Goal: Transaction & Acquisition: Purchase product/service

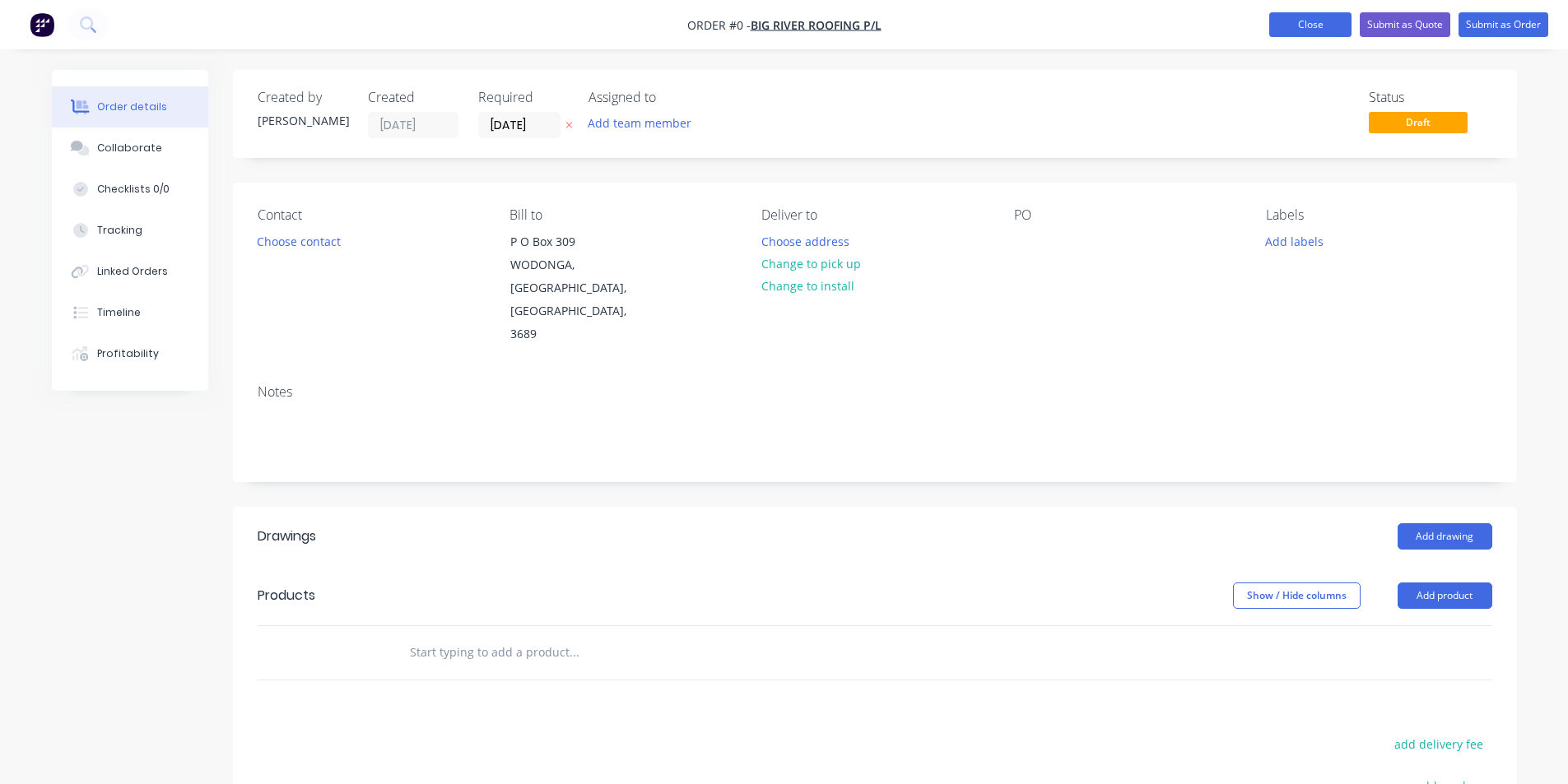
click at [1327, 18] on button "Close" at bounding box center [1310, 25] width 82 height 25
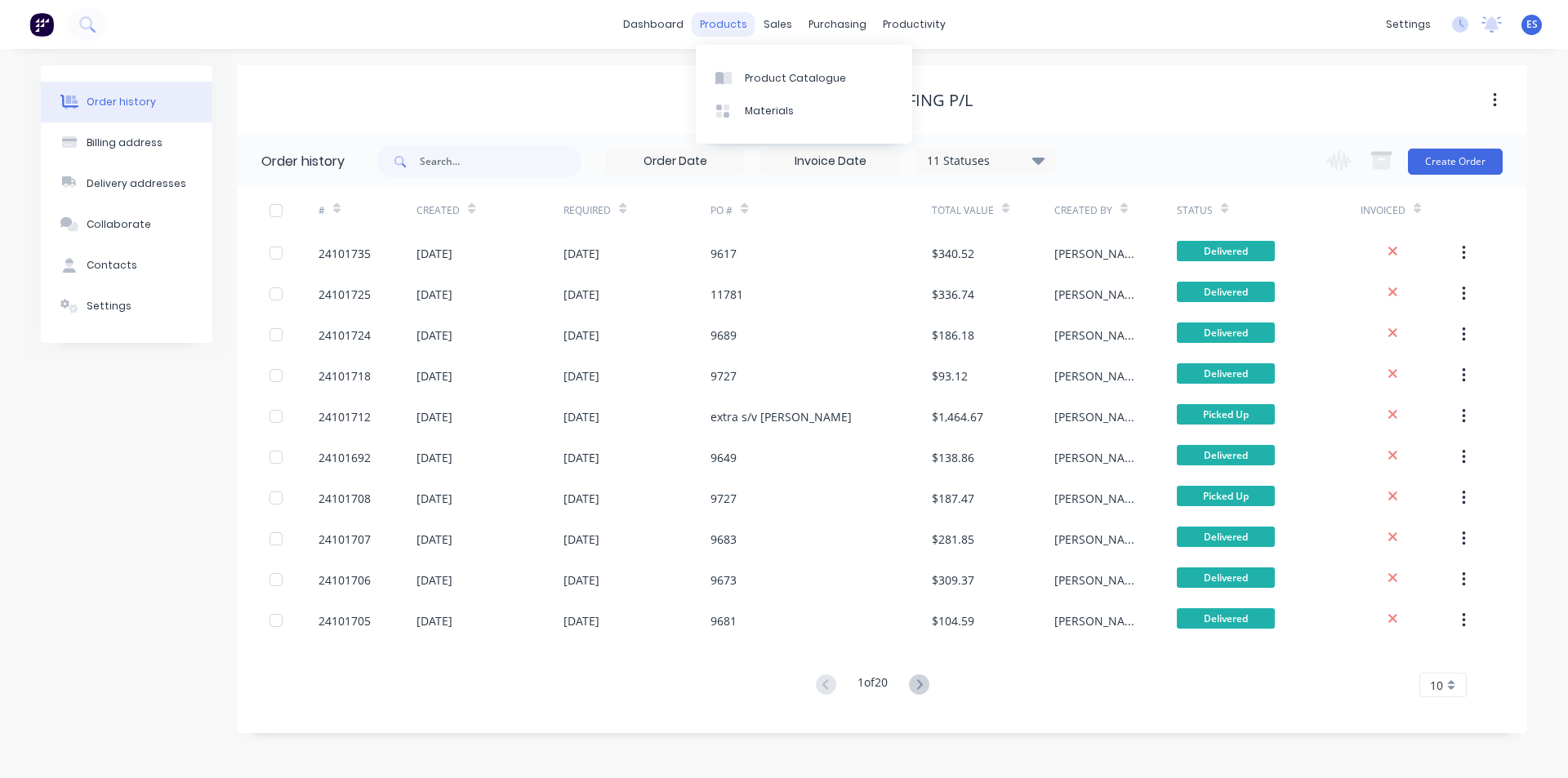
click at [698, 27] on div "products" at bounding box center [723, 25] width 63 height 25
click at [682, 29] on link "dashboard" at bounding box center [653, 25] width 77 height 25
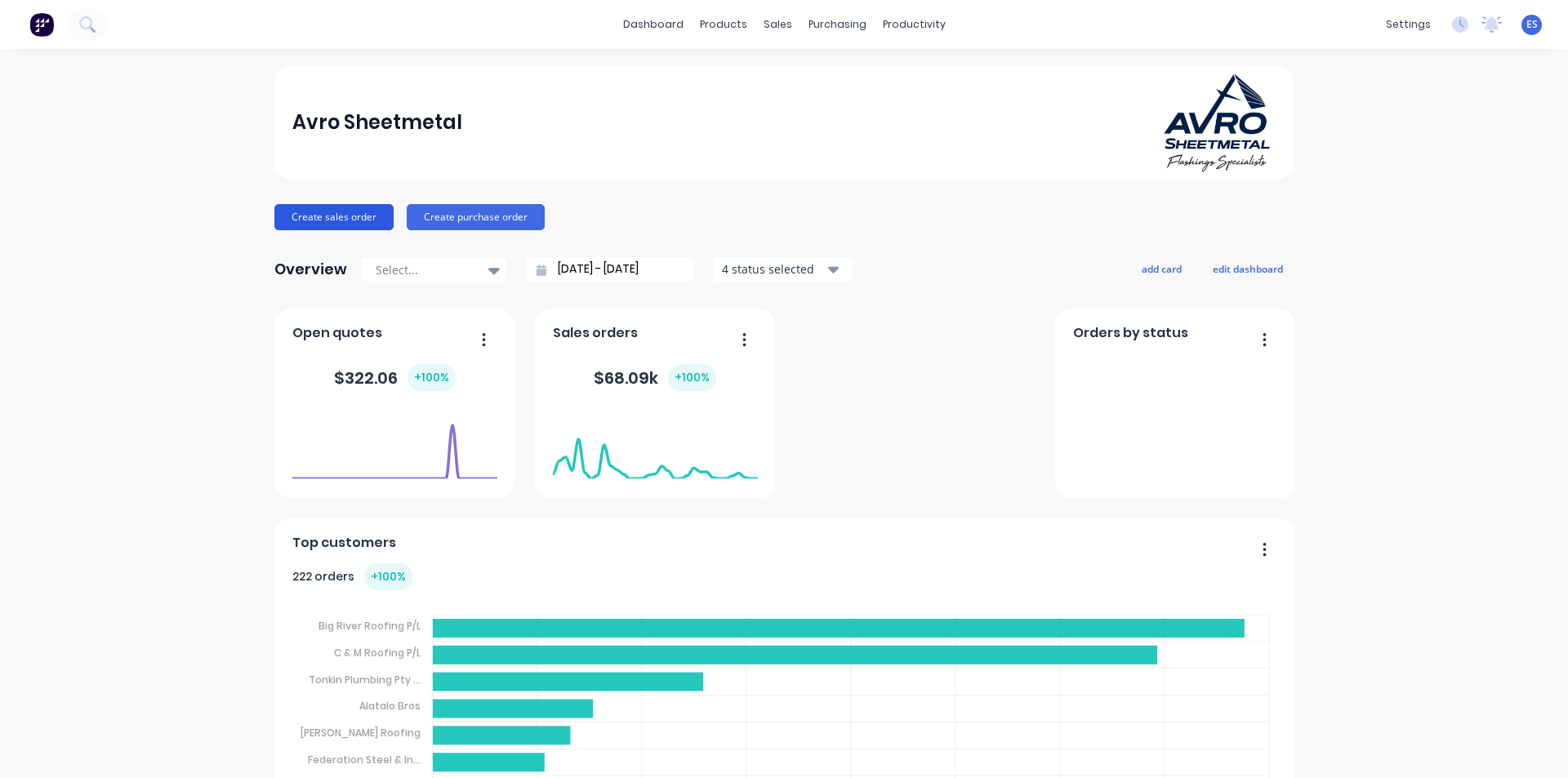
click at [343, 218] on button "Create sales order" at bounding box center [333, 217] width 119 height 26
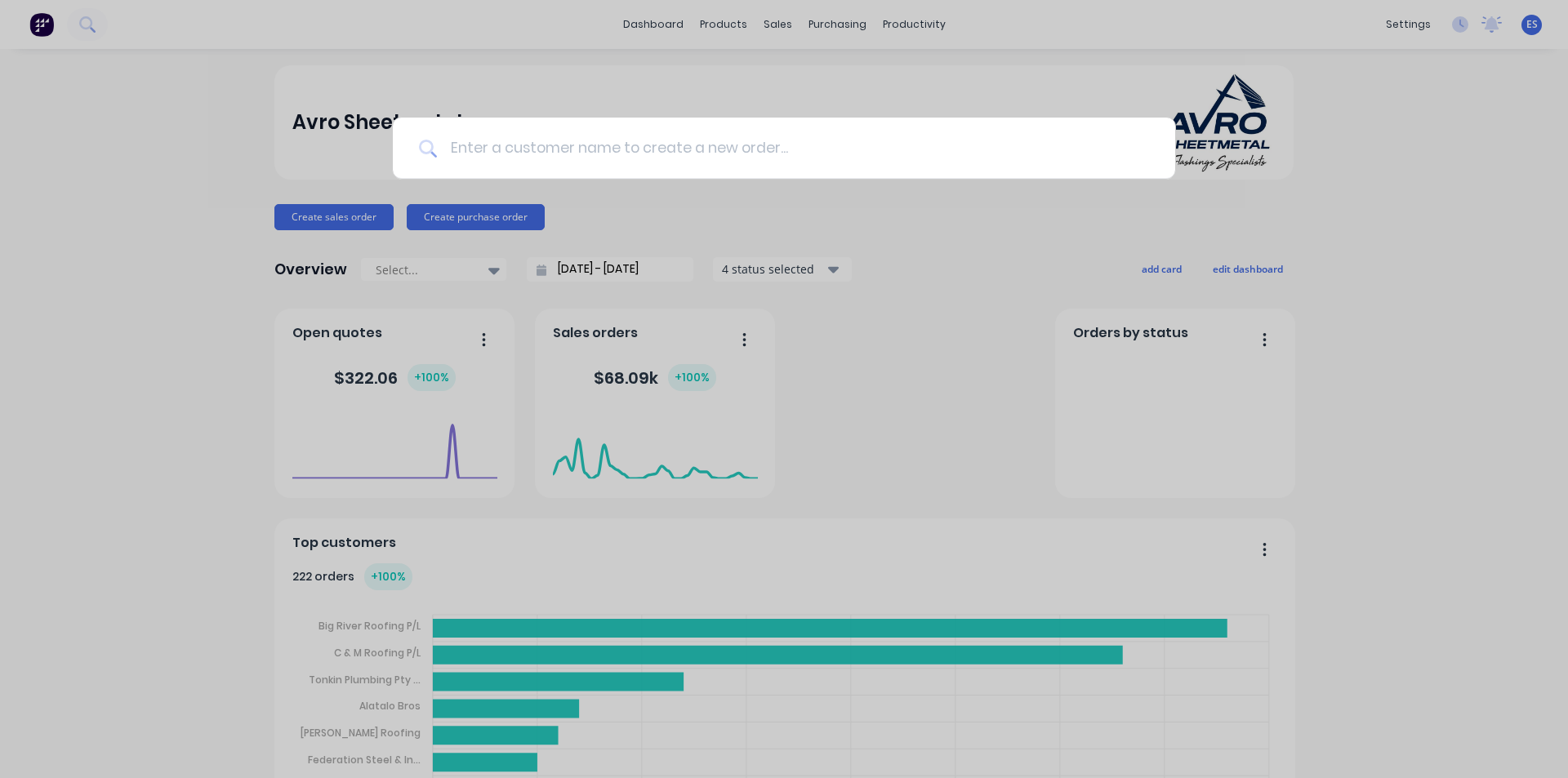
click at [753, 150] on input at bounding box center [793, 147] width 712 height 61
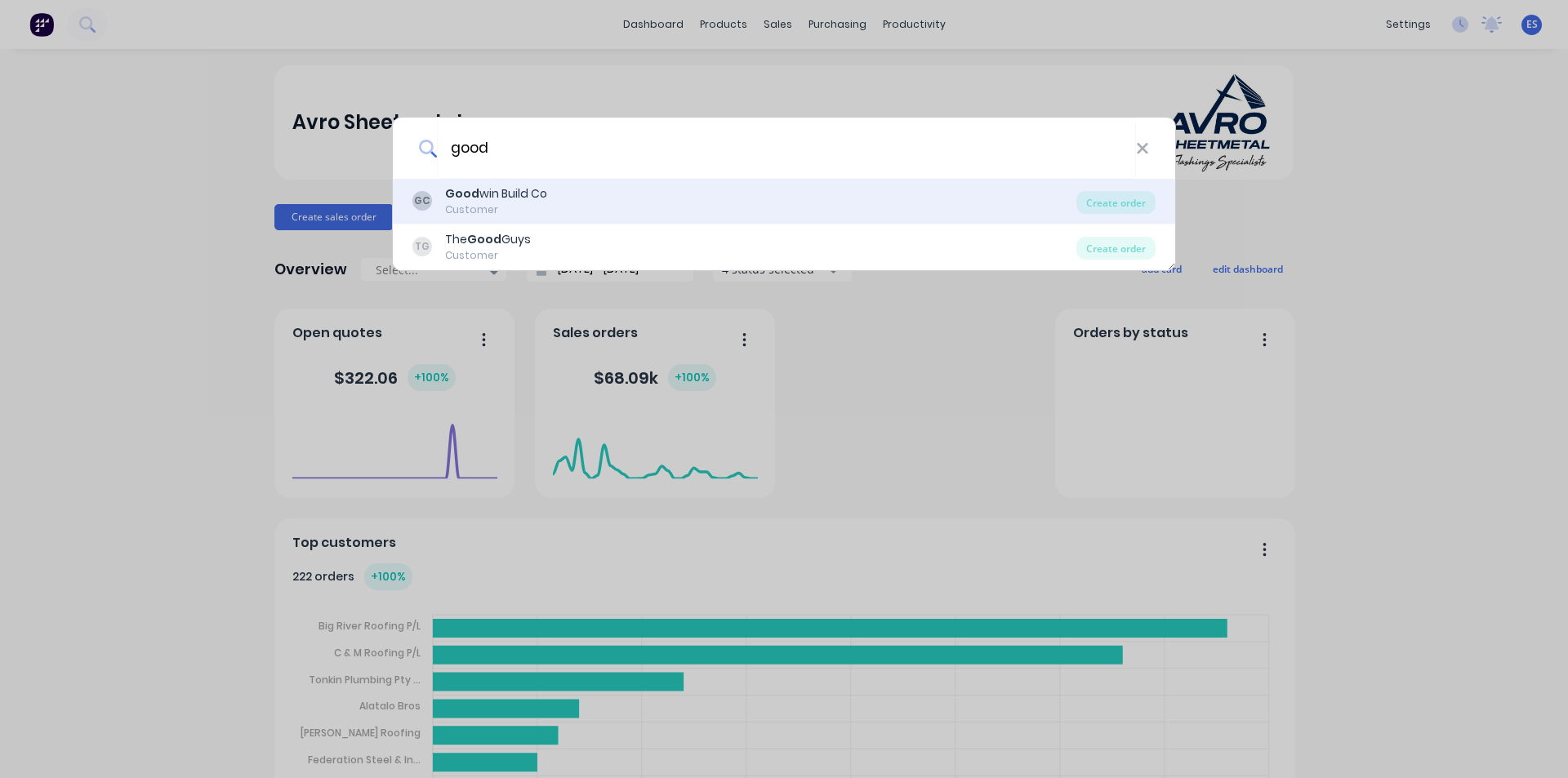
type input "good"
click at [623, 192] on div "GC Good win Build Co Customer" at bounding box center [744, 201] width 664 height 32
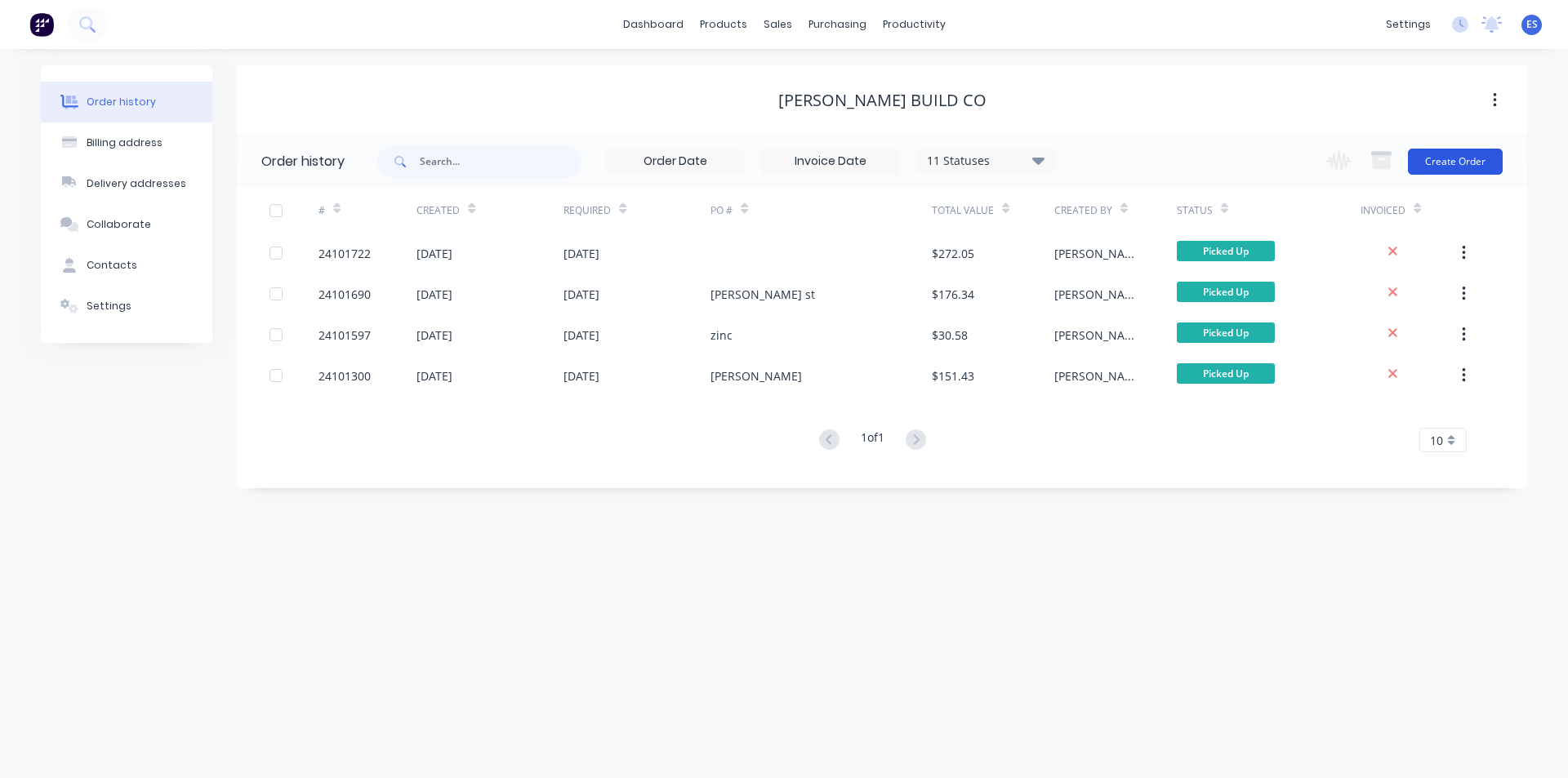
click at [1450, 164] on button "Create Order" at bounding box center [1455, 161] width 94 height 26
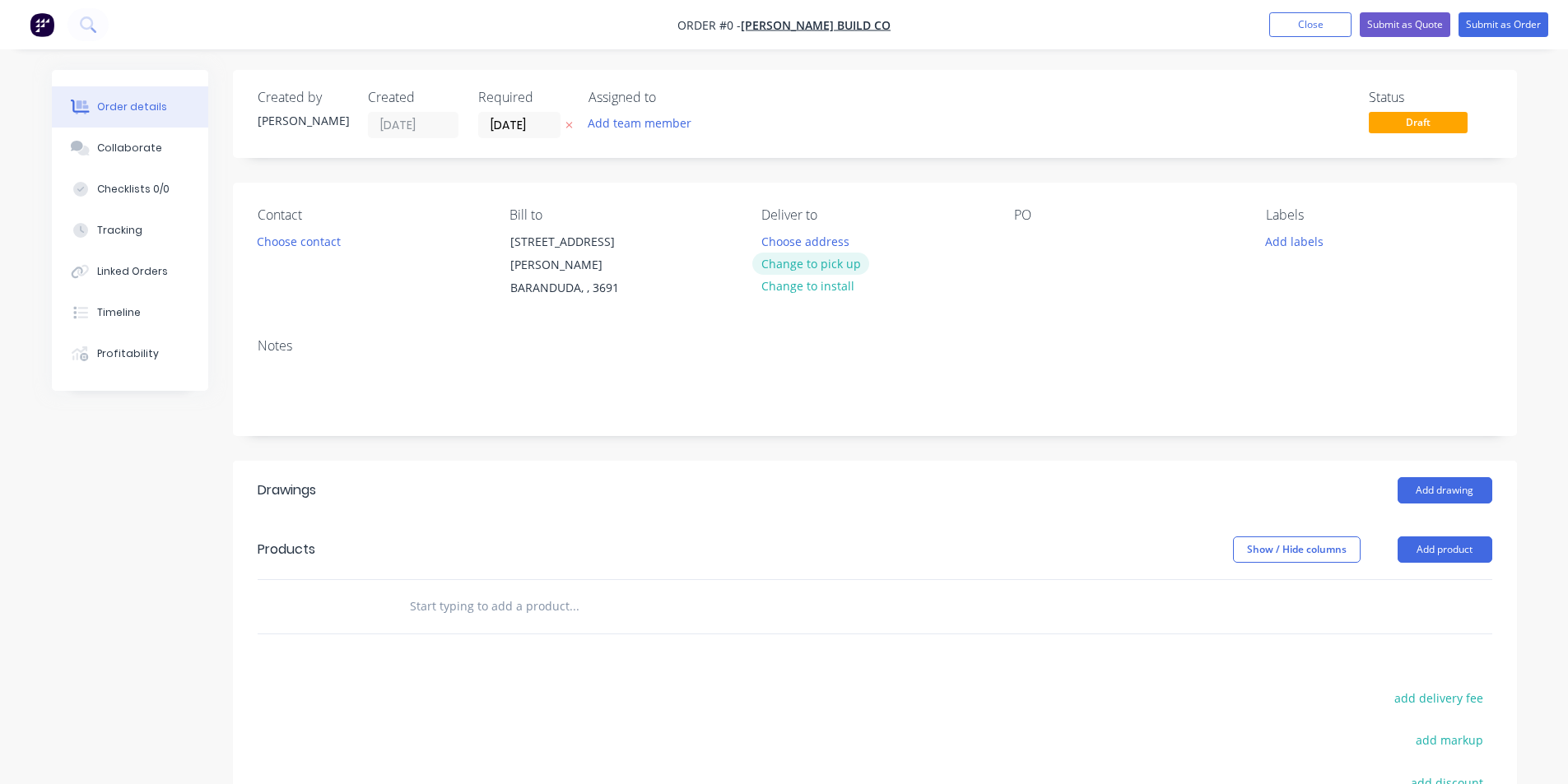
click at [843, 269] on button "Change to pick up" at bounding box center [810, 263] width 117 height 22
click at [1032, 243] on div at bounding box center [1027, 241] width 27 height 24
click at [1441, 477] on button "Add drawing" at bounding box center [1444, 490] width 94 height 27
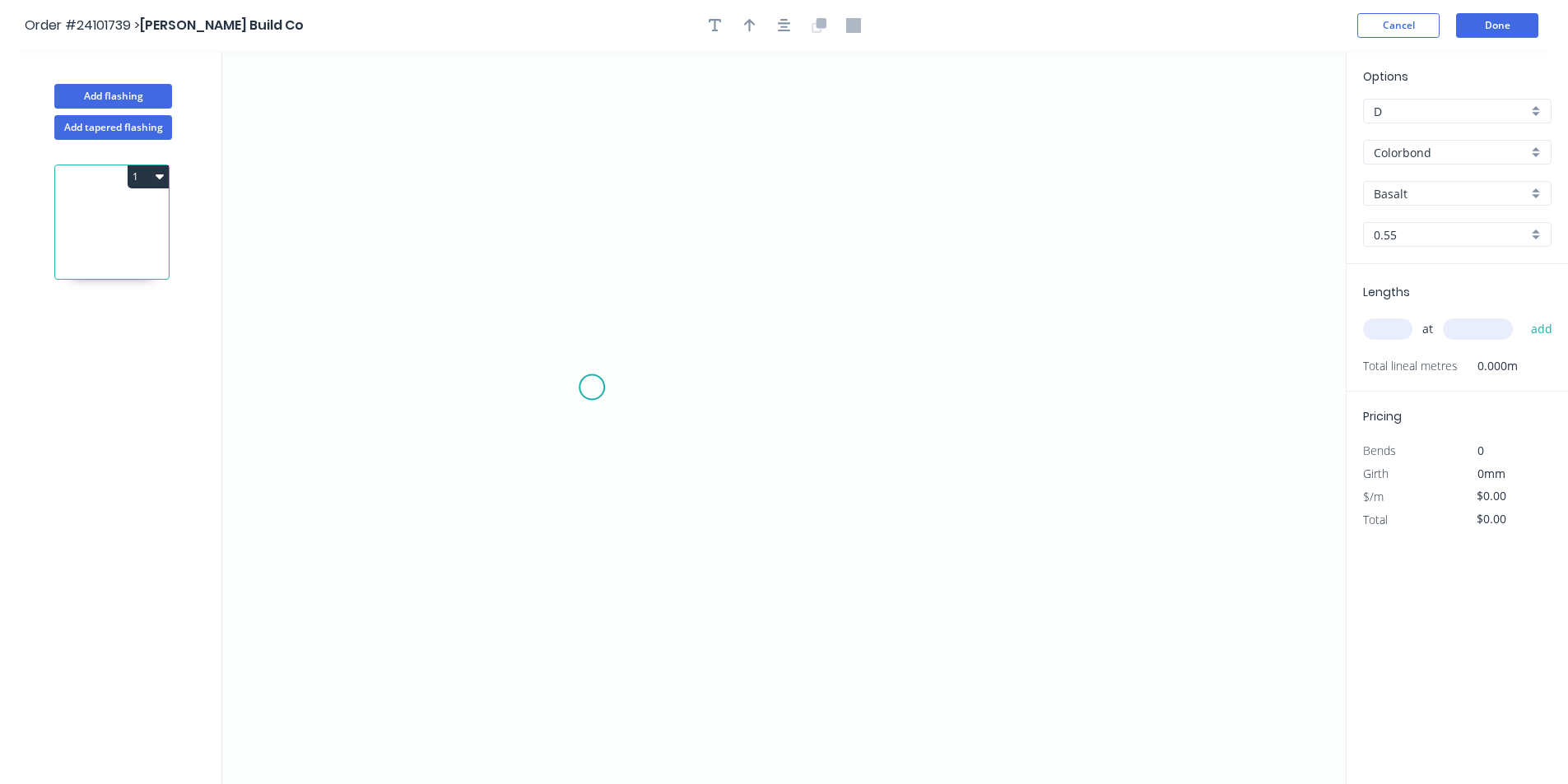
click at [592, 387] on icon "0" at bounding box center [784, 418] width 1123 height 733
click at [590, 250] on icon "0" at bounding box center [784, 418] width 1123 height 733
click at [774, 254] on icon "0 ?" at bounding box center [784, 418] width 1123 height 733
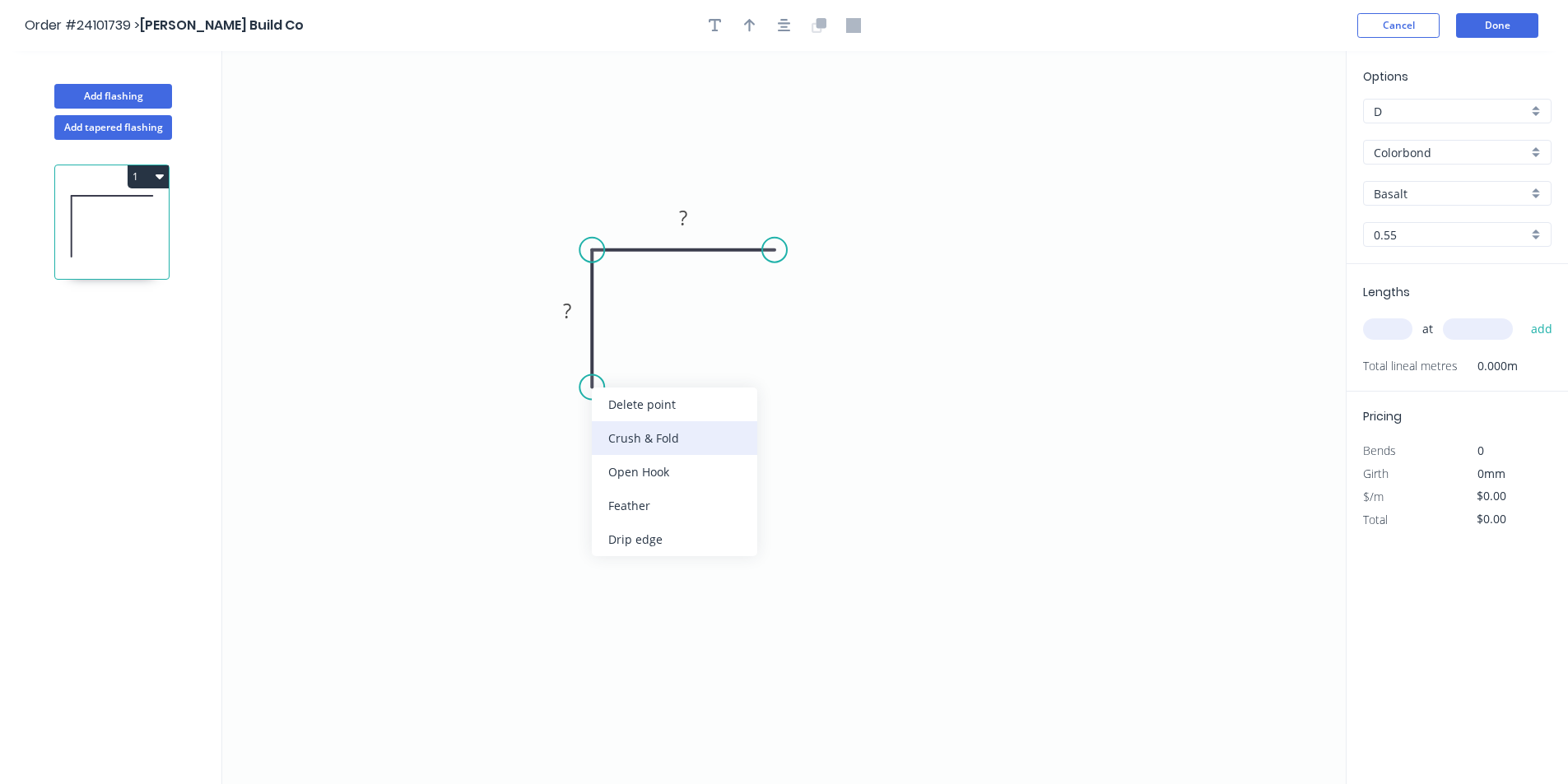
click at [647, 441] on div "Crush & Fold" at bounding box center [675, 438] width 166 height 33
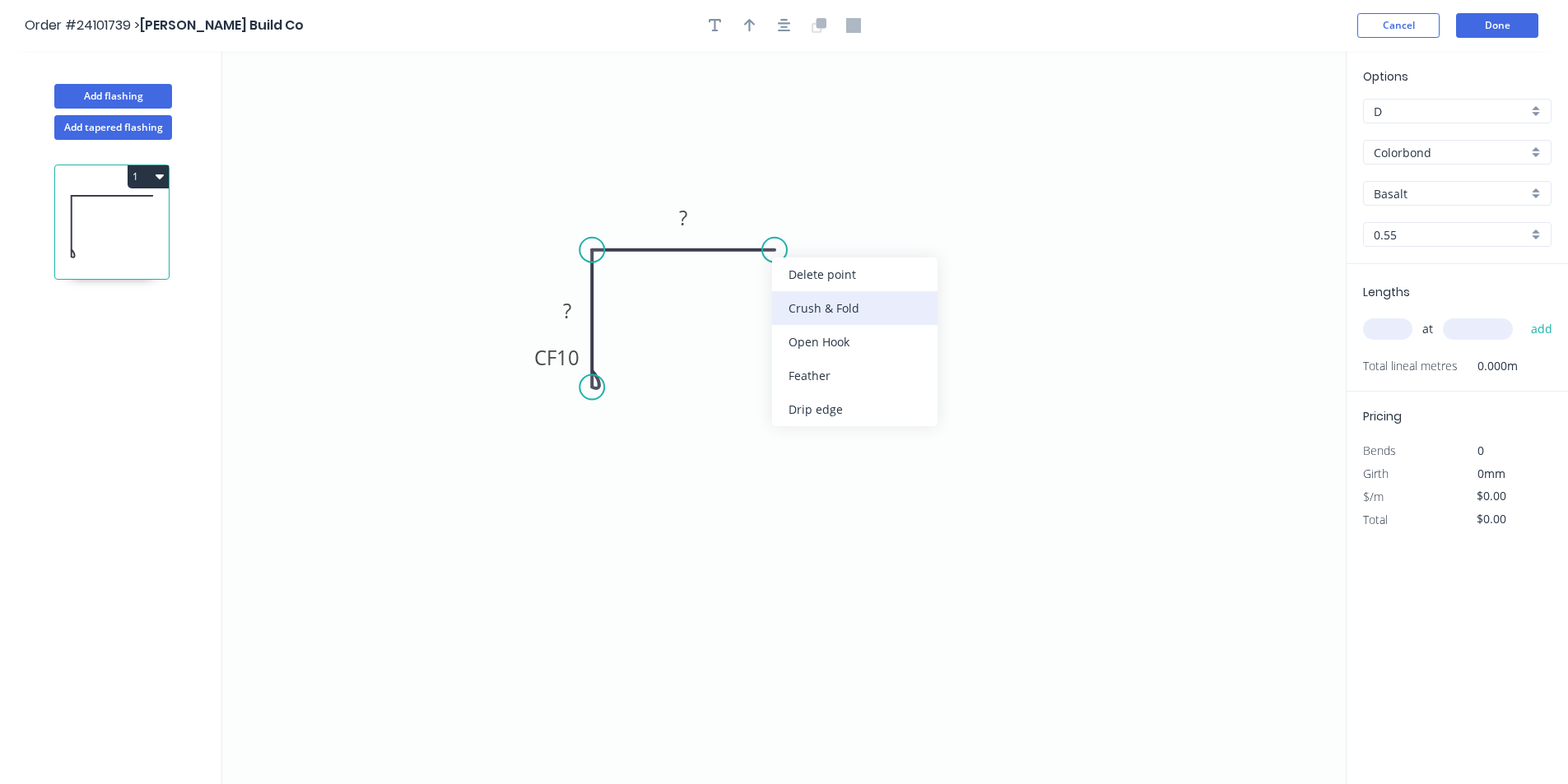
click at [808, 316] on div "Crush & Fold" at bounding box center [855, 307] width 166 height 33
click at [813, 305] on div "Flip bend" at bounding box center [855, 304] width 166 height 33
click at [680, 225] on tspan "?" at bounding box center [683, 217] width 9 height 28
click at [575, 312] on rect at bounding box center [566, 312] width 33 height 23
click at [1448, 153] on input "Colorbond" at bounding box center [1451, 152] width 154 height 17
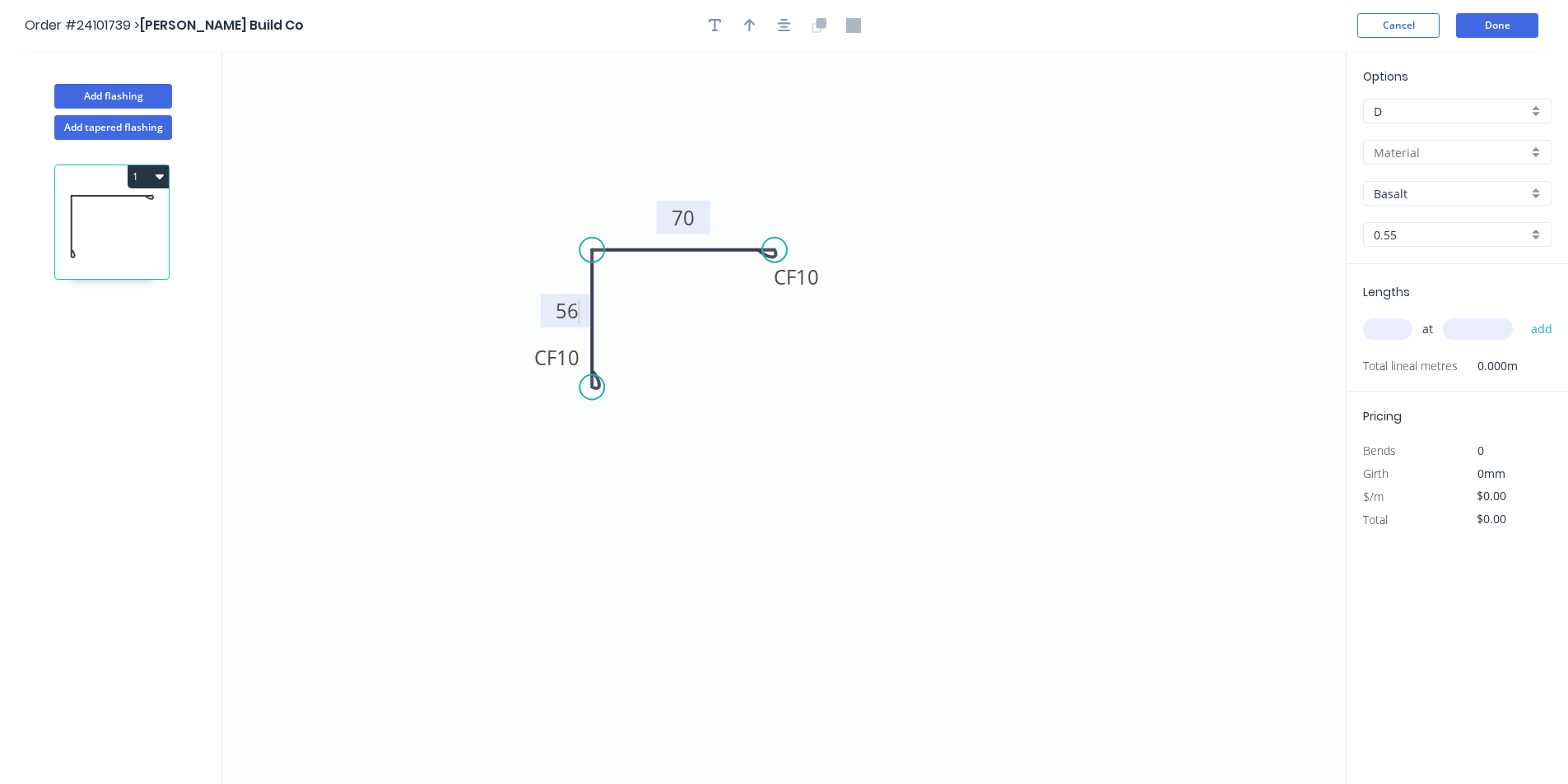
type input "$10.21"
type input "d"
click at [1387, 186] on div "Colorbond" at bounding box center [1457, 184] width 187 height 29
type input "Colorbond"
click at [1398, 197] on input "Basalt" at bounding box center [1451, 194] width 154 height 17
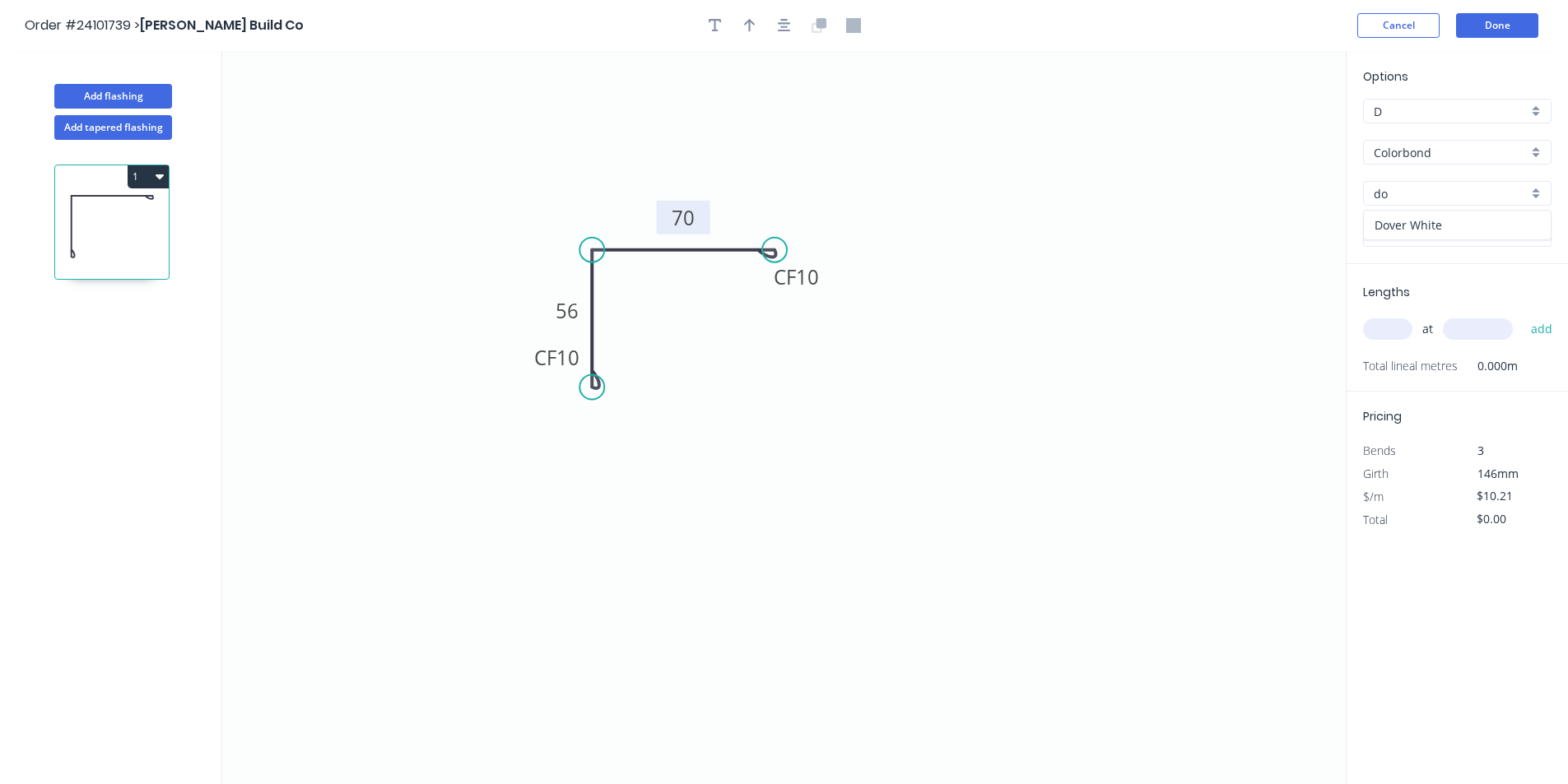
click at [1410, 223] on div "Dover White" at bounding box center [1457, 225] width 187 height 29
type input "Dover White"
click at [1379, 329] on input "text" at bounding box center [1388, 329] width 50 height 21
type input "2"
click at [1486, 331] on input "text" at bounding box center [1477, 329] width 69 height 21
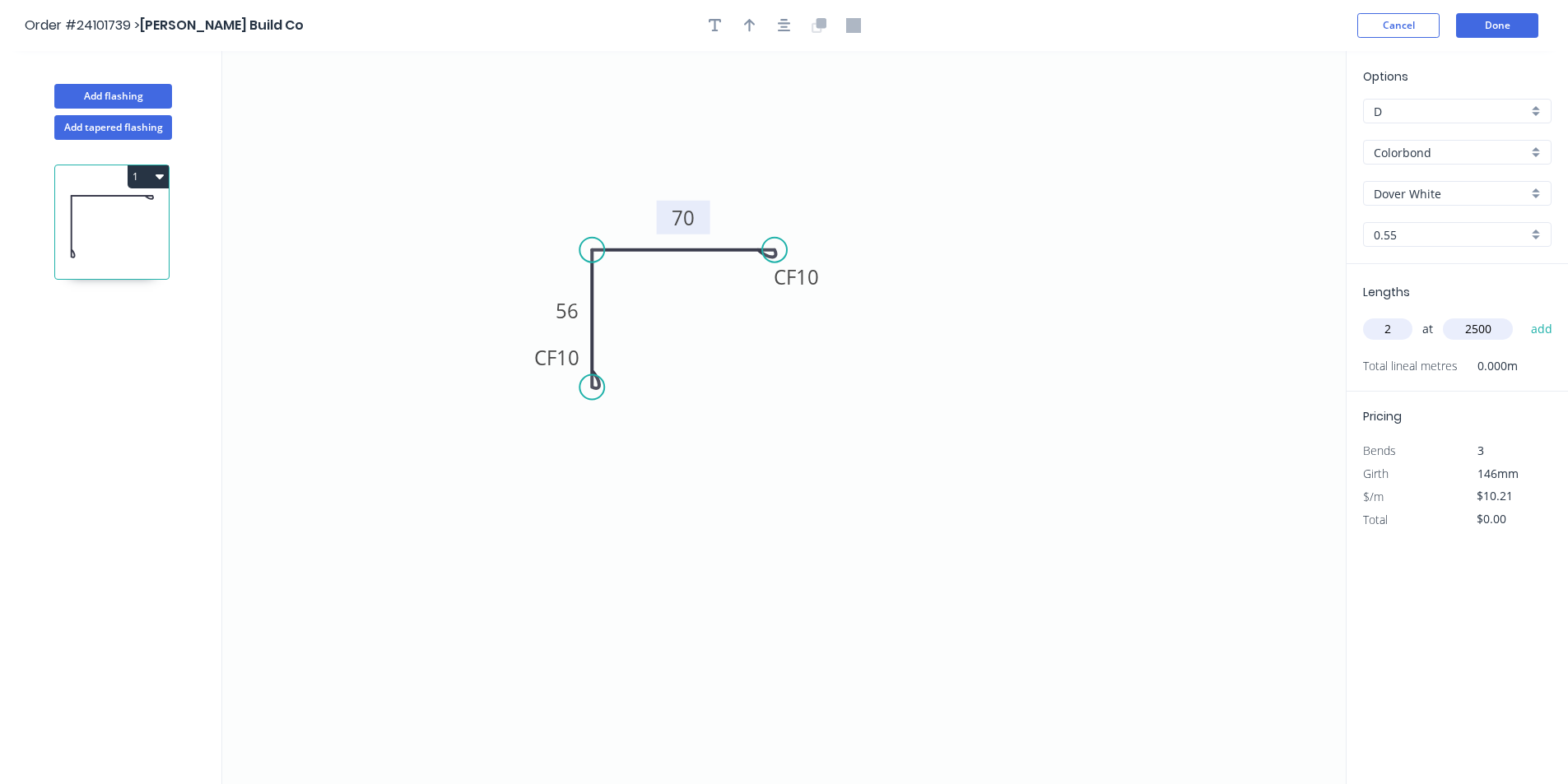
type input "2500"
click at [1522, 315] on button "add" at bounding box center [1541, 328] width 39 height 28
type input "$51.05"
click at [1505, 20] on button "Done" at bounding box center [1497, 26] width 82 height 25
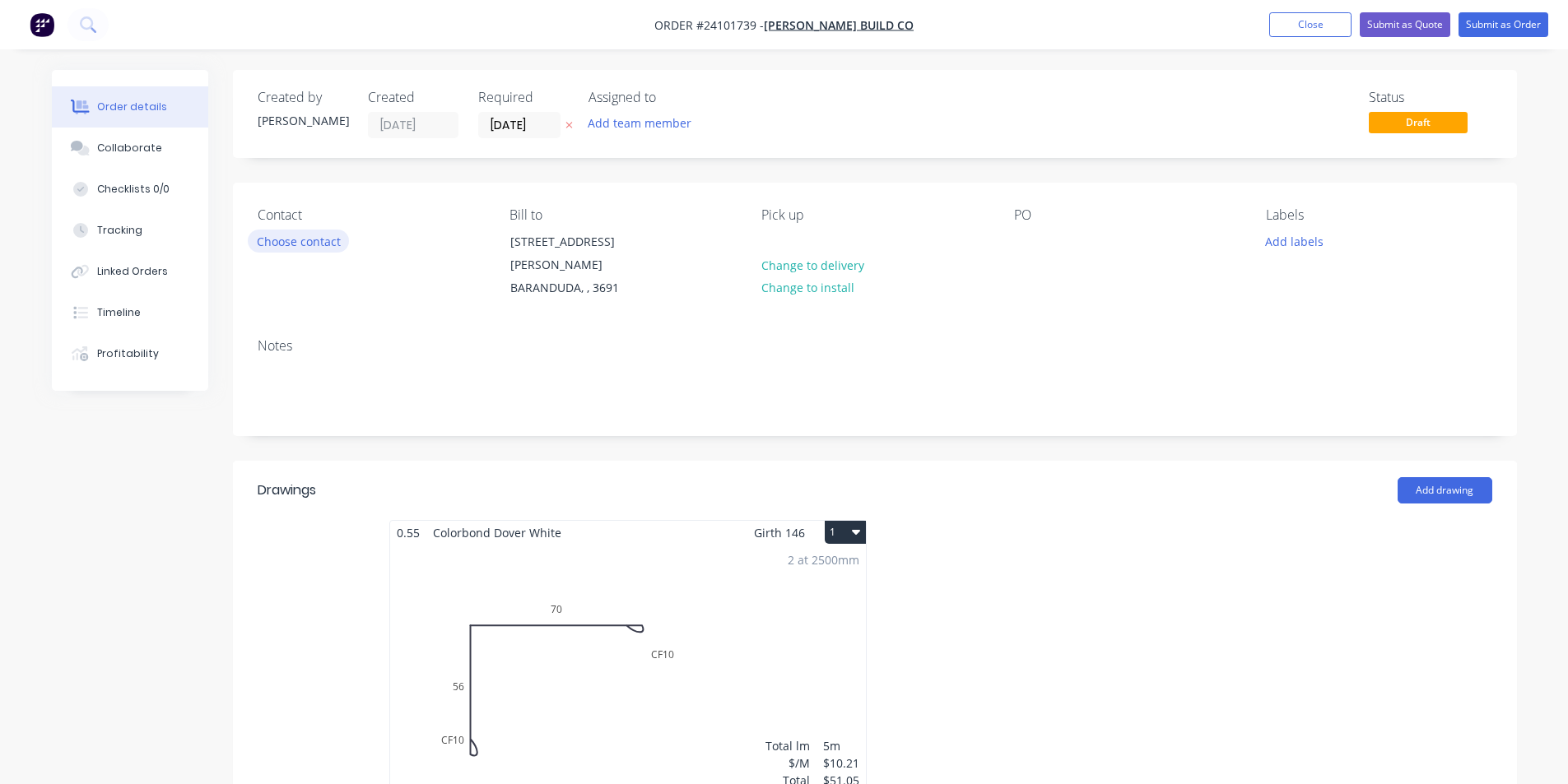
click at [325, 242] on button "Choose contact" at bounding box center [298, 240] width 101 height 22
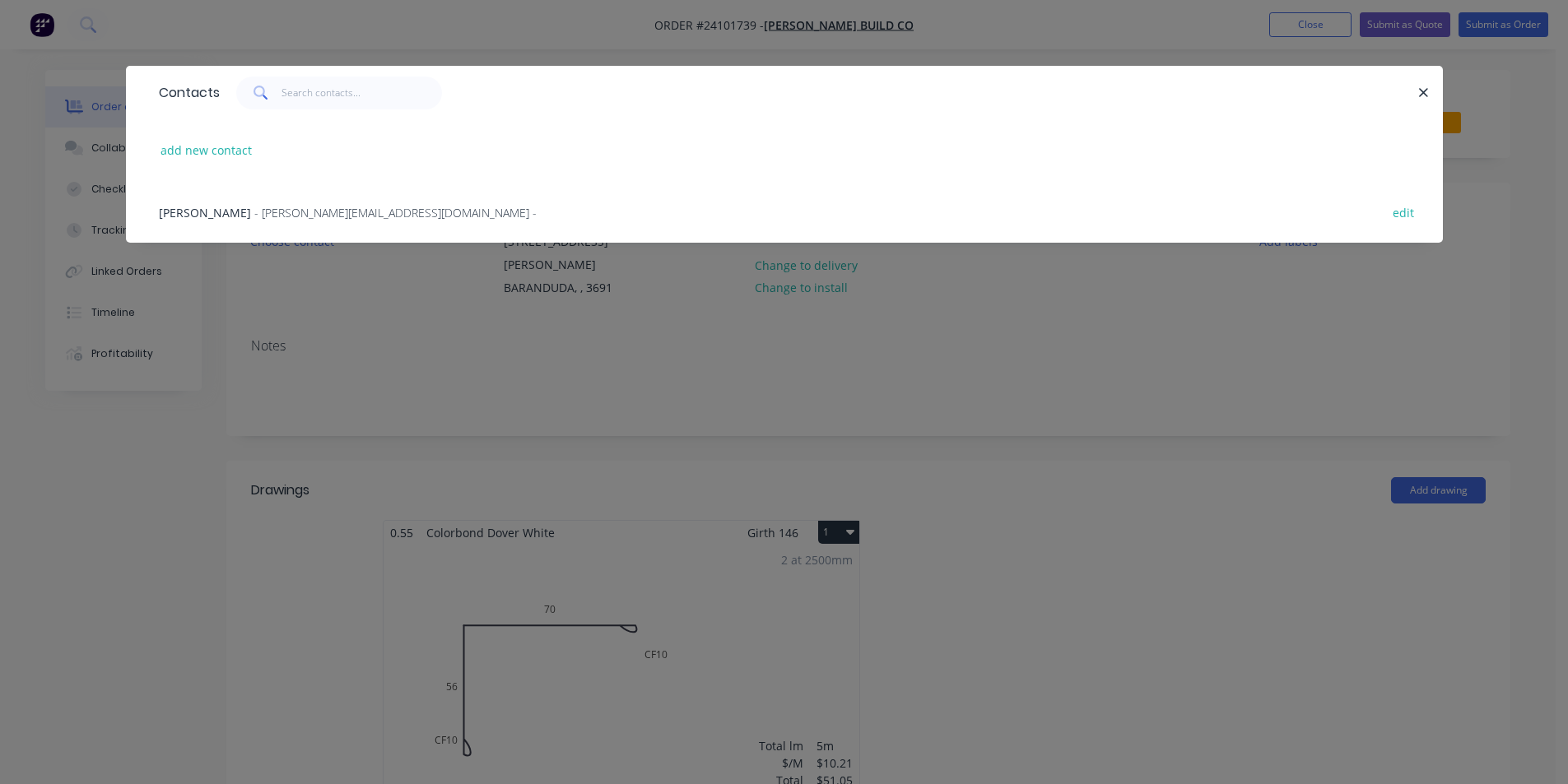
click at [322, 210] on span "- [PERSON_NAME][EMAIL_ADDRESS][DOMAIN_NAME] -" at bounding box center [395, 212] width 283 height 15
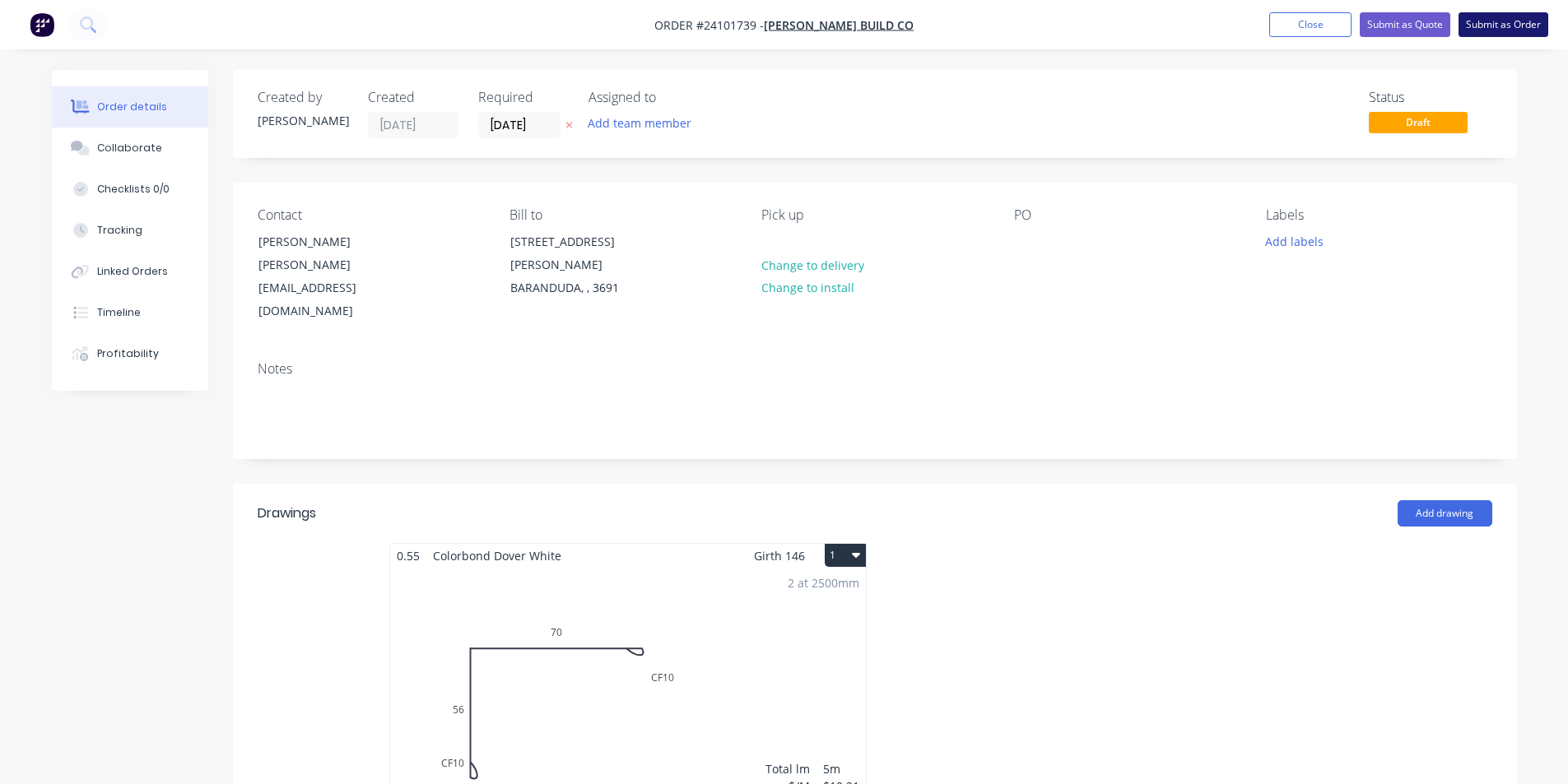
click at [1507, 28] on button "Submit as Order" at bounding box center [1503, 25] width 89 height 25
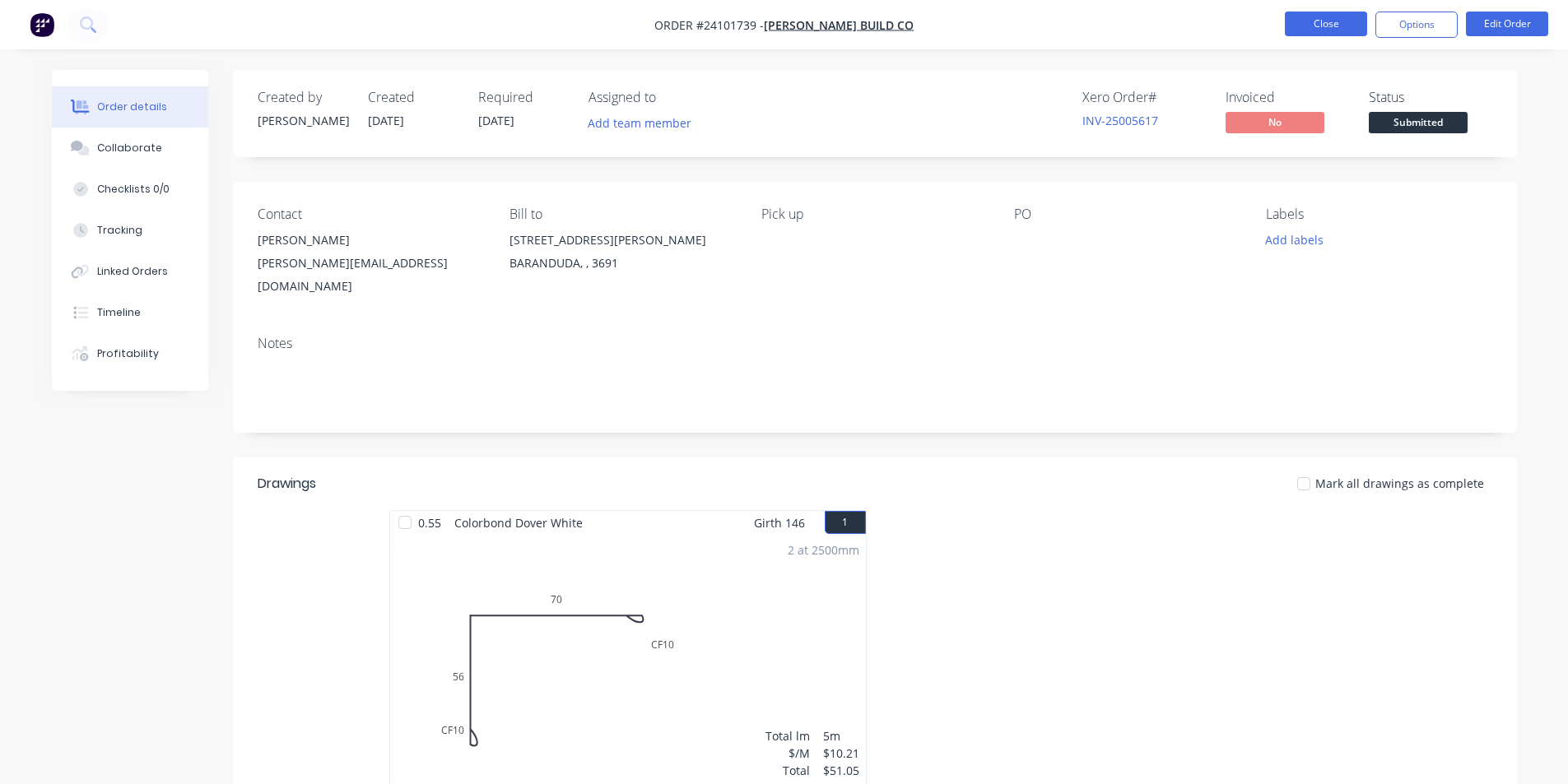
click at [1352, 28] on button "Close" at bounding box center [1325, 24] width 82 height 25
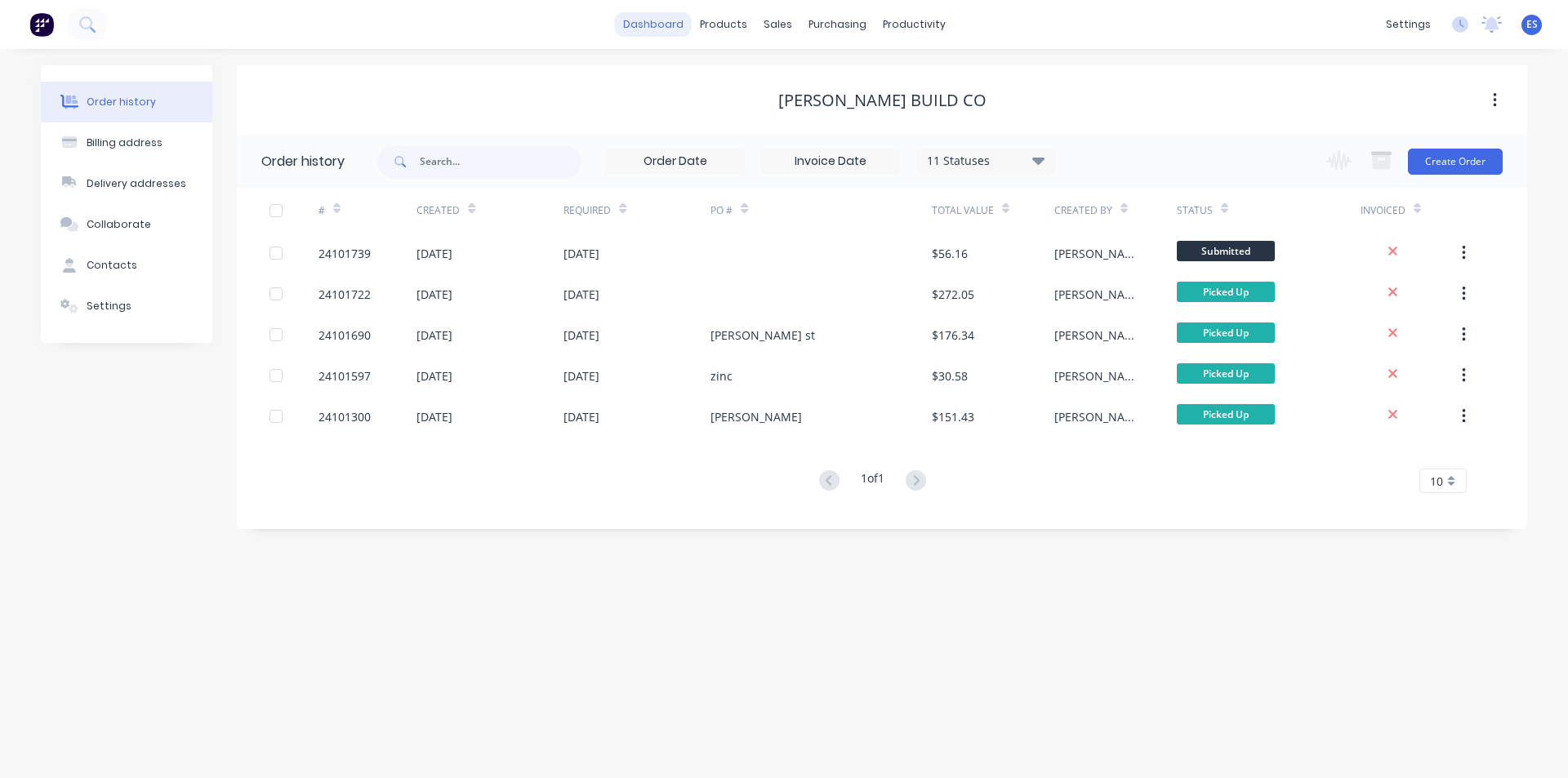
click at [661, 27] on link "dashboard" at bounding box center [653, 25] width 77 height 25
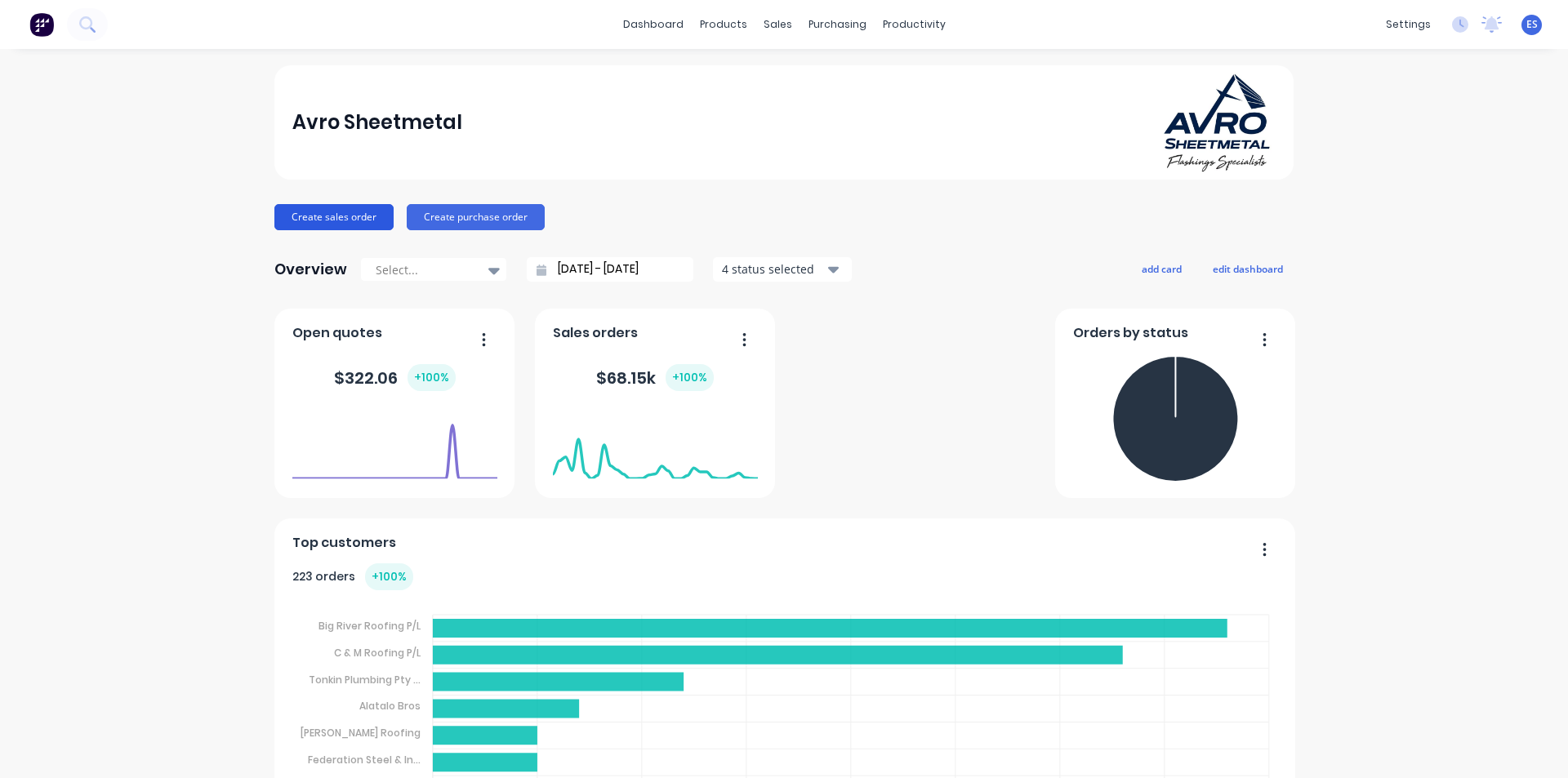
click at [342, 216] on button "Create sales order" at bounding box center [333, 217] width 119 height 26
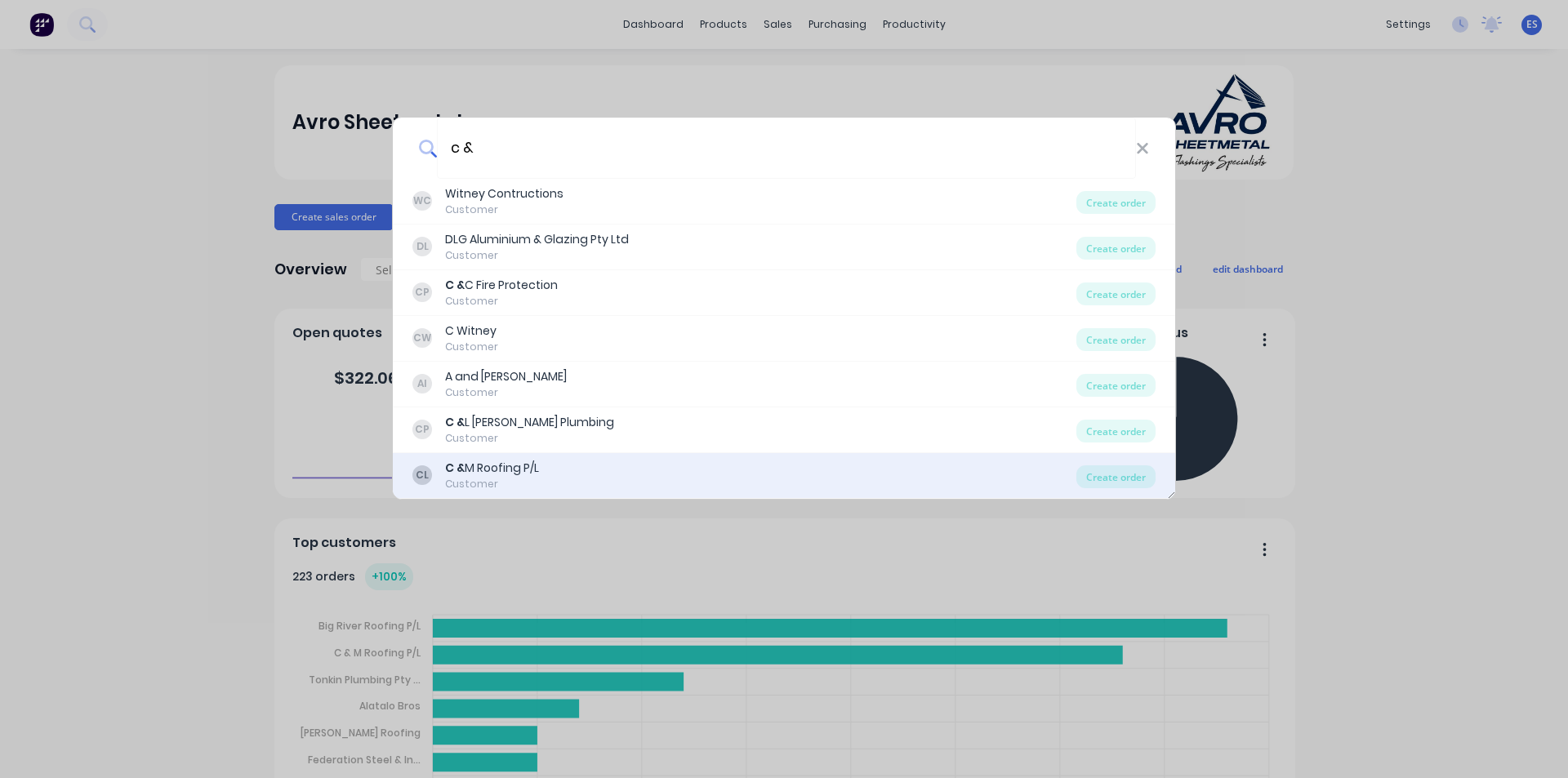
type input "c &"
click at [589, 463] on div "CL C & M Roofing P/L Customer" at bounding box center [744, 476] width 664 height 32
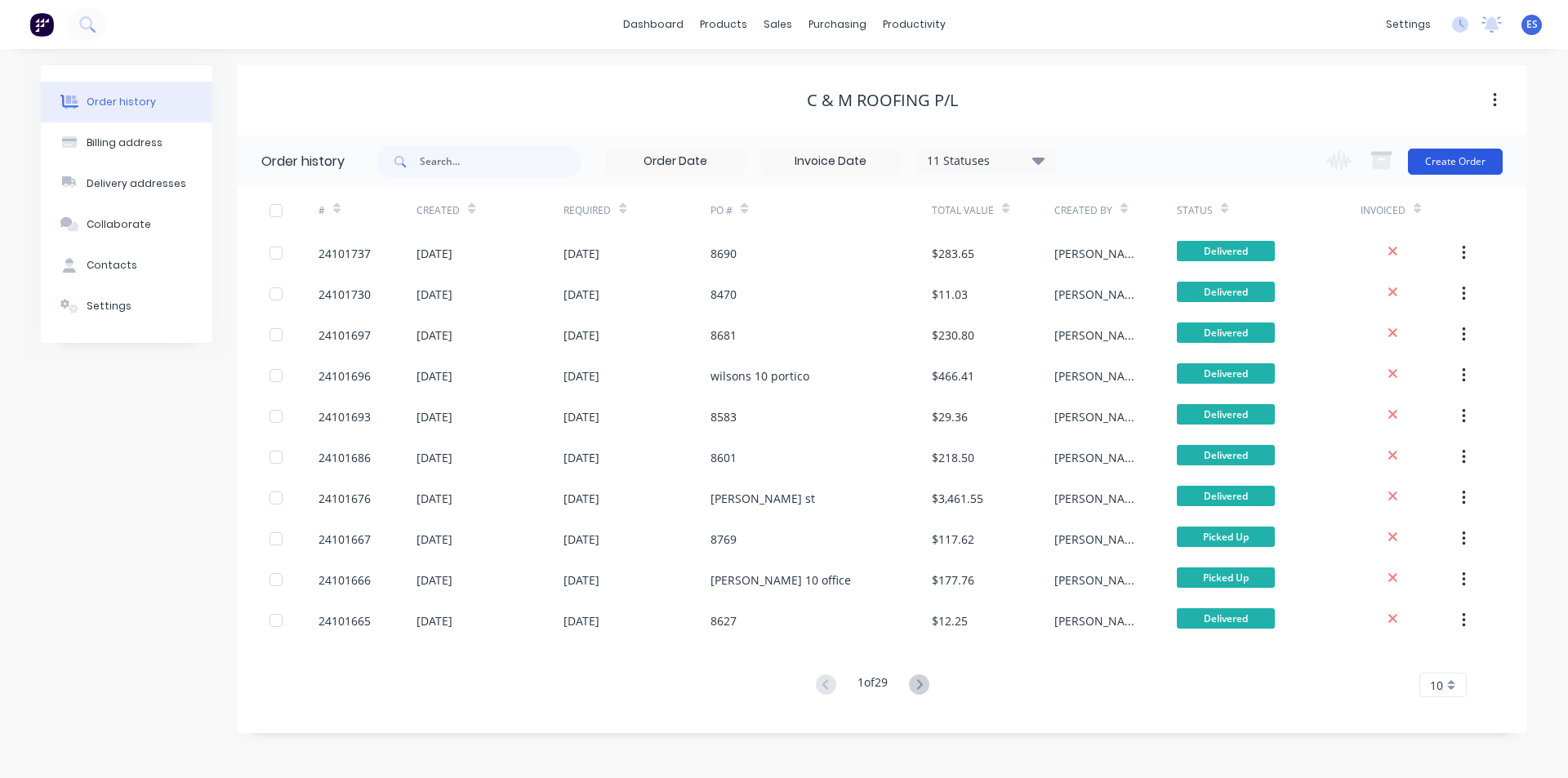
click at [1434, 161] on button "Create Order" at bounding box center [1455, 161] width 94 height 26
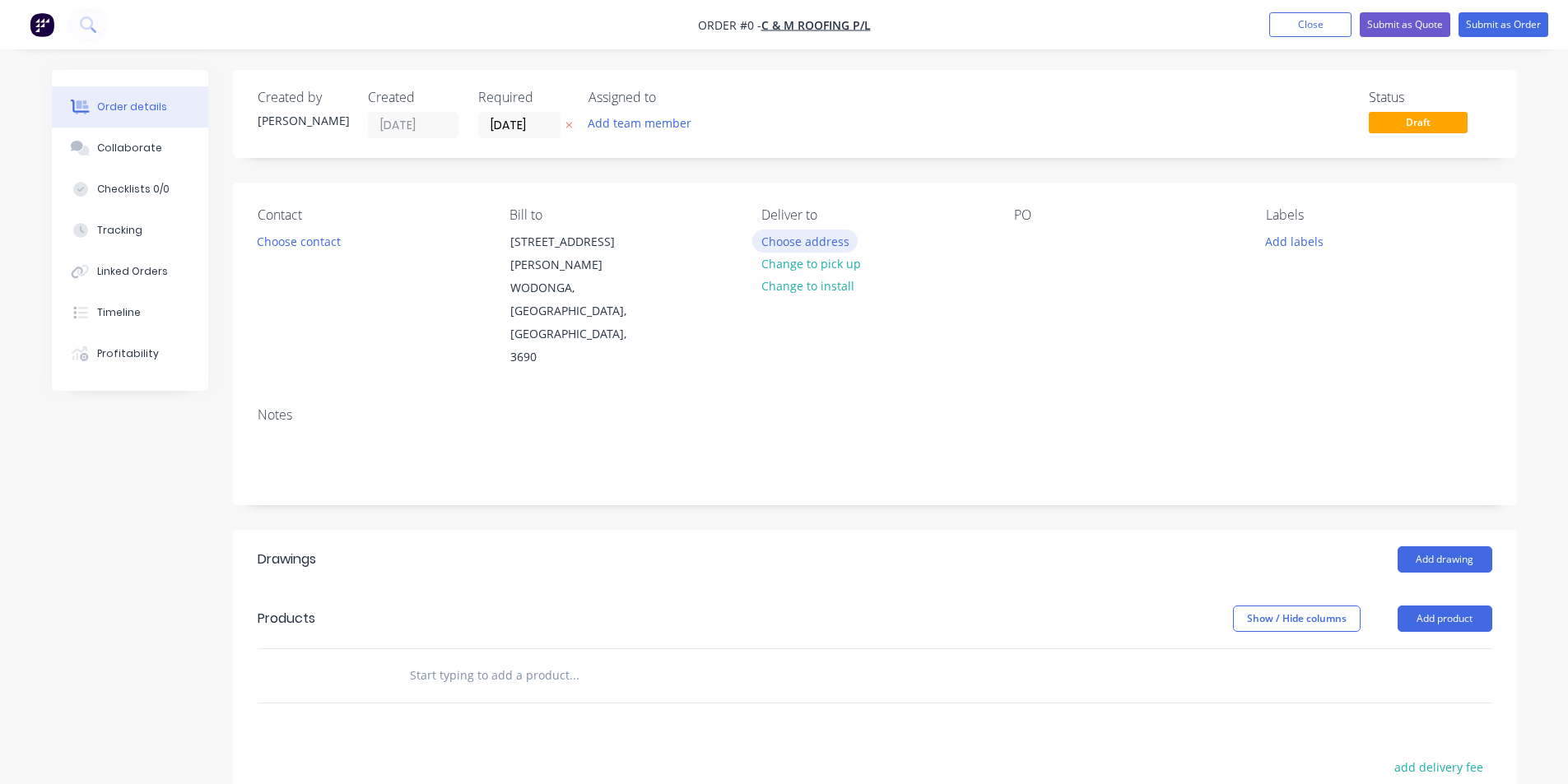
click at [786, 244] on button "Choose address" at bounding box center [804, 240] width 106 height 22
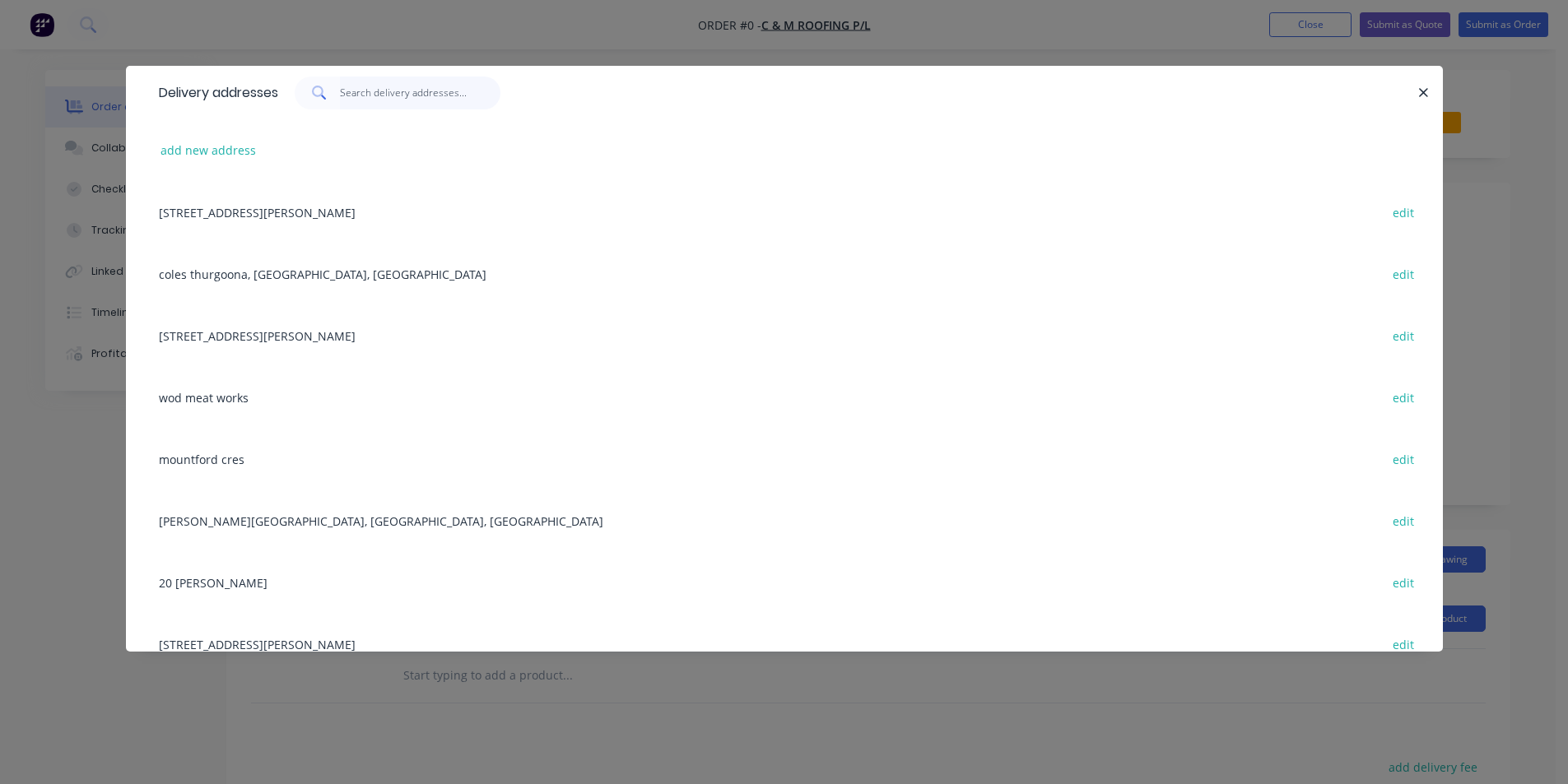
click at [372, 95] on input "text" at bounding box center [420, 92] width 161 height 33
click at [430, 94] on input "[STREET_ADDRESS][PERSON_NAME]" at bounding box center [420, 92] width 161 height 33
click at [427, 94] on input "[STREET_ADDRESS][PERSON_NAME]" at bounding box center [420, 92] width 161 height 33
click at [415, 91] on input "5 [PERSON_NAME] West Wod" at bounding box center [420, 92] width 161 height 33
click at [494, 93] on input "[STREET_ADDRESS][PERSON_NAME]" at bounding box center [420, 92] width 161 height 33
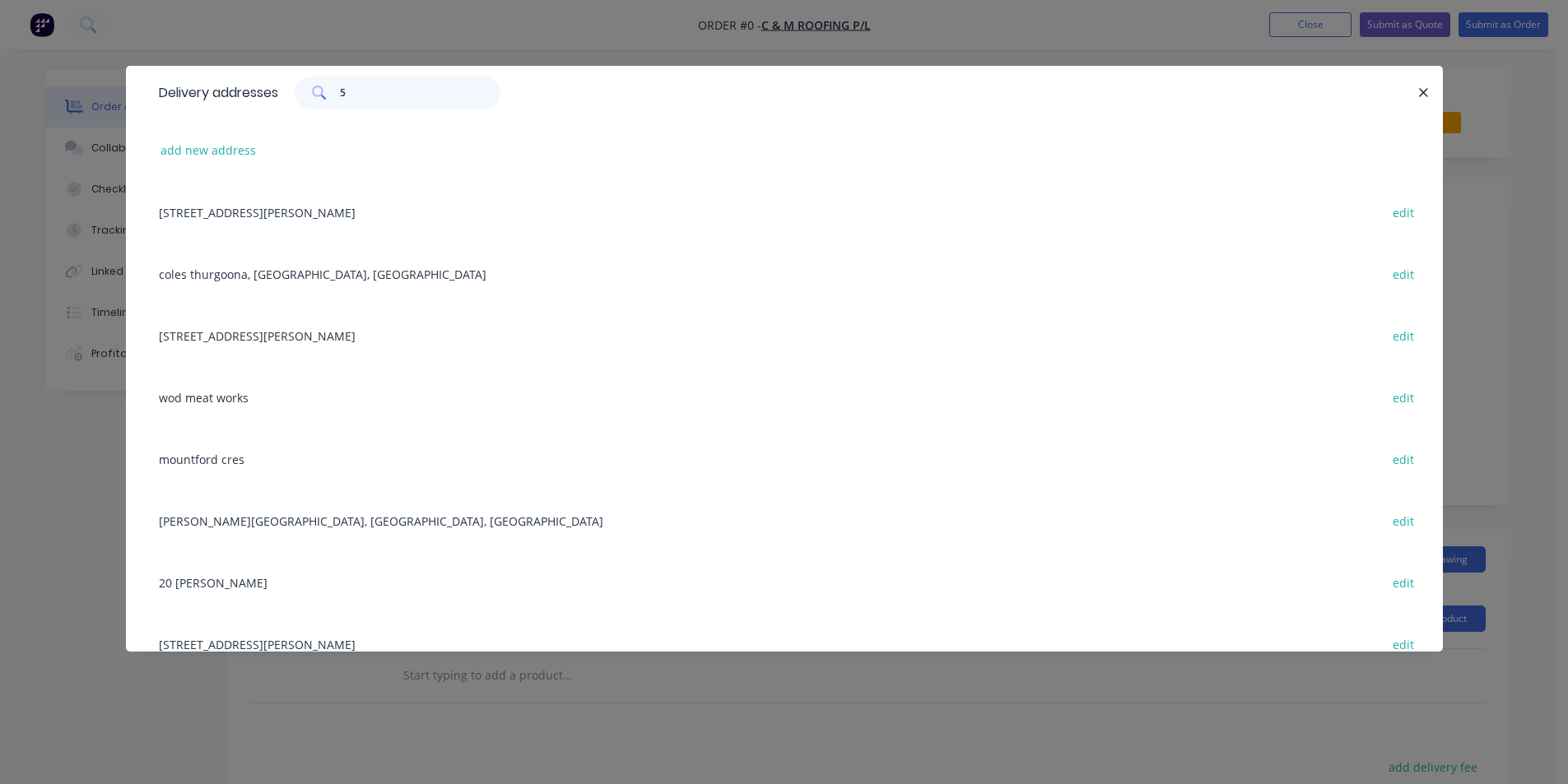
type input "5"
click at [223, 155] on button "add new address" at bounding box center [208, 149] width 112 height 22
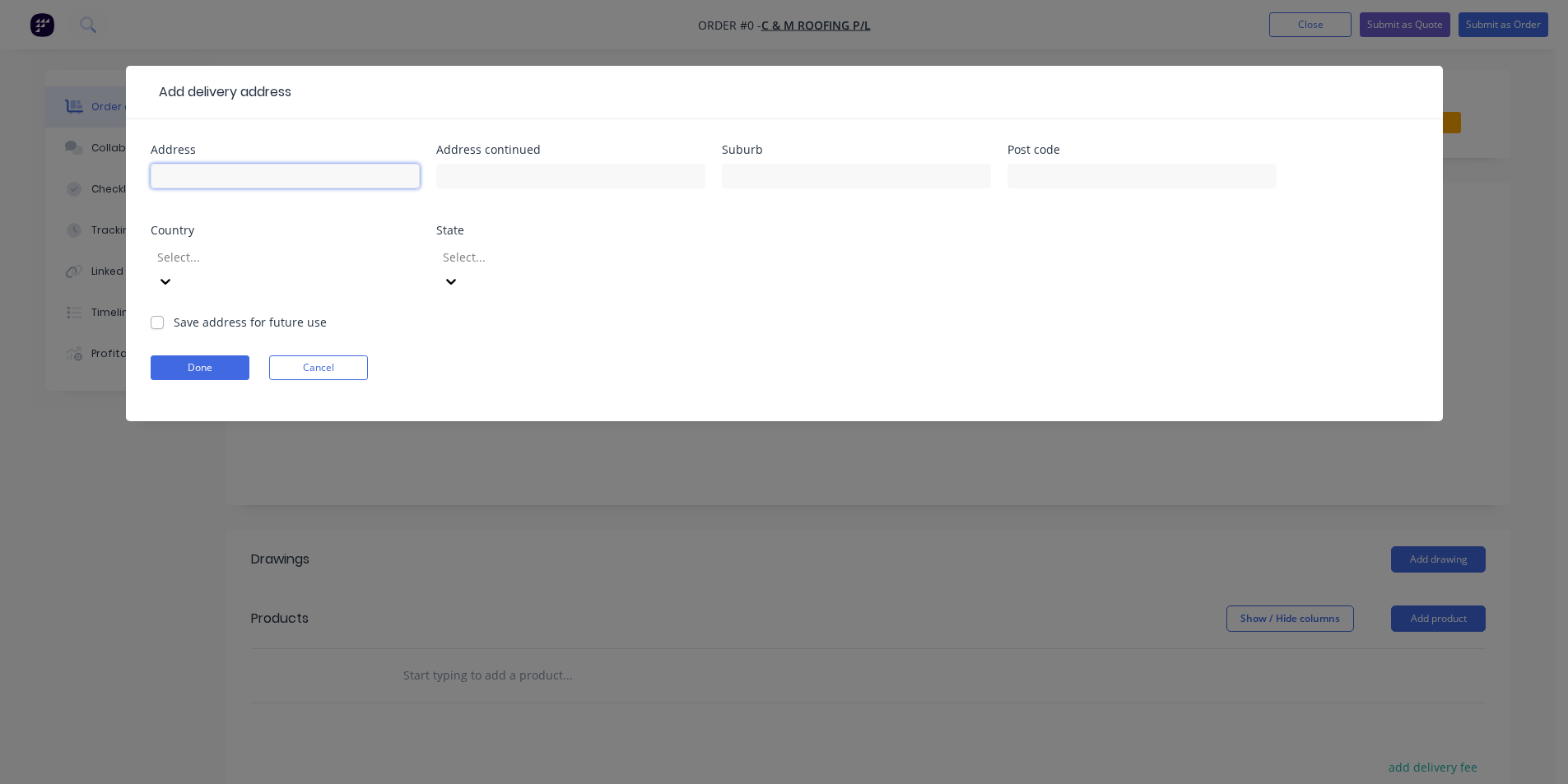
click at [291, 183] on input "text" at bounding box center [285, 176] width 269 height 25
type input "[STREET_ADDRESS][PERSON_NAME]"
click at [739, 176] on input "text" at bounding box center [856, 176] width 269 height 25
click at [587, 173] on input "text" at bounding box center [570, 176] width 269 height 25
click at [383, 175] on input "[STREET_ADDRESS][PERSON_NAME]" at bounding box center [285, 176] width 269 height 25
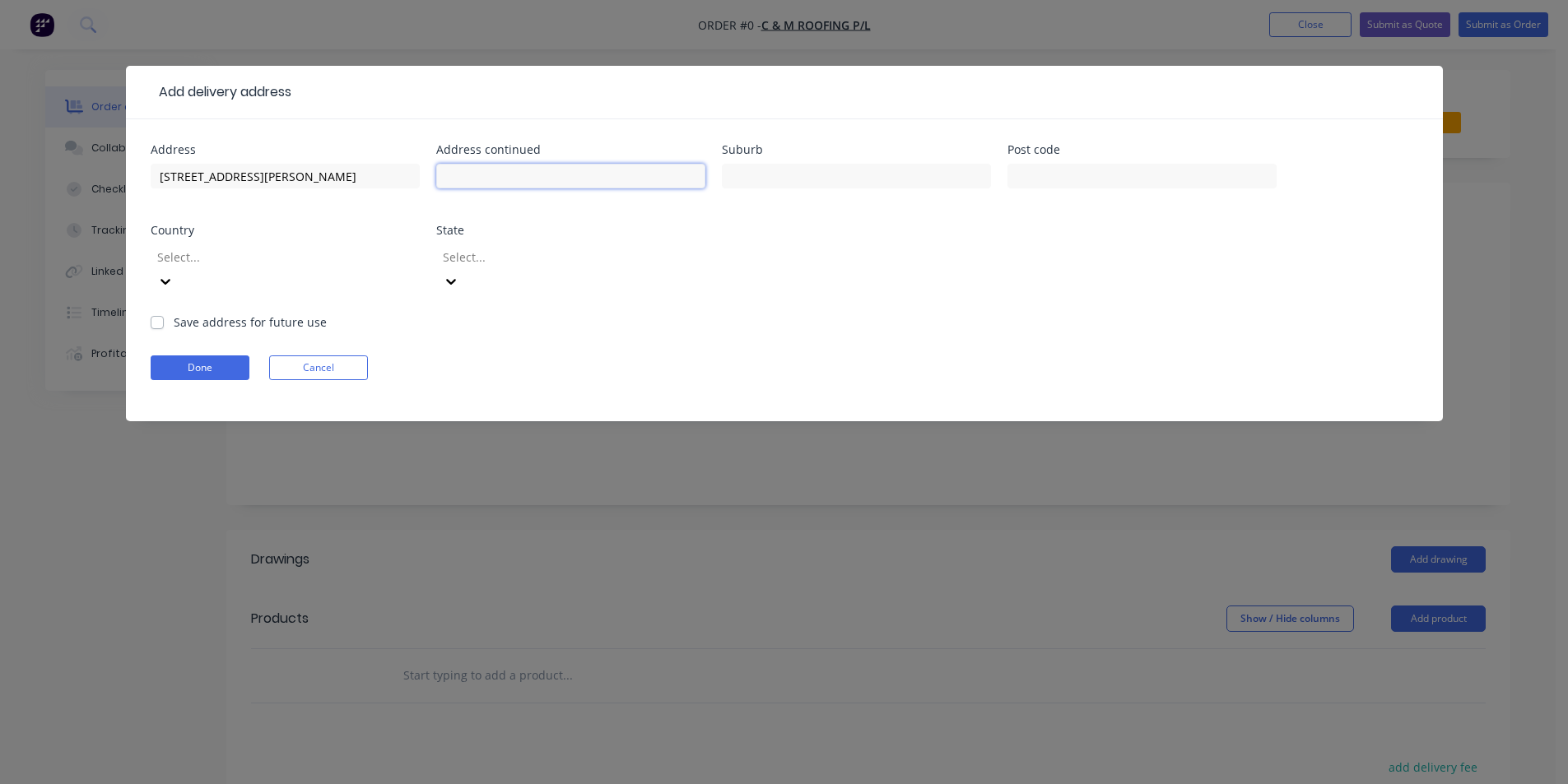
click at [523, 165] on input "text" at bounding box center [570, 176] width 269 height 25
click at [360, 173] on input "[STREET_ADDRESS][PERSON_NAME]" at bounding box center [285, 176] width 269 height 25
click at [456, 167] on input "text" at bounding box center [570, 176] width 269 height 25
drag, startPoint x: 264, startPoint y: 173, endPoint x: 172, endPoint y: 186, distance: 92.9
click at [172, 186] on input "[STREET_ADDRESS][PERSON_NAME]" at bounding box center [285, 176] width 269 height 25
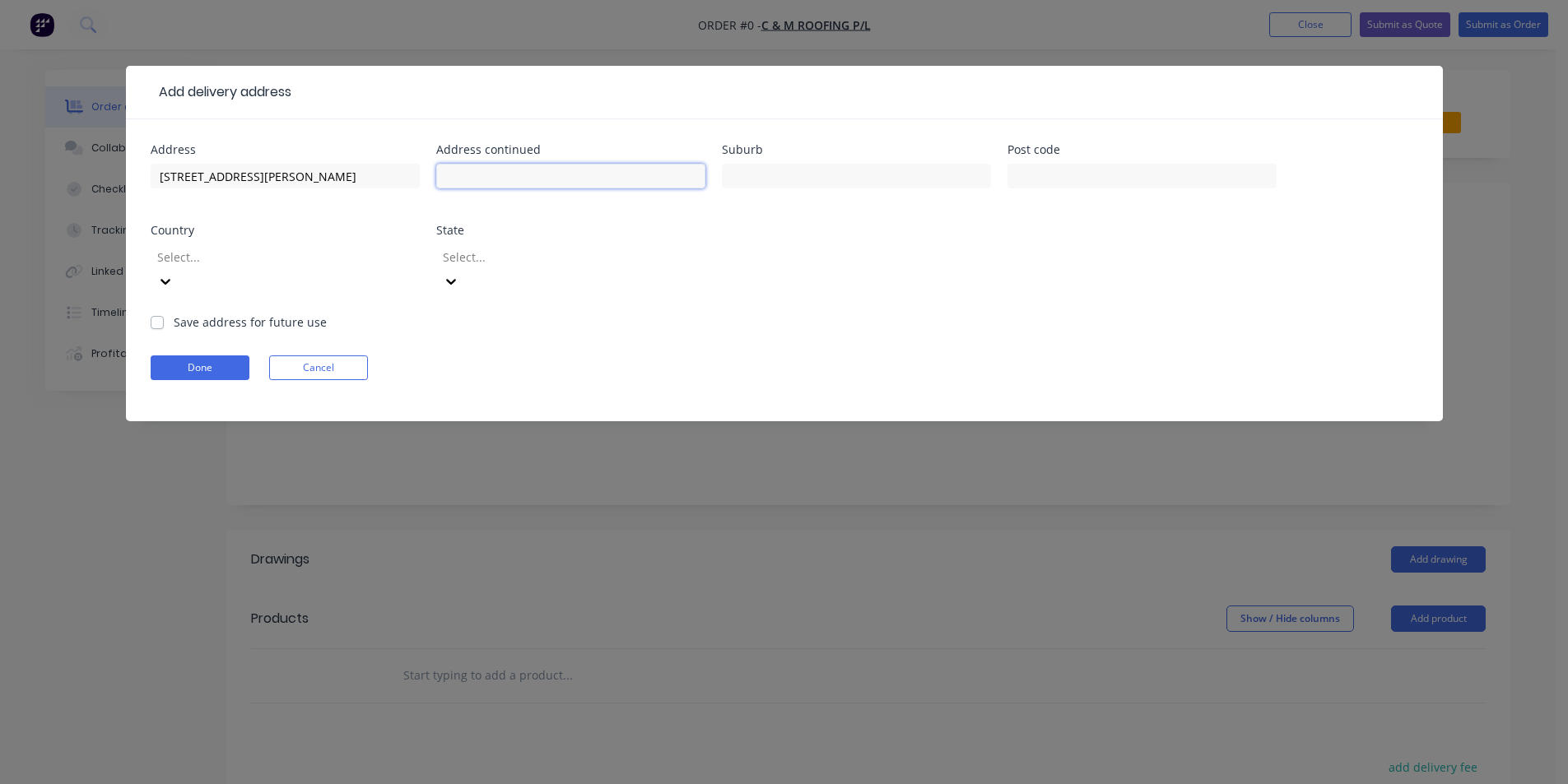
click at [465, 175] on input "text" at bounding box center [570, 176] width 269 height 25
paste input "[PERSON_NAME] Place"
type input "[PERSON_NAME] Place"
drag, startPoint x: 288, startPoint y: 180, endPoint x: 265, endPoint y: 184, distance: 23.3
click at [281, 184] on input "[STREET_ADDRESS][PERSON_NAME]" at bounding box center [285, 176] width 269 height 25
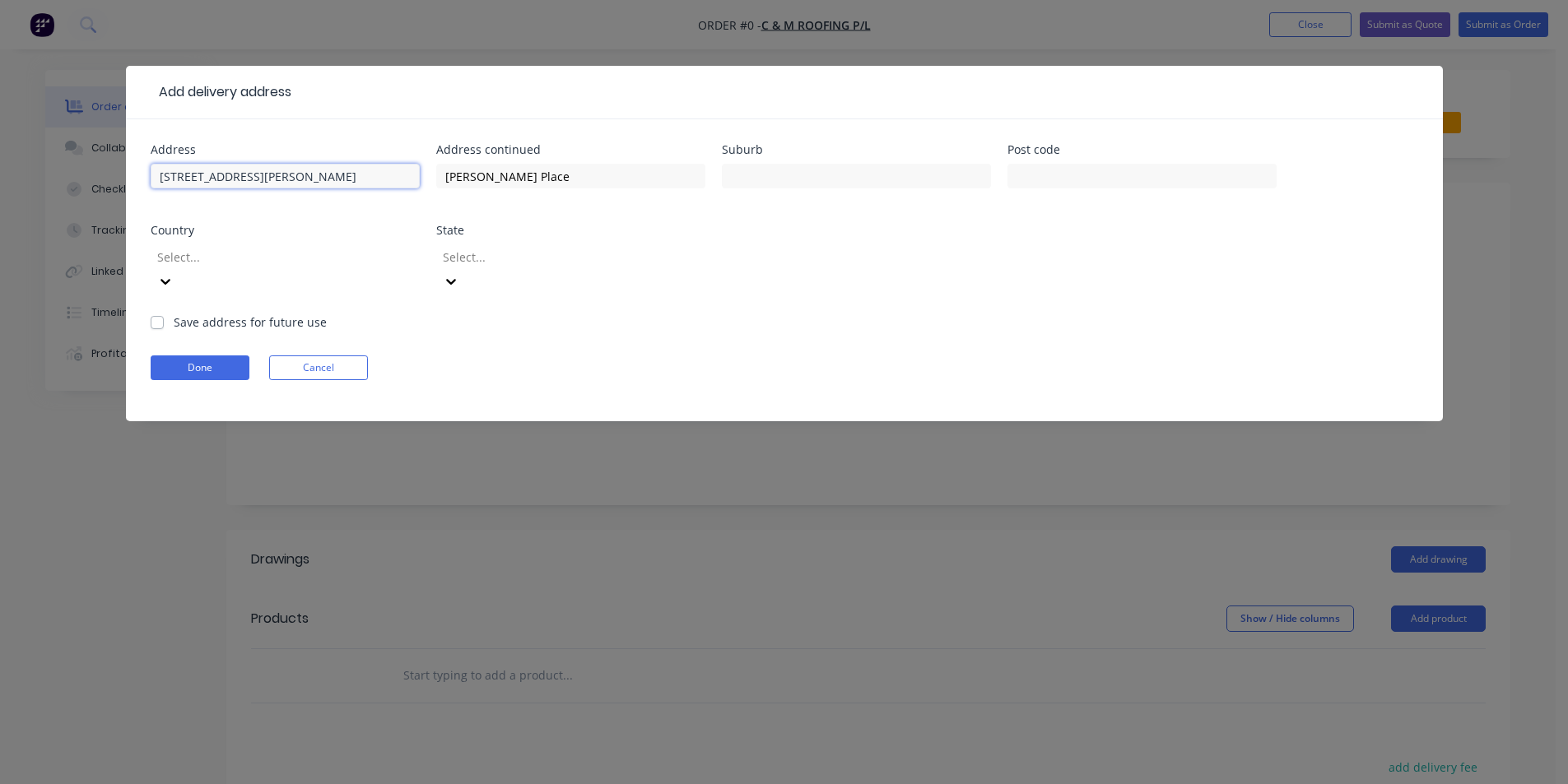
click at [265, 184] on input "[STREET_ADDRESS][PERSON_NAME]" at bounding box center [285, 176] width 269 height 25
drag, startPoint x: 270, startPoint y: 173, endPoint x: 172, endPoint y: 179, distance: 98.2
click at [172, 179] on input "[STREET_ADDRESS][PERSON_NAME]" at bounding box center [285, 176] width 269 height 25
click at [422, 284] on div "Address 5 Address continued [PERSON_NAME] Place Suburb Post code Country Select…" at bounding box center [784, 228] width 1267 height 169
click at [240, 179] on input "5" at bounding box center [285, 176] width 269 height 25
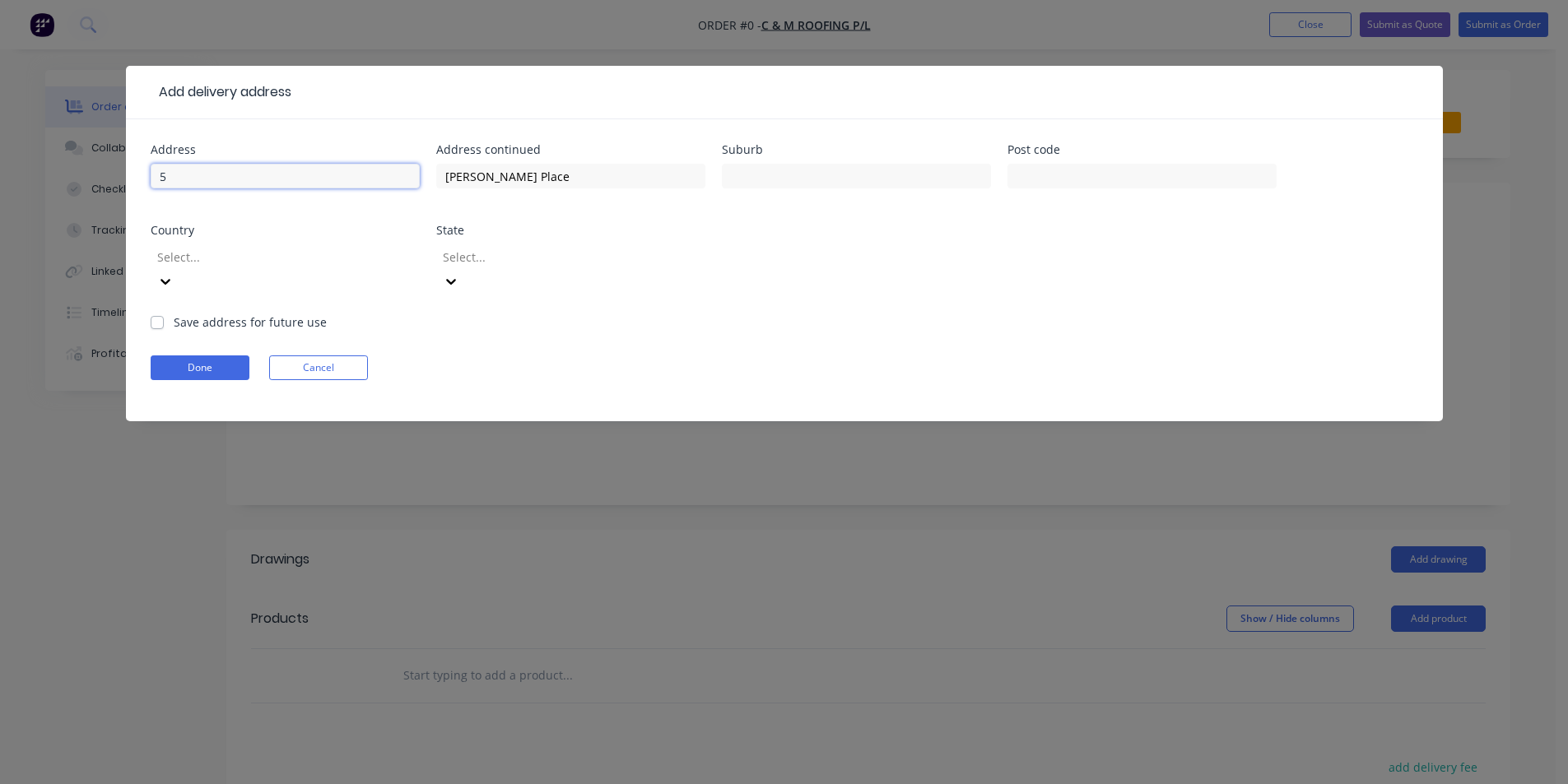
type input "5"
click at [240, 179] on input "text" at bounding box center [285, 176] width 269 height 25
click at [232, 169] on input "text" at bounding box center [285, 176] width 269 height 25
paste input "[PERSON_NAME] Place"
type input "[STREET_ADDRESS][PERSON_NAME]"
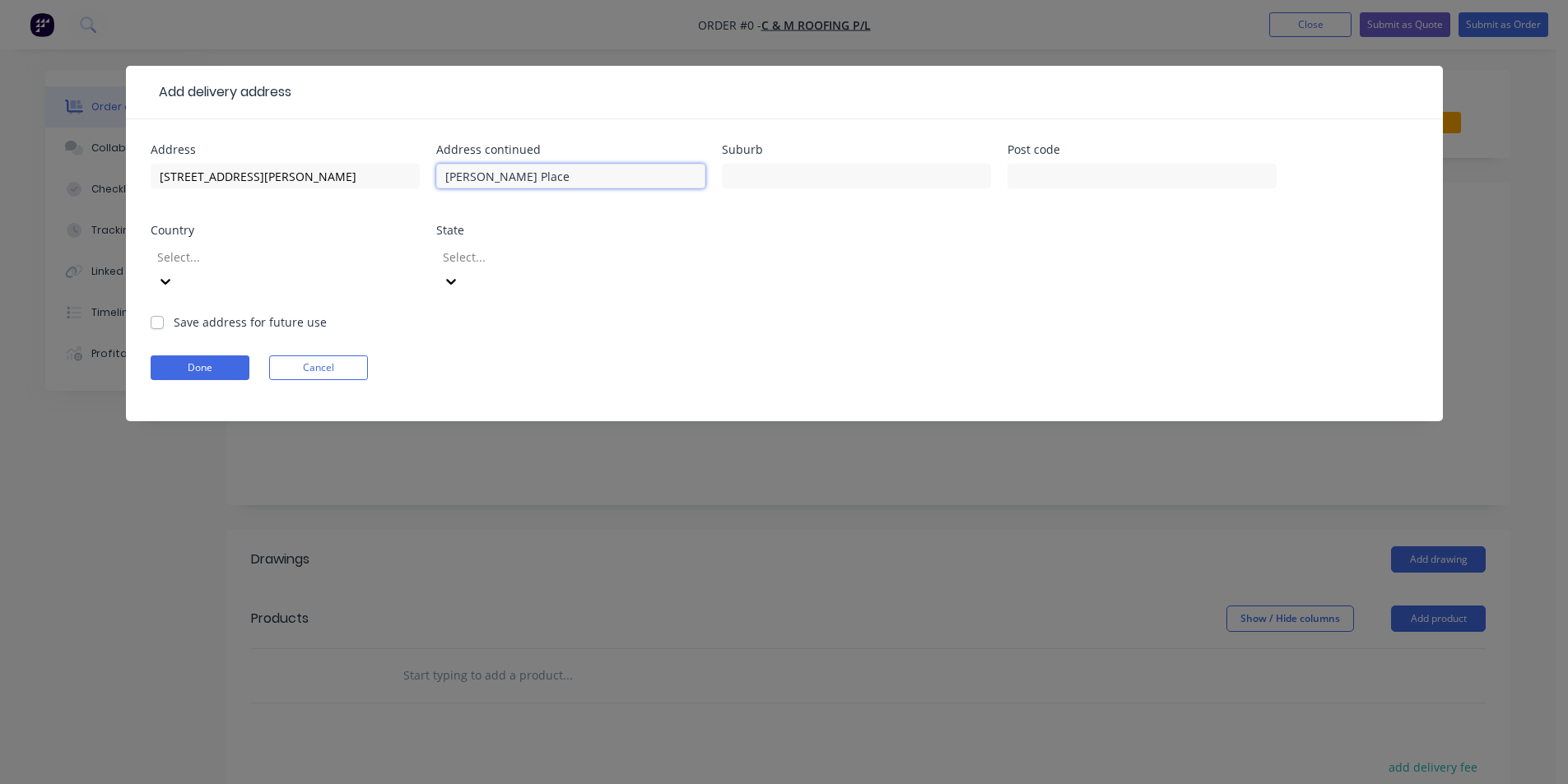
drag, startPoint x: 550, startPoint y: 181, endPoint x: 448, endPoint y: 182, distance: 102.0
click at [448, 182] on input "[PERSON_NAME] Place" at bounding box center [570, 176] width 269 height 25
click at [753, 186] on input "text" at bounding box center [856, 176] width 269 height 25
type input "WODONGA"
click at [1038, 176] on input "text" at bounding box center [1141, 176] width 269 height 25
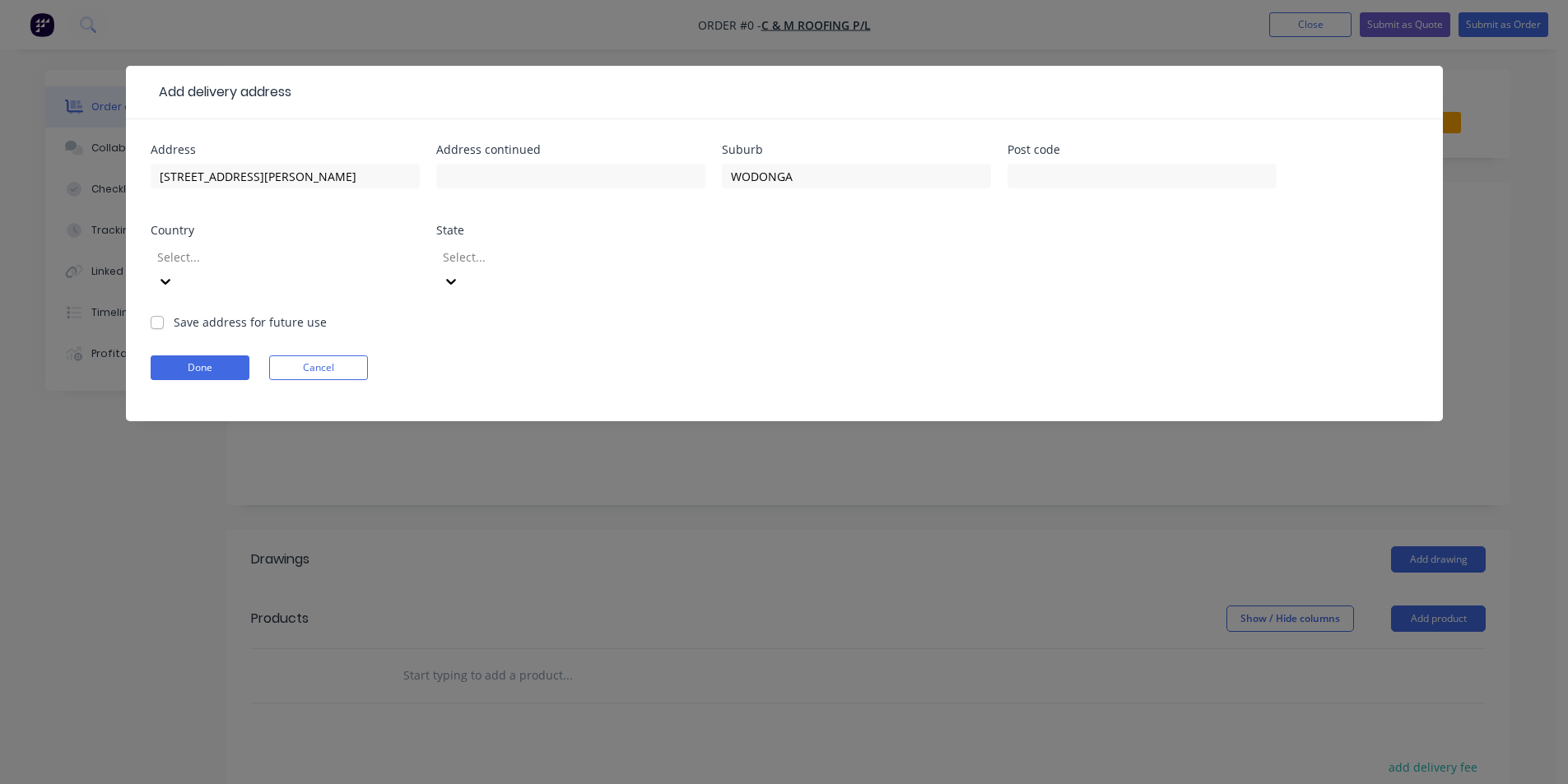
click at [1024, 276] on div "Address [STREET_ADDRESS][PERSON_NAME] Address continued Suburb WODONGA Post cod…" at bounding box center [784, 228] width 1267 height 169
click at [252, 254] on div at bounding box center [273, 257] width 237 height 21
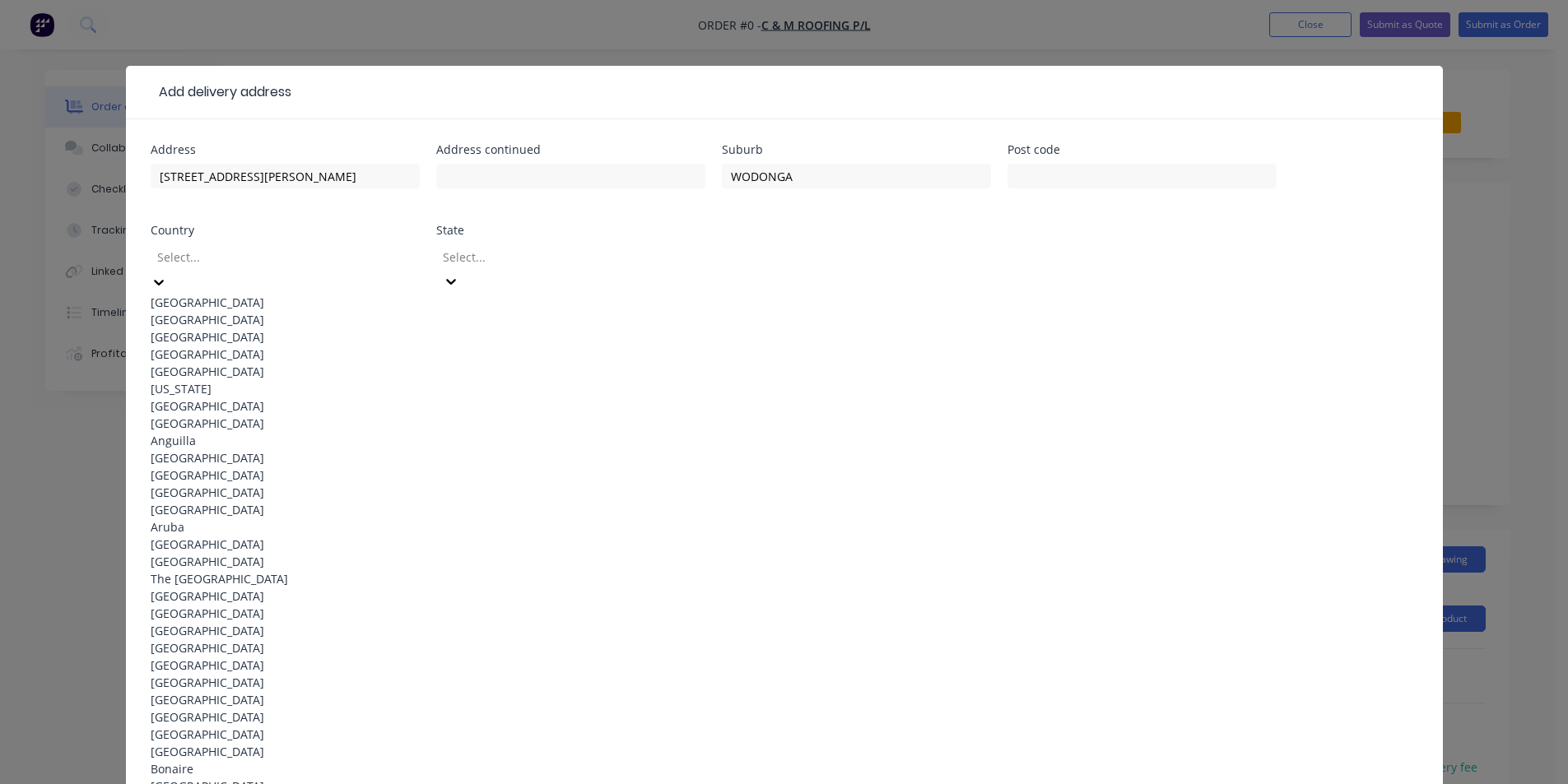
click at [253, 294] on div "[GEOGRAPHIC_DATA]" at bounding box center [285, 303] width 269 height 17
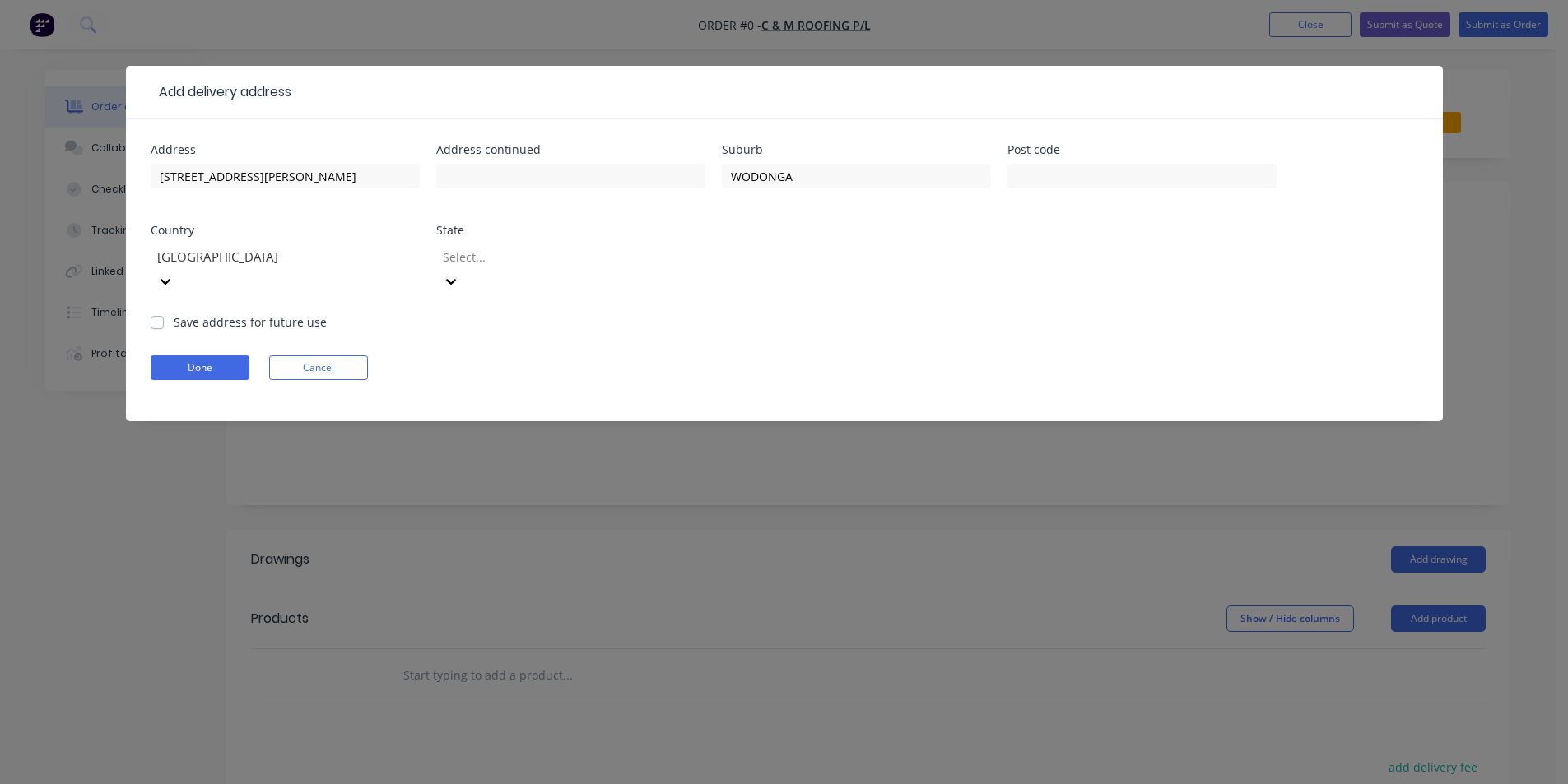
click at [482, 256] on div at bounding box center [559, 257] width 237 height 21
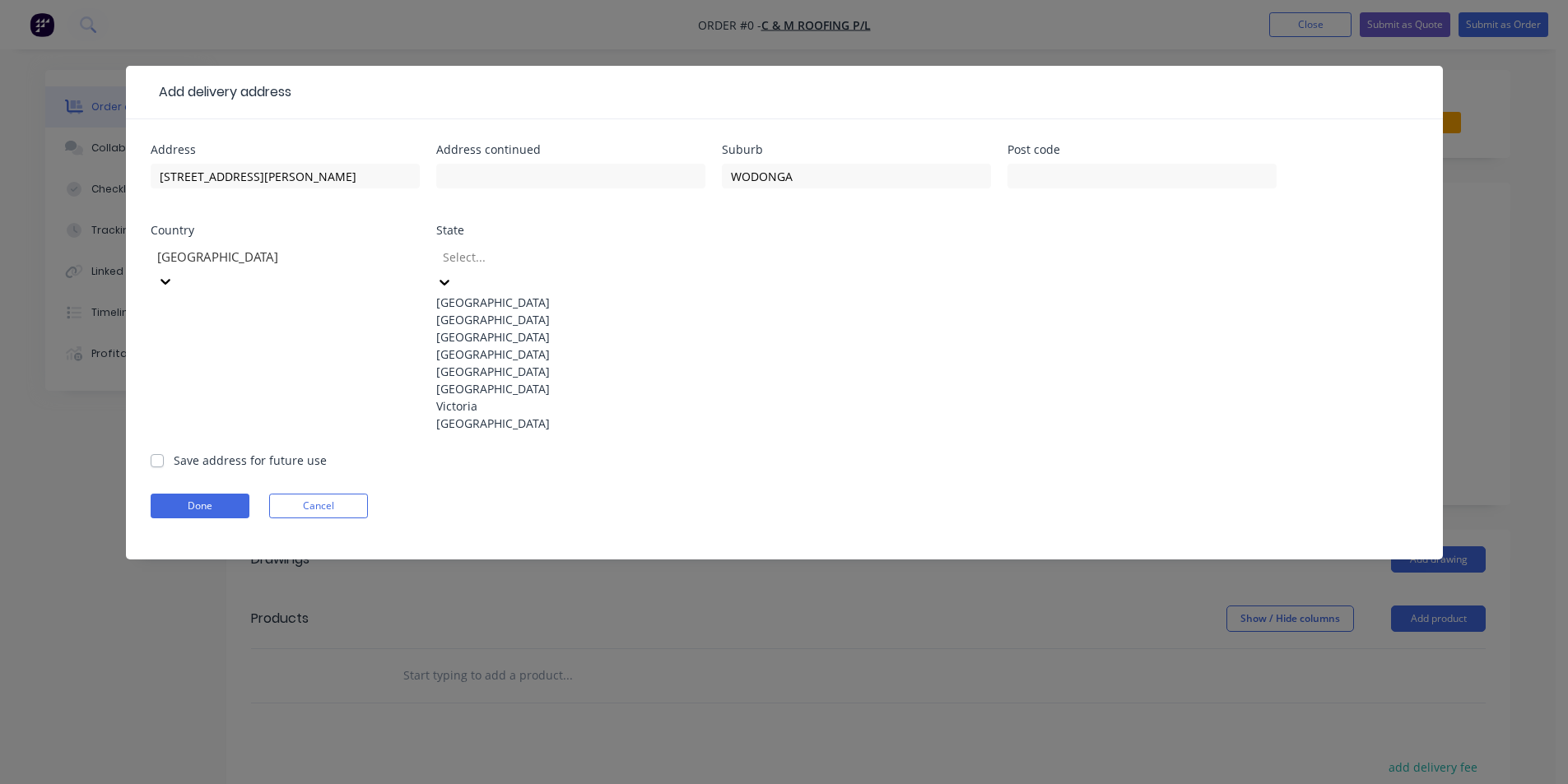
click at [505, 415] on div "Victoria" at bounding box center [570, 406] width 269 height 17
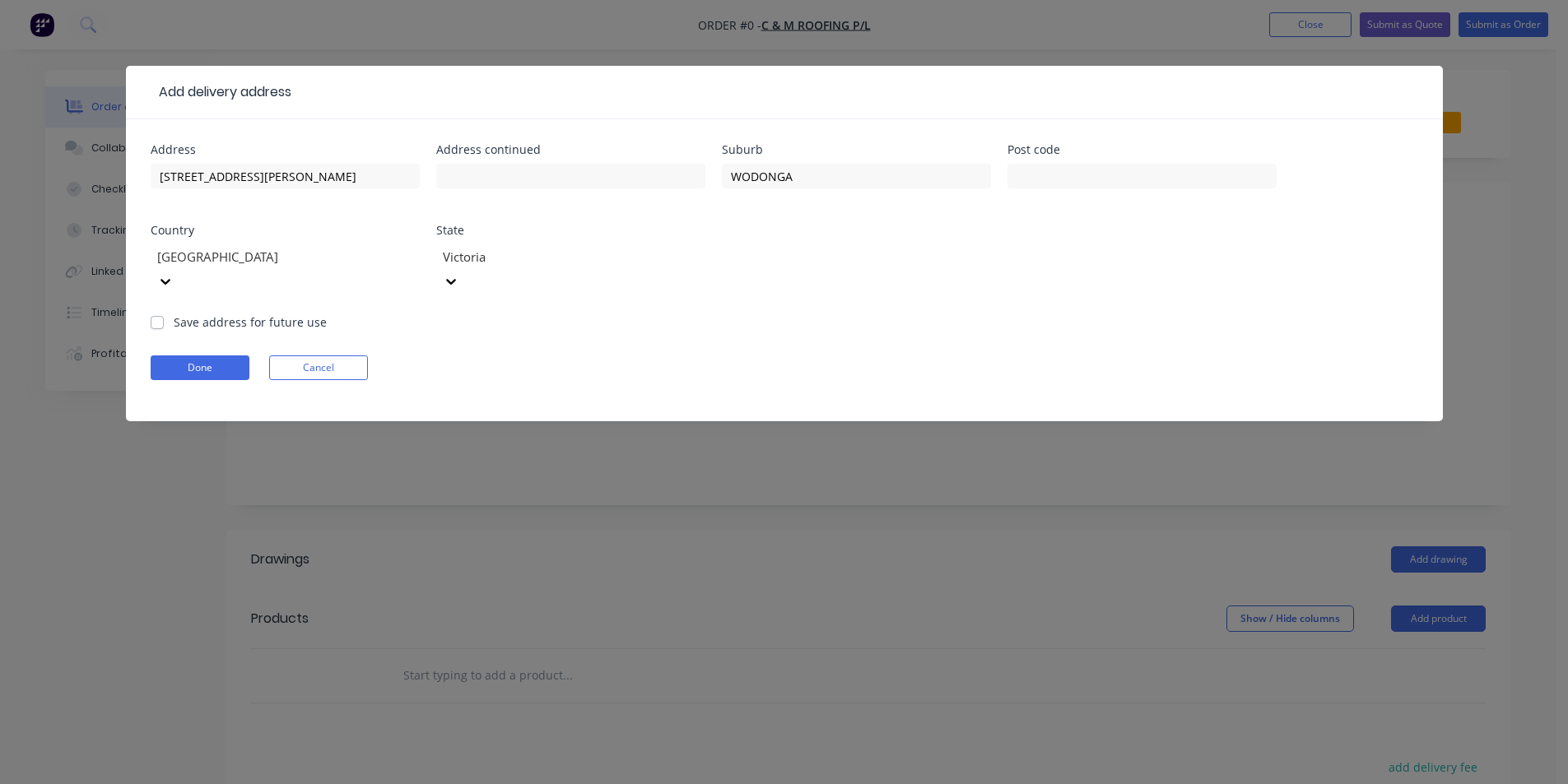
click at [182, 313] on label "Save address for future use" at bounding box center [249, 322] width 153 height 17
click at [164, 313] on input "Save address for future use" at bounding box center [157, 321] width 13 height 15
checkbox input "true"
click at [204, 355] on button "Done" at bounding box center [200, 367] width 99 height 25
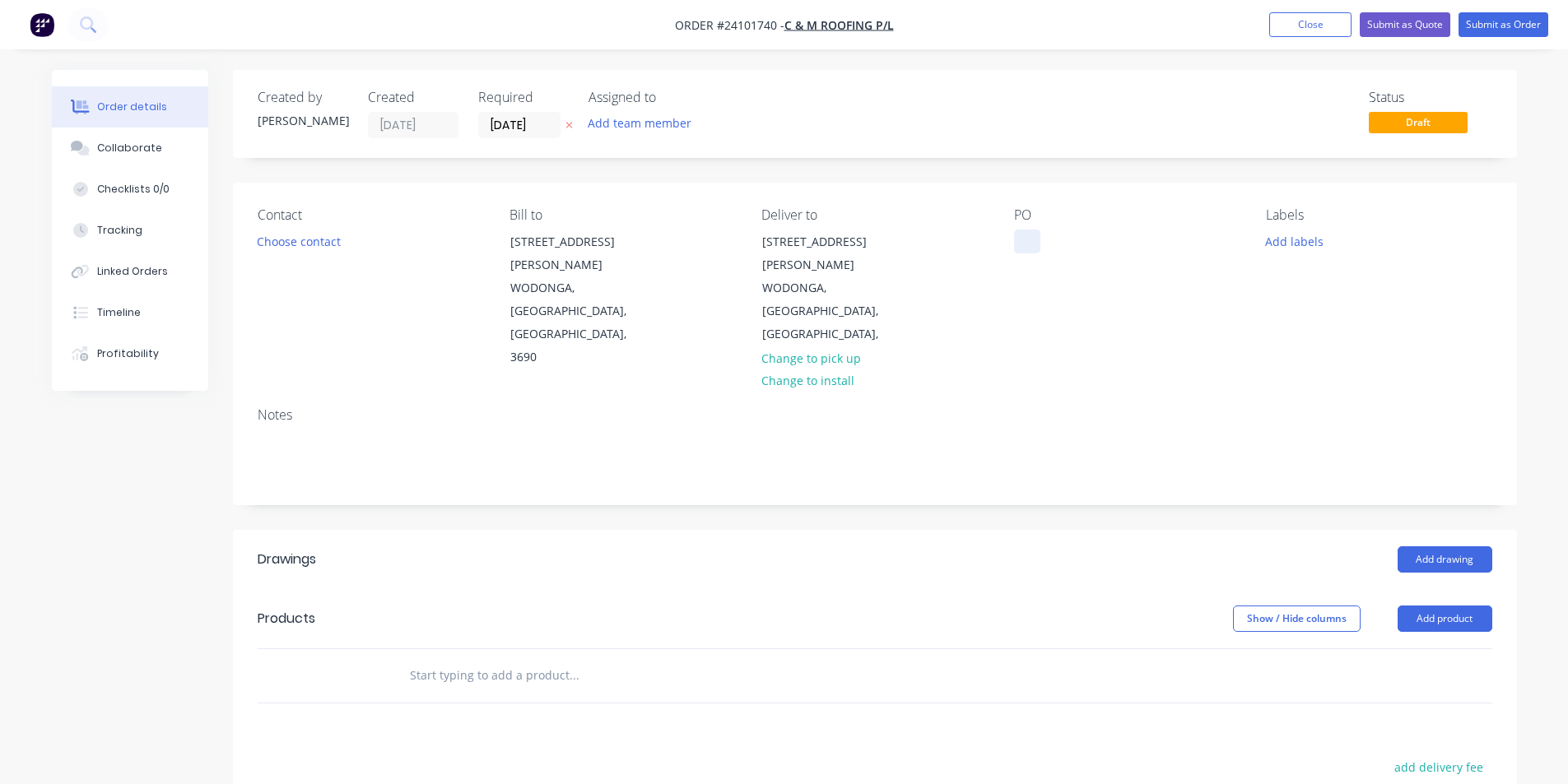
click at [1024, 240] on div at bounding box center [1027, 241] width 27 height 24
click at [1422, 546] on button "Add drawing" at bounding box center [1444, 559] width 94 height 27
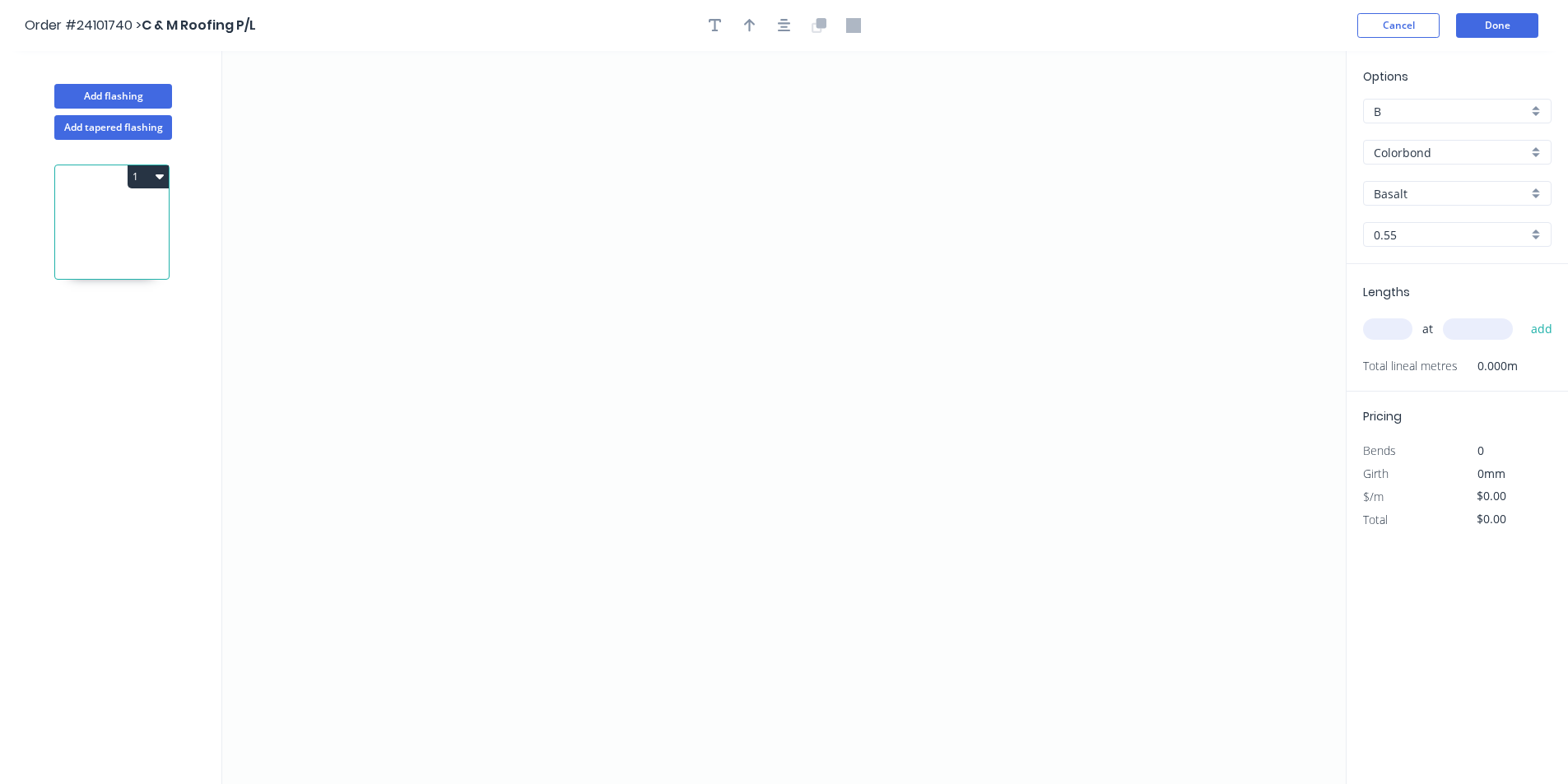
click at [1430, 199] on input "Basalt" at bounding box center [1451, 194] width 154 height 17
click at [1451, 252] on div "Manor Red" at bounding box center [1457, 254] width 187 height 29
type input "Manor Red"
click at [622, 331] on icon "0" at bounding box center [784, 418] width 1123 height 733
click at [623, 208] on icon "0" at bounding box center [784, 418] width 1123 height 733
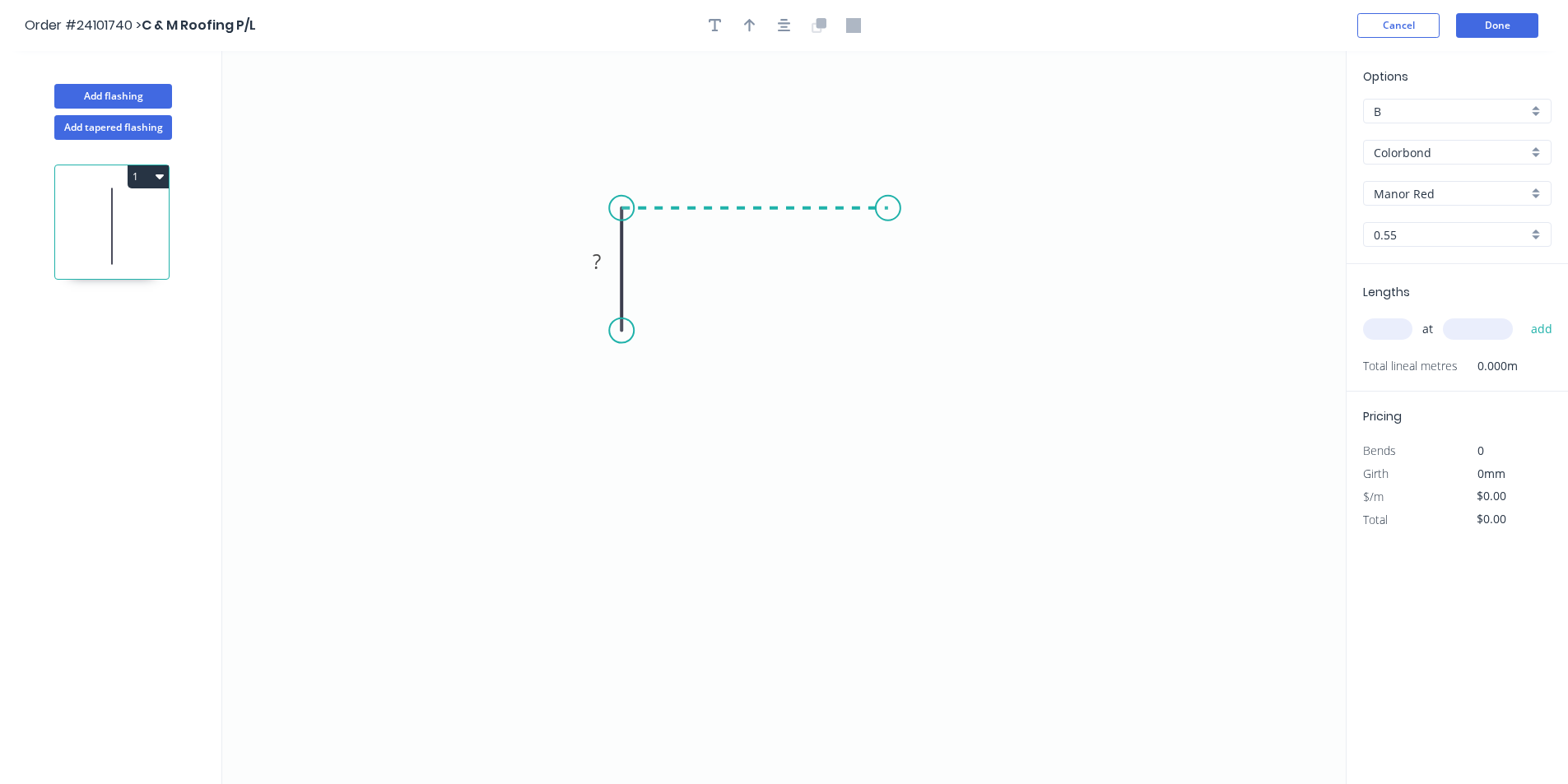
click at [889, 219] on icon "0 ?" at bounding box center [784, 418] width 1123 height 733
click at [932, 222] on icon "0 ? ?" at bounding box center [784, 418] width 1123 height 733
click at [932, 222] on circle at bounding box center [932, 222] width 25 height 25
click at [924, 191] on rect at bounding box center [918, 185] width 33 height 23
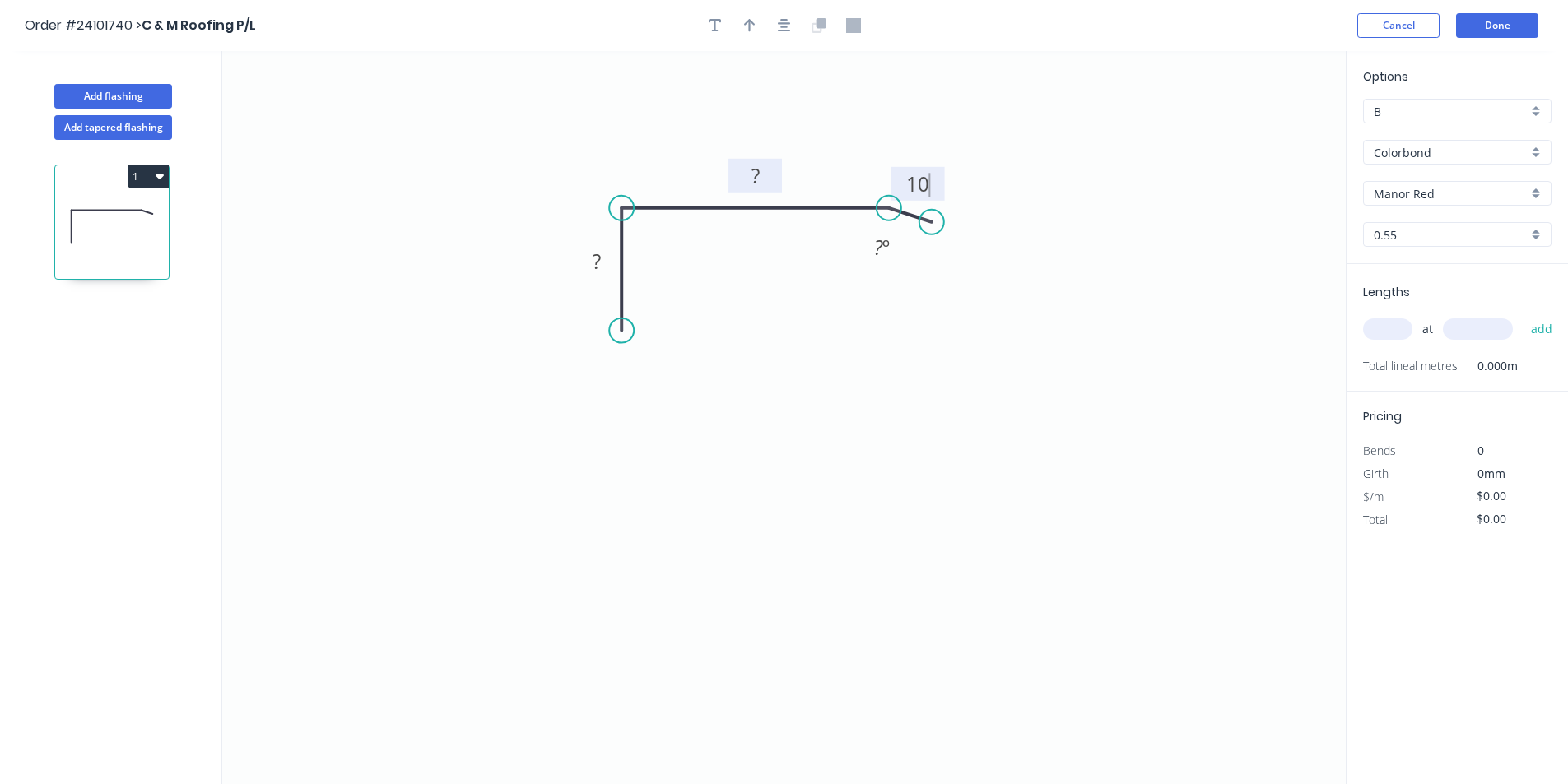
click at [769, 181] on rect at bounding box center [755, 177] width 33 height 23
click at [603, 257] on rect at bounding box center [596, 263] width 33 height 23
click at [675, 380] on div "Crush & Fold" at bounding box center [700, 381] width 166 height 33
type input "$11.14"
click at [1402, 320] on input "text" at bounding box center [1388, 329] width 50 height 21
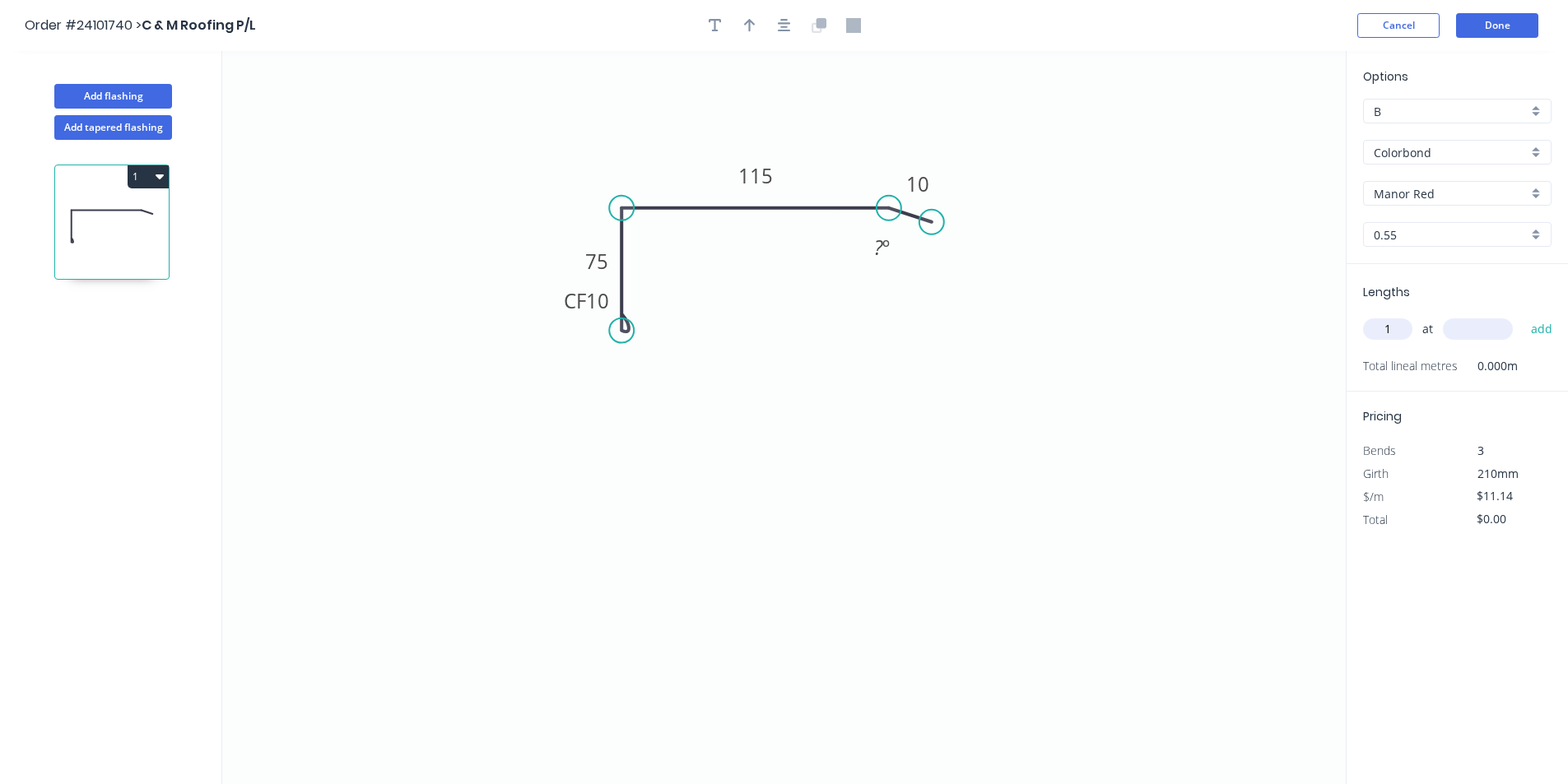
type input "1"
drag, startPoint x: 1474, startPoint y: 330, endPoint x: 1474, endPoint y: 340, distance: 10.0
click at [1474, 329] on input "text" at bounding box center [1477, 329] width 69 height 21
type input "6200"
click at [1522, 315] on button "add" at bounding box center [1541, 328] width 39 height 28
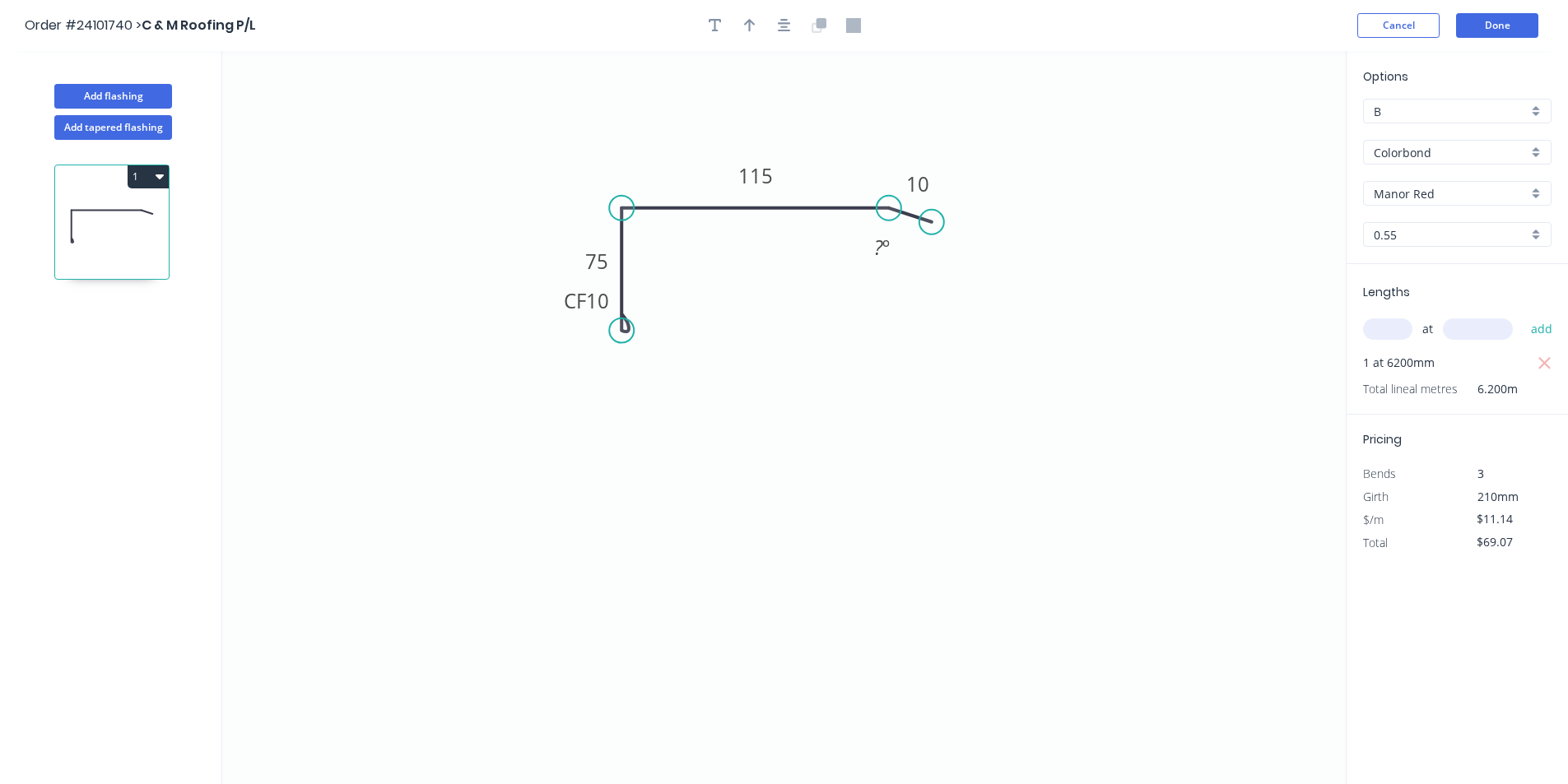
click at [160, 179] on icon "button" at bounding box center [159, 176] width 9 height 13
click at [109, 211] on div "Duplicate" at bounding box center [90, 217] width 127 height 24
type input "$0.00"
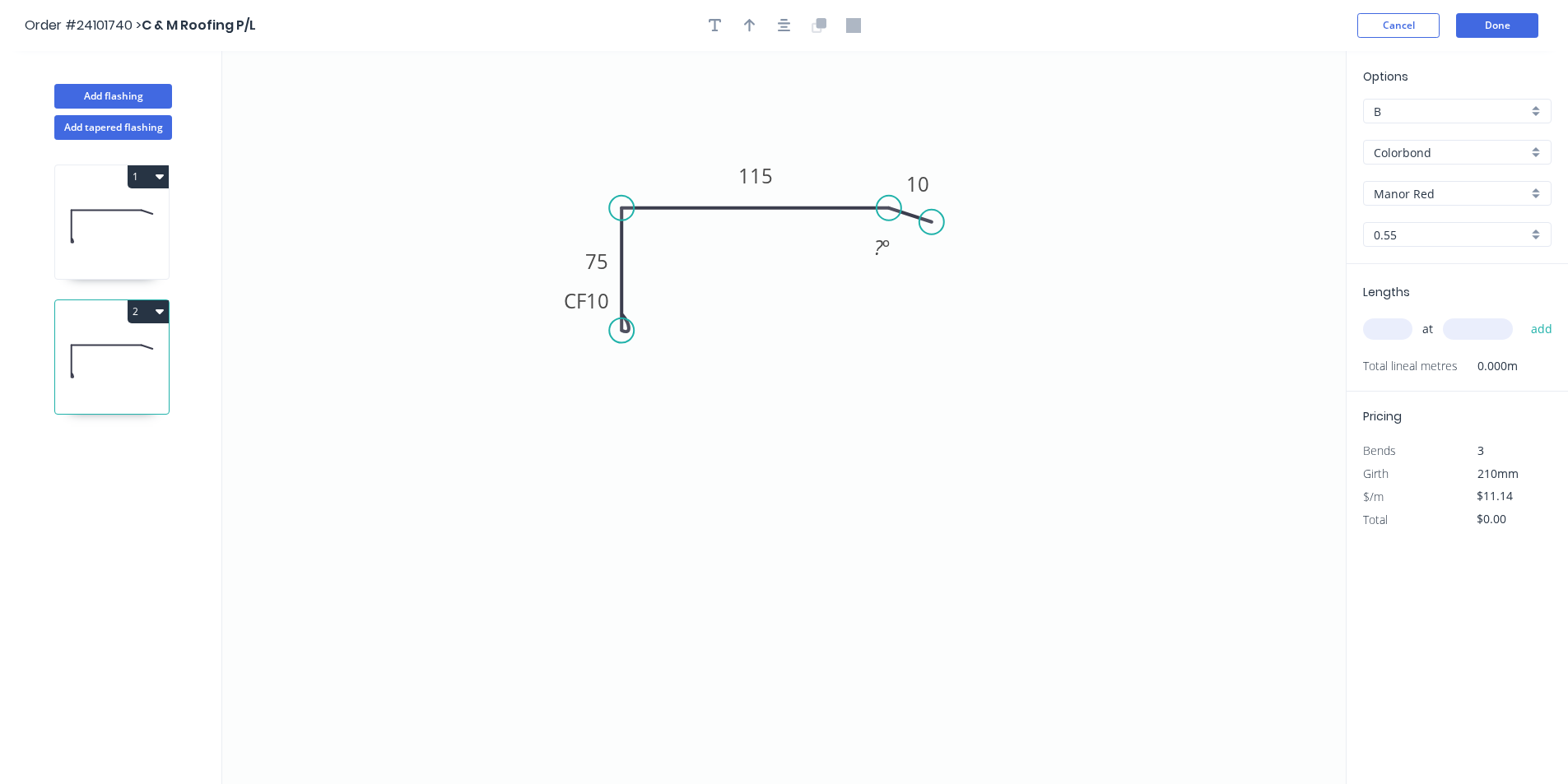
click at [111, 350] on icon at bounding box center [111, 361] width 113 height 106
click at [755, 186] on tspan "115" at bounding box center [755, 175] width 34 height 28
click at [871, 310] on icon "0 CF 10 75 155 10 ? º" at bounding box center [784, 418] width 1123 height 733
type input "$12.73"
click at [1379, 337] on input "text" at bounding box center [1388, 329] width 50 height 21
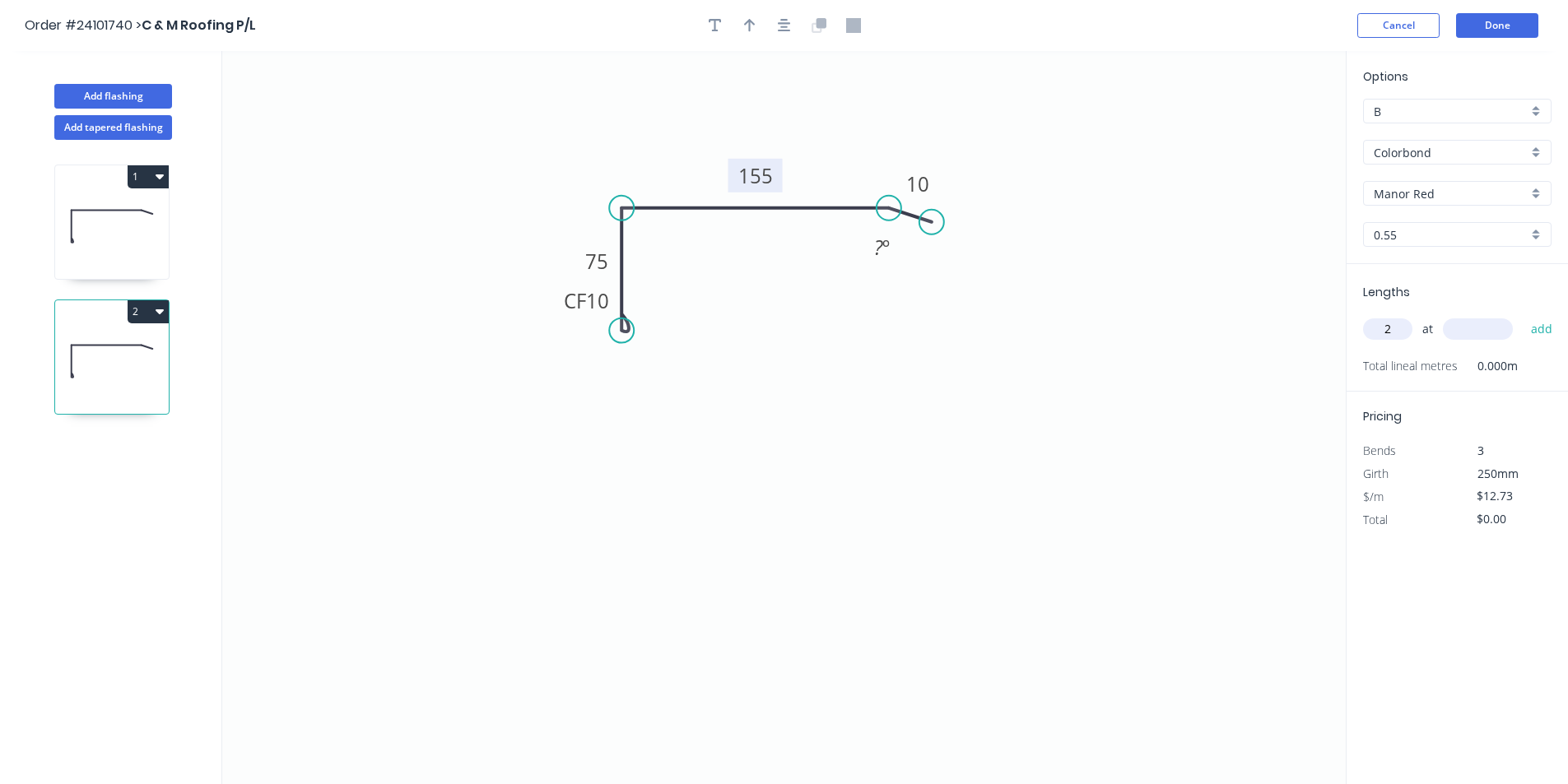
type input "2"
click at [1456, 321] on input "text" at bounding box center [1477, 329] width 69 height 21
type input "6200"
click at [1522, 315] on button "add" at bounding box center [1541, 328] width 39 height 28
type input "$157.85"
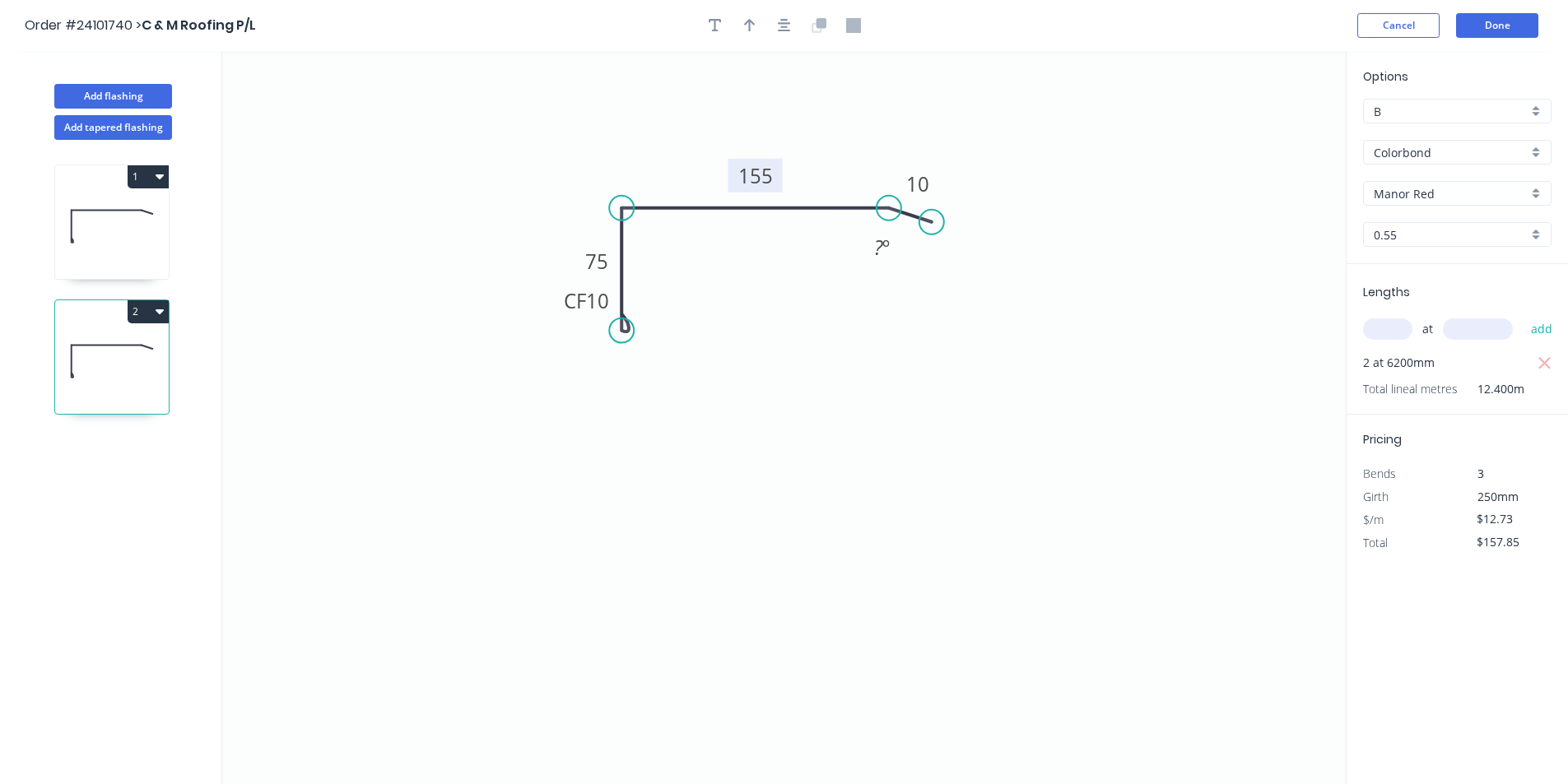
click at [85, 229] on icon at bounding box center [111, 225] width 113 height 106
type input "$11.14"
type input "$69.07"
click at [97, 352] on icon at bounding box center [111, 361] width 113 height 106
type input "$12.73"
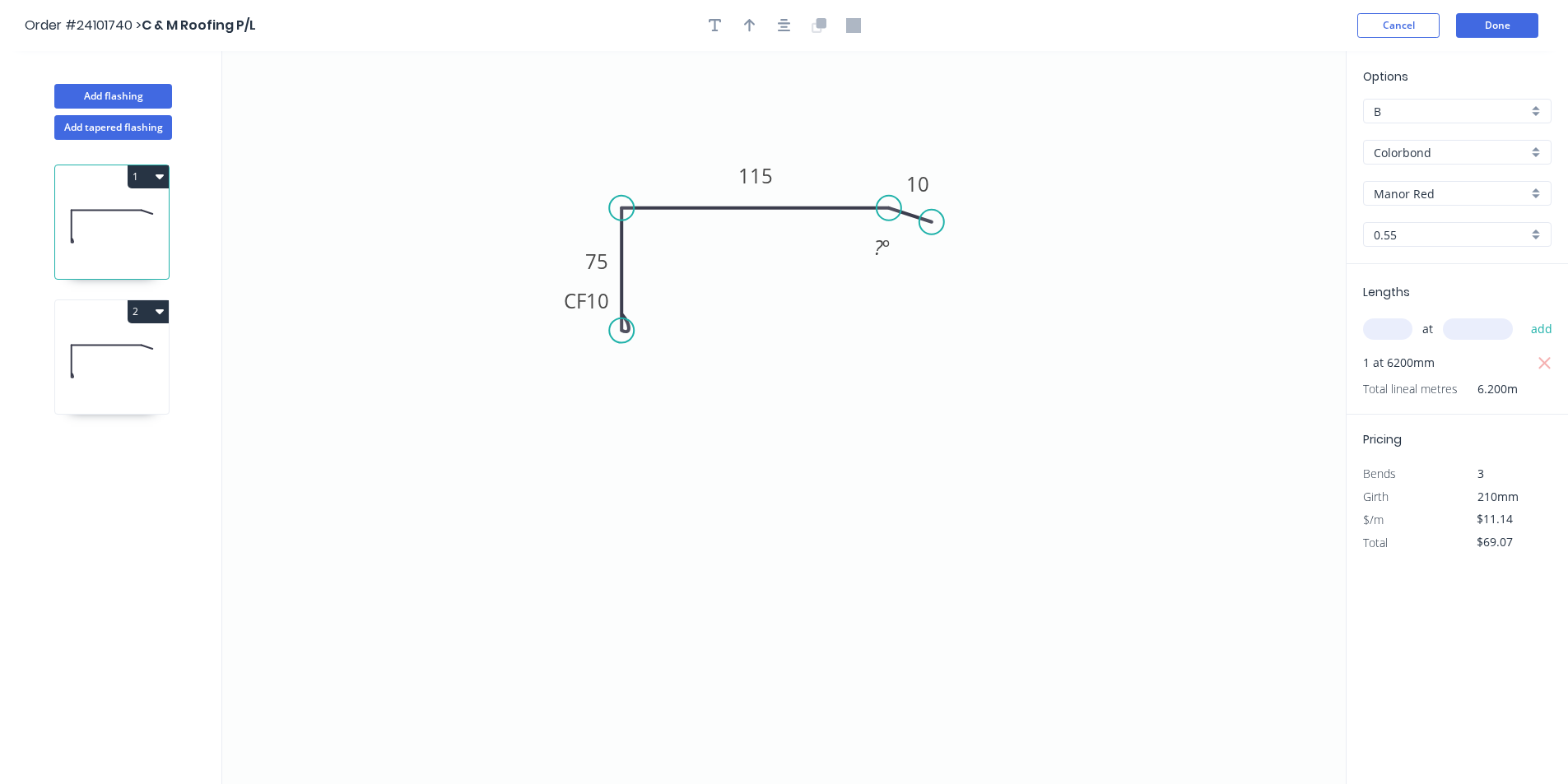
type input "$157.85"
click at [1515, 29] on button "Done" at bounding box center [1497, 26] width 82 height 25
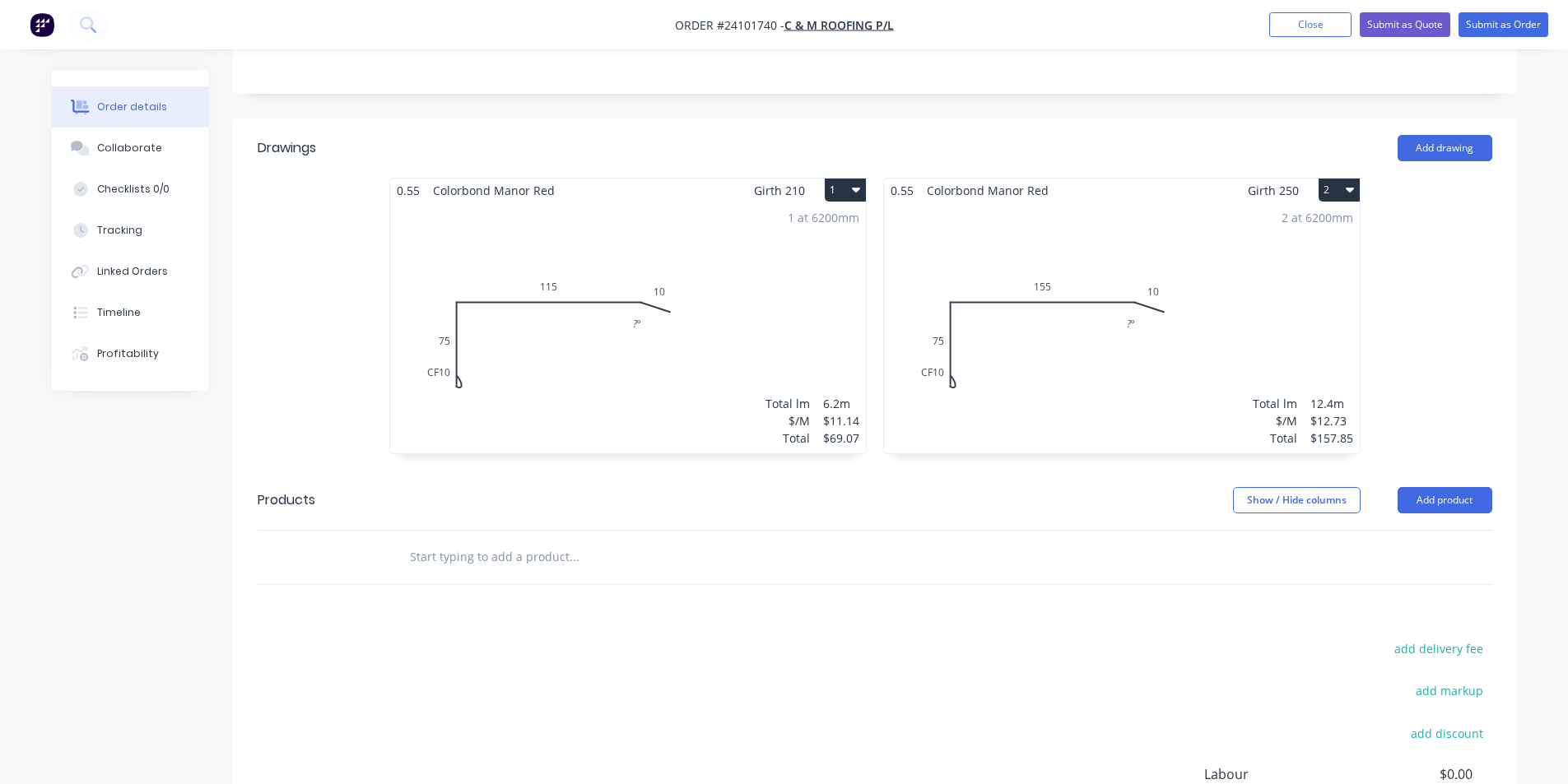
scroll to position [562, 0]
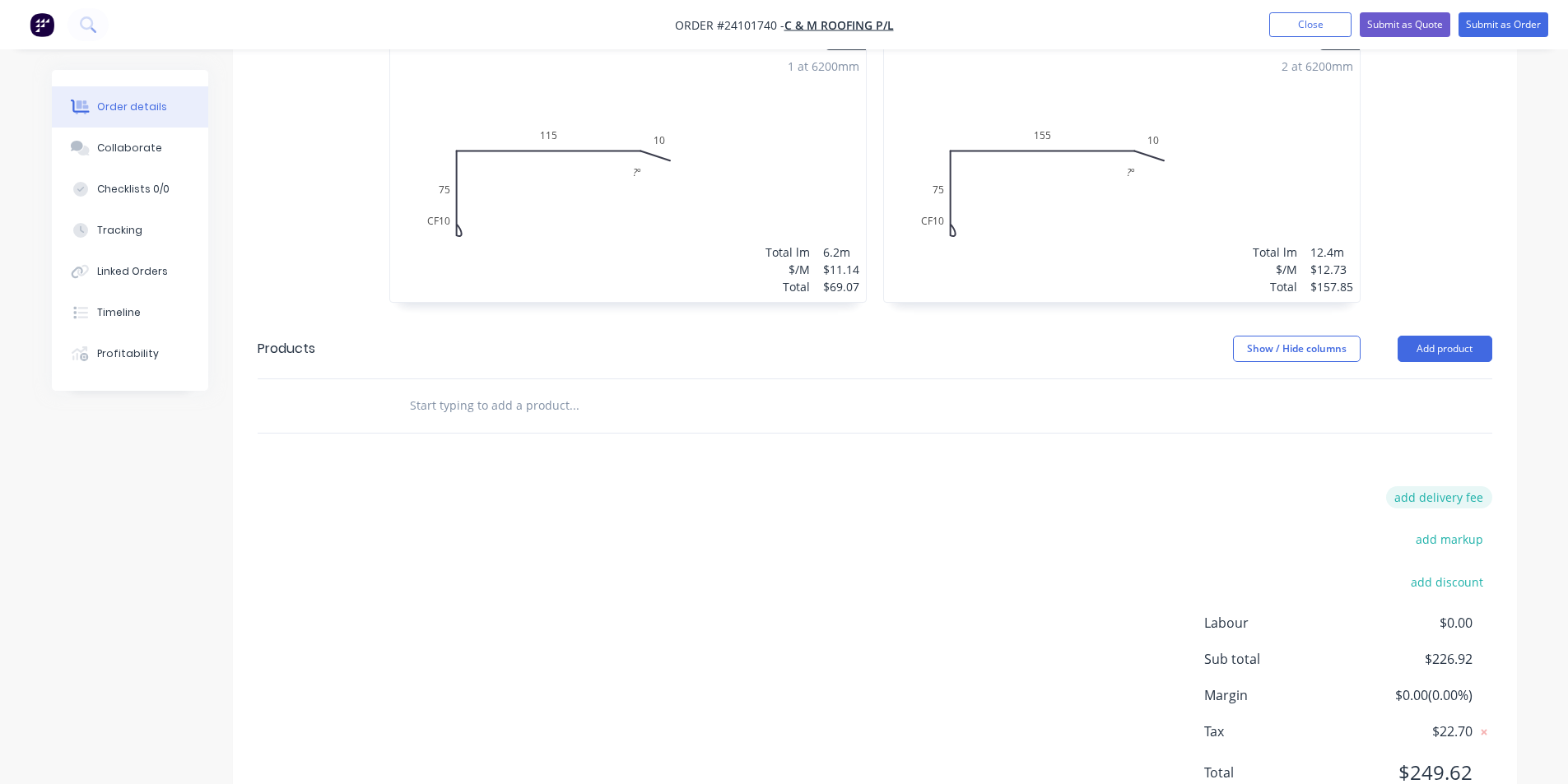
click at [1419, 486] on button "add delivery fee" at bounding box center [1439, 497] width 107 height 22
type input "50"
click input "submit" at bounding box center [0, 0] width 0 height 0
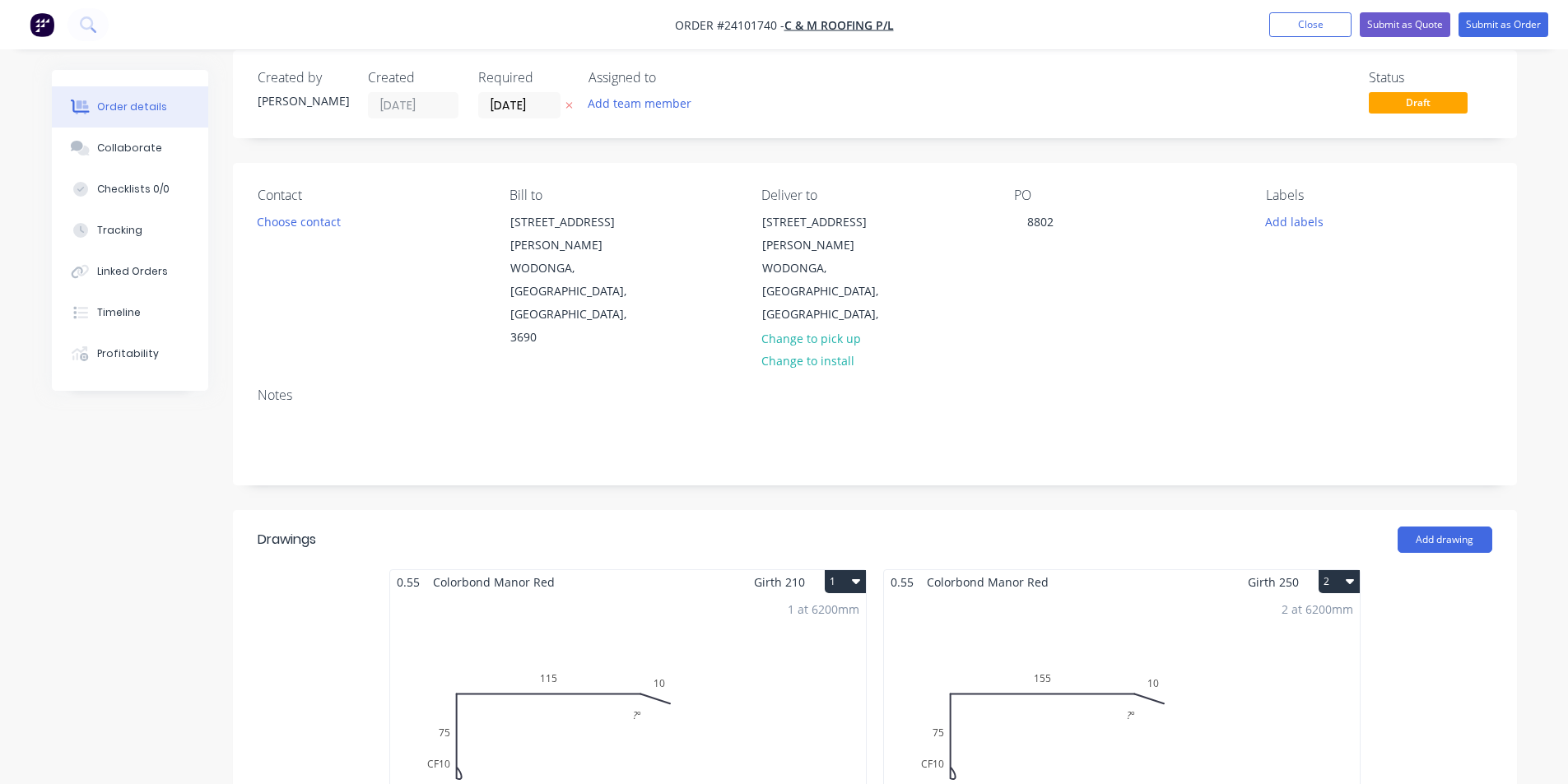
scroll to position [0, 0]
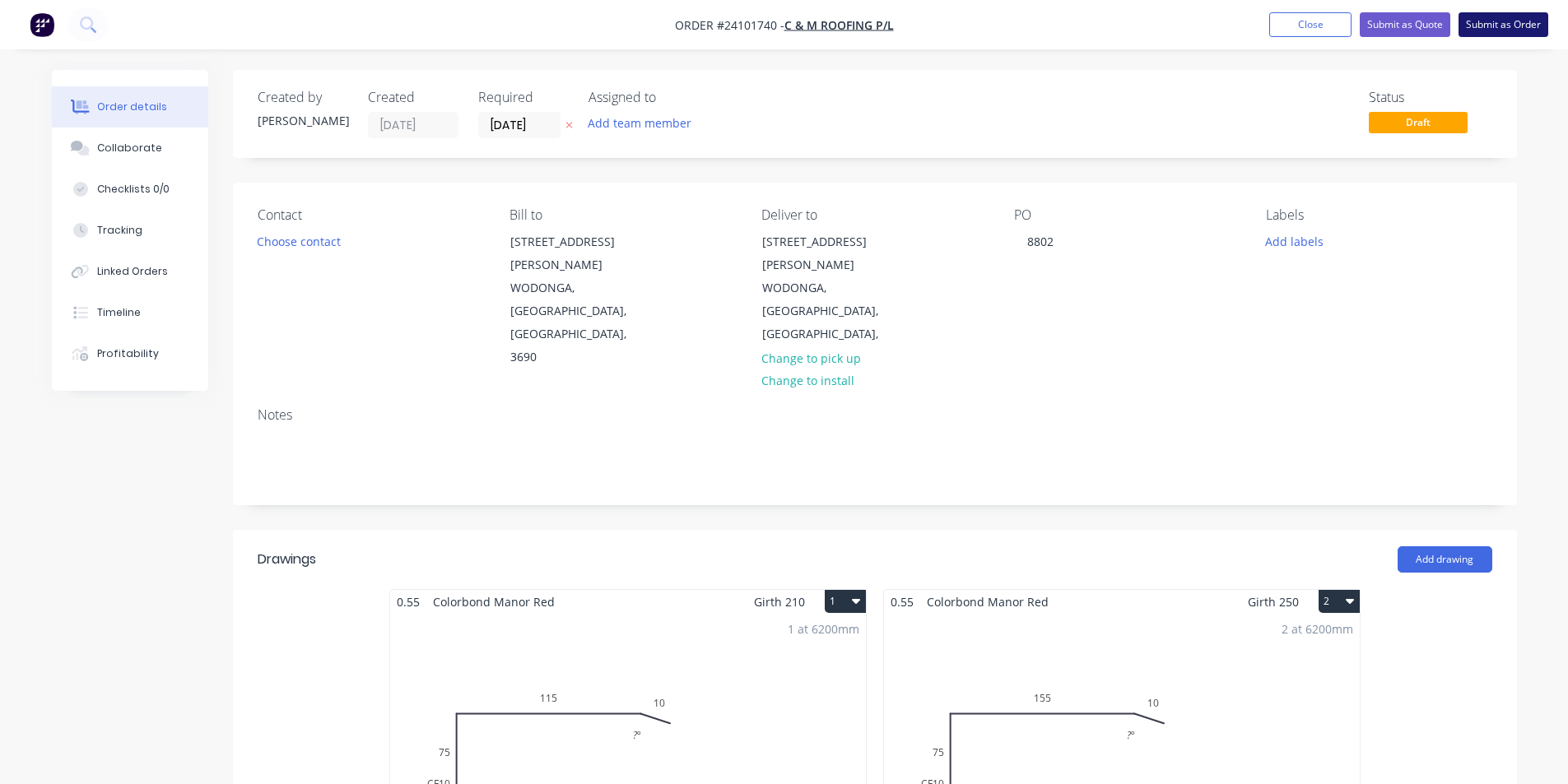
click at [1505, 24] on button "Submit as Order" at bounding box center [1503, 25] width 89 height 25
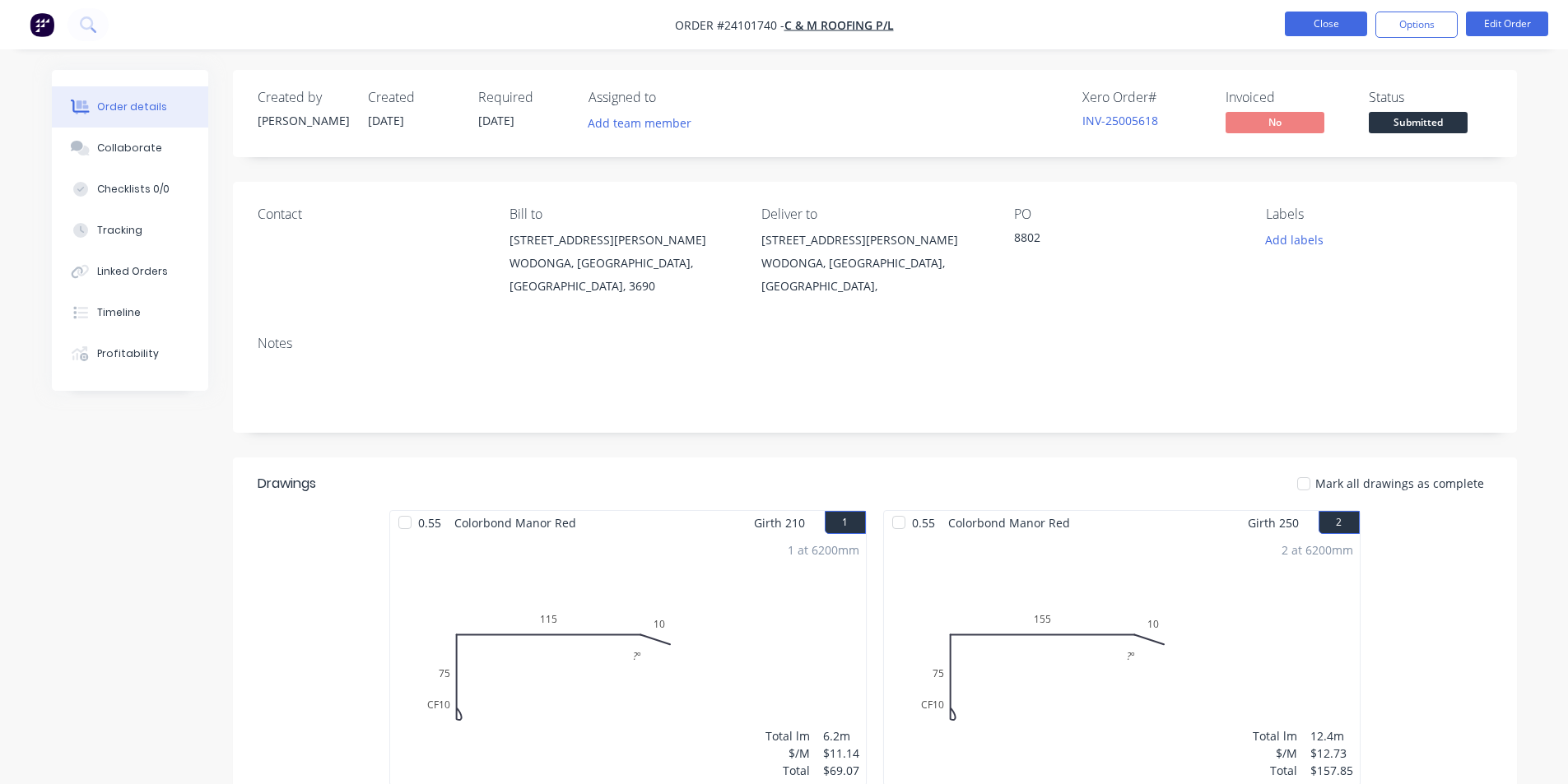
click at [1327, 21] on button "Close" at bounding box center [1325, 24] width 82 height 25
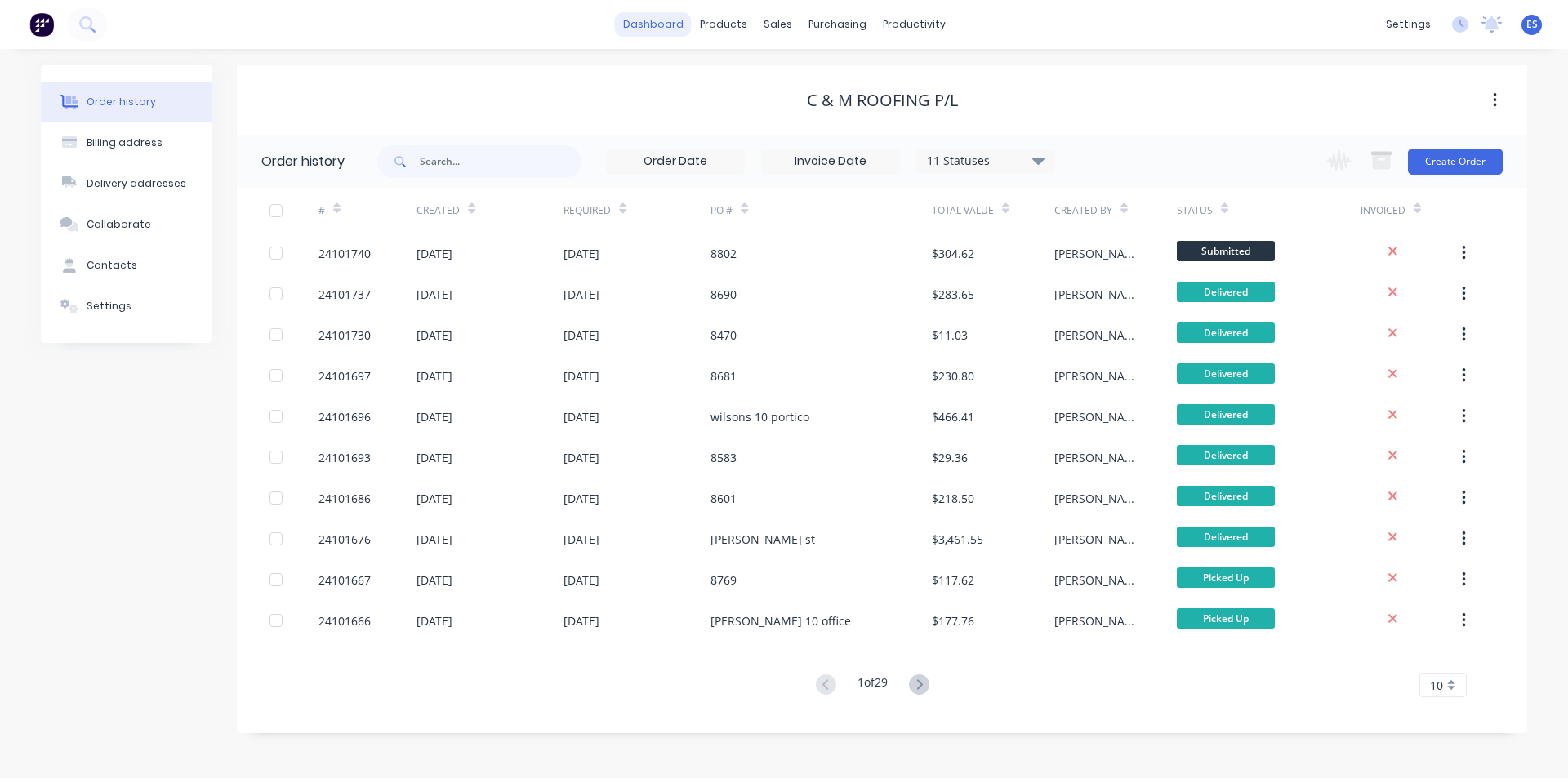
click at [655, 19] on link "dashboard" at bounding box center [653, 25] width 77 height 25
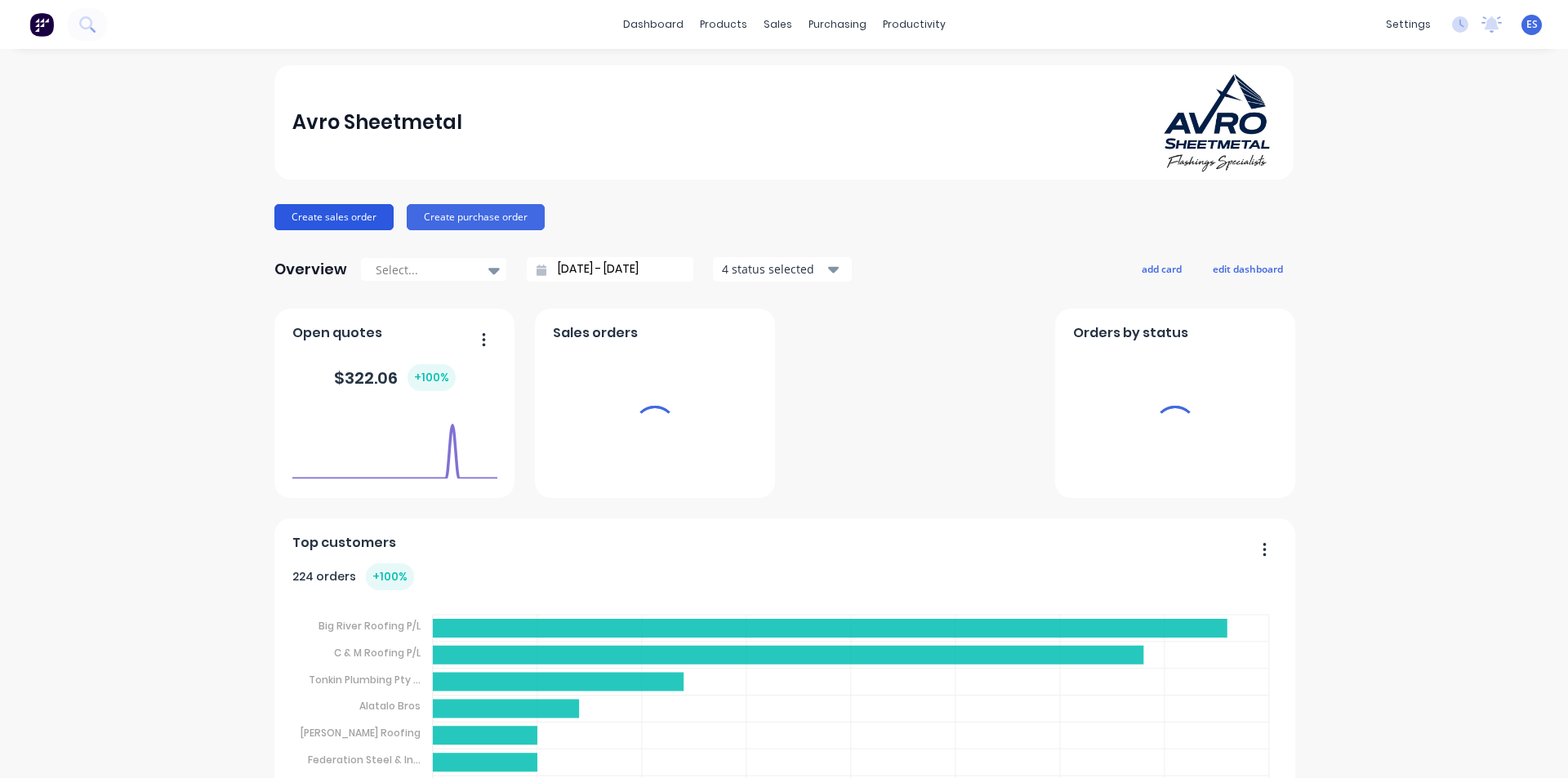
click at [322, 216] on button "Create sales order" at bounding box center [333, 217] width 119 height 26
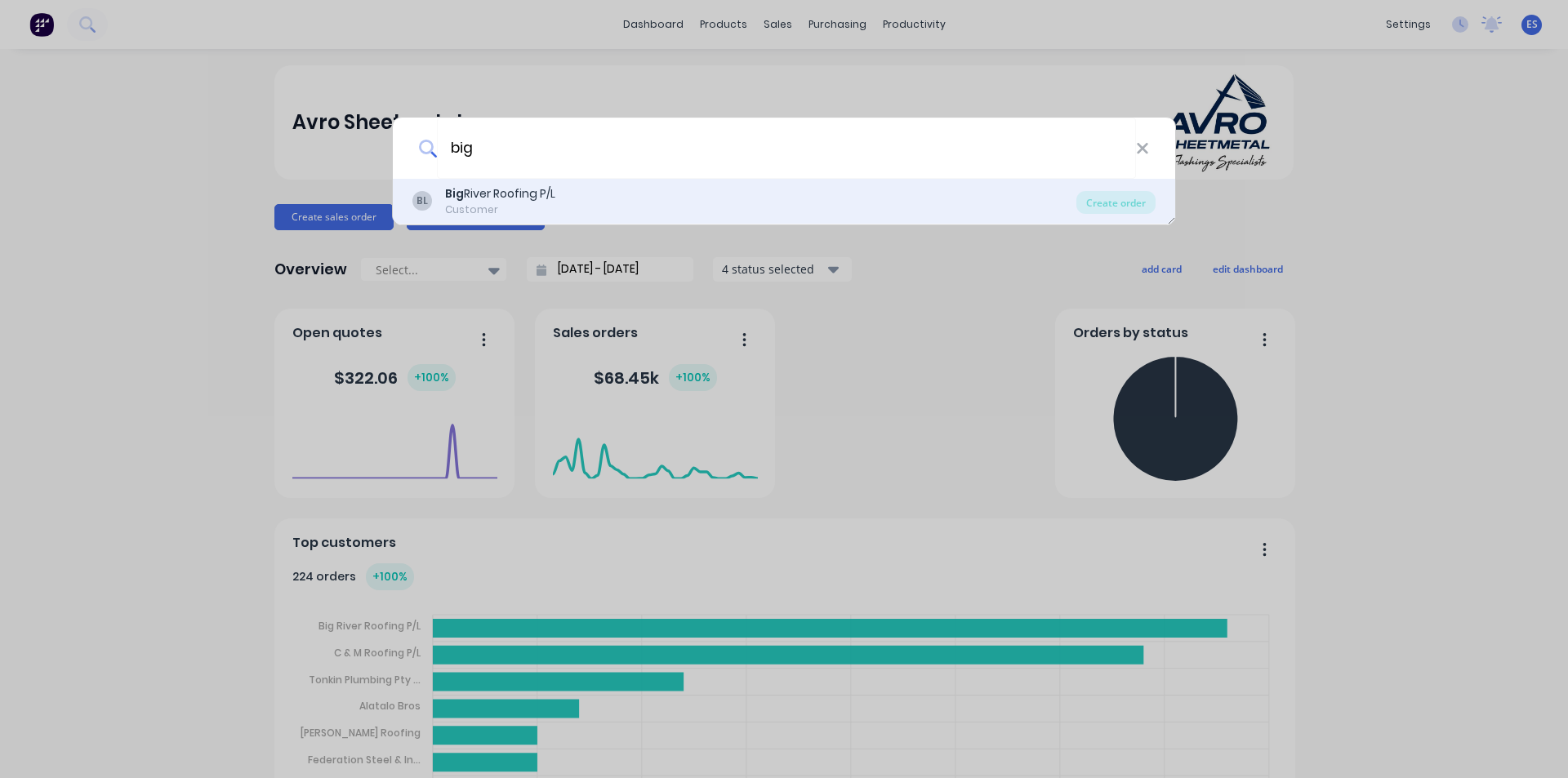
type input "big"
click at [553, 191] on div "Big River Roofing P/L" at bounding box center [500, 194] width 111 height 17
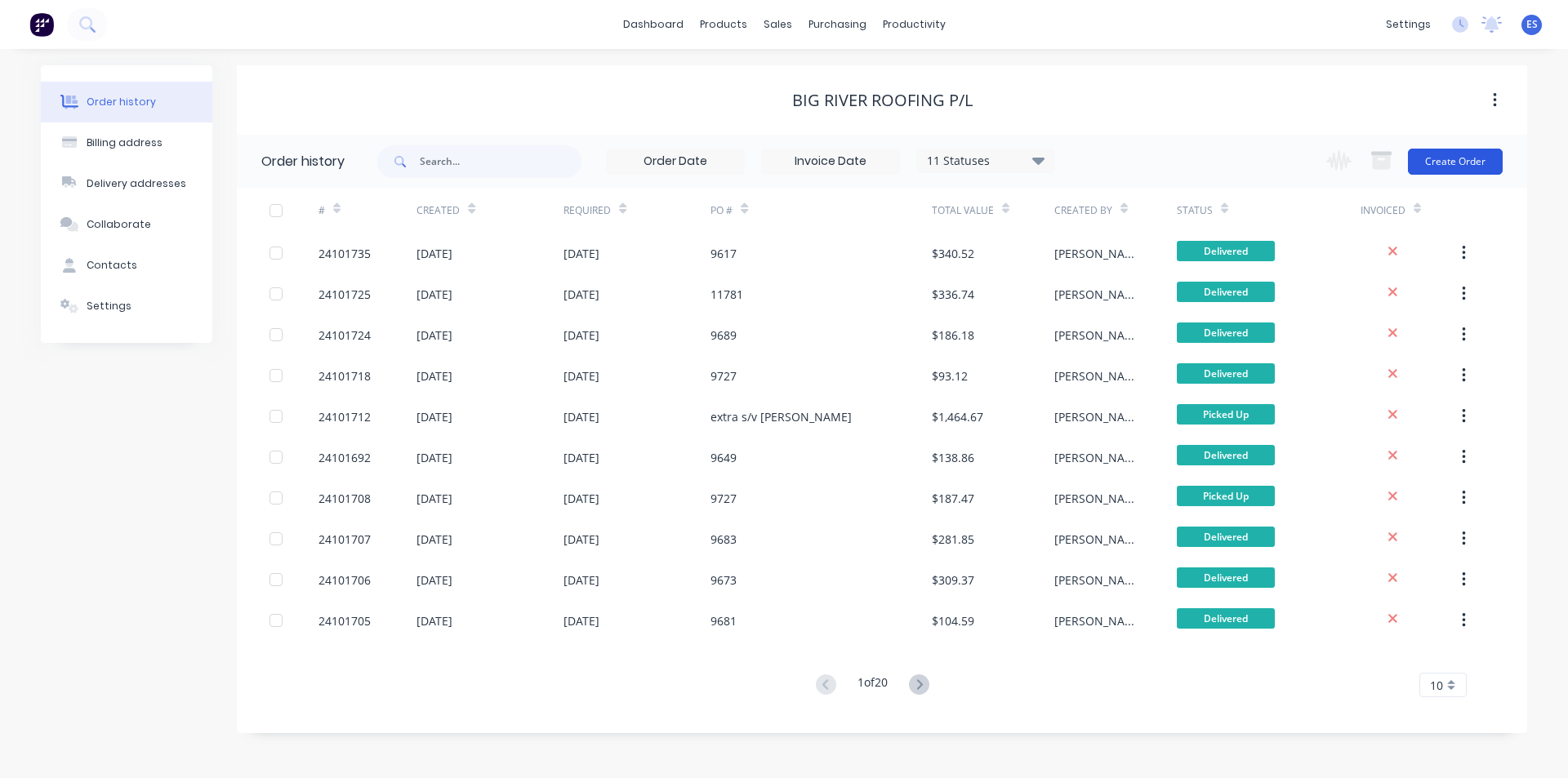
click at [1452, 159] on button "Create Order" at bounding box center [1455, 161] width 94 height 26
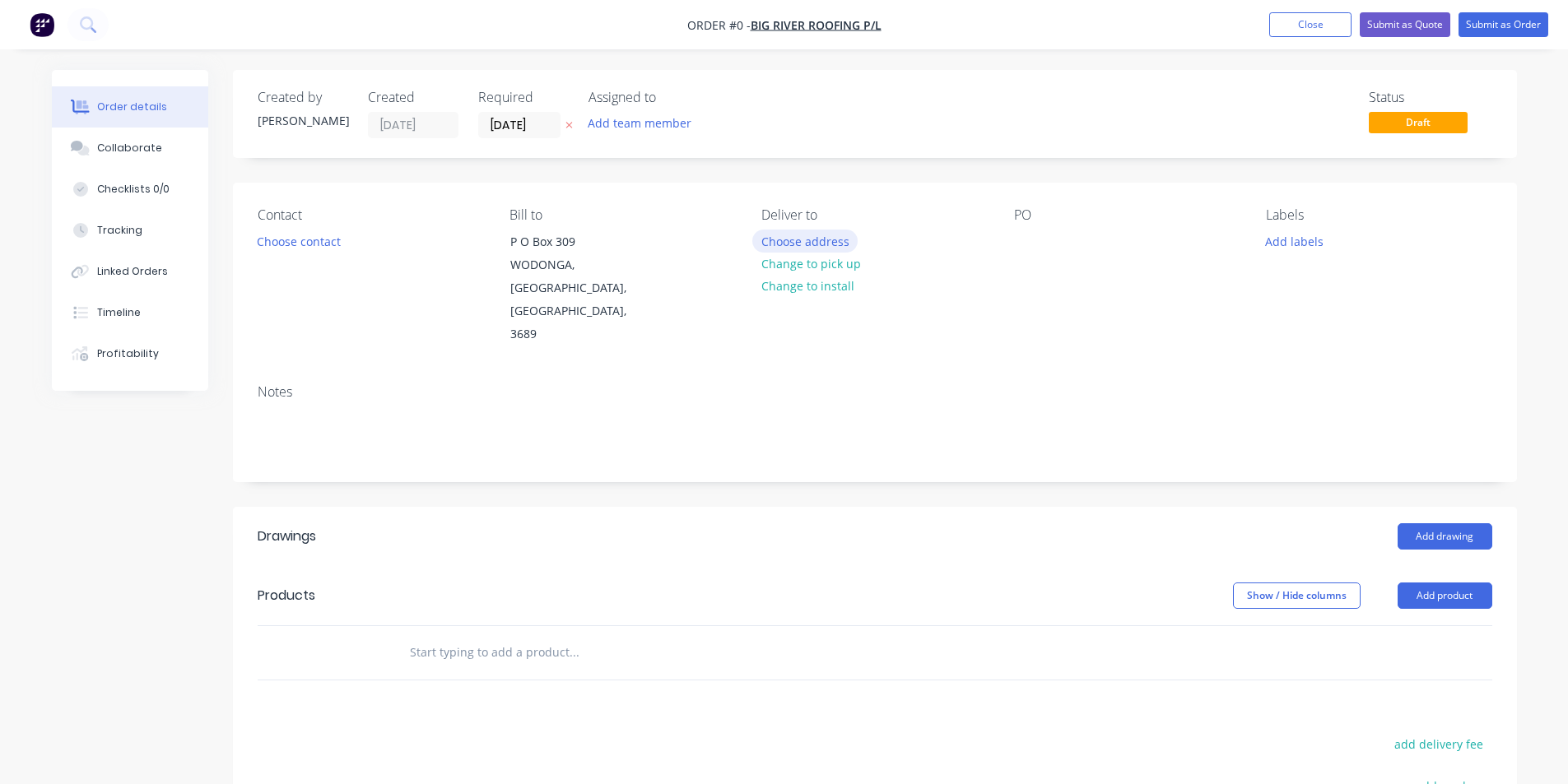
click at [807, 242] on button "Choose address" at bounding box center [804, 240] width 106 height 22
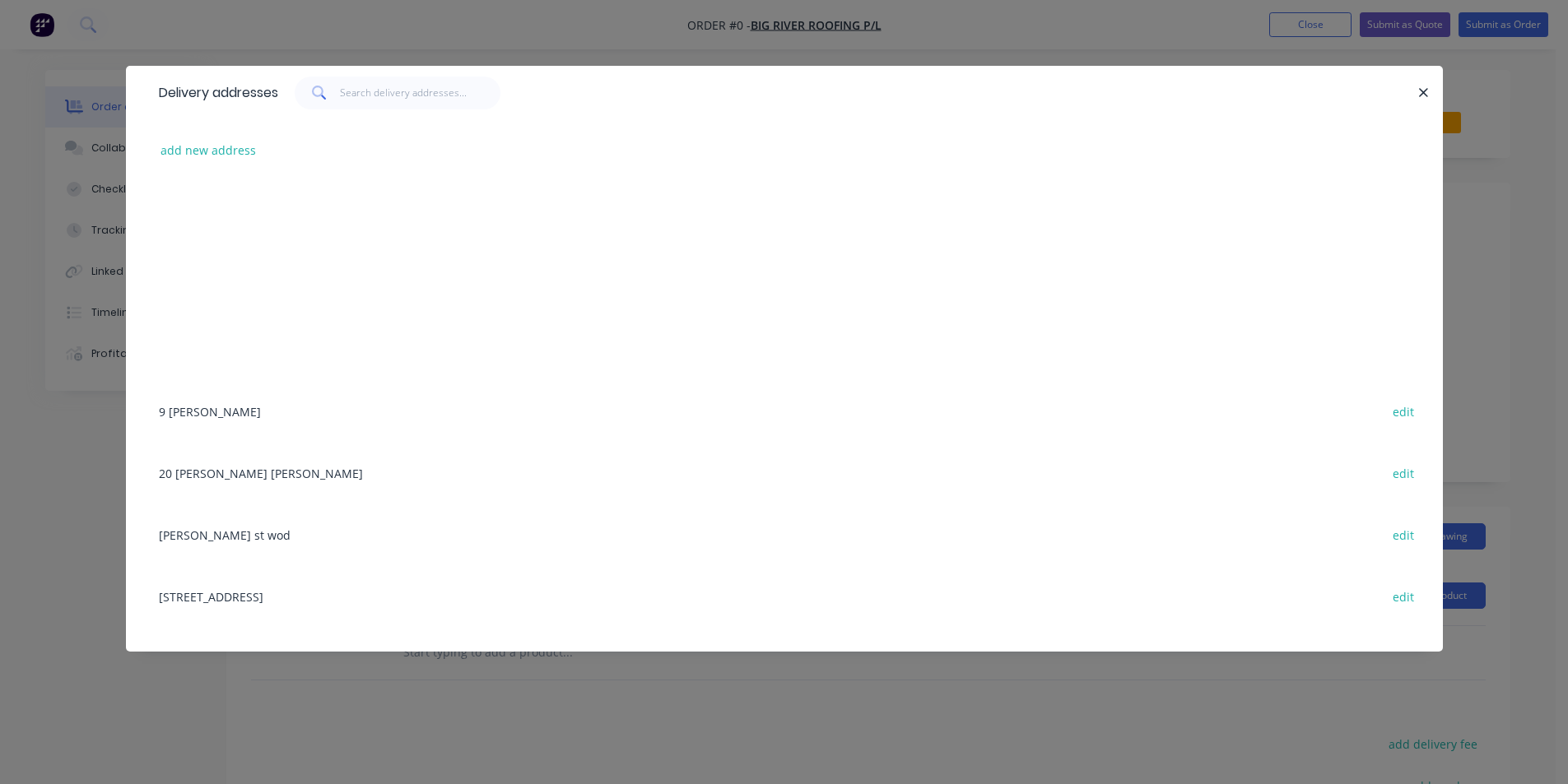
scroll to position [229, 0]
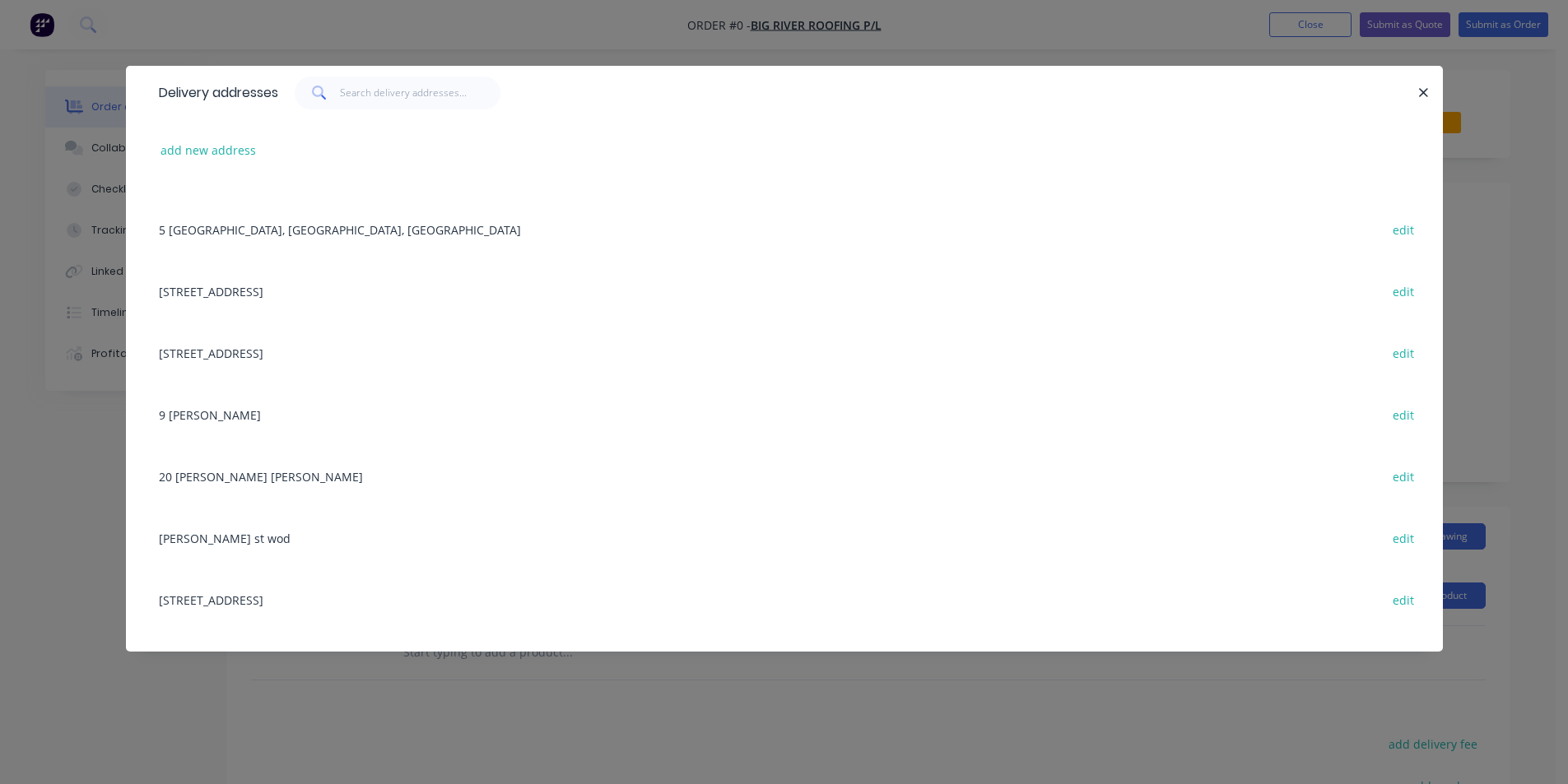
click at [264, 287] on div "[STREET_ADDRESS] edit" at bounding box center [784, 290] width 1267 height 62
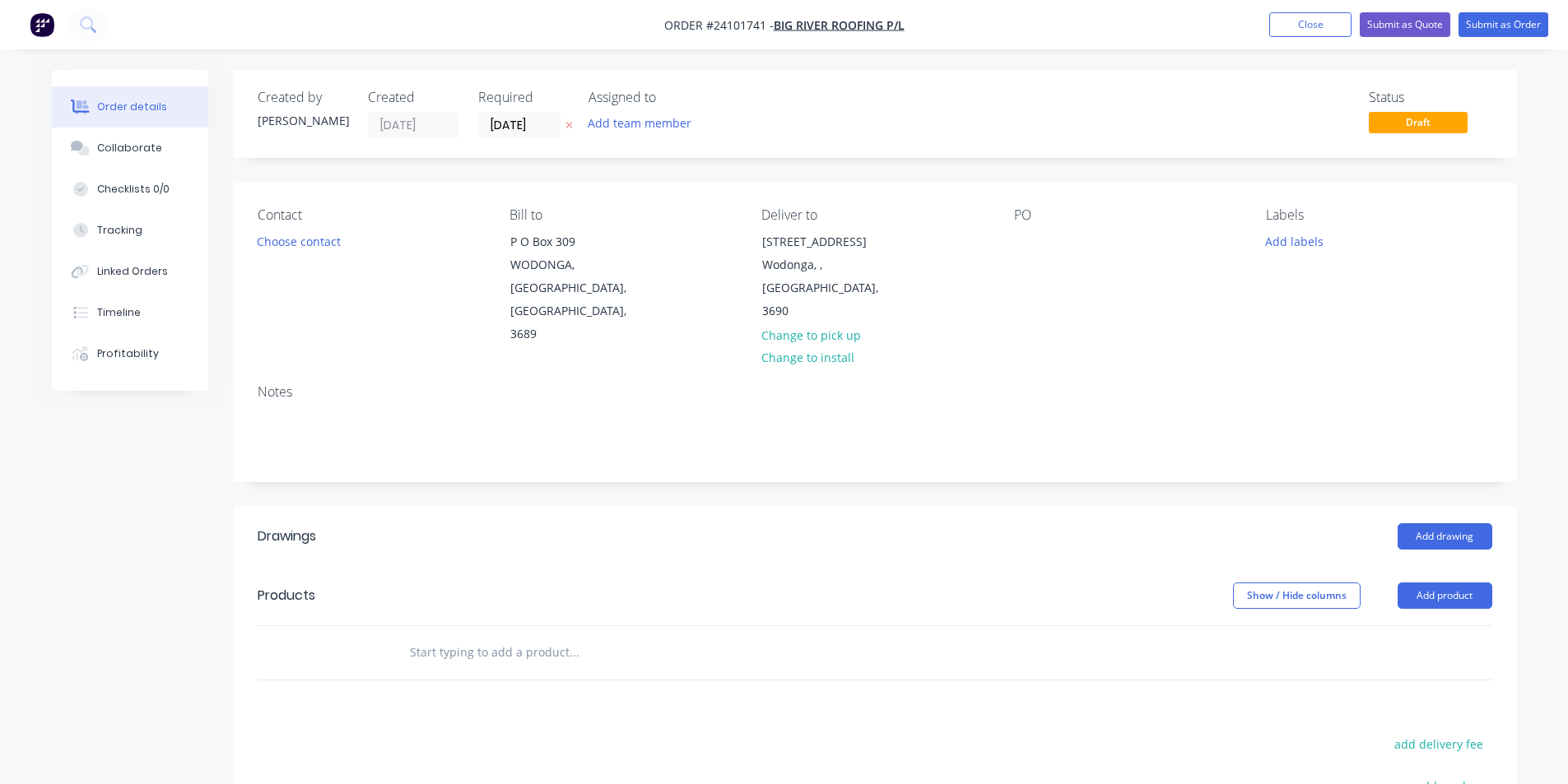
click at [1029, 225] on div "PO" at bounding box center [1126, 277] width 226 height 139
click at [1035, 254] on div "PO" at bounding box center [1126, 277] width 226 height 139
click at [1033, 244] on div at bounding box center [1027, 241] width 27 height 24
click at [1451, 523] on button "Add drawing" at bounding box center [1444, 537] width 94 height 27
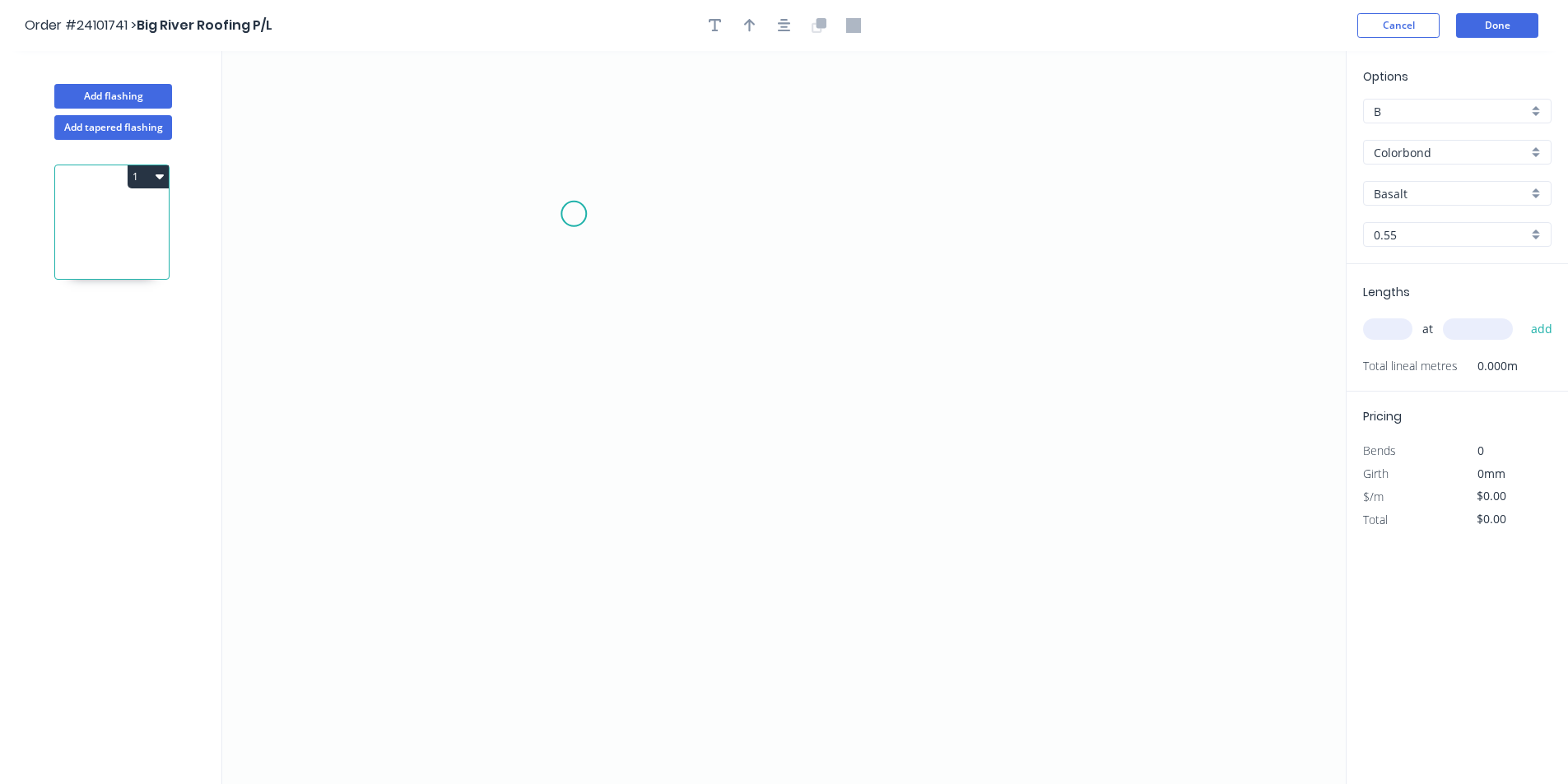
click at [574, 214] on icon "0" at bounding box center [784, 418] width 1123 height 733
click at [544, 225] on icon "0" at bounding box center [784, 418] width 1123 height 733
click at [549, 399] on icon "0 ?" at bounding box center [784, 418] width 1123 height 733
click at [882, 300] on icon "0 ? ? ? º" at bounding box center [784, 418] width 1123 height 733
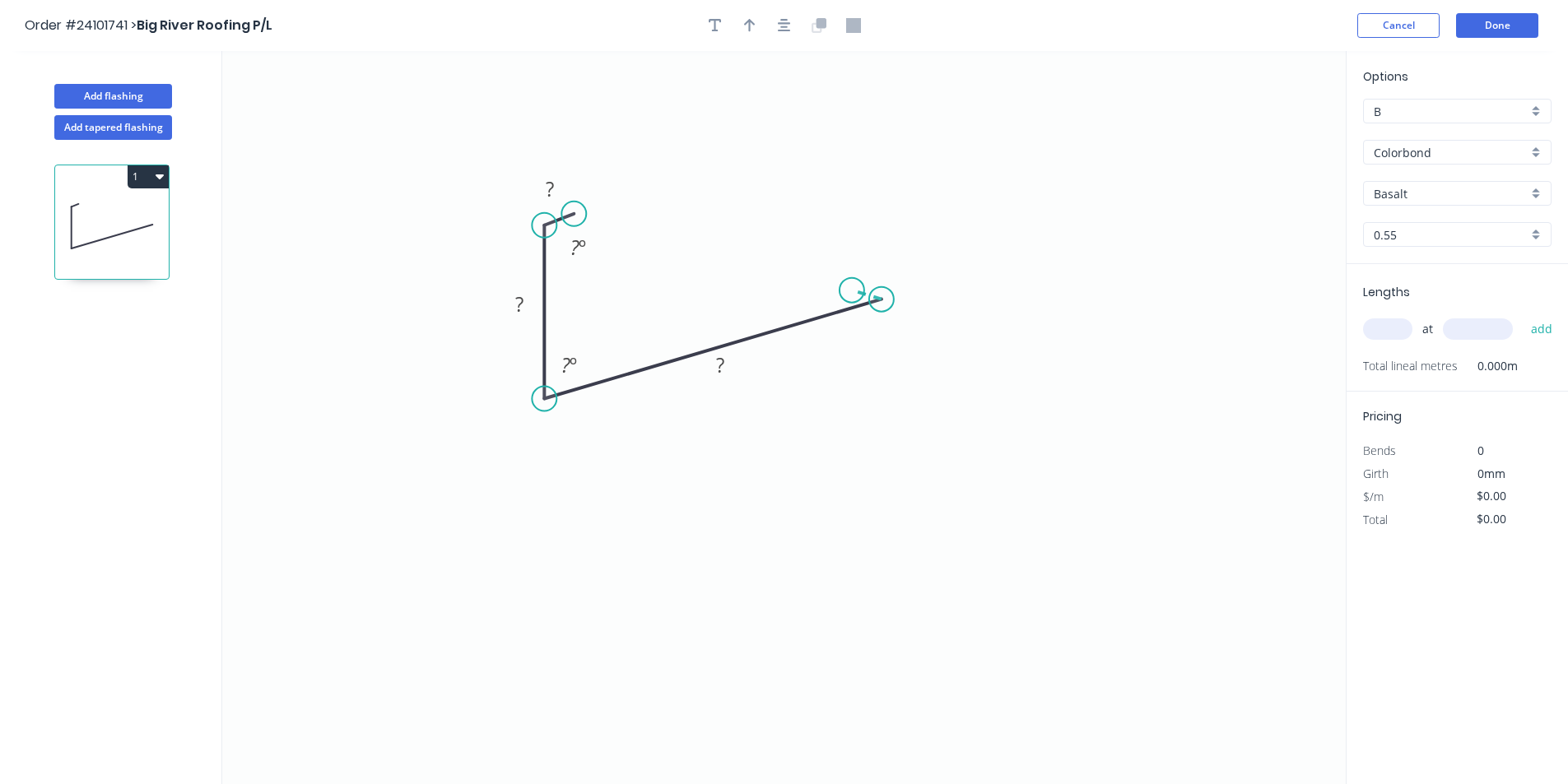
click at [852, 290] on icon at bounding box center [866, 295] width 30 height 10
click at [845, 288] on circle at bounding box center [845, 289] width 25 height 25
click at [847, 288] on circle at bounding box center [845, 289] width 25 height 25
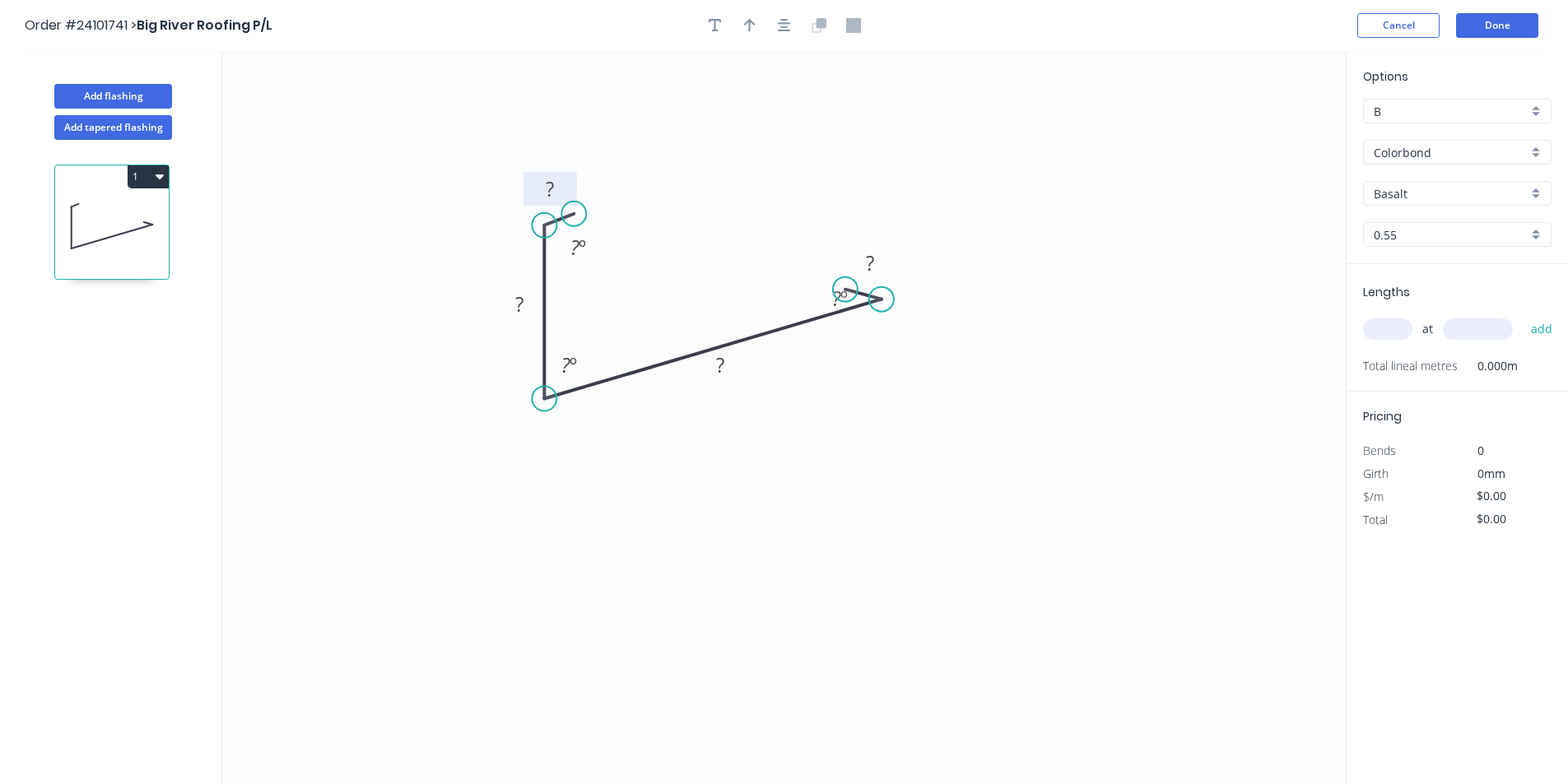
click at [564, 192] on rect at bounding box center [549, 190] width 33 height 23
click at [526, 293] on rect at bounding box center [520, 304] width 53 height 33
click at [548, 191] on tspan "?" at bounding box center [549, 188] width 9 height 28
click at [529, 292] on rect at bounding box center [520, 304] width 53 height 33
click at [527, 295] on rect at bounding box center [519, 305] width 33 height 23
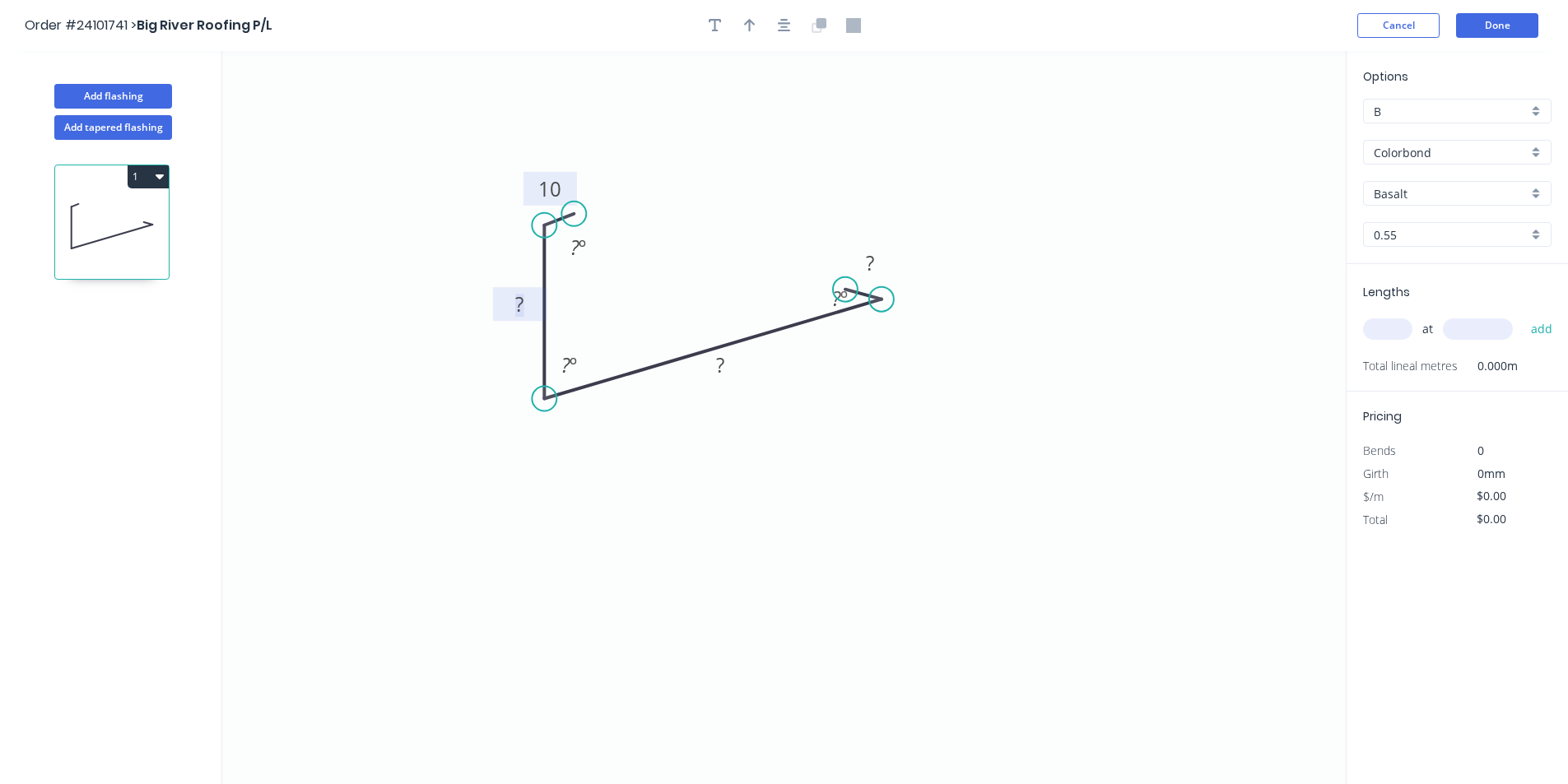
click at [530, 303] on rect at bounding box center [519, 305] width 33 height 23
click at [732, 360] on rect at bounding box center [720, 366] width 33 height 23
click at [877, 264] on rect at bounding box center [869, 264] width 33 height 23
click at [1441, 196] on input "Basalt" at bounding box center [1451, 194] width 154 height 17
type input "$16.73"
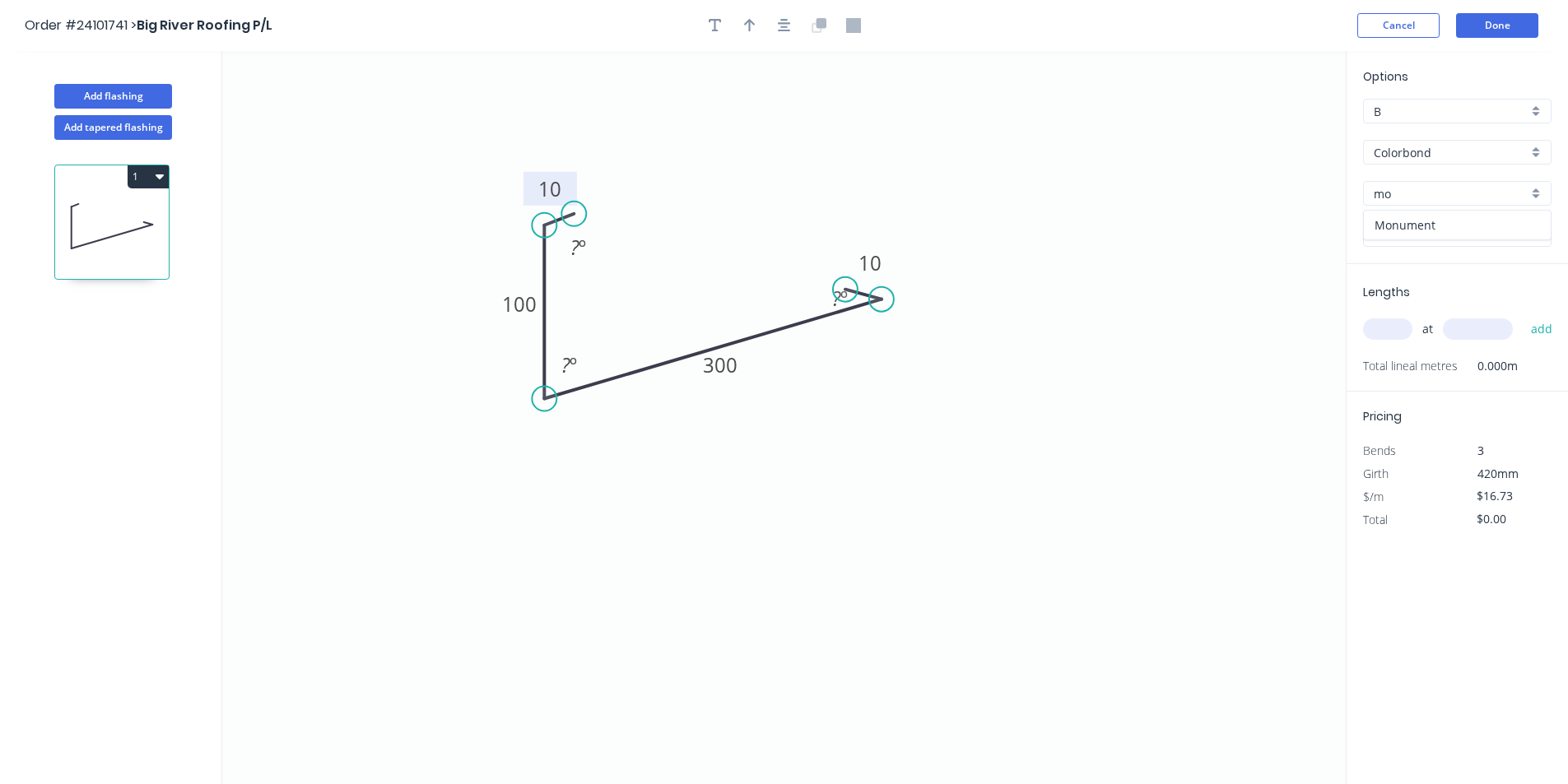
click at [1445, 221] on div "Monument" at bounding box center [1457, 225] width 187 height 29
type input "Monument"
click at [1381, 323] on input "text" at bounding box center [1388, 329] width 50 height 21
type input "1"
click at [1466, 322] on input "text" at bounding box center [1477, 329] width 69 height 21
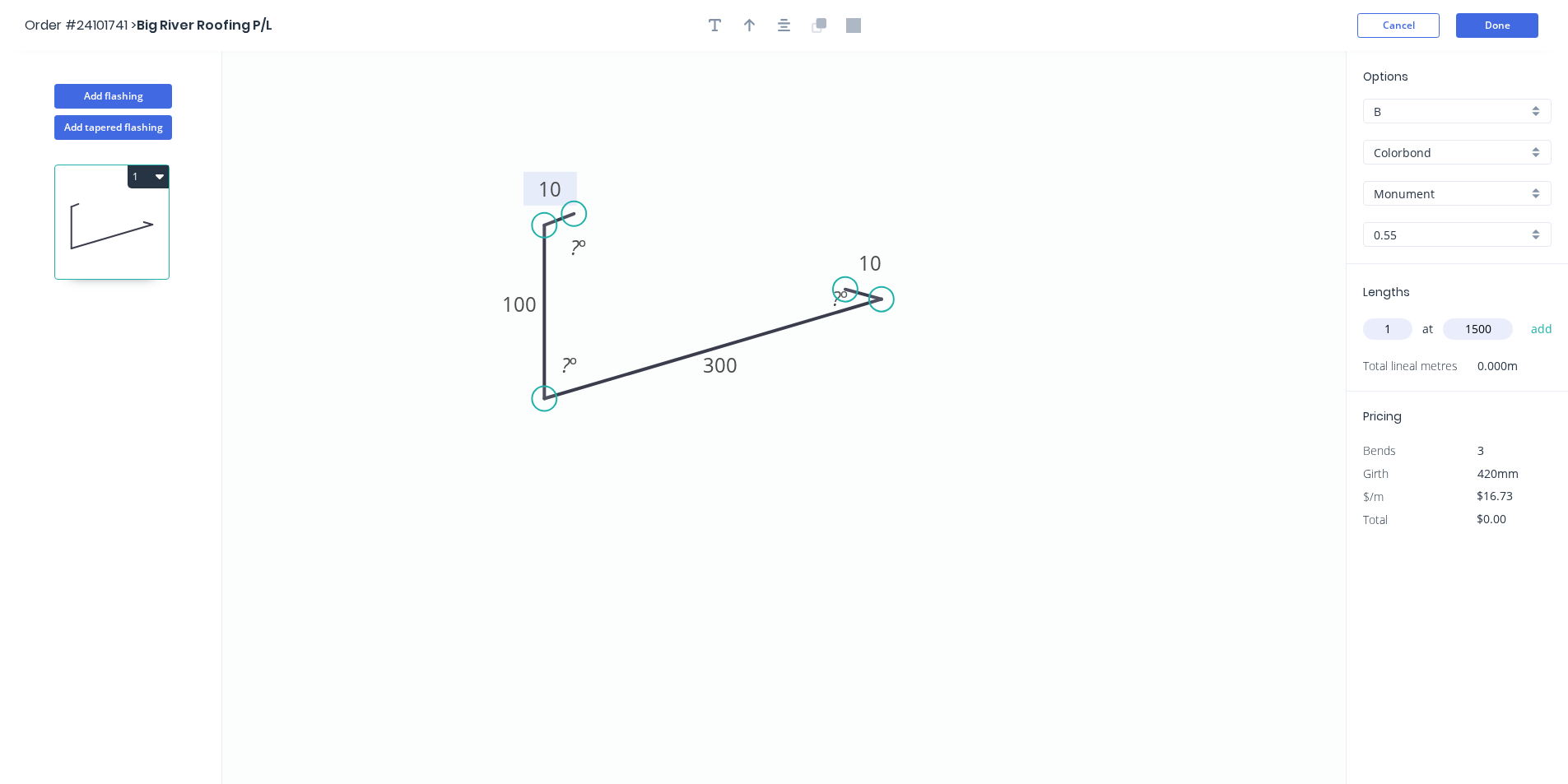
type input "1500"
click at [1522, 315] on button "add" at bounding box center [1541, 328] width 39 height 28
type input "$25.10"
click at [122, 98] on button "Add flashing" at bounding box center [113, 96] width 118 height 25
type input "$0.00"
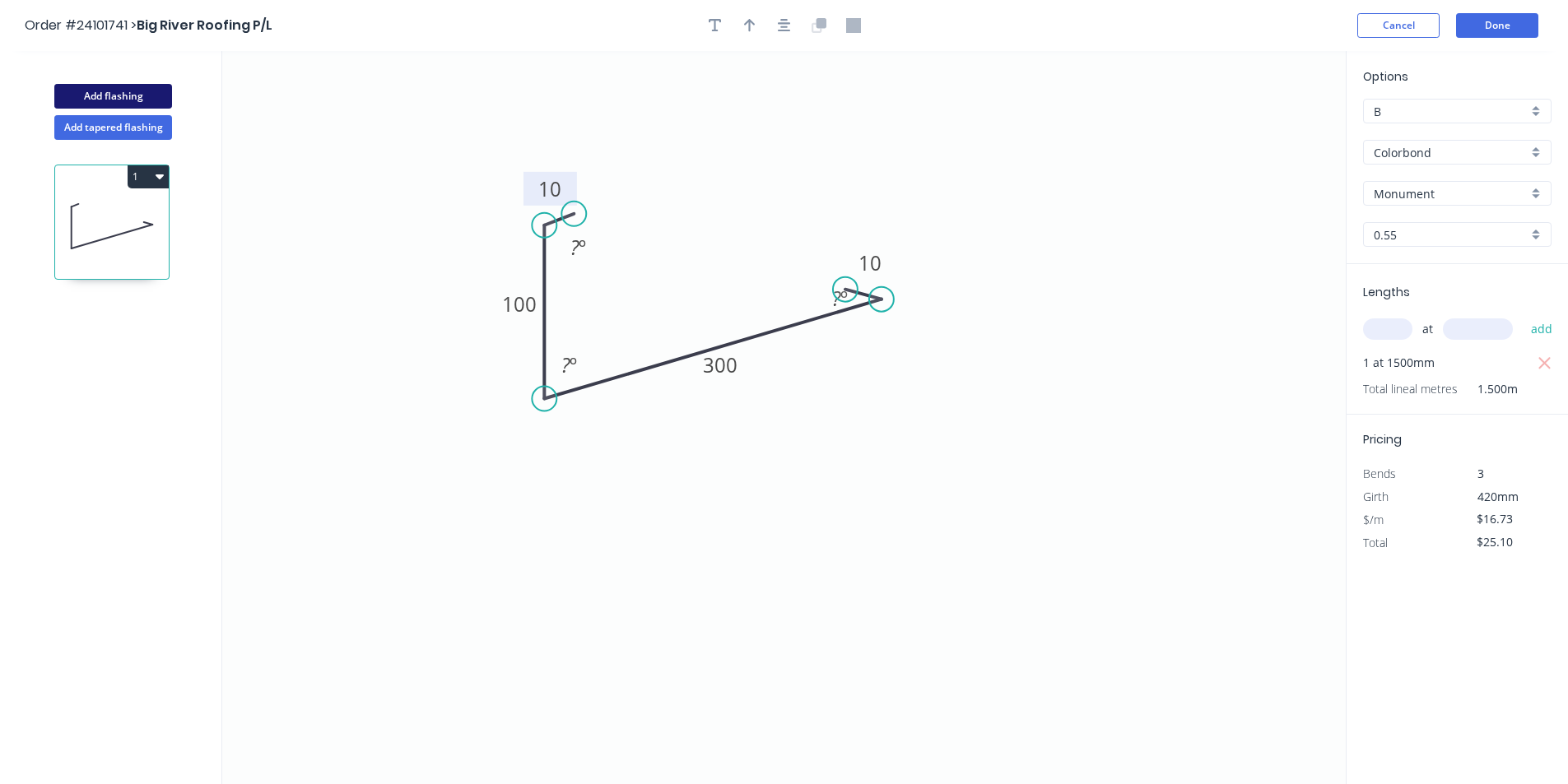
type input "$0.00"
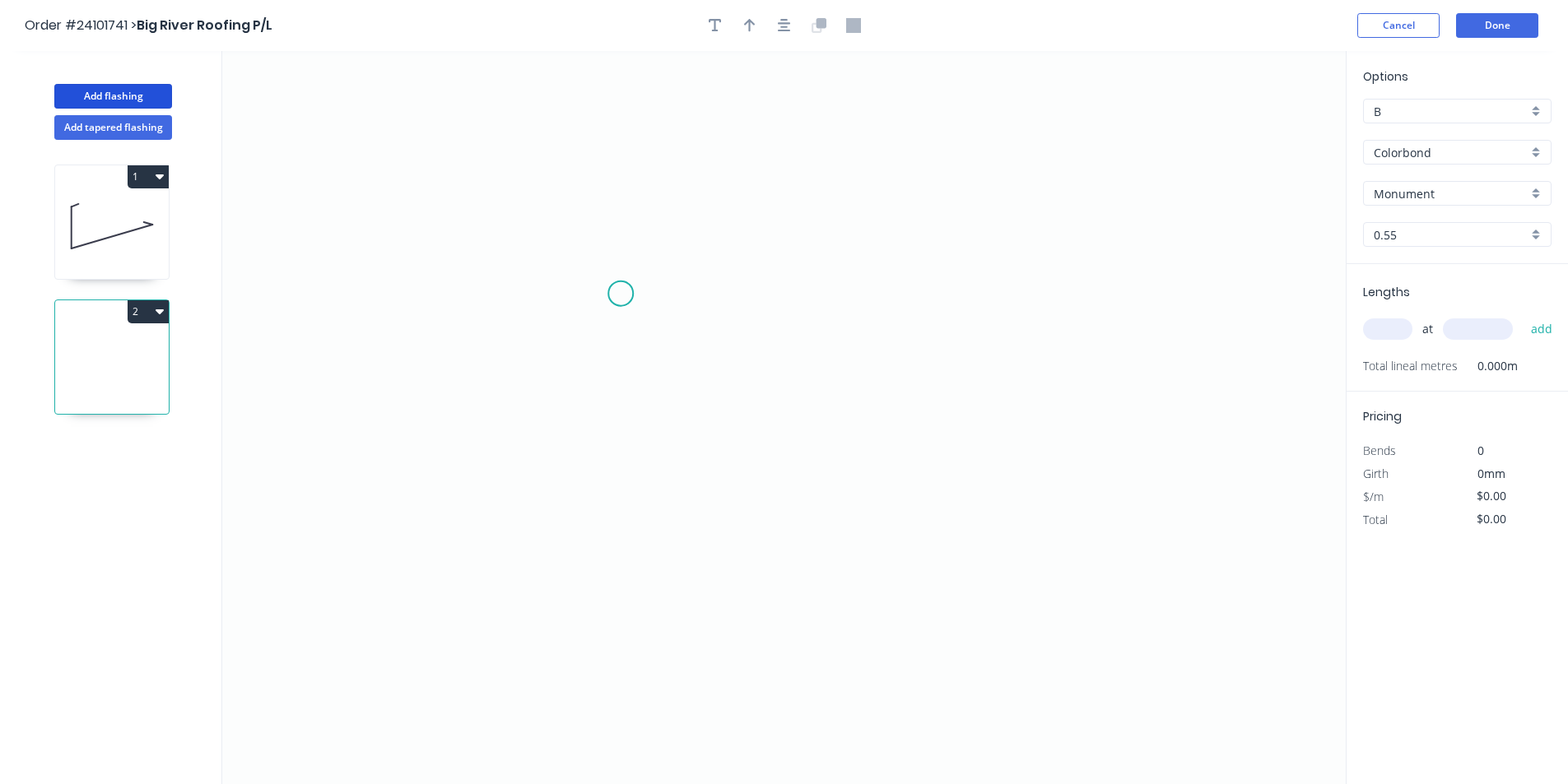
click at [622, 292] on icon "0" at bounding box center [784, 418] width 1123 height 733
click at [599, 304] on icon "0" at bounding box center [784, 418] width 1123 height 733
click at [594, 386] on icon "0 ?" at bounding box center [784, 418] width 1123 height 733
click at [867, 443] on icon "0 ? ? ? º" at bounding box center [784, 418] width 1123 height 733
click at [891, 477] on icon "0 ? ? ? ? º ? º" at bounding box center [784, 418] width 1123 height 733
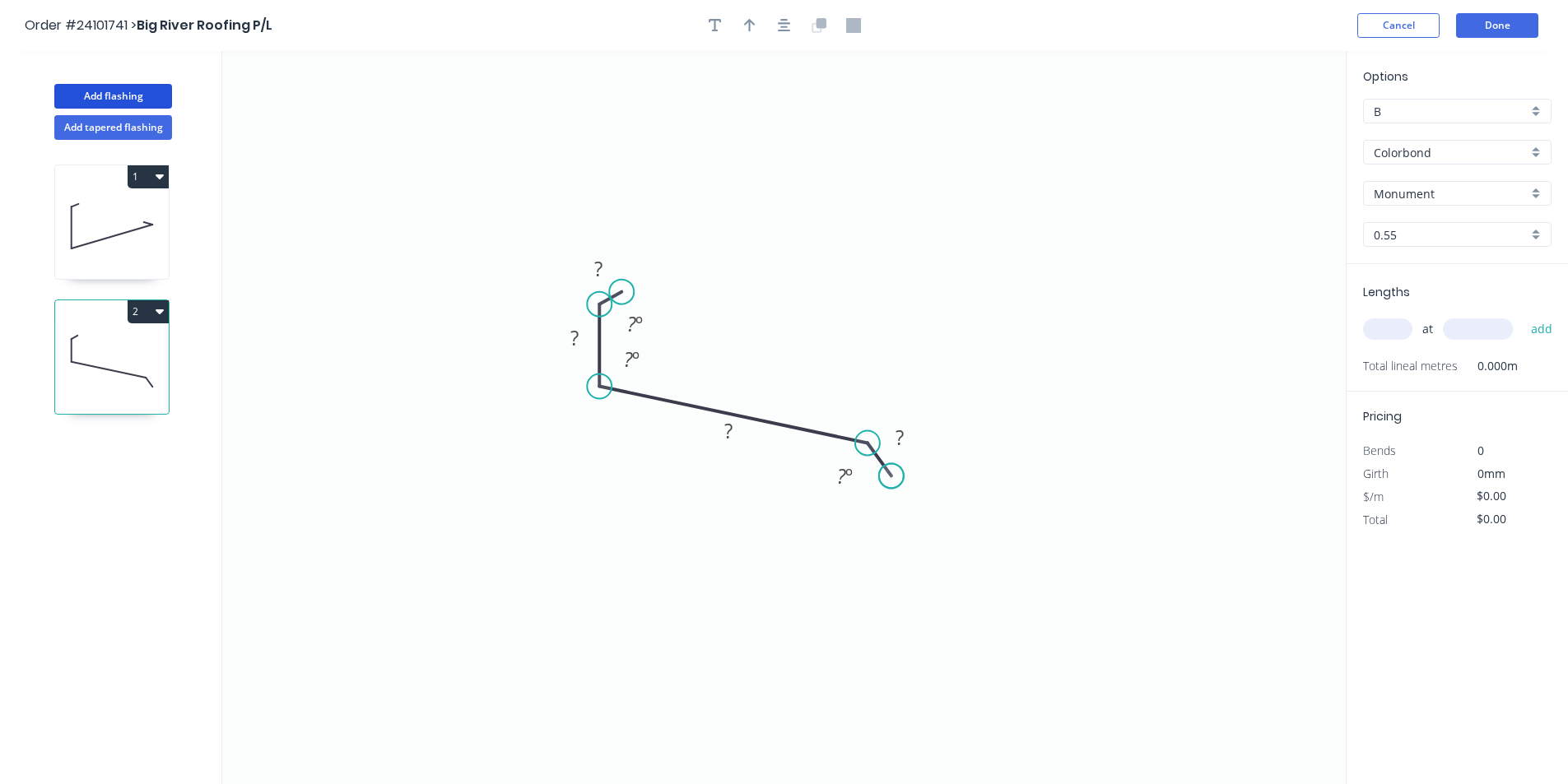
click at [891, 477] on circle at bounding box center [891, 476] width 25 height 25
click at [605, 266] on rect at bounding box center [598, 269] width 33 height 23
click at [571, 336] on tspan "?" at bounding box center [574, 338] width 9 height 28
click at [730, 428] on tspan "?" at bounding box center [728, 430] width 9 height 28
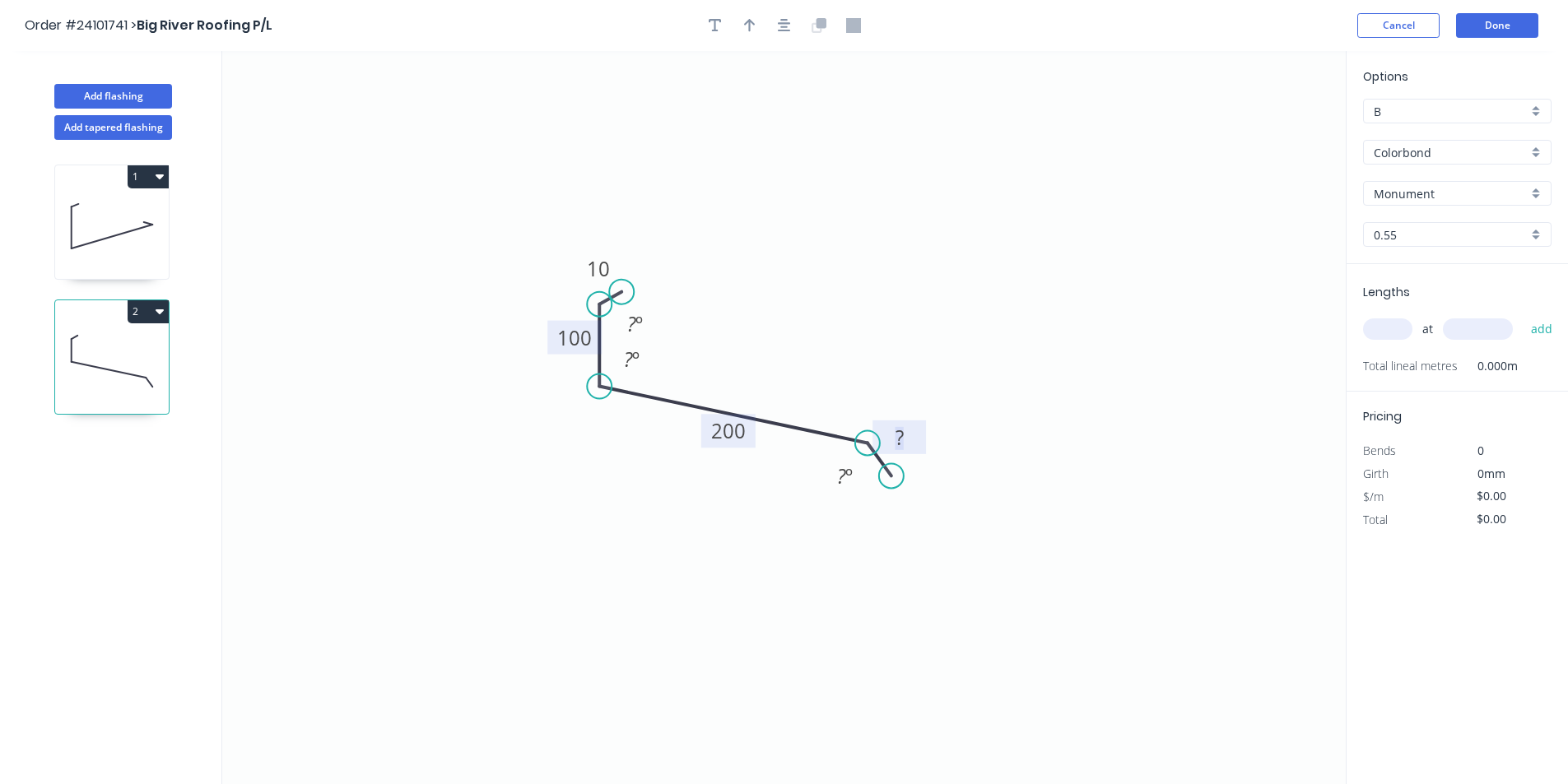
click at [900, 428] on tspan "?" at bounding box center [900, 437] width 9 height 28
click at [1399, 322] on input "text" at bounding box center [1388, 329] width 50 height 21
type input "$14.06"
type input "1"
click at [1462, 329] on input "text" at bounding box center [1477, 329] width 69 height 21
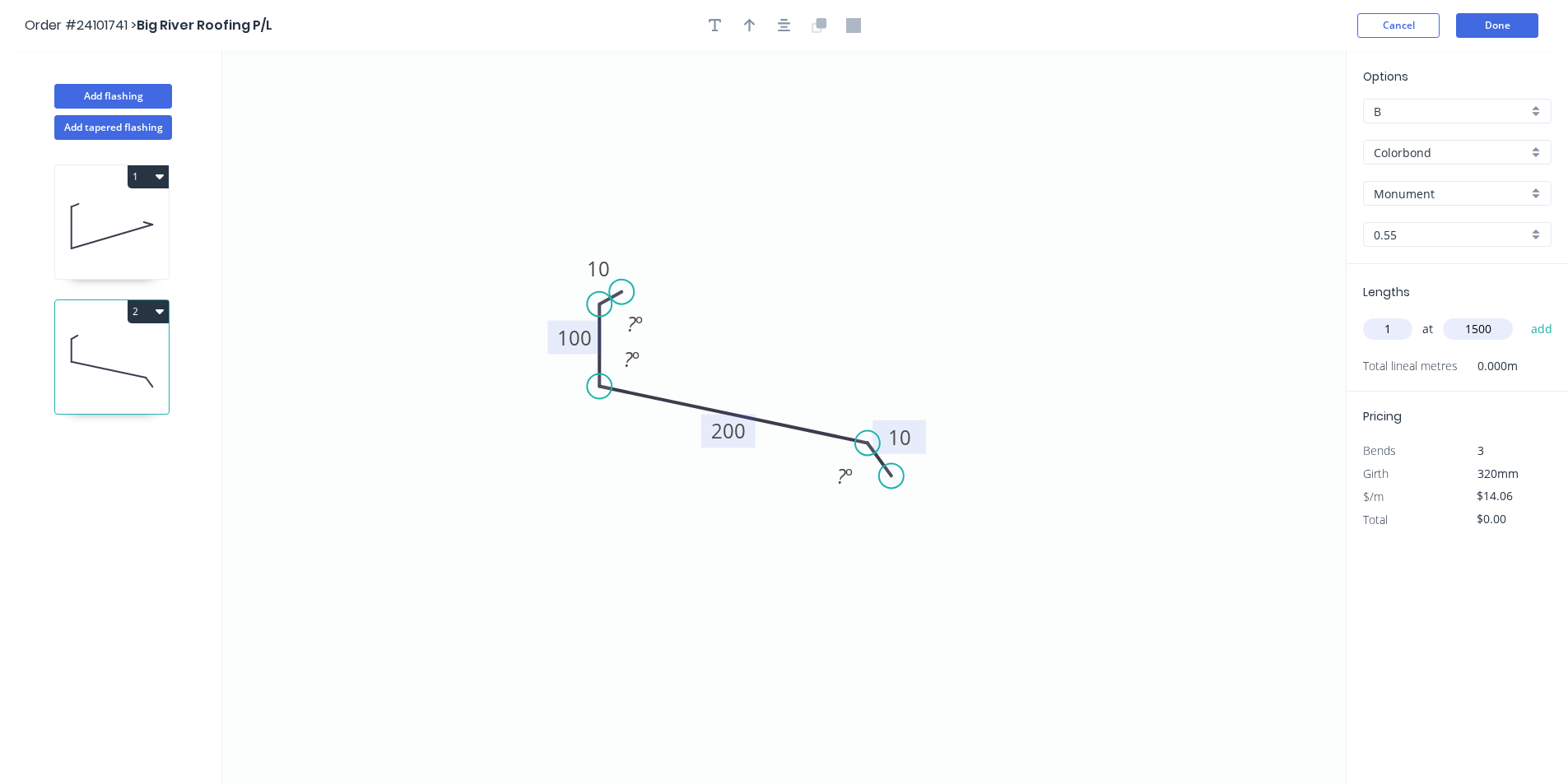
type input "1500"
click at [1522, 315] on button "add" at bounding box center [1541, 328] width 39 height 28
click at [153, 312] on button "2" at bounding box center [148, 312] width 41 height 23
click at [112, 361] on div "Duplicate" at bounding box center [90, 352] width 127 height 24
type input "$0.00"
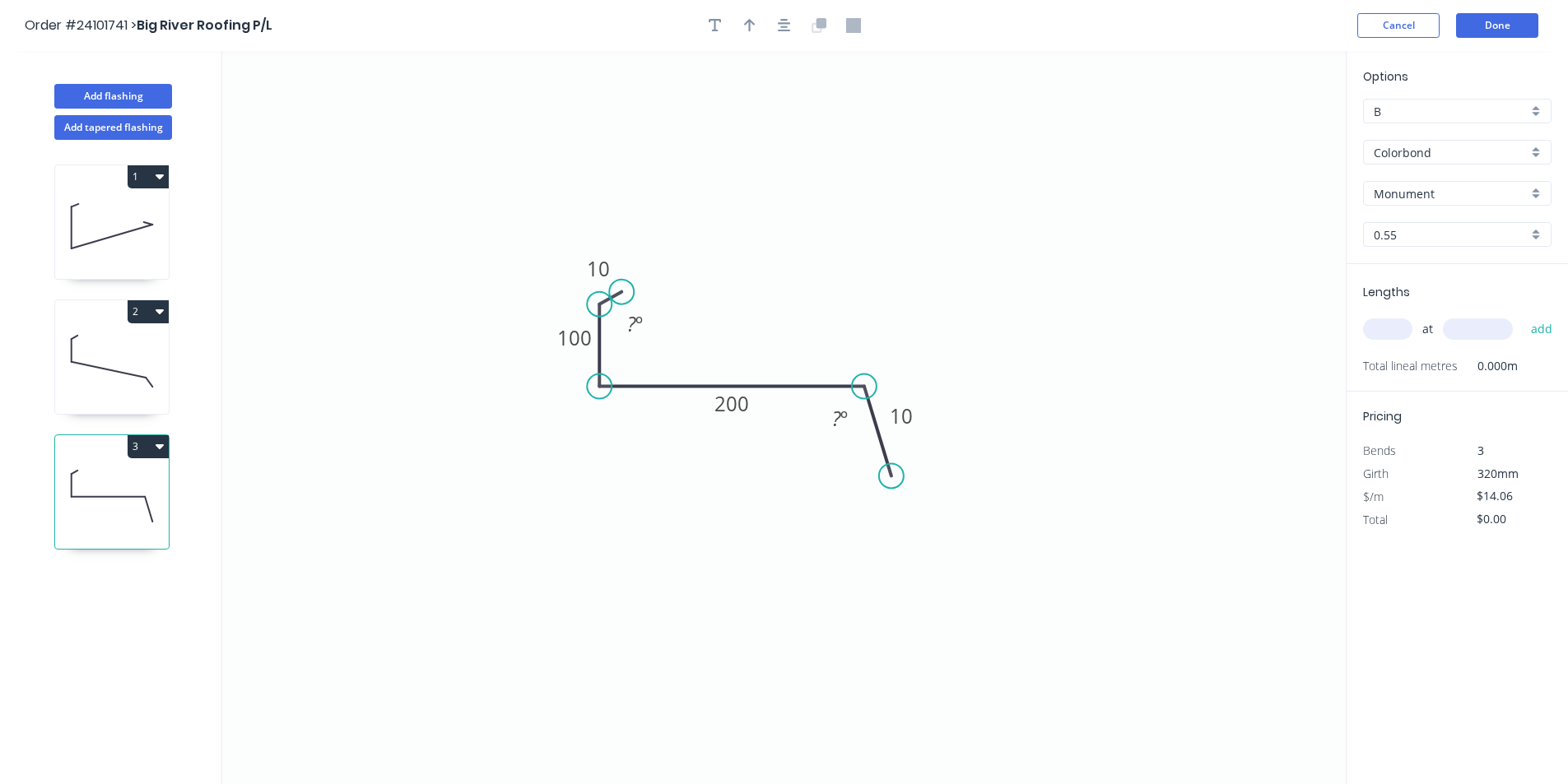
drag, startPoint x: 866, startPoint y: 440, endPoint x: 864, endPoint y: 399, distance: 41.0
click at [864, 399] on circle at bounding box center [864, 386] width 25 height 25
drag, startPoint x: 891, startPoint y: 471, endPoint x: 895, endPoint y: 409, distance: 62.1
click at [895, 409] on circle at bounding box center [895, 409] width 25 height 25
click at [741, 400] on tspan "200" at bounding box center [731, 403] width 34 height 28
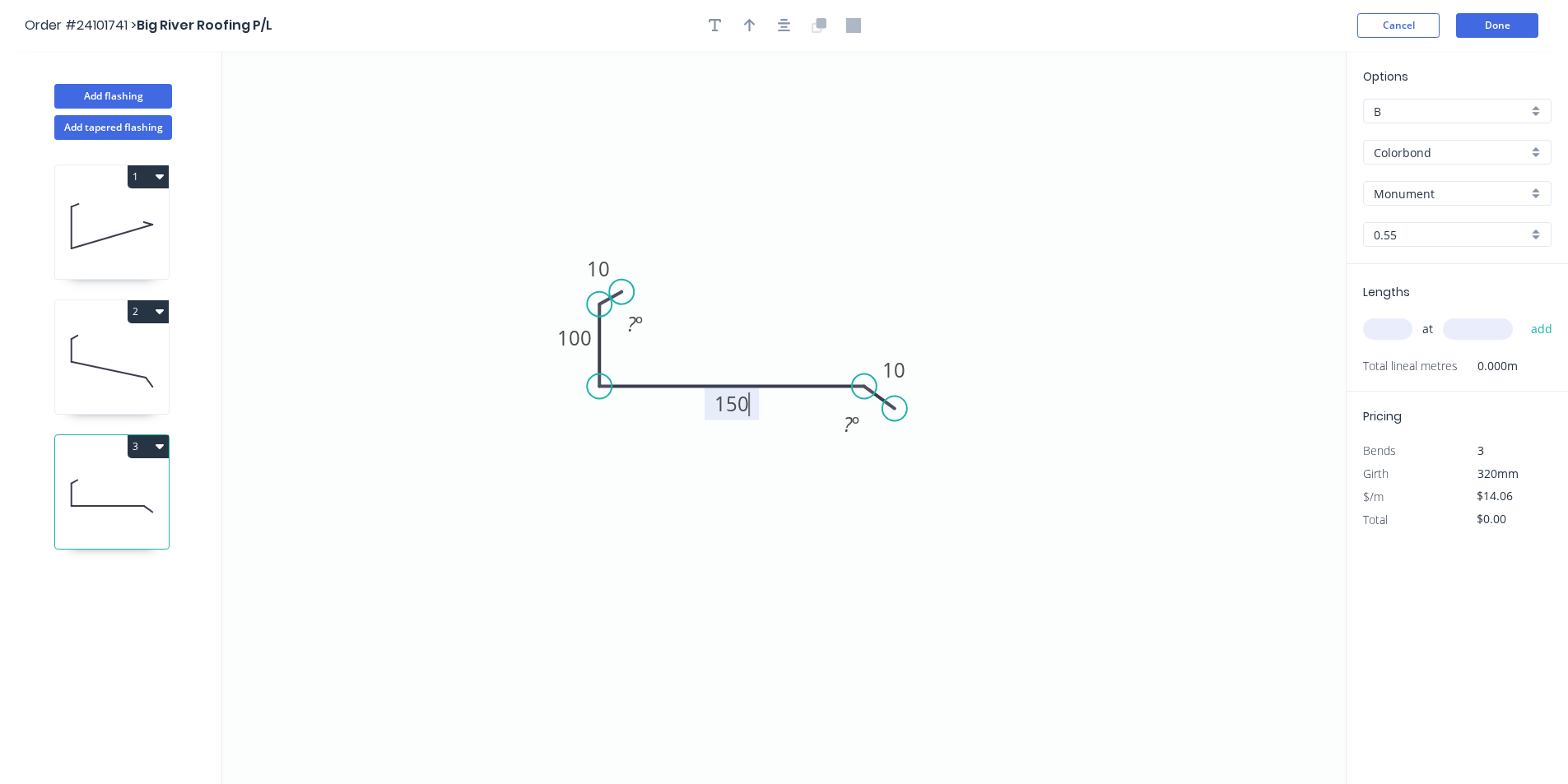
click at [1400, 333] on input "text" at bounding box center [1388, 329] width 50 height 21
type input "$12.73"
type input "2"
click at [1461, 324] on input "text" at bounding box center [1477, 329] width 69 height 21
type input "1200"
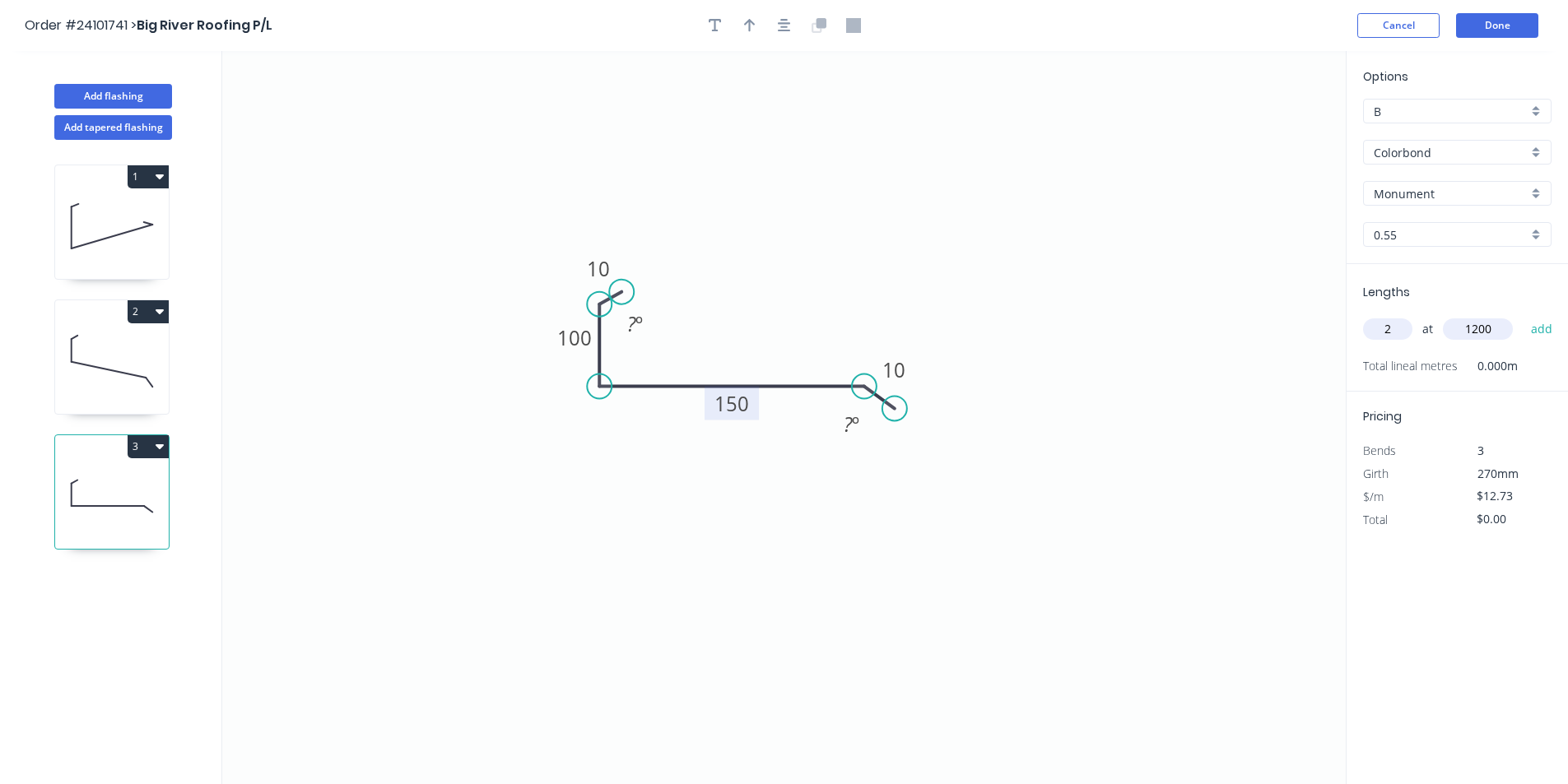
click at [1522, 315] on button "add" at bounding box center [1541, 328] width 39 height 28
type input "$30.55"
click at [1515, 24] on button "Done" at bounding box center [1497, 26] width 82 height 25
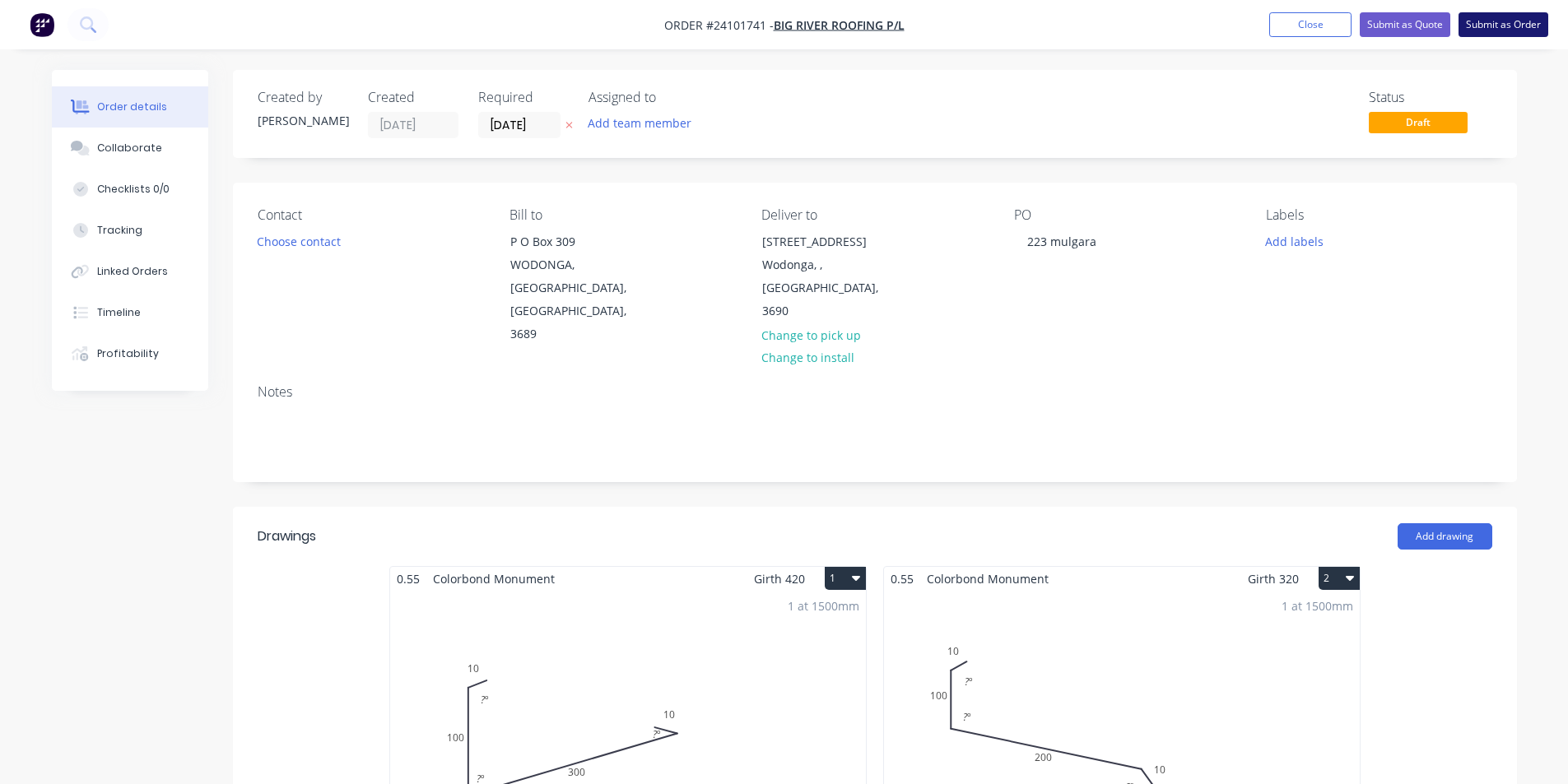
click at [1510, 29] on button "Submit as Order" at bounding box center [1503, 25] width 89 height 25
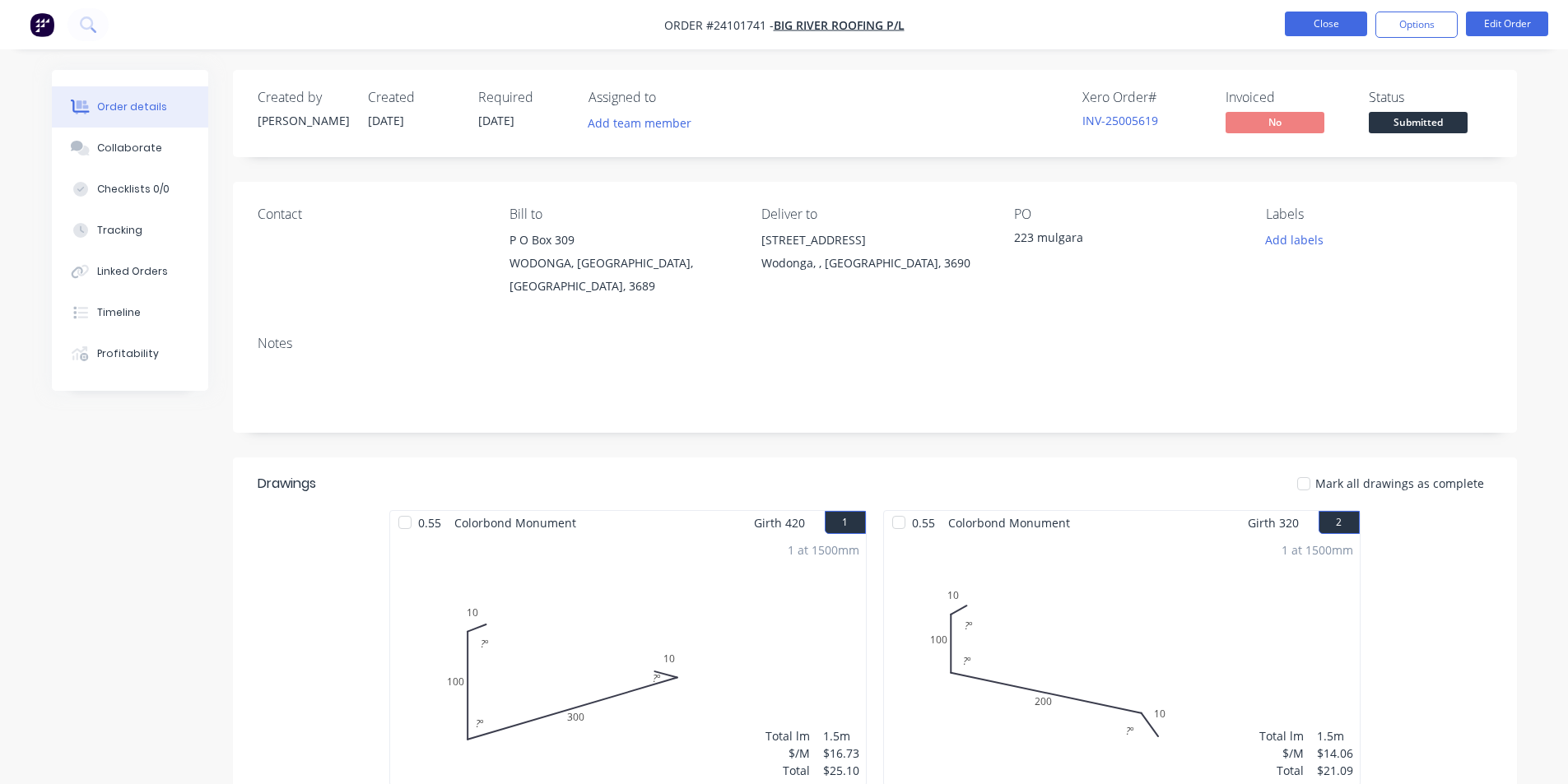
click at [1346, 27] on button "Close" at bounding box center [1325, 24] width 82 height 25
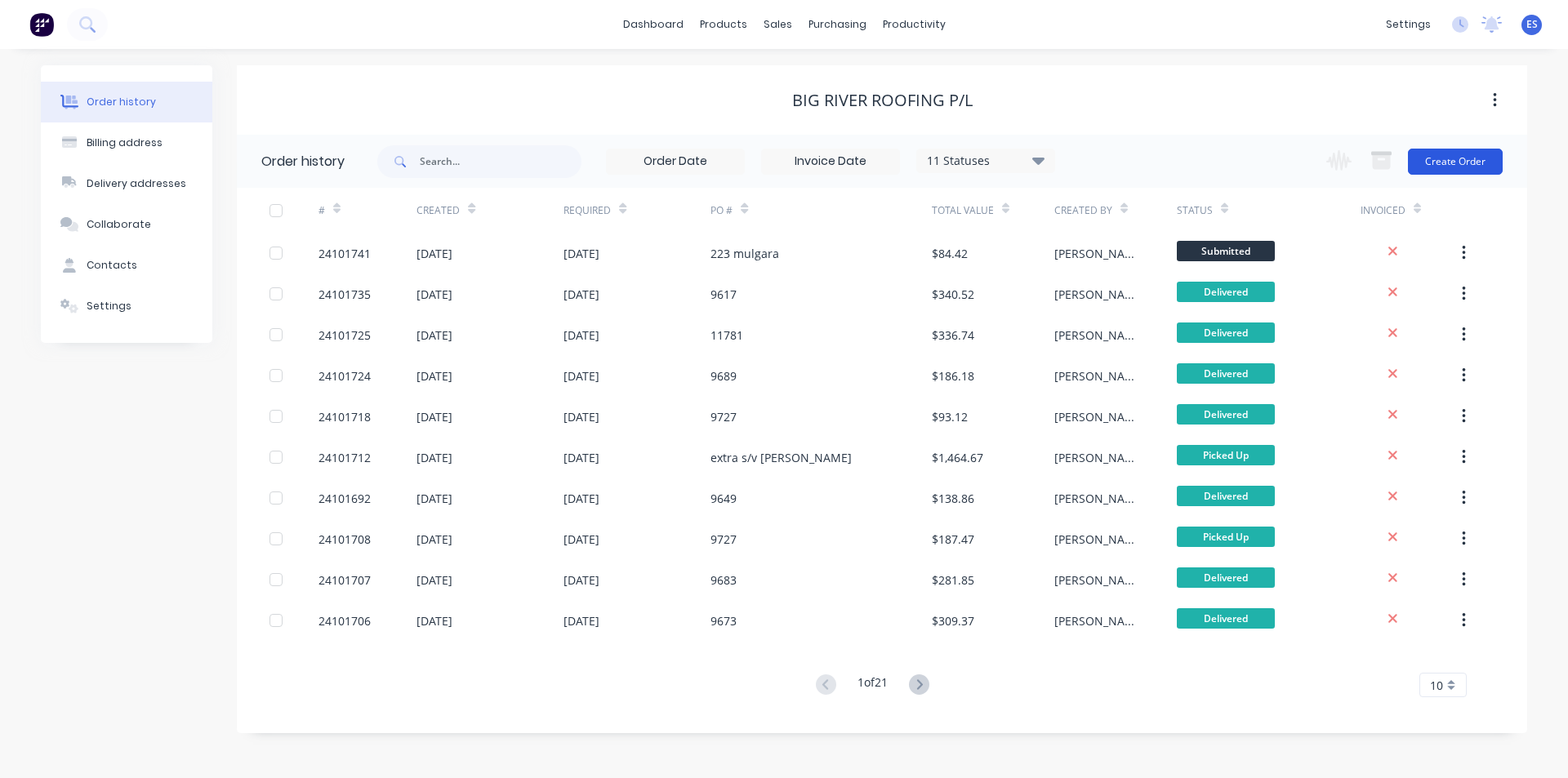
click at [1468, 166] on button "Create Order" at bounding box center [1455, 161] width 94 height 26
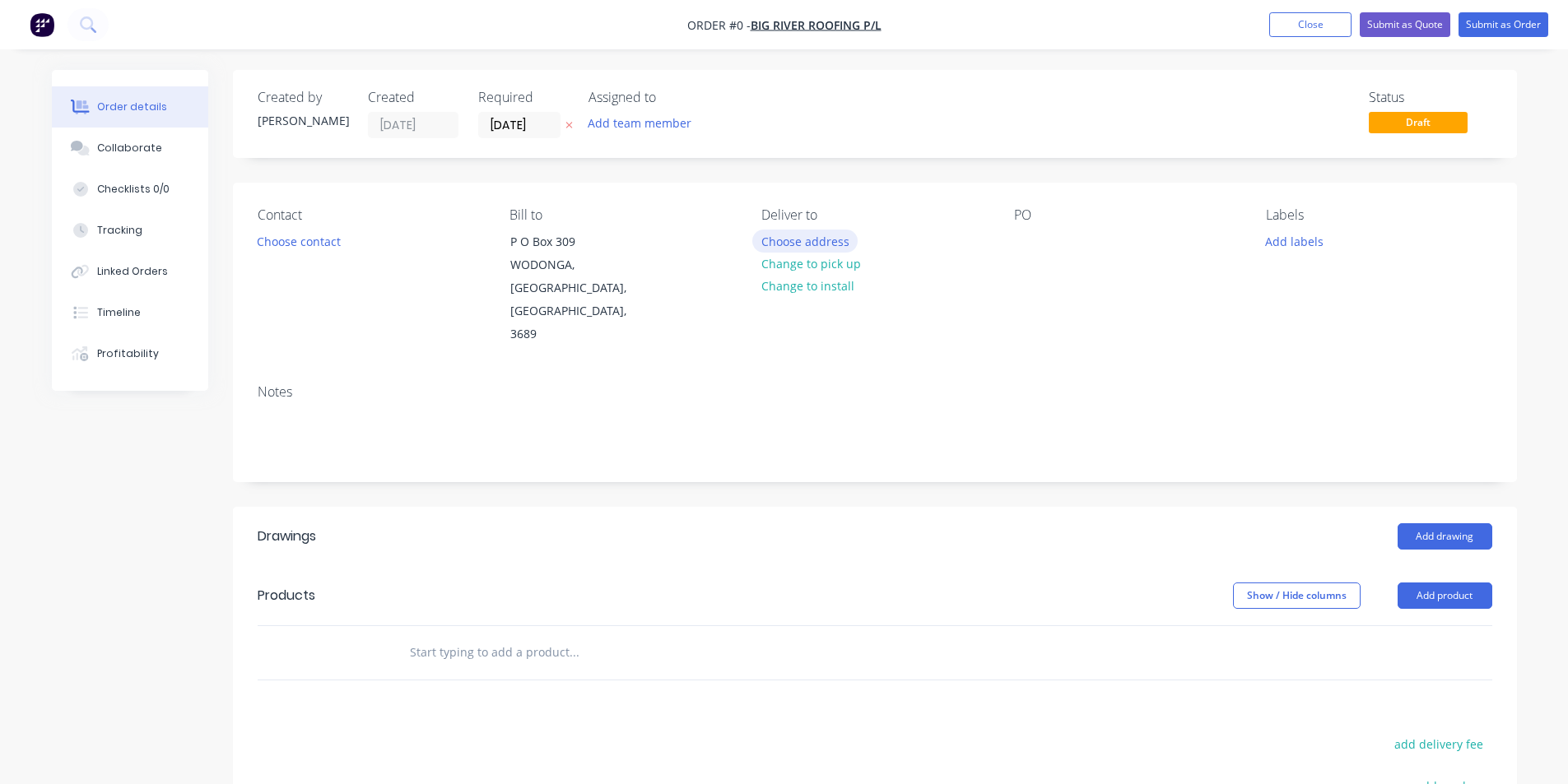
click at [789, 242] on button "Choose address" at bounding box center [804, 240] width 106 height 22
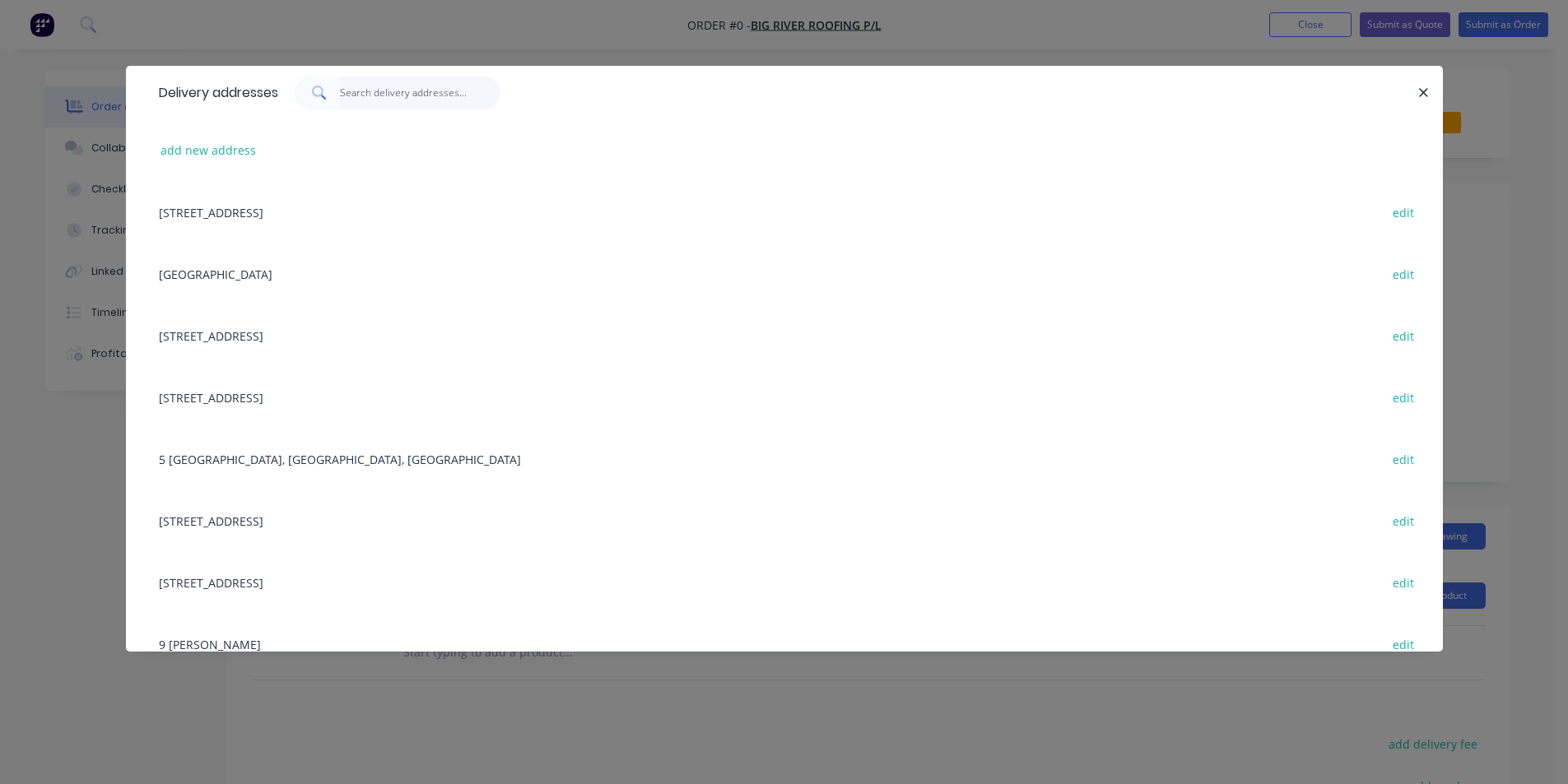
click at [403, 84] on input "text" at bounding box center [420, 92] width 161 height 33
type input "f"
type input "177"
click at [212, 145] on button "add new address" at bounding box center [208, 149] width 112 height 22
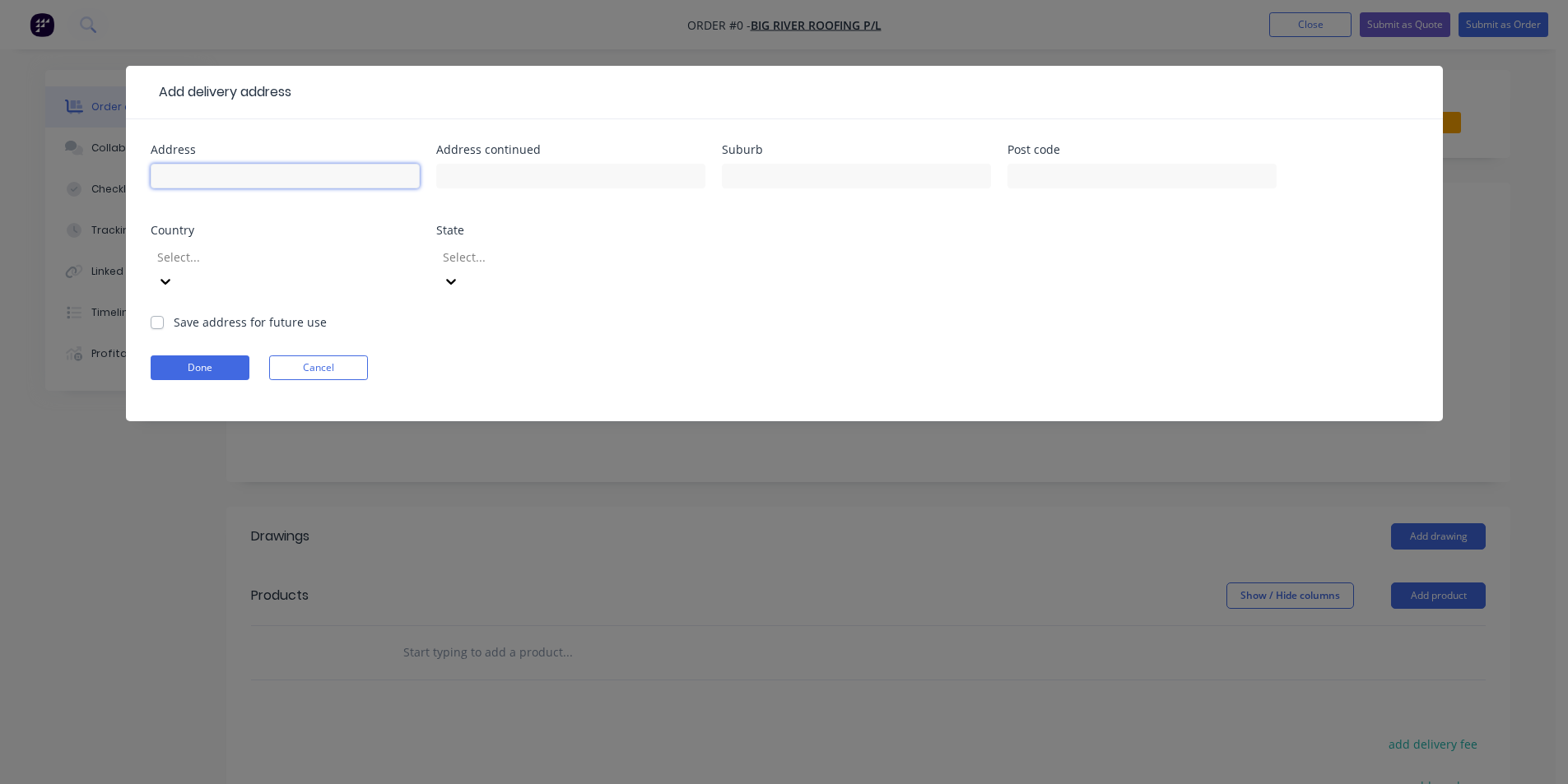
click at [304, 167] on input "text" at bounding box center [285, 176] width 269 height 25
type input "1"
type input "flinders wod"
click at [454, 179] on input "text" at bounding box center [570, 176] width 269 height 25
click at [851, 179] on input "text" at bounding box center [856, 176] width 269 height 25
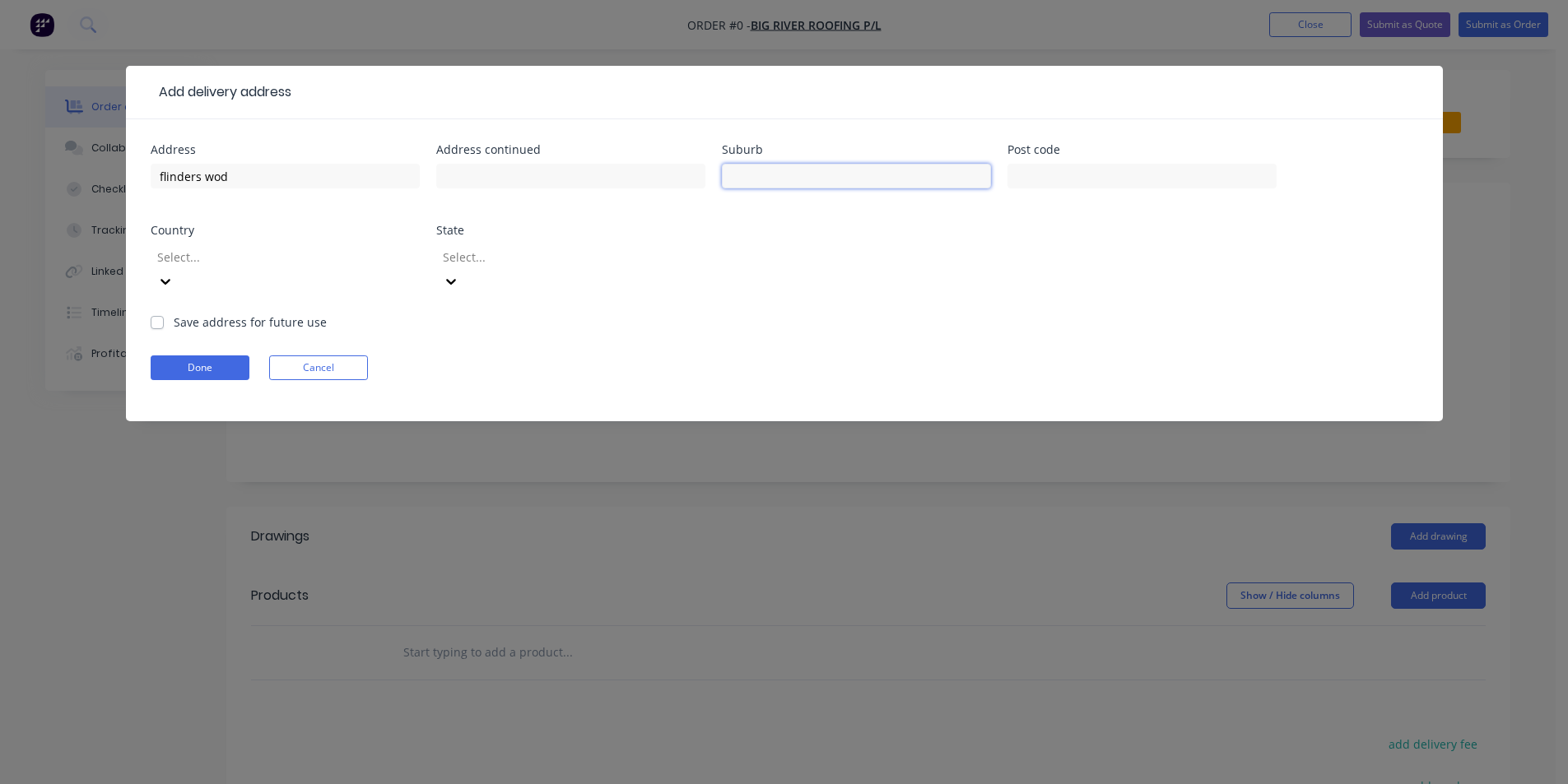
type input "WODONGA"
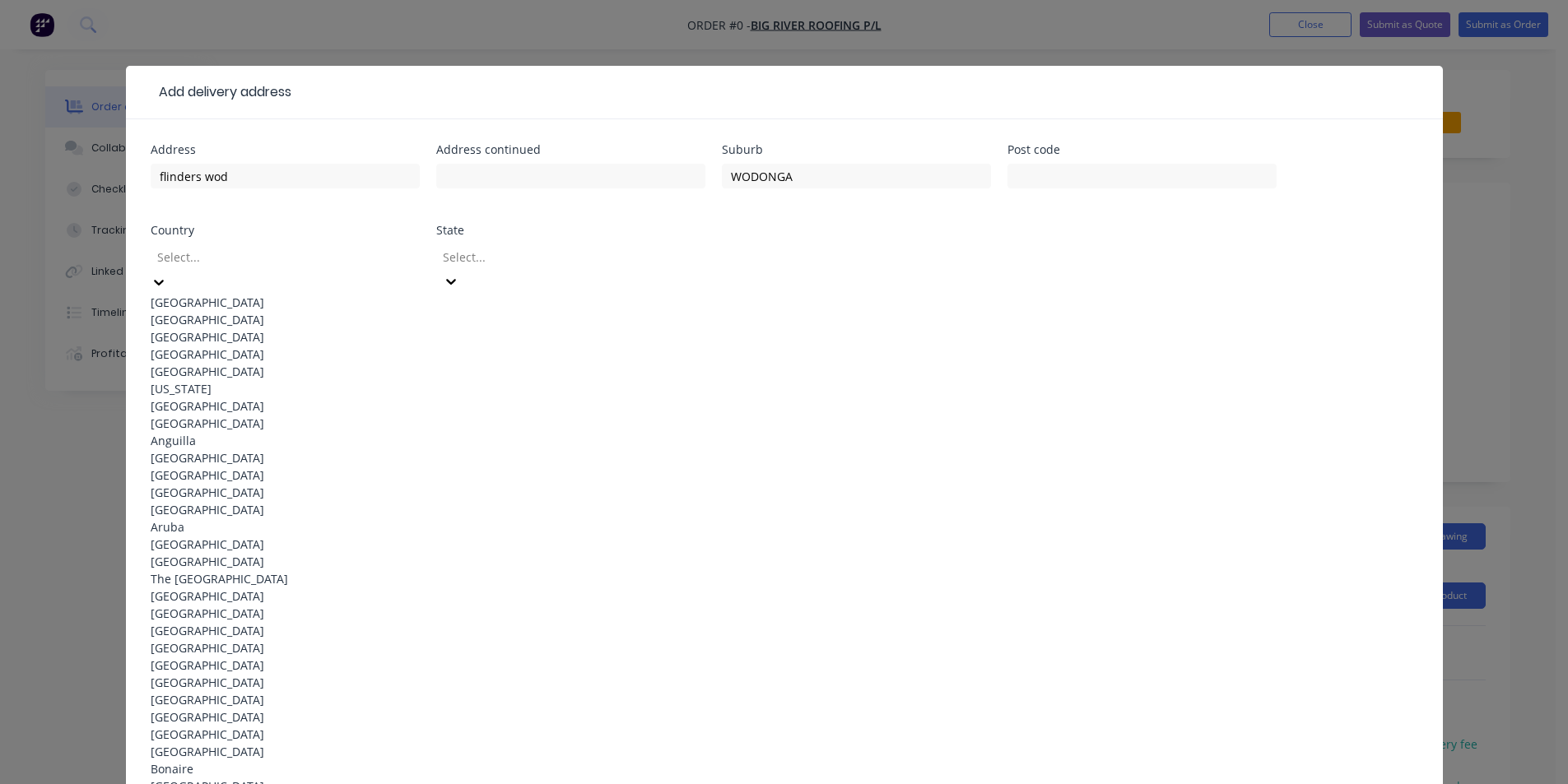
click at [348, 255] on div at bounding box center [273, 257] width 237 height 21
click at [331, 294] on div "[GEOGRAPHIC_DATA]" at bounding box center [285, 303] width 269 height 17
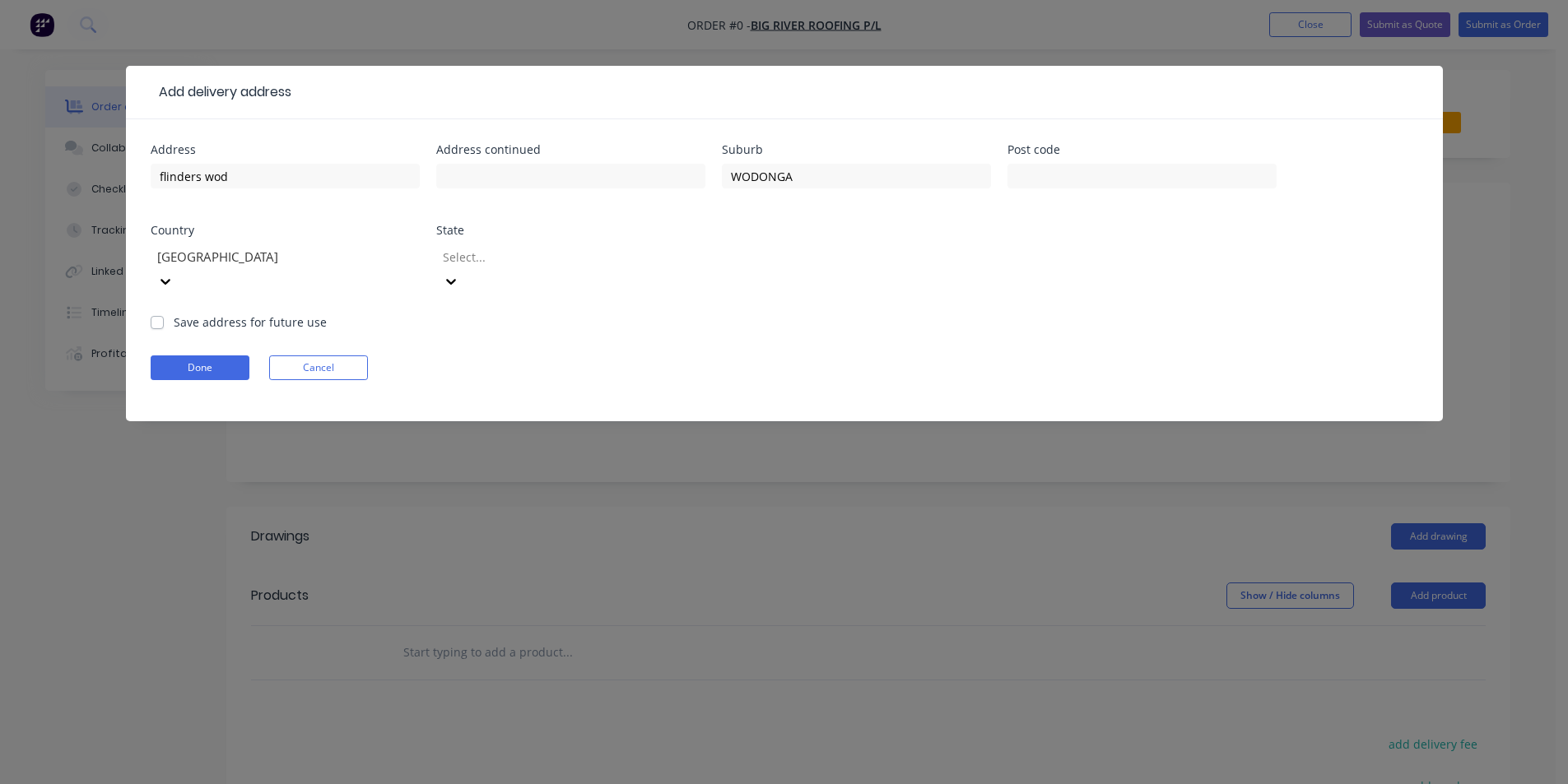
click at [523, 264] on div at bounding box center [559, 257] width 237 height 21
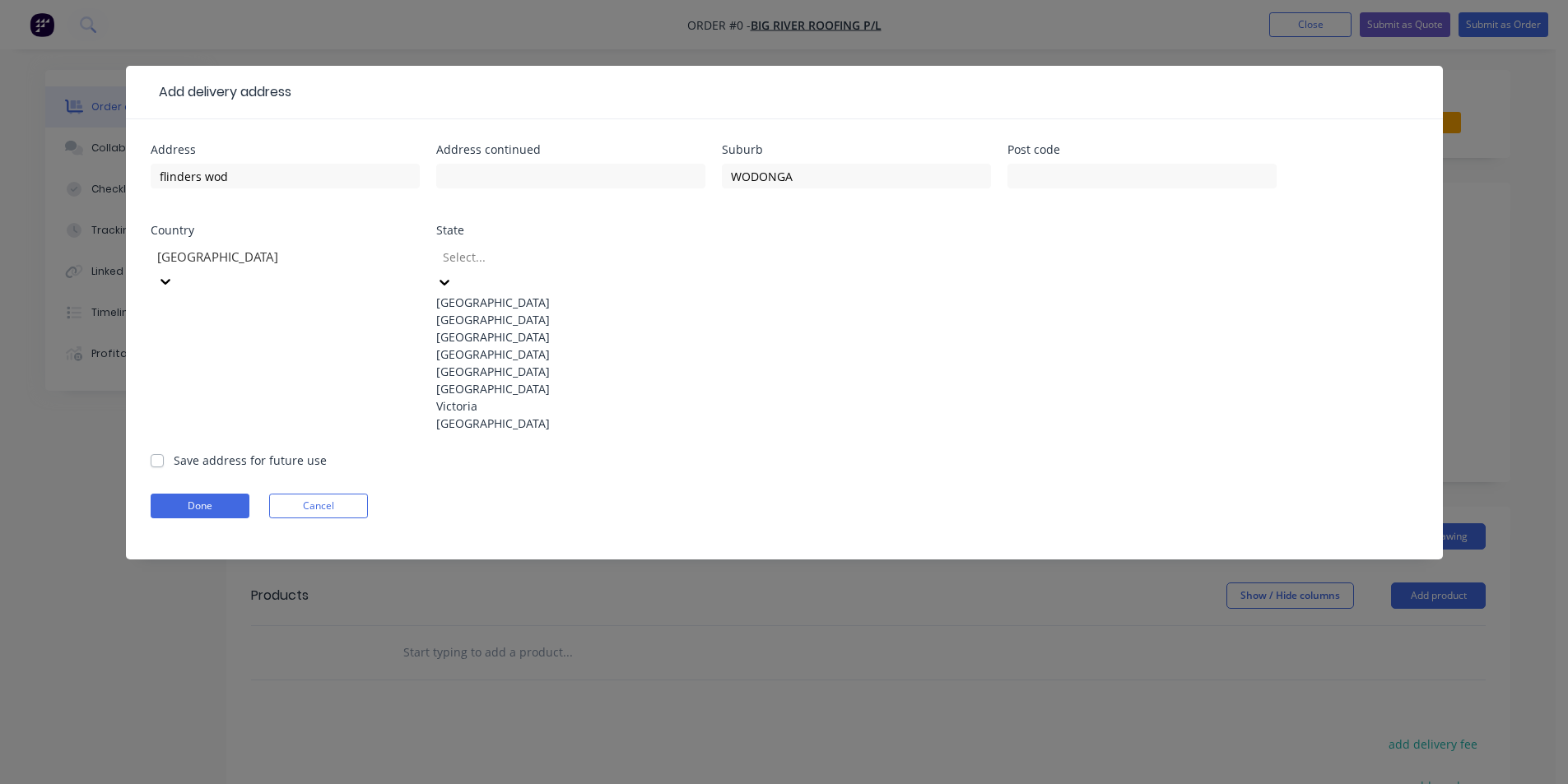
click at [506, 415] on div "Victoria" at bounding box center [570, 406] width 269 height 17
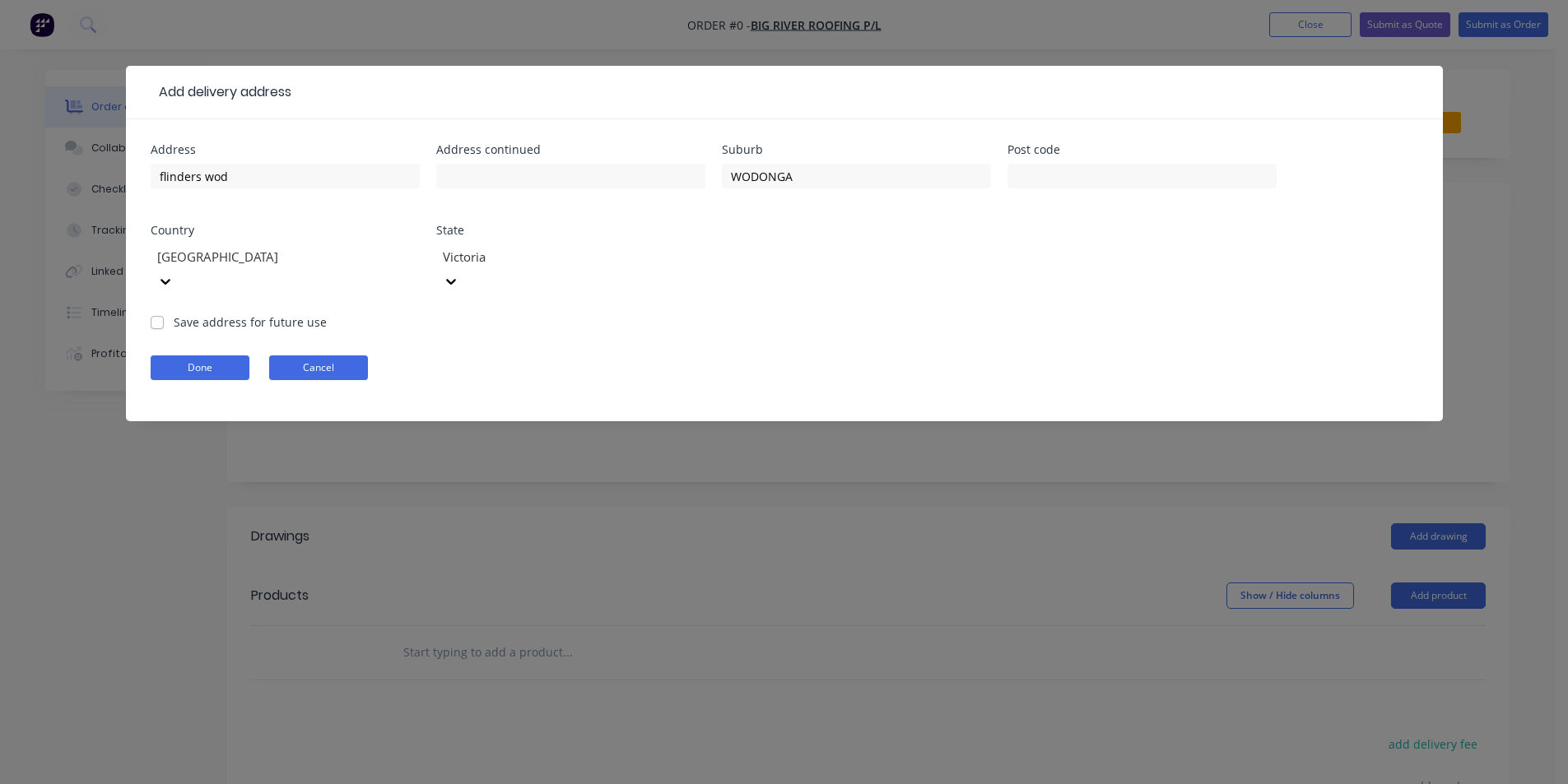
click at [347, 355] on button "Cancel" at bounding box center [319, 367] width 99 height 25
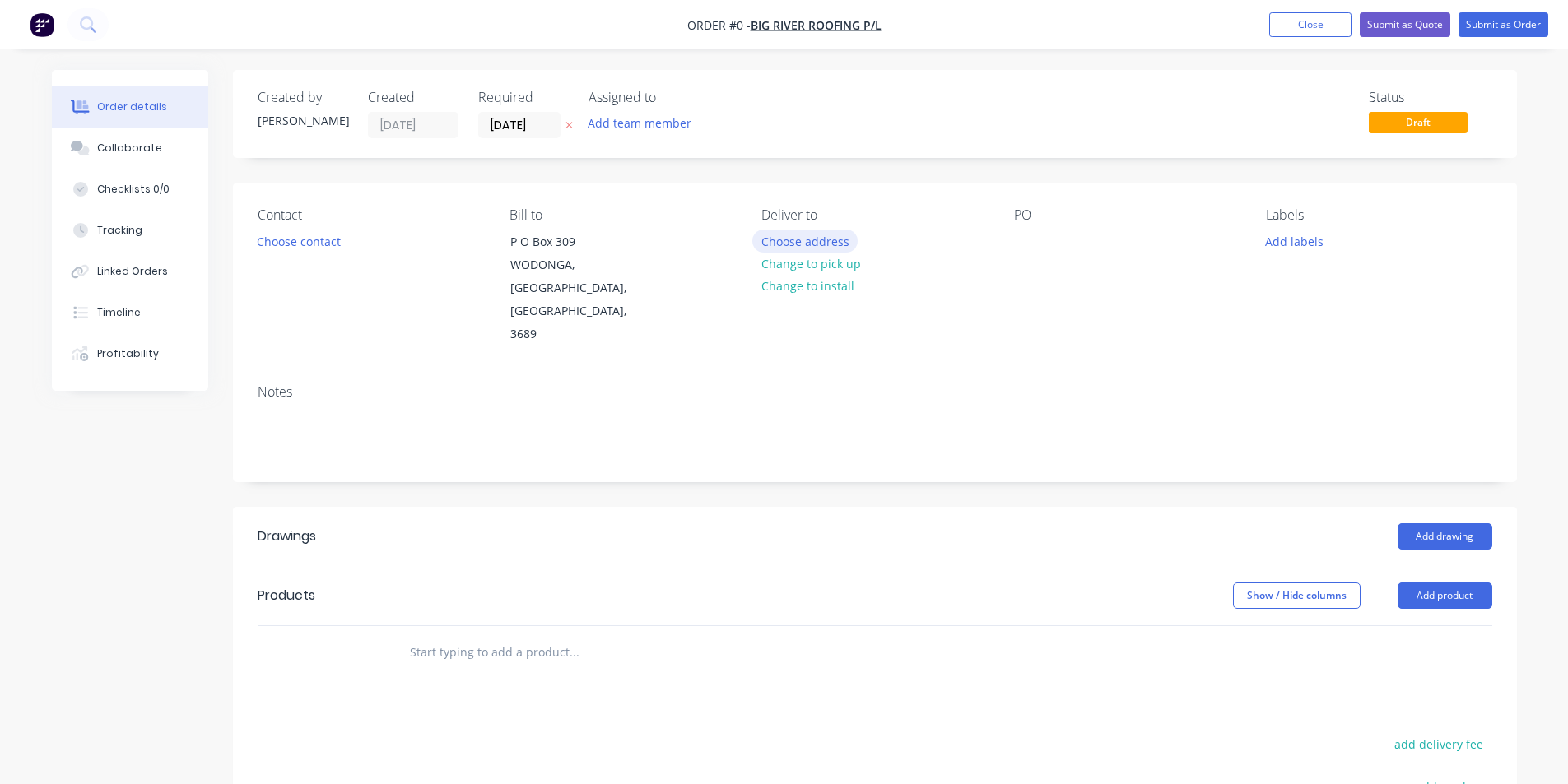
click at [781, 234] on button "Choose address" at bounding box center [804, 240] width 106 height 22
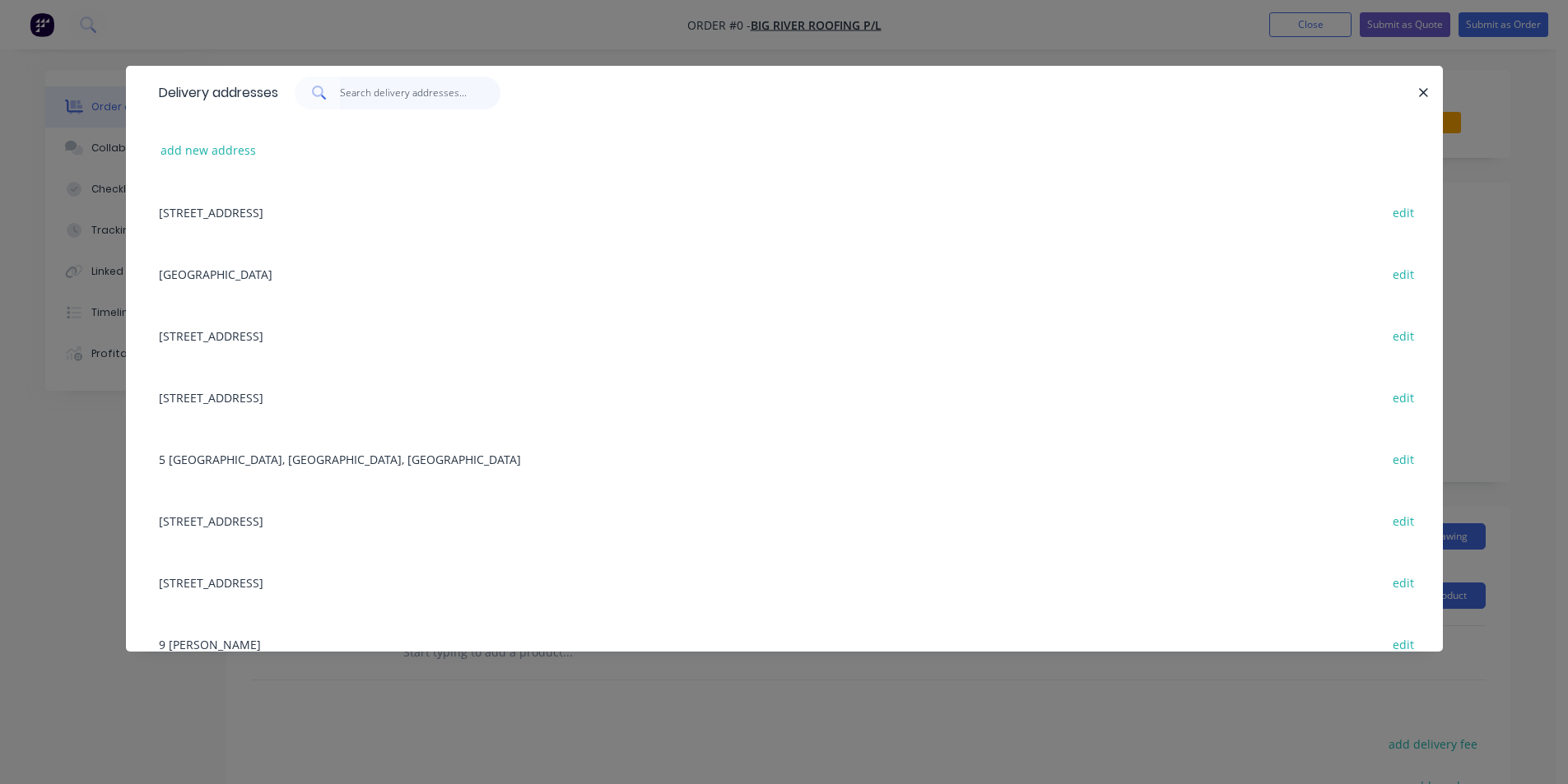
click at [389, 91] on input "text" at bounding box center [420, 92] width 161 height 33
type input "f"
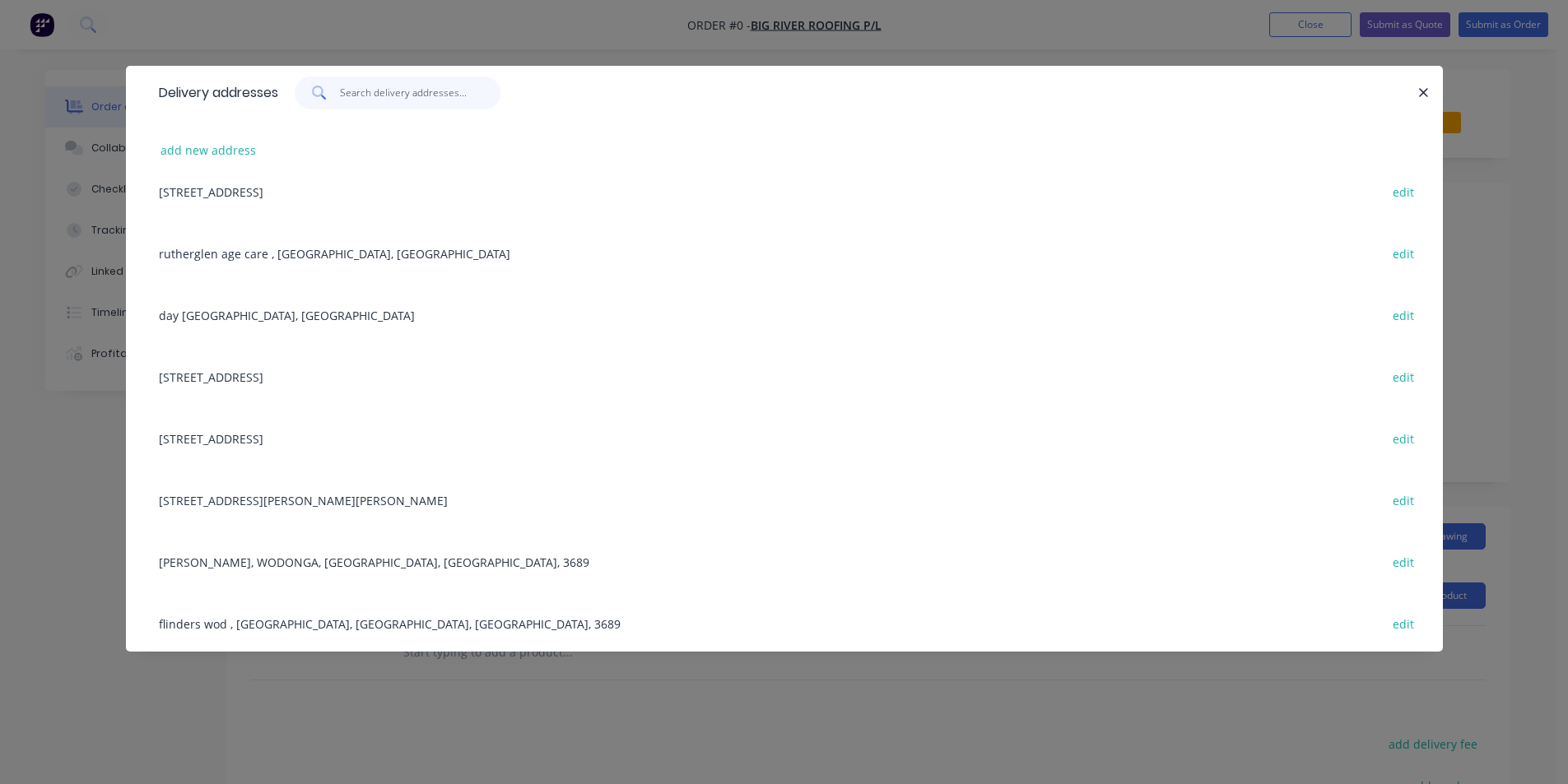
scroll to position [640, 0]
click at [307, 622] on div "flinders wod , [GEOGRAPHIC_DATA], [GEOGRAPHIC_DATA], [GEOGRAPHIC_DATA], 3689 ed…" at bounding box center [784, 620] width 1267 height 62
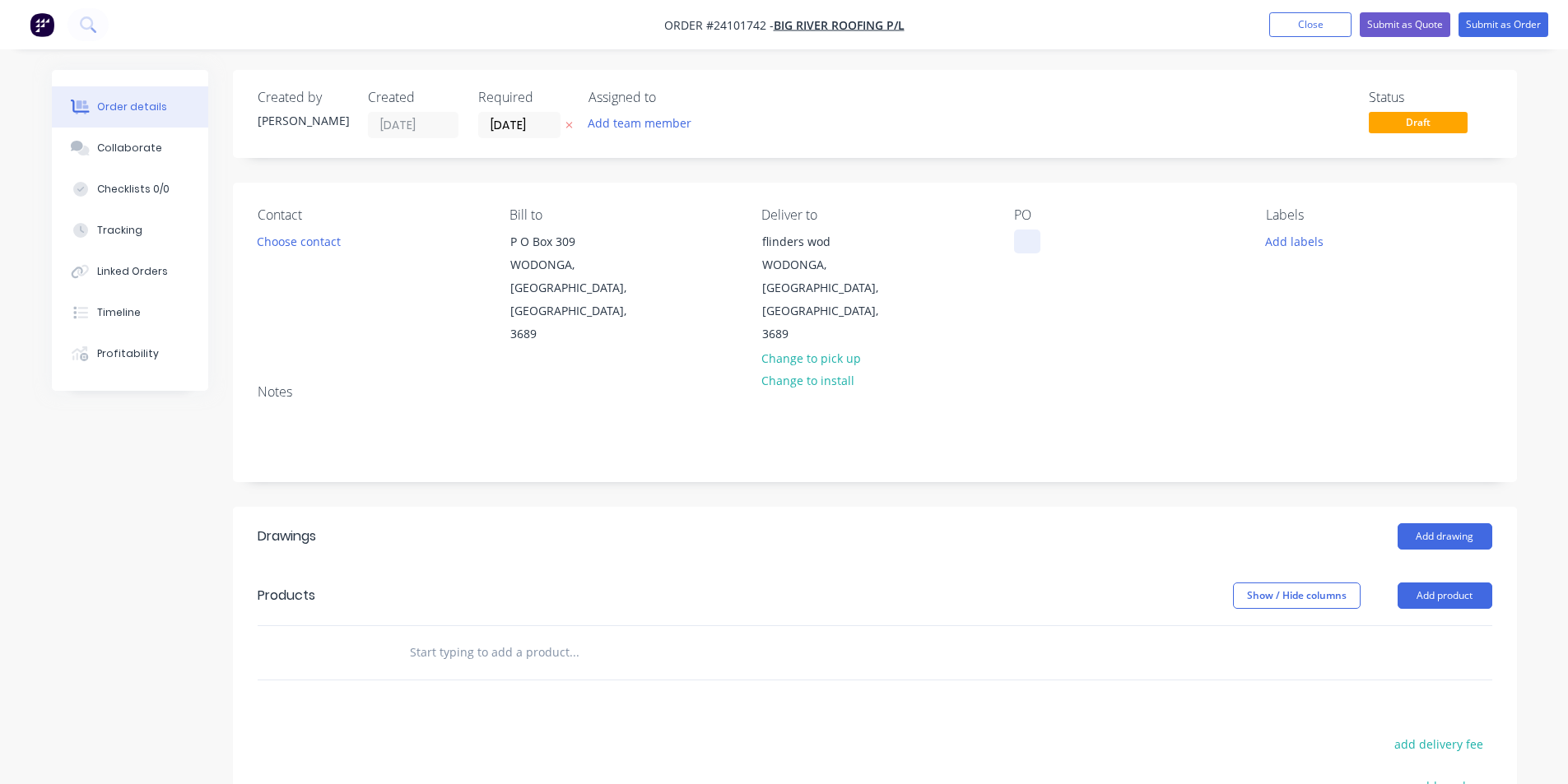
click at [1030, 234] on div at bounding box center [1027, 241] width 27 height 24
click at [1177, 446] on div "Created by [PERSON_NAME] Created [DATE] Required [DATE] Assigned to Add team me…" at bounding box center [875, 572] width 1284 height 1005
click at [1417, 523] on button "Add drawing" at bounding box center [1444, 537] width 94 height 27
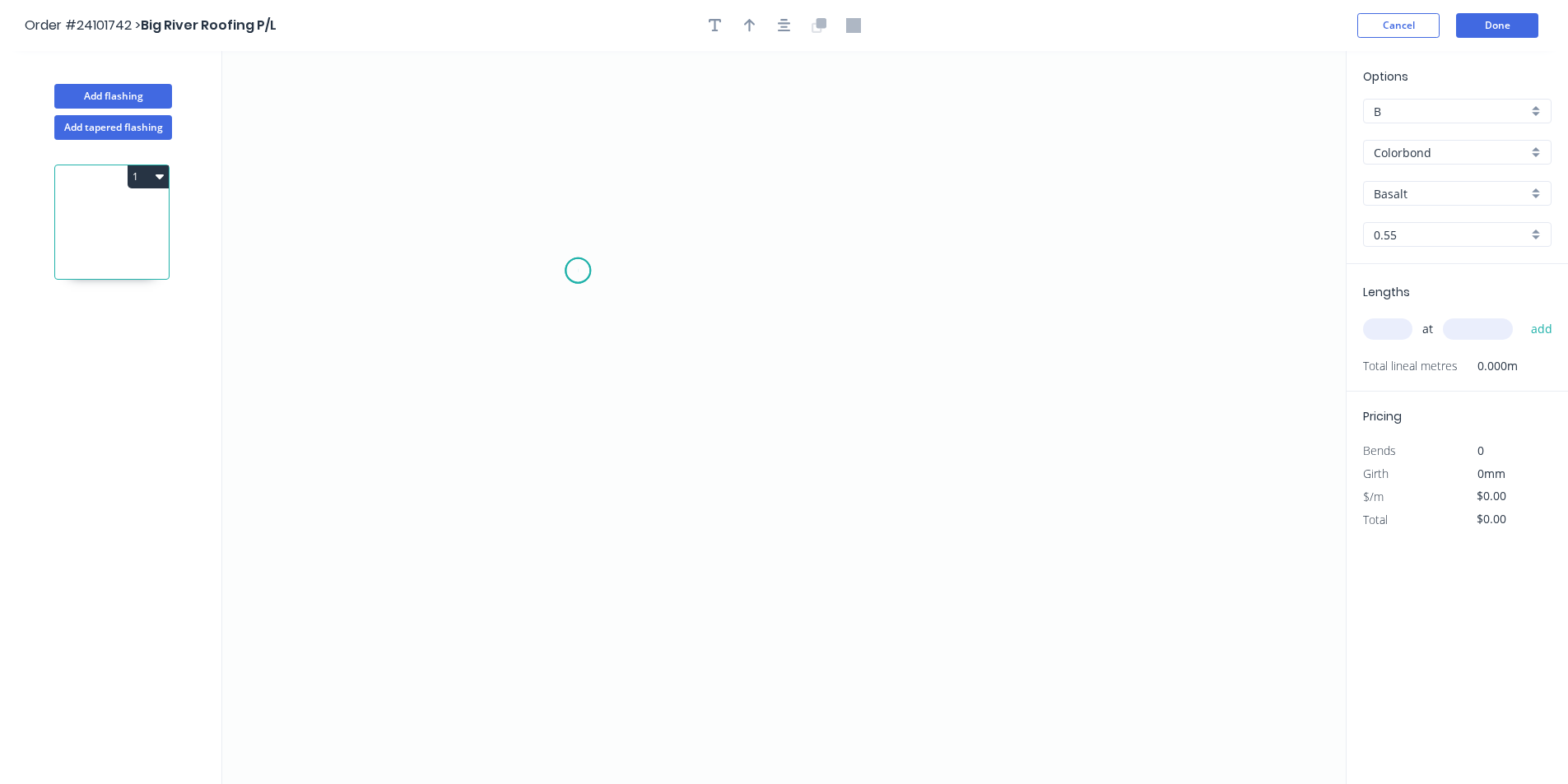
click at [578, 270] on icon "0" at bounding box center [784, 418] width 1123 height 733
click at [588, 377] on icon "0" at bounding box center [784, 418] width 1123 height 733
click at [803, 403] on icon "0 ?" at bounding box center [784, 418] width 1123 height 733
click at [823, 438] on icon "0 ? ? ? º" at bounding box center [784, 418] width 1123 height 733
click at [824, 438] on circle at bounding box center [823, 437] width 25 height 25
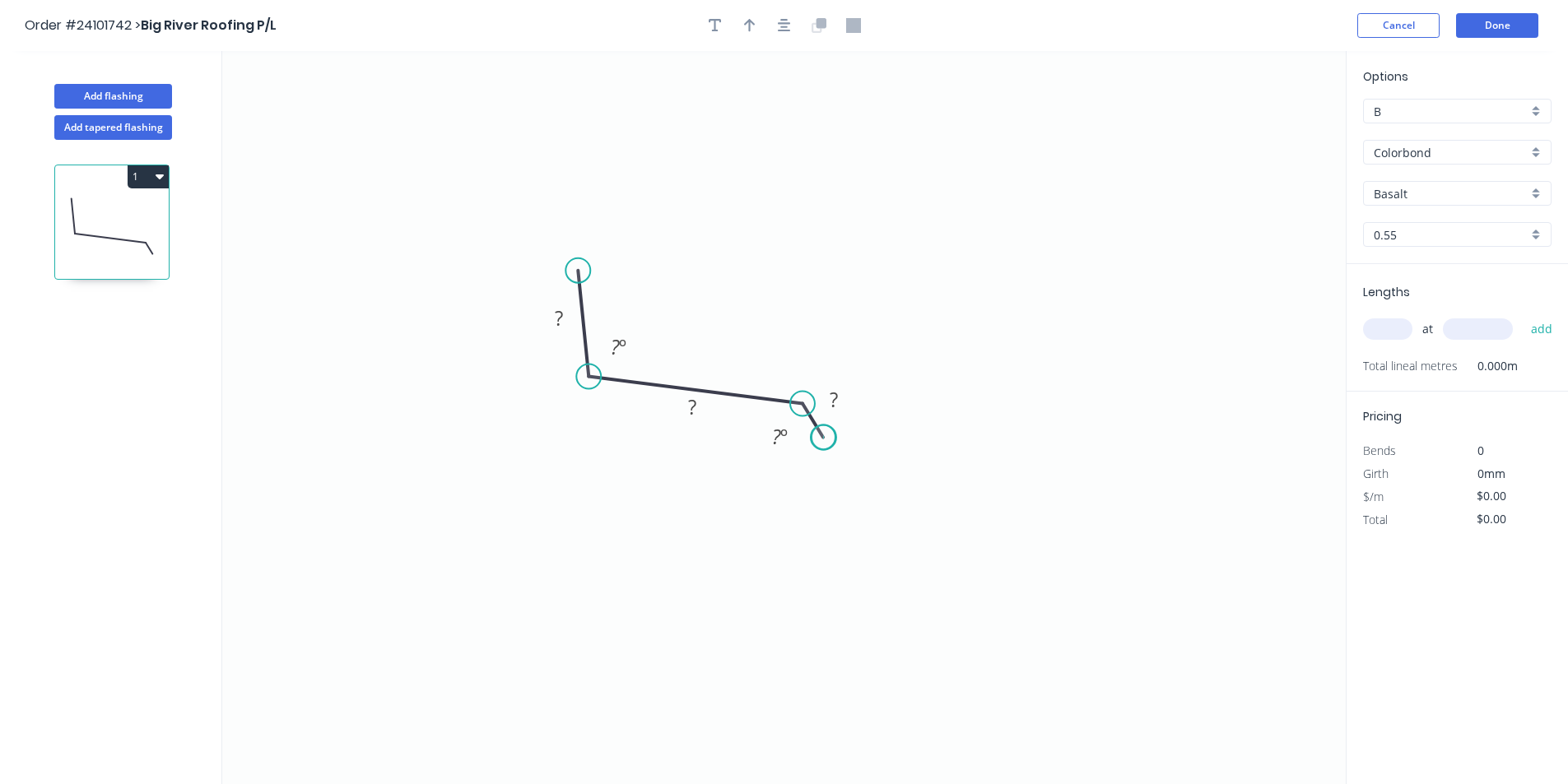
click at [824, 438] on circle at bounding box center [823, 437] width 25 height 25
click at [562, 315] on tspan "?" at bounding box center [559, 318] width 9 height 28
click at [693, 407] on tspan "?" at bounding box center [692, 406] width 9 height 28
click at [839, 392] on rect at bounding box center [833, 401] width 33 height 23
click at [928, 325] on icon "0 80 80 10 ? º ? º" at bounding box center [784, 418] width 1123 height 733
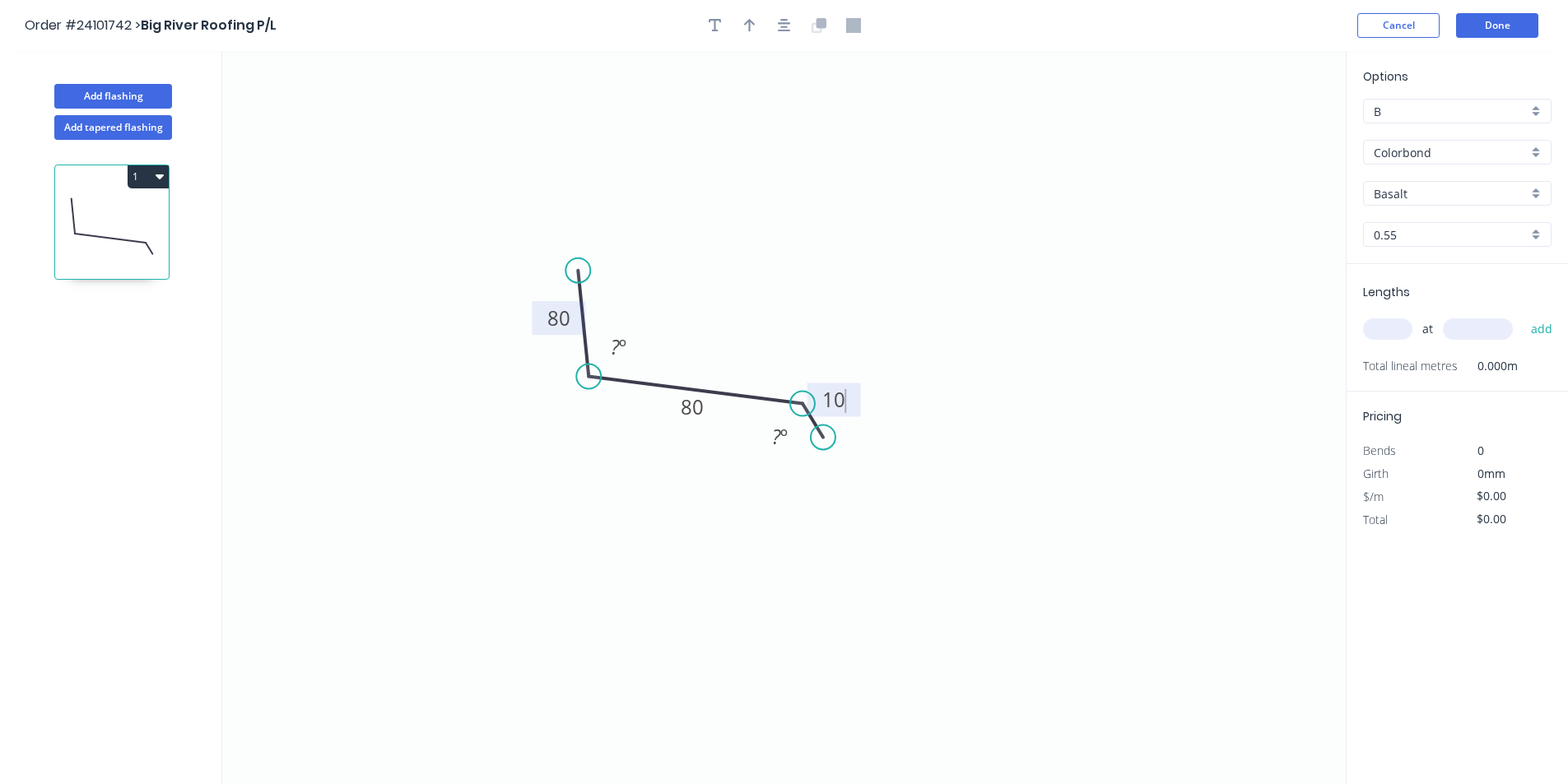
type input "$9.13"
click at [1459, 191] on input "Basalt" at bounding box center [1451, 194] width 154 height 17
click at [1453, 163] on div "Colorbond" at bounding box center [1458, 152] width 189 height 25
click at [1462, 267] on div "Zincalume" at bounding box center [1457, 270] width 187 height 29
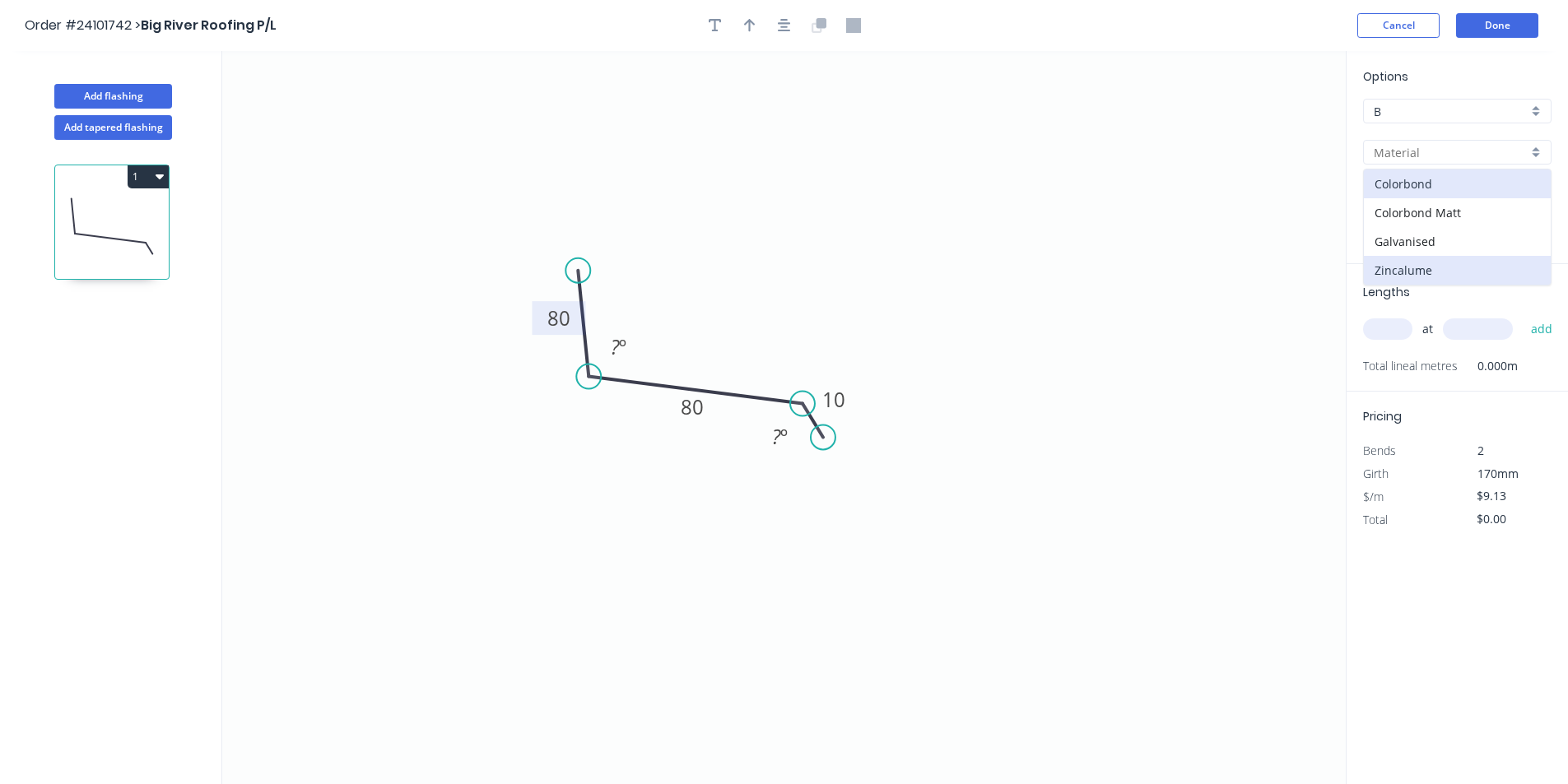
type input "Zincalume"
type input "$10.00"
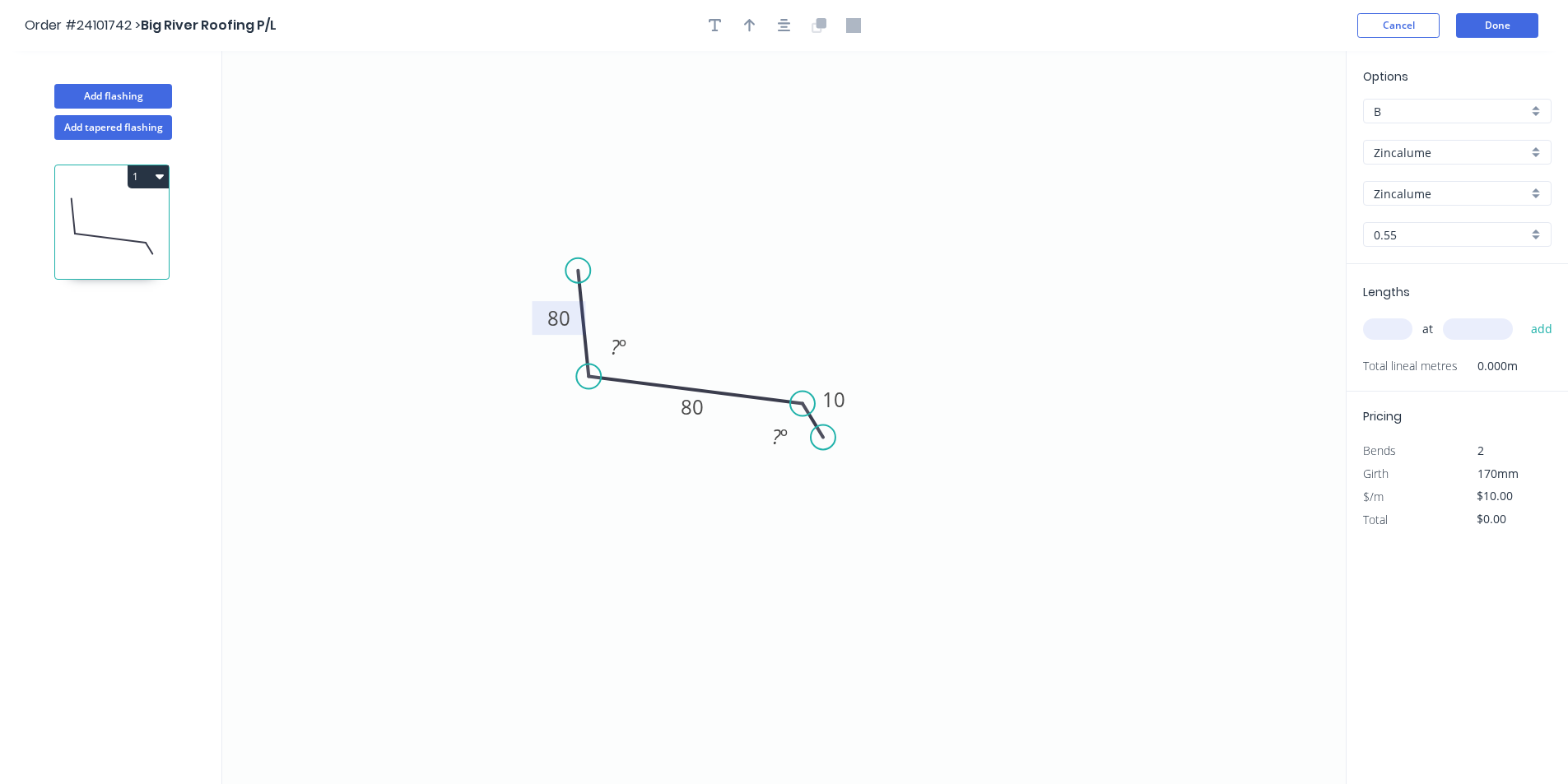
click at [1412, 337] on div "at add" at bounding box center [1459, 328] width 191 height 28
click at [1405, 332] on input "text" at bounding box center [1388, 329] width 50 height 21
type input "2"
click at [1479, 324] on input "text" at bounding box center [1477, 329] width 69 height 21
type input "3000"
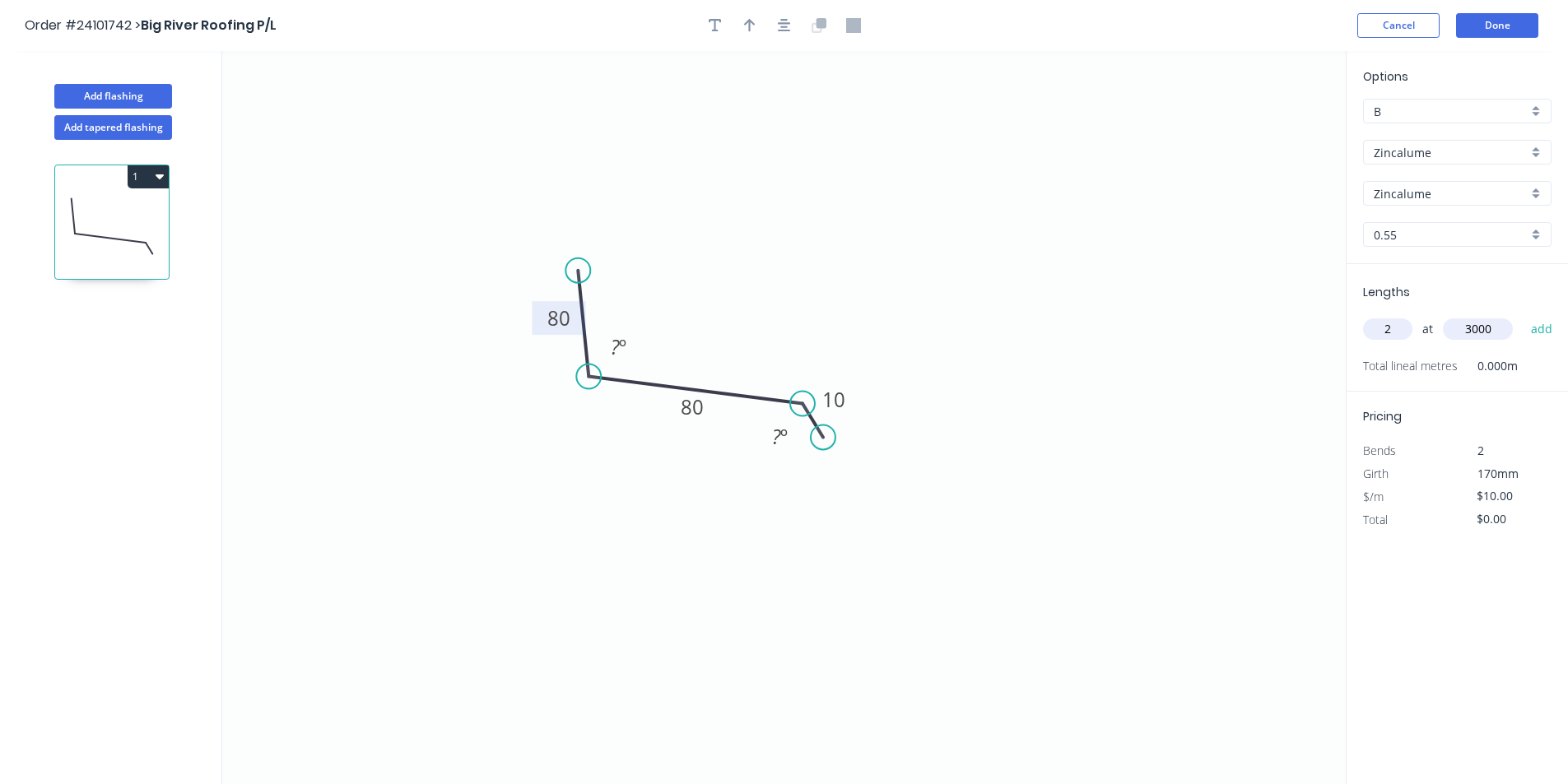
click at [1522, 315] on button "add" at bounding box center [1541, 328] width 39 height 28
type input "$60.00"
click at [1502, 30] on button "Done" at bounding box center [1497, 26] width 82 height 25
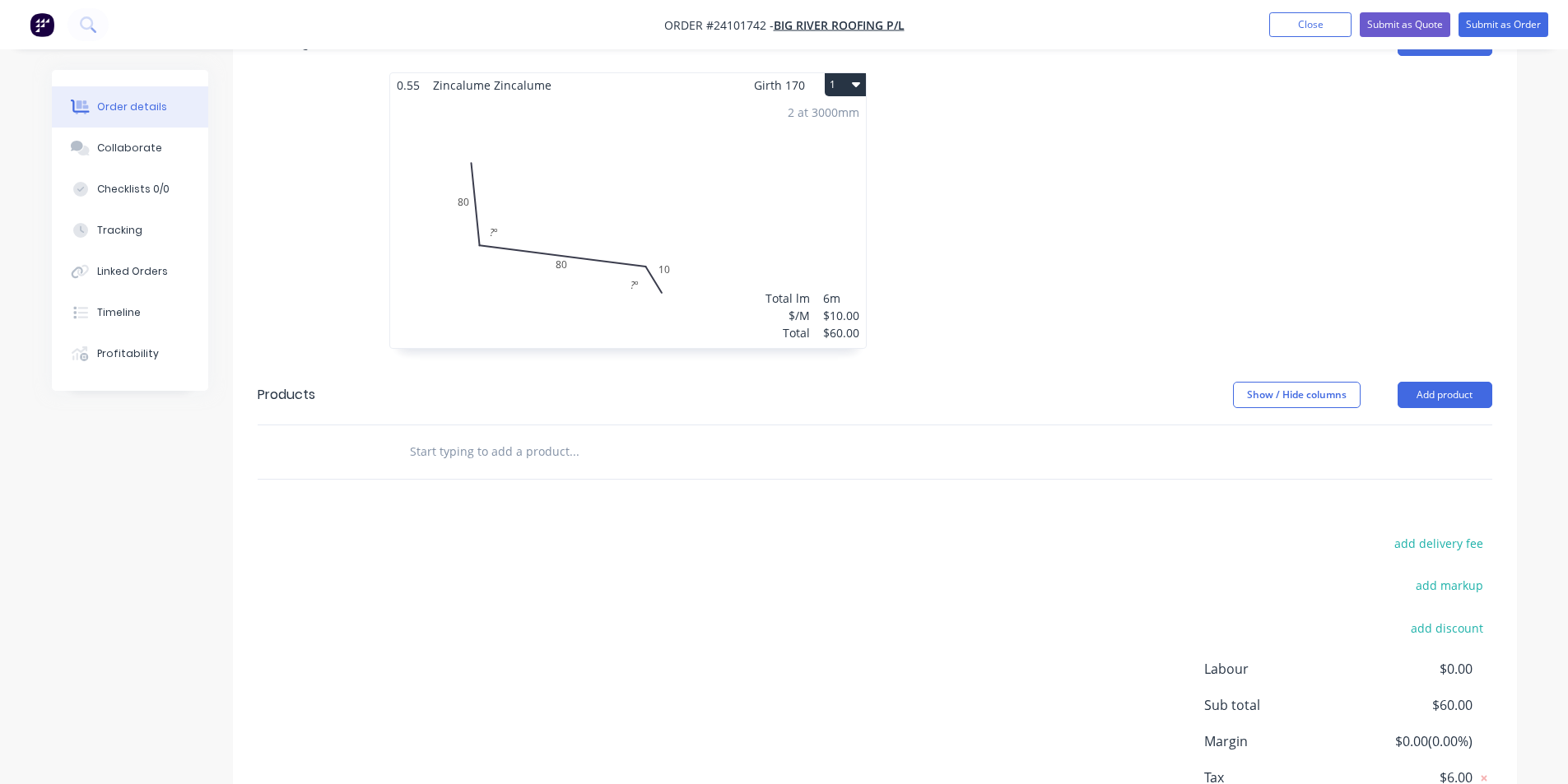
scroll to position [562, 0]
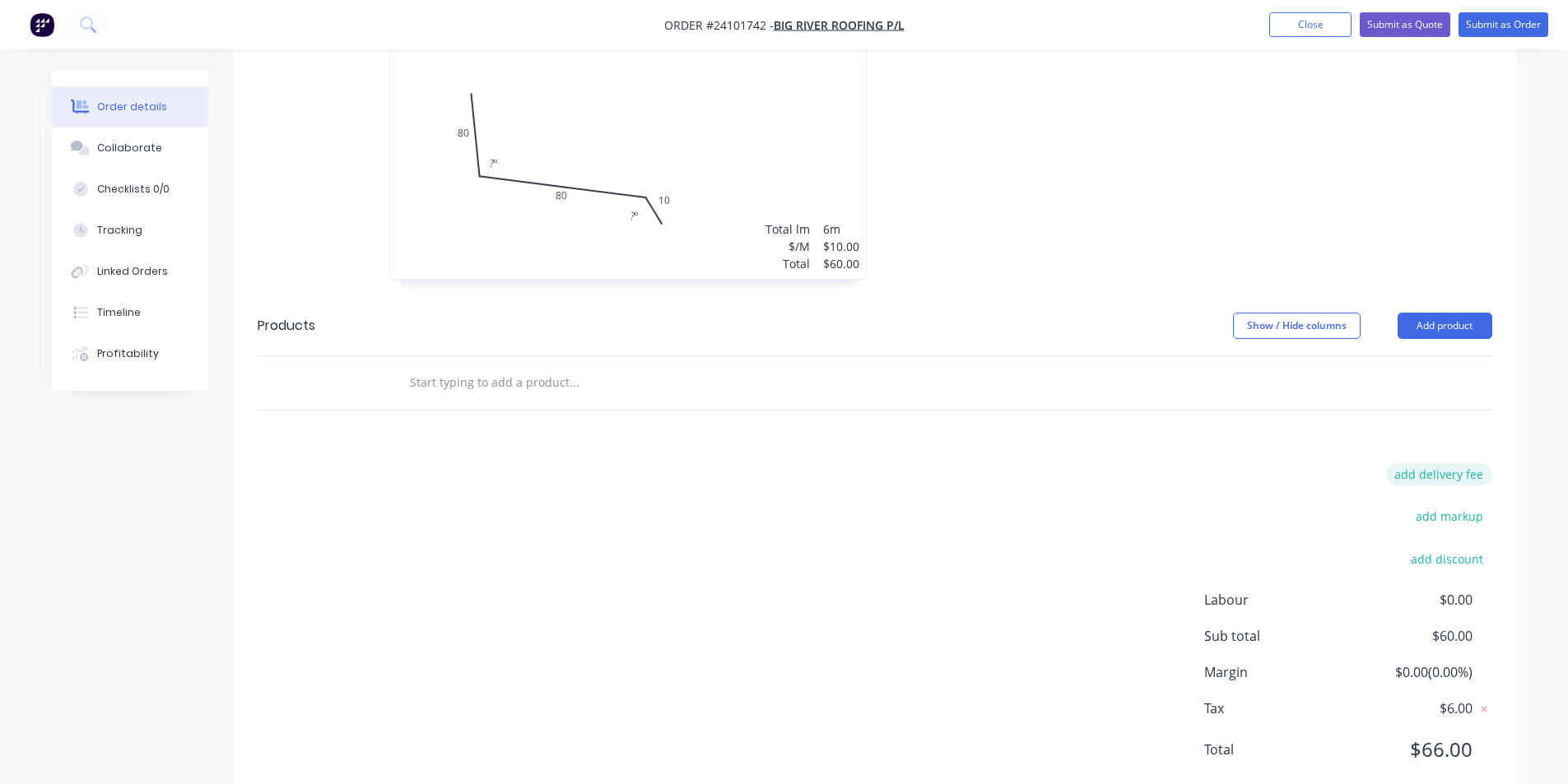
click at [1420, 463] on button "add delivery fee" at bounding box center [1439, 474] width 107 height 22
type input "50"
click input "submit" at bounding box center [0, 0] width 0 height 0
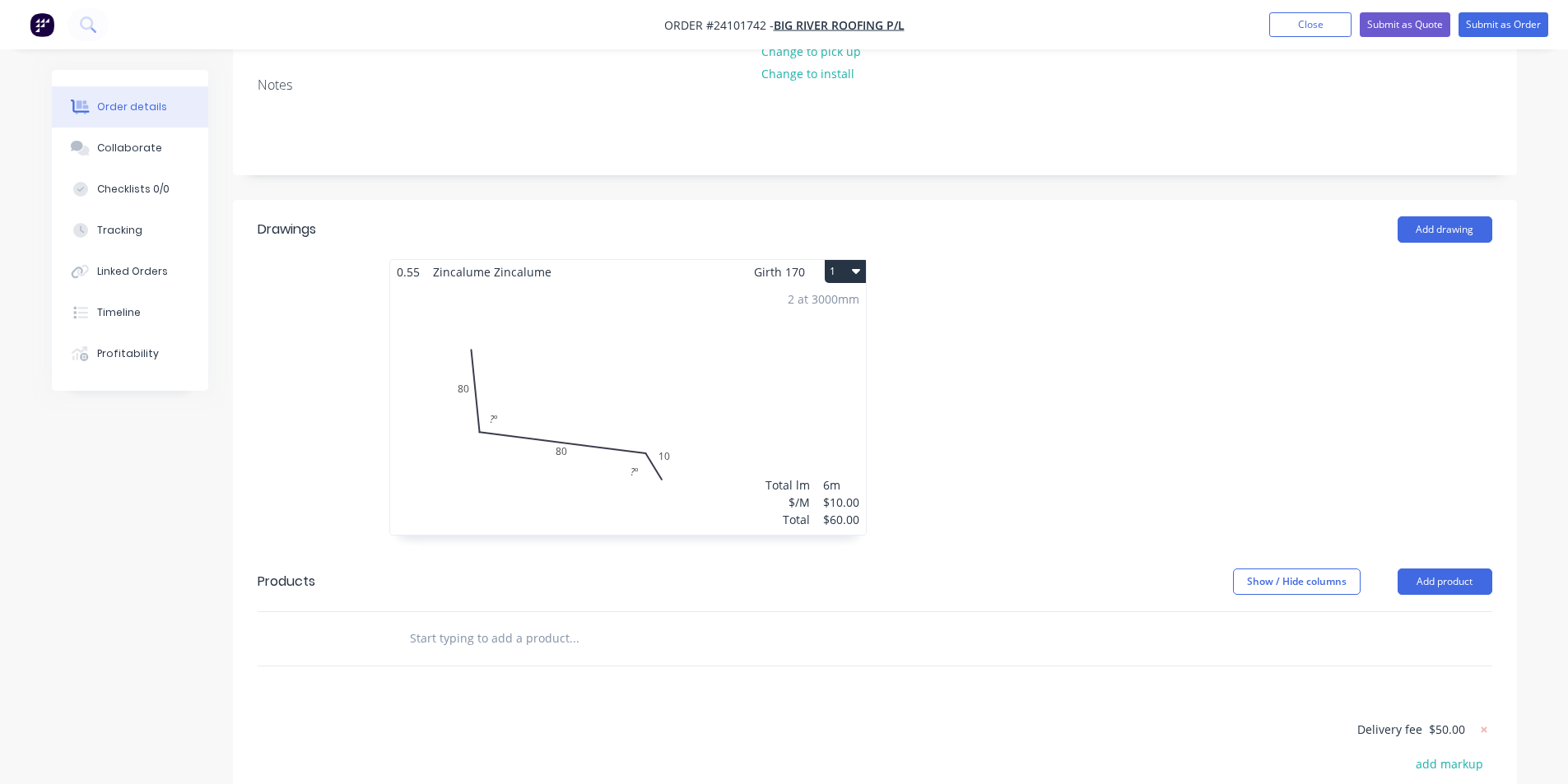
scroll to position [61, 0]
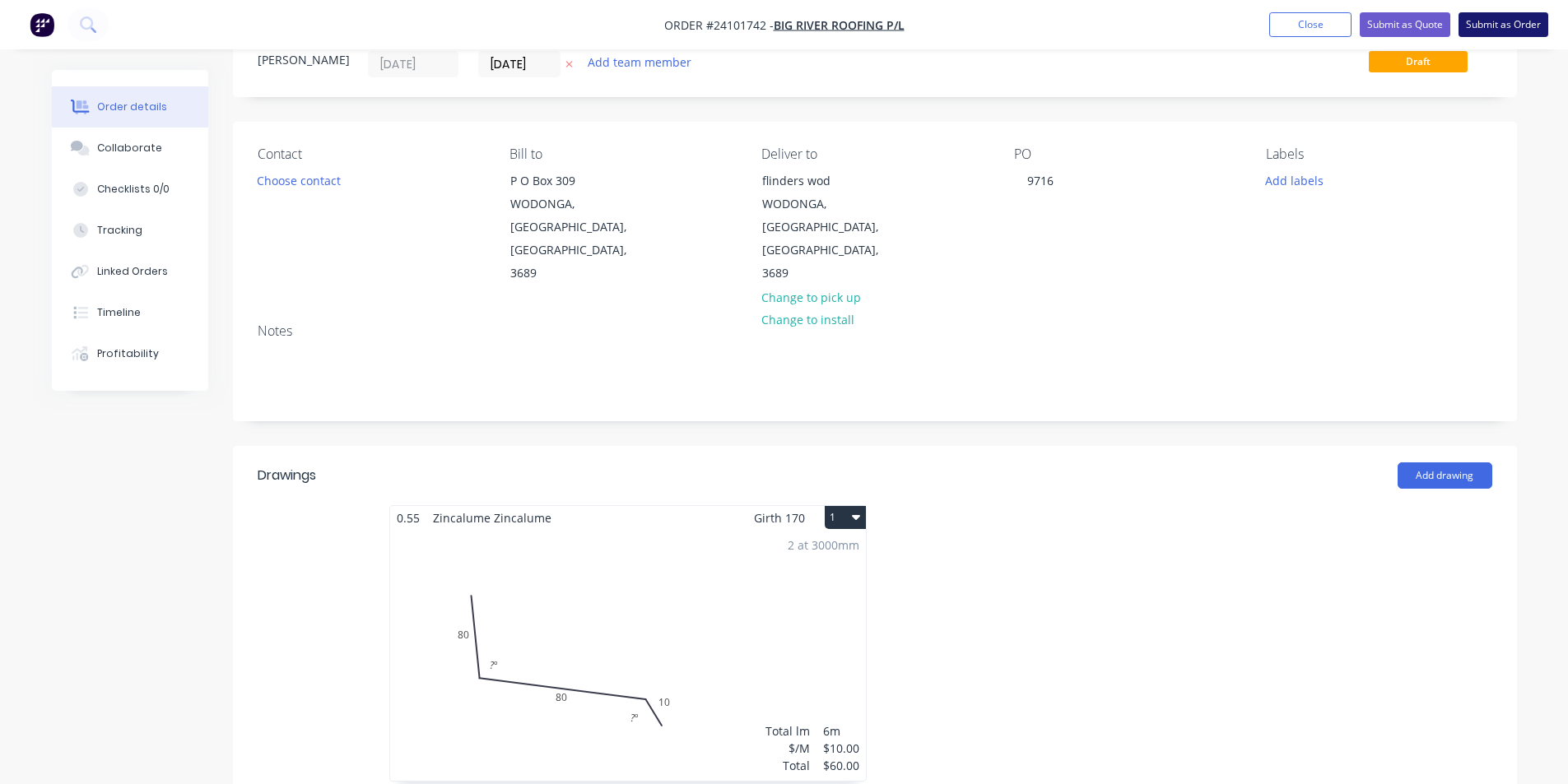
click at [1520, 22] on button "Submit as Order" at bounding box center [1503, 25] width 89 height 25
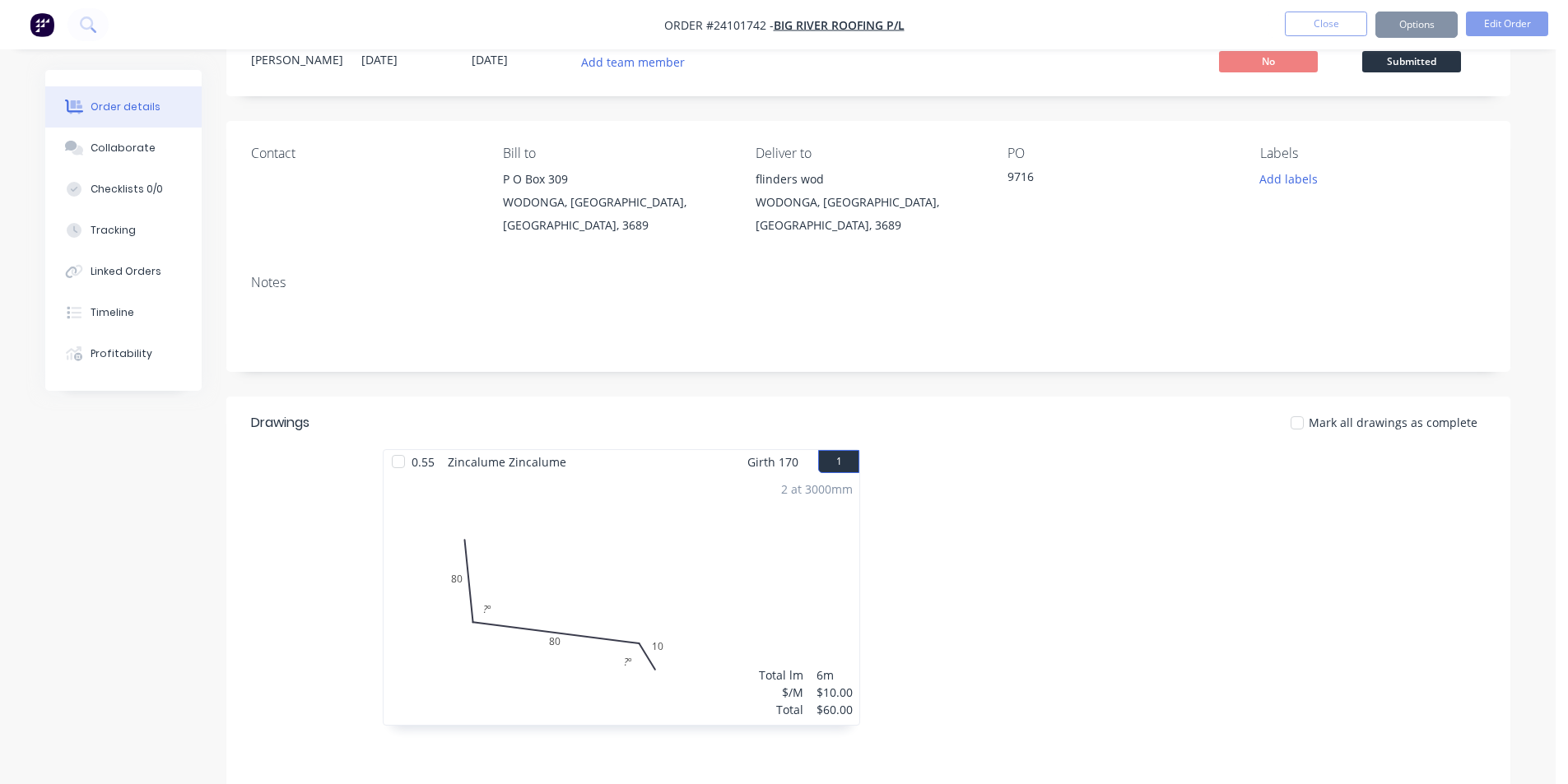
scroll to position [0, 0]
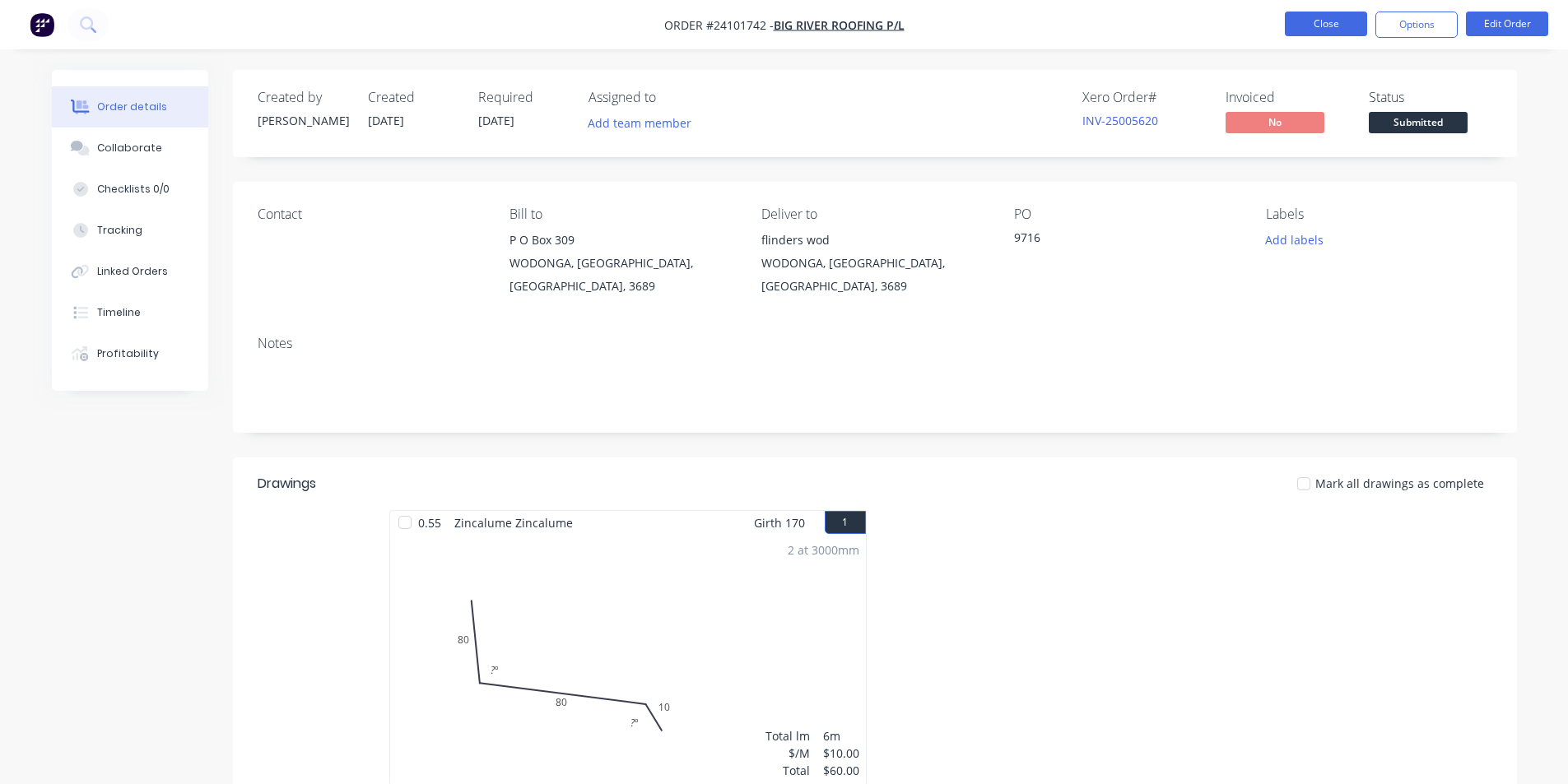
click at [1325, 26] on button "Close" at bounding box center [1325, 24] width 82 height 25
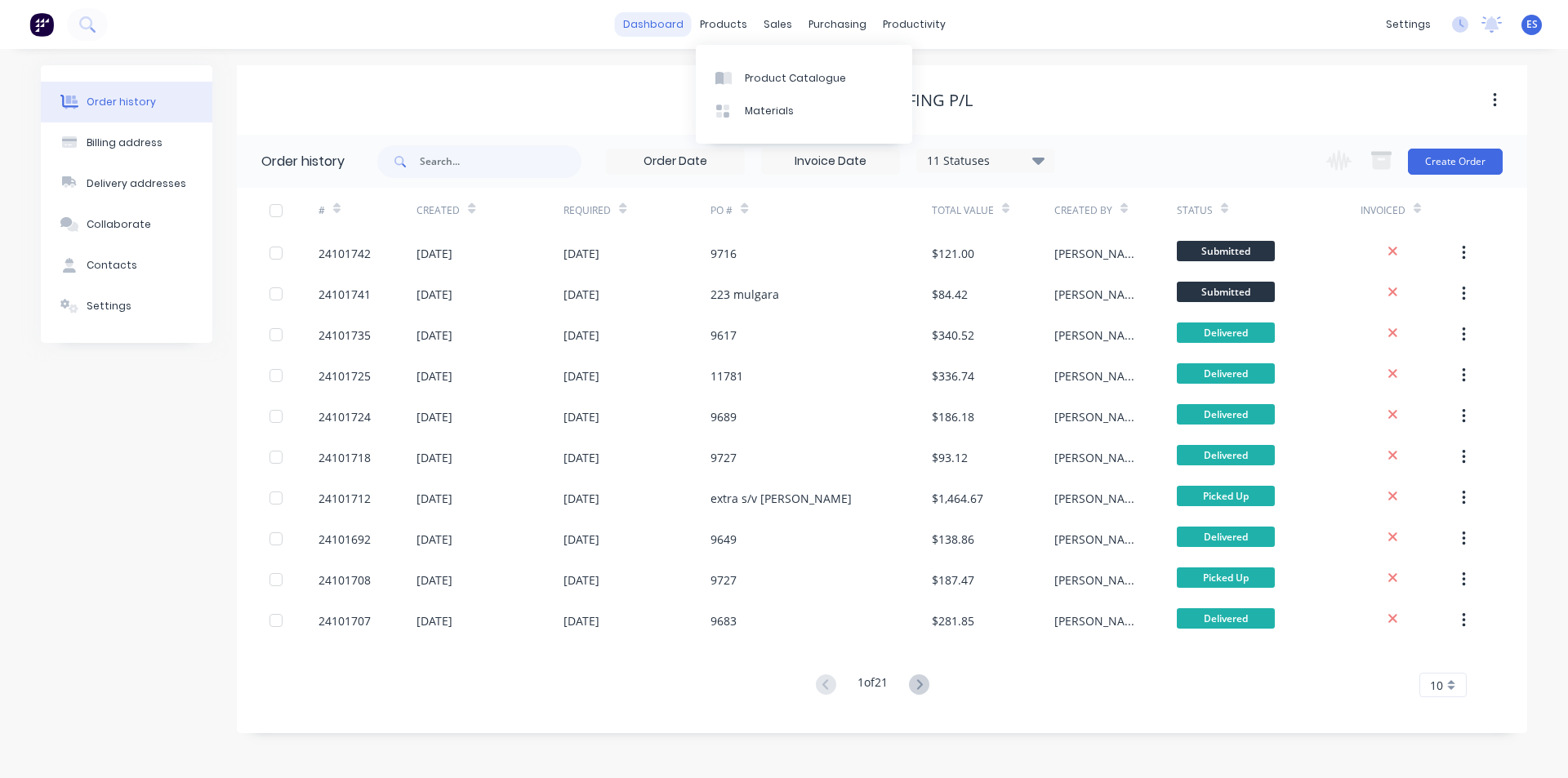
click at [685, 25] on link "dashboard" at bounding box center [653, 25] width 77 height 25
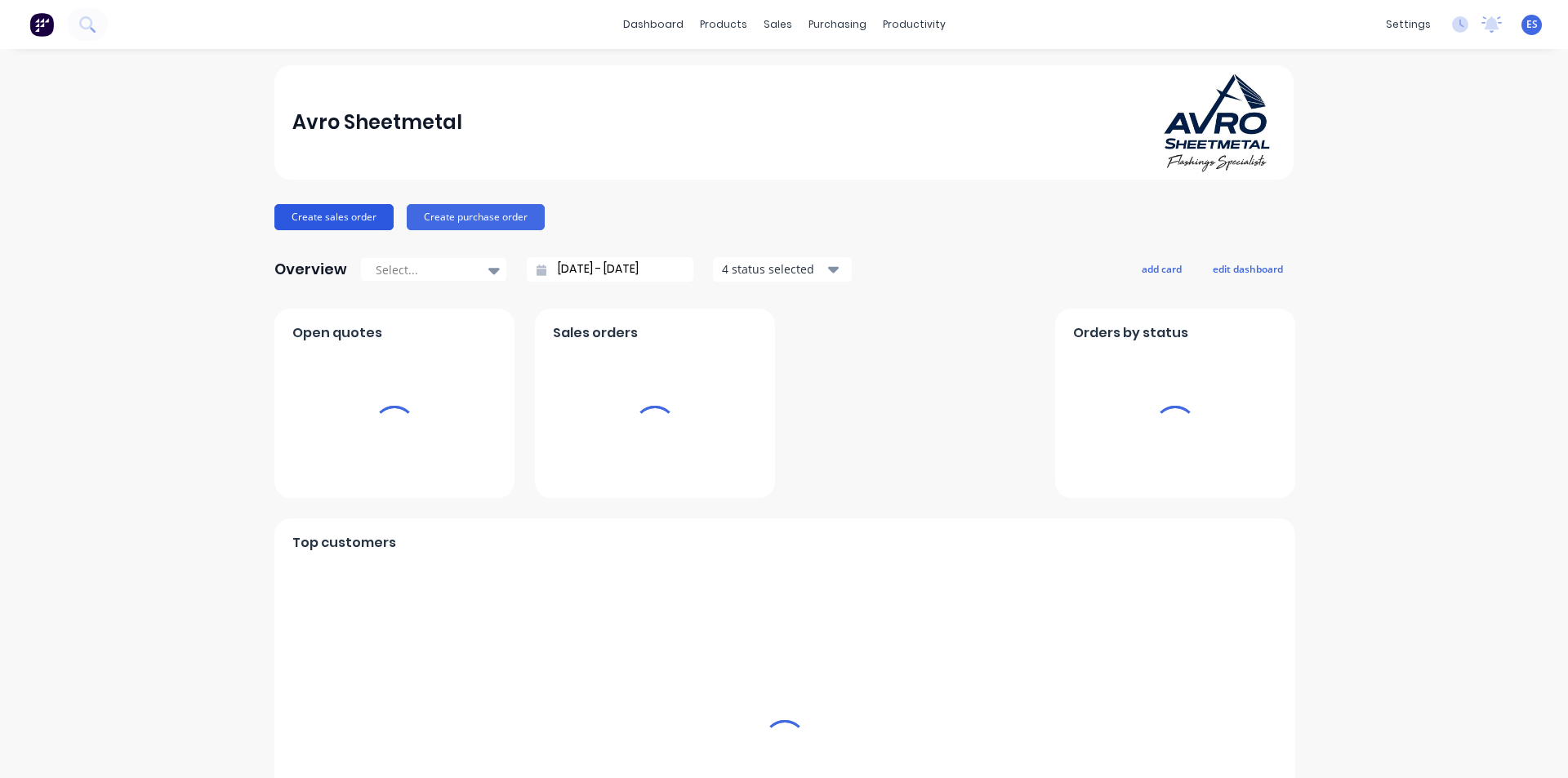
click at [354, 214] on button "Create sales order" at bounding box center [333, 217] width 119 height 26
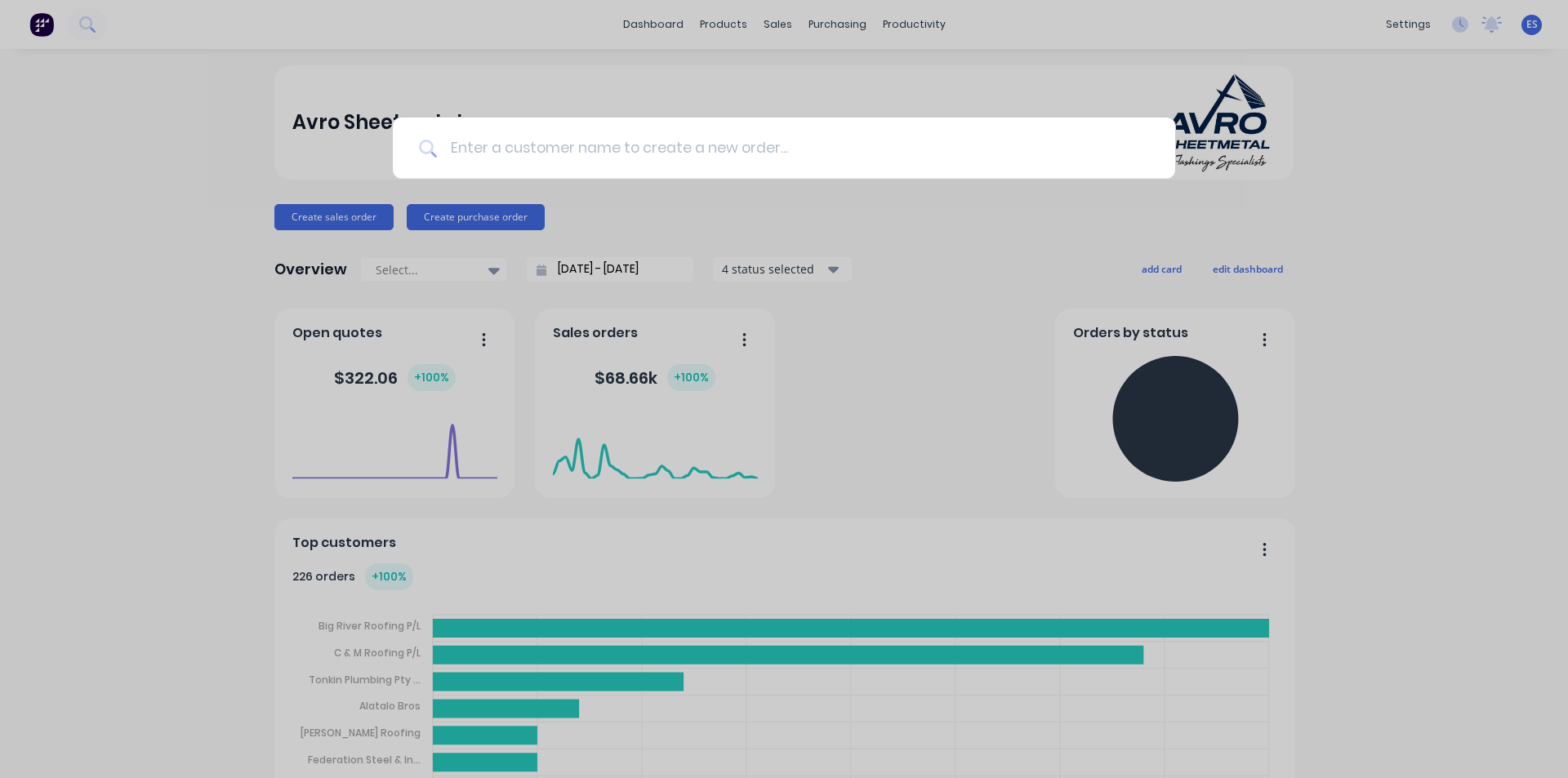
click at [849, 159] on input at bounding box center [793, 147] width 712 height 61
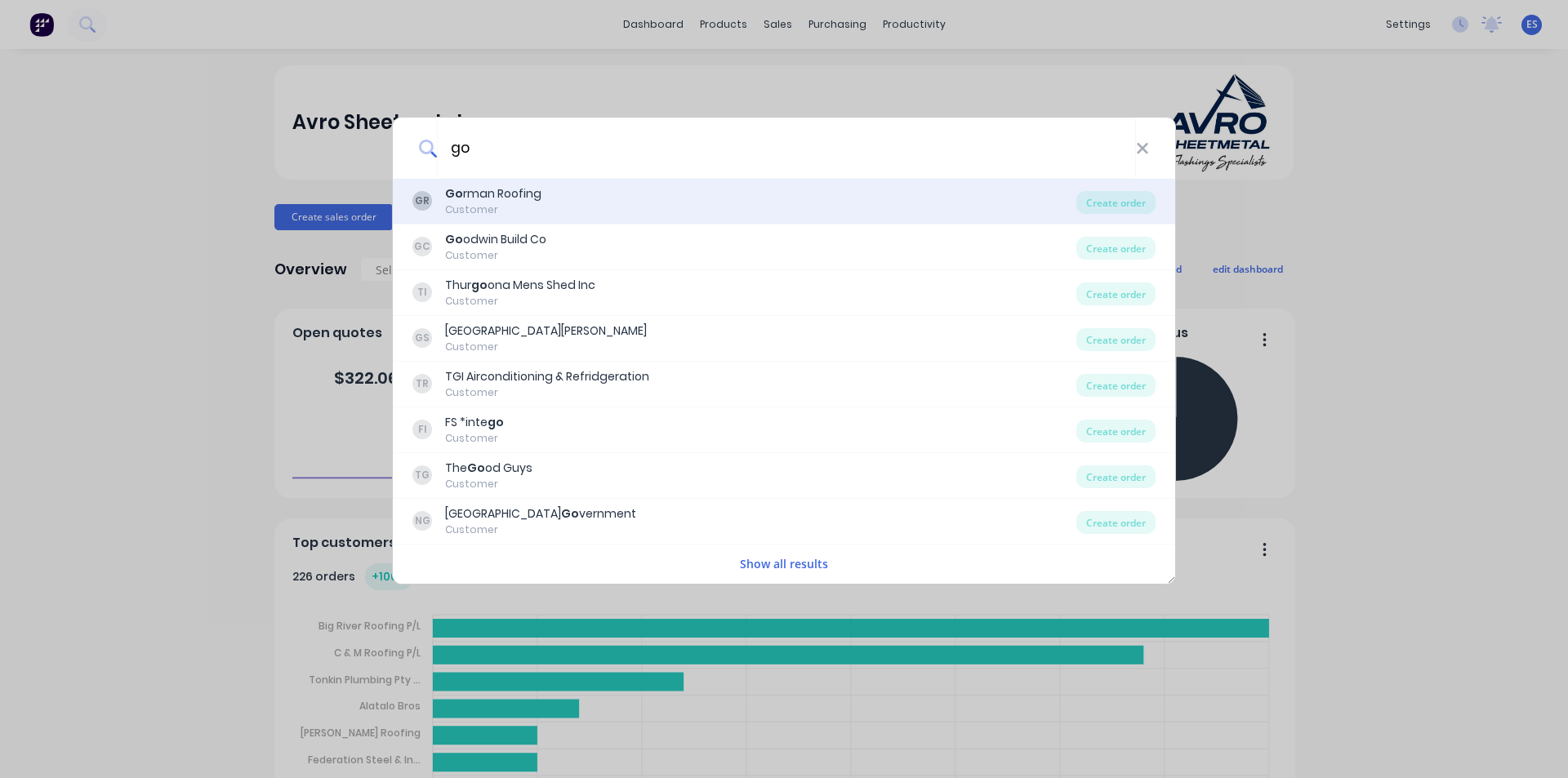
type input "go"
click at [626, 198] on div "GR Go rman Roofing Customer" at bounding box center [744, 201] width 664 height 32
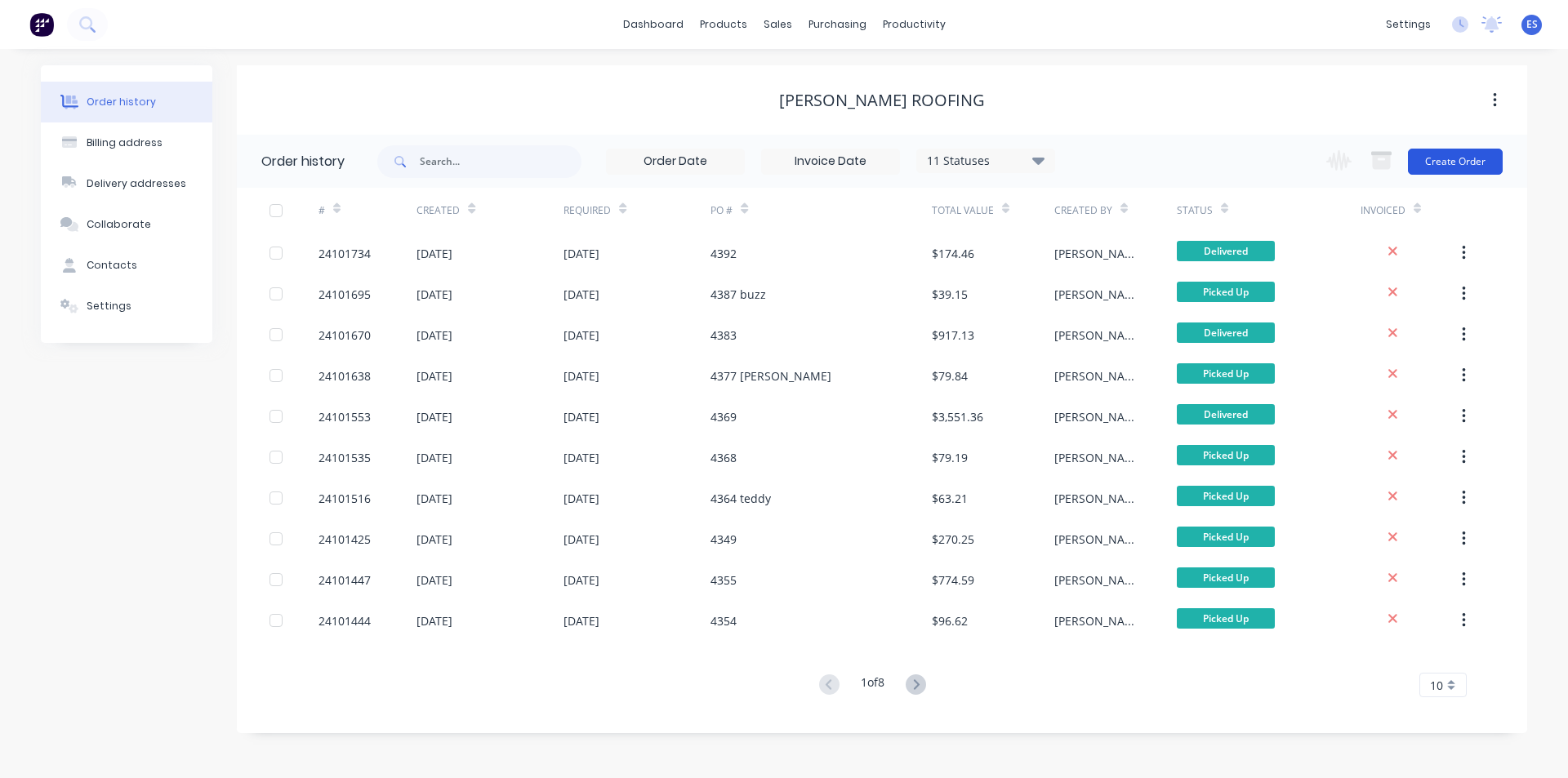
click at [1472, 159] on button "Create Order" at bounding box center [1455, 161] width 94 height 26
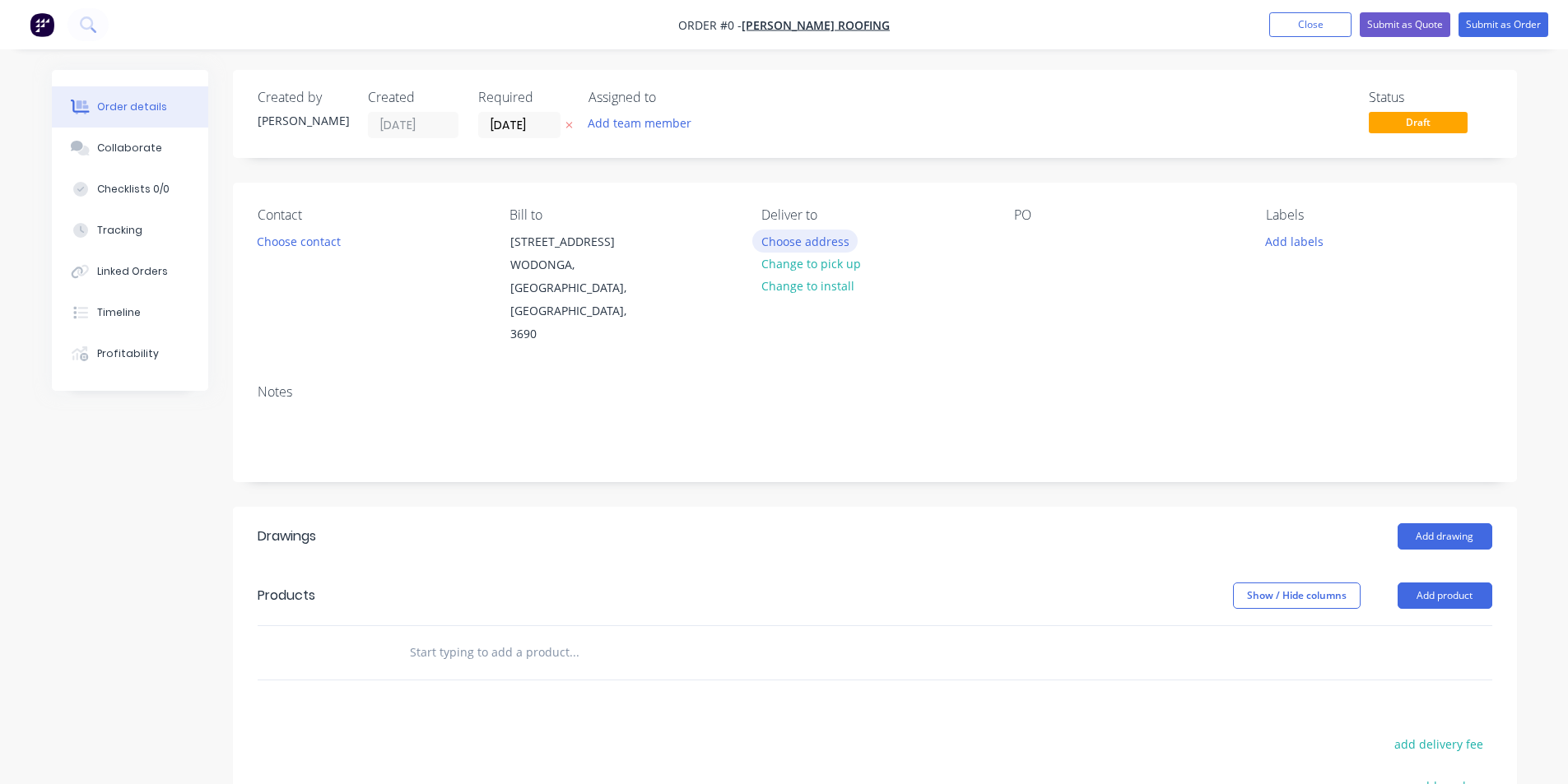
click at [829, 237] on button "Choose address" at bounding box center [804, 240] width 106 height 22
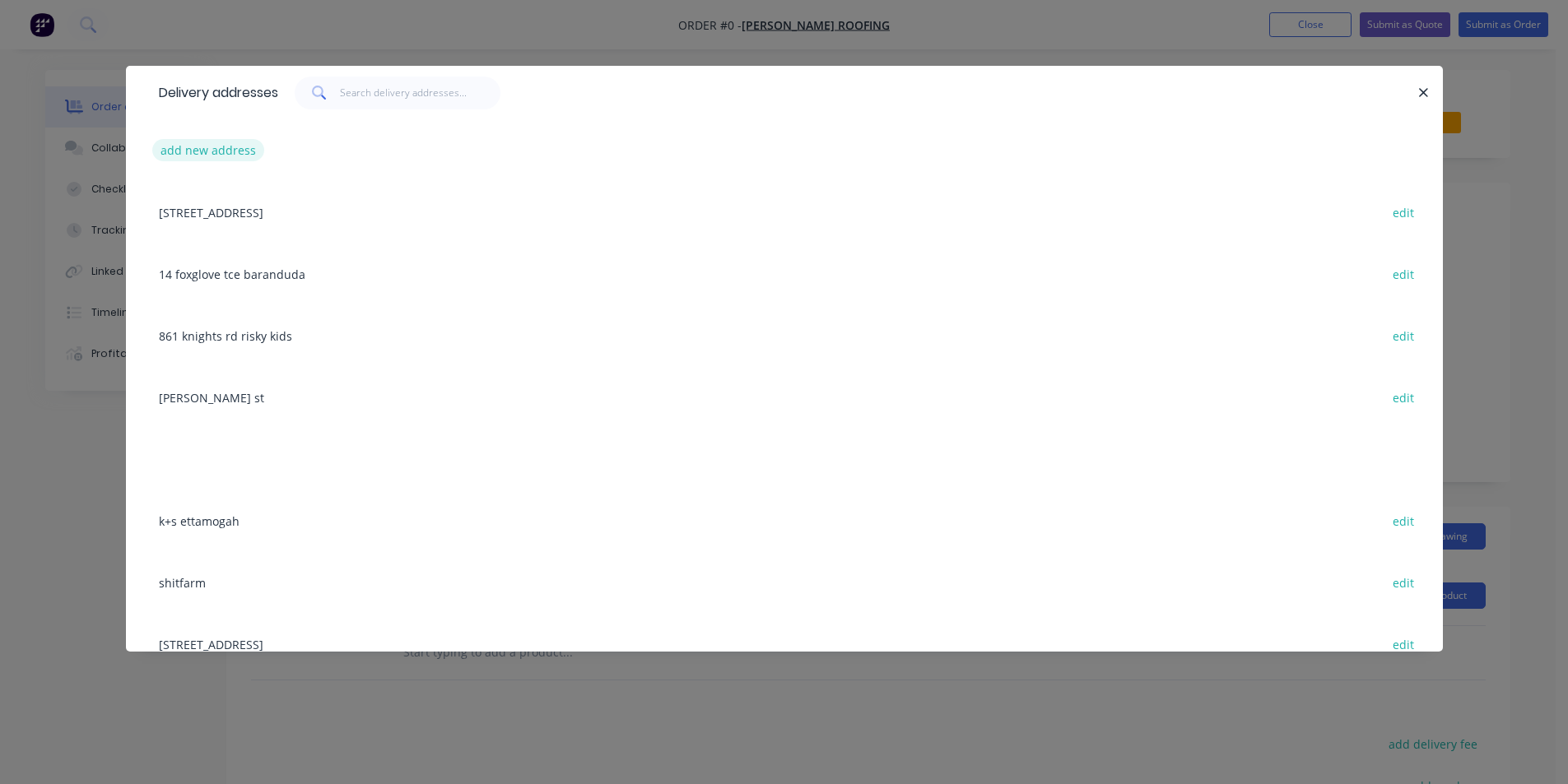
click at [222, 155] on button "add new address" at bounding box center [208, 149] width 112 height 22
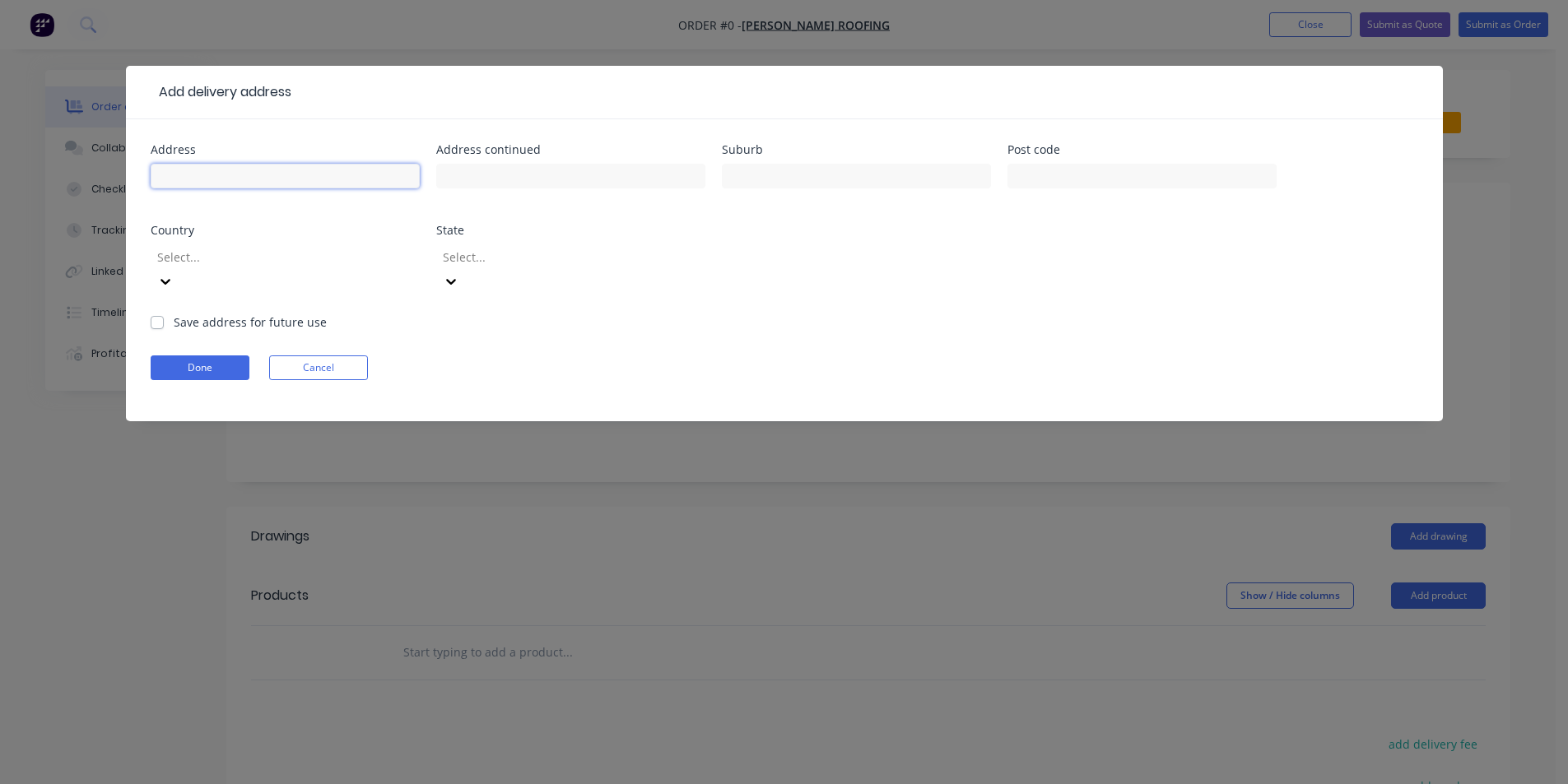
click at [250, 167] on input "text" at bounding box center [285, 176] width 269 height 25
type input "16 Jorma"
click at [780, 173] on input "text" at bounding box center [856, 176] width 269 height 25
click at [835, 168] on input "text" at bounding box center [856, 176] width 269 height 25
type input "Lavington"
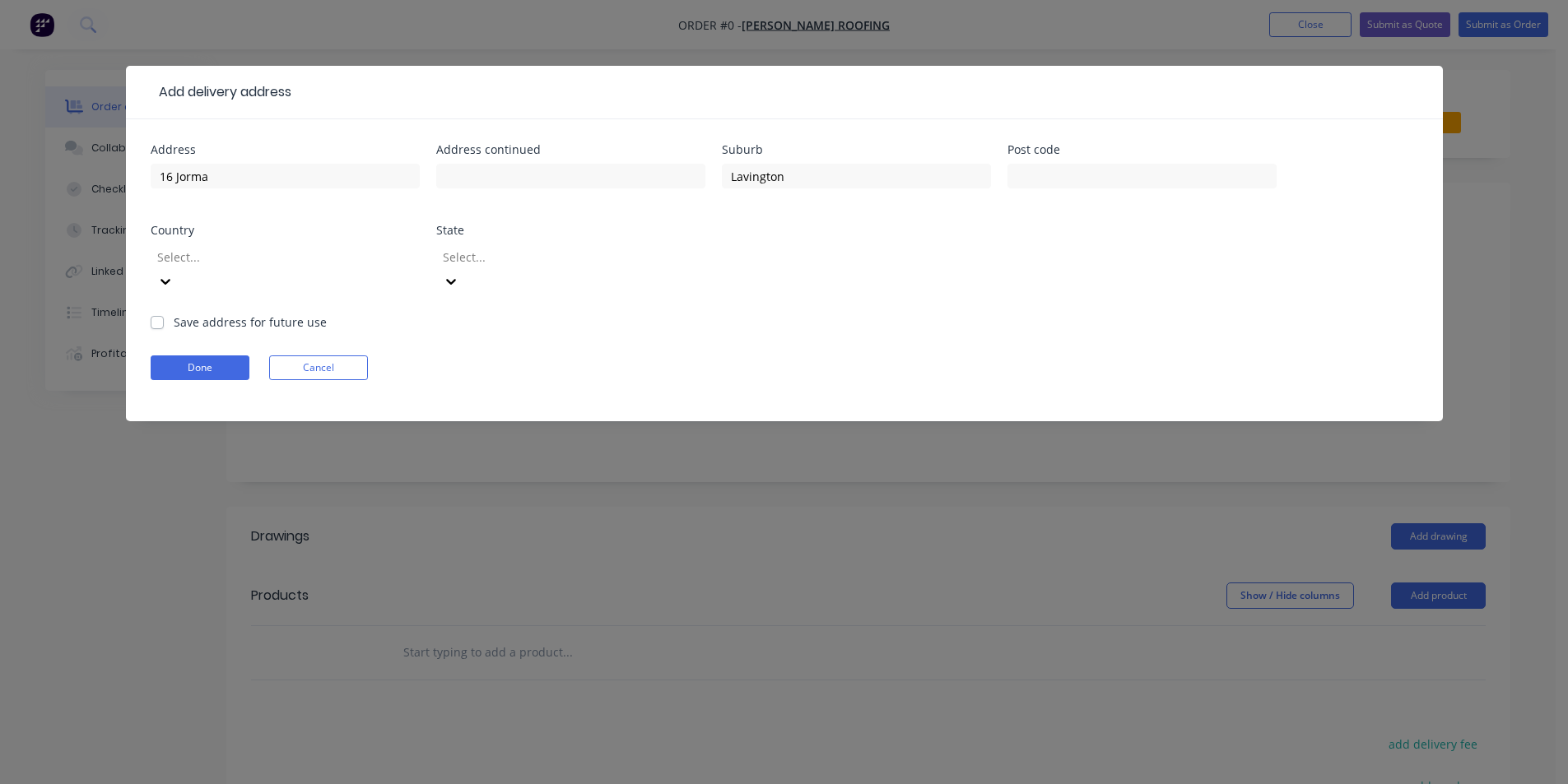
click at [855, 245] on div "Address 16 Jorma Address continued Suburb [GEOGRAPHIC_DATA] Post code Country S…" at bounding box center [784, 228] width 1267 height 169
click at [1118, 163] on div at bounding box center [1141, 184] width 269 height 49
click at [1119, 167] on input "text" at bounding box center [1141, 176] width 269 height 25
type input "2641"
click at [301, 259] on div at bounding box center [273, 257] width 237 height 21
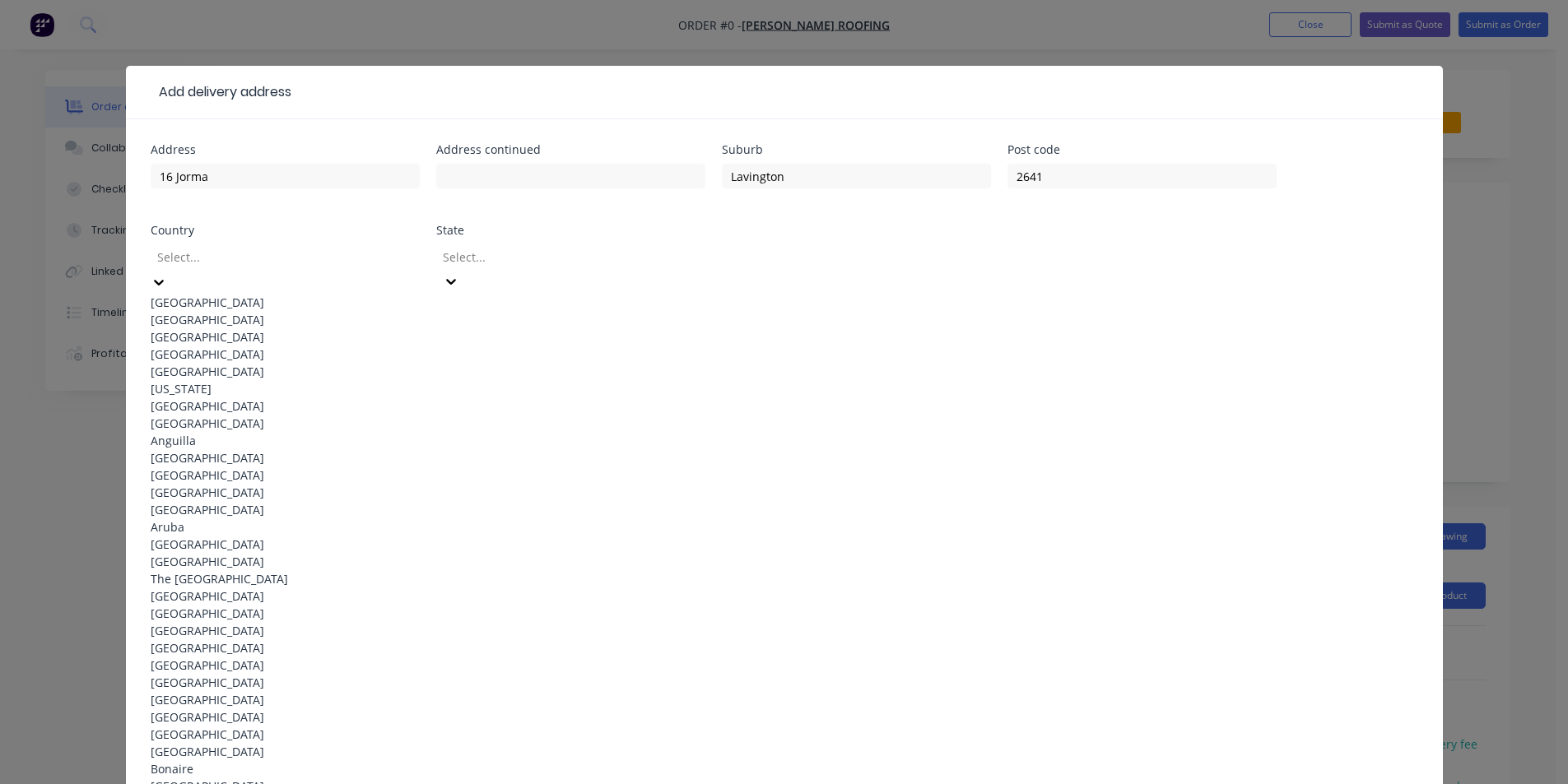
click at [262, 304] on div "[GEOGRAPHIC_DATA]" at bounding box center [285, 303] width 269 height 17
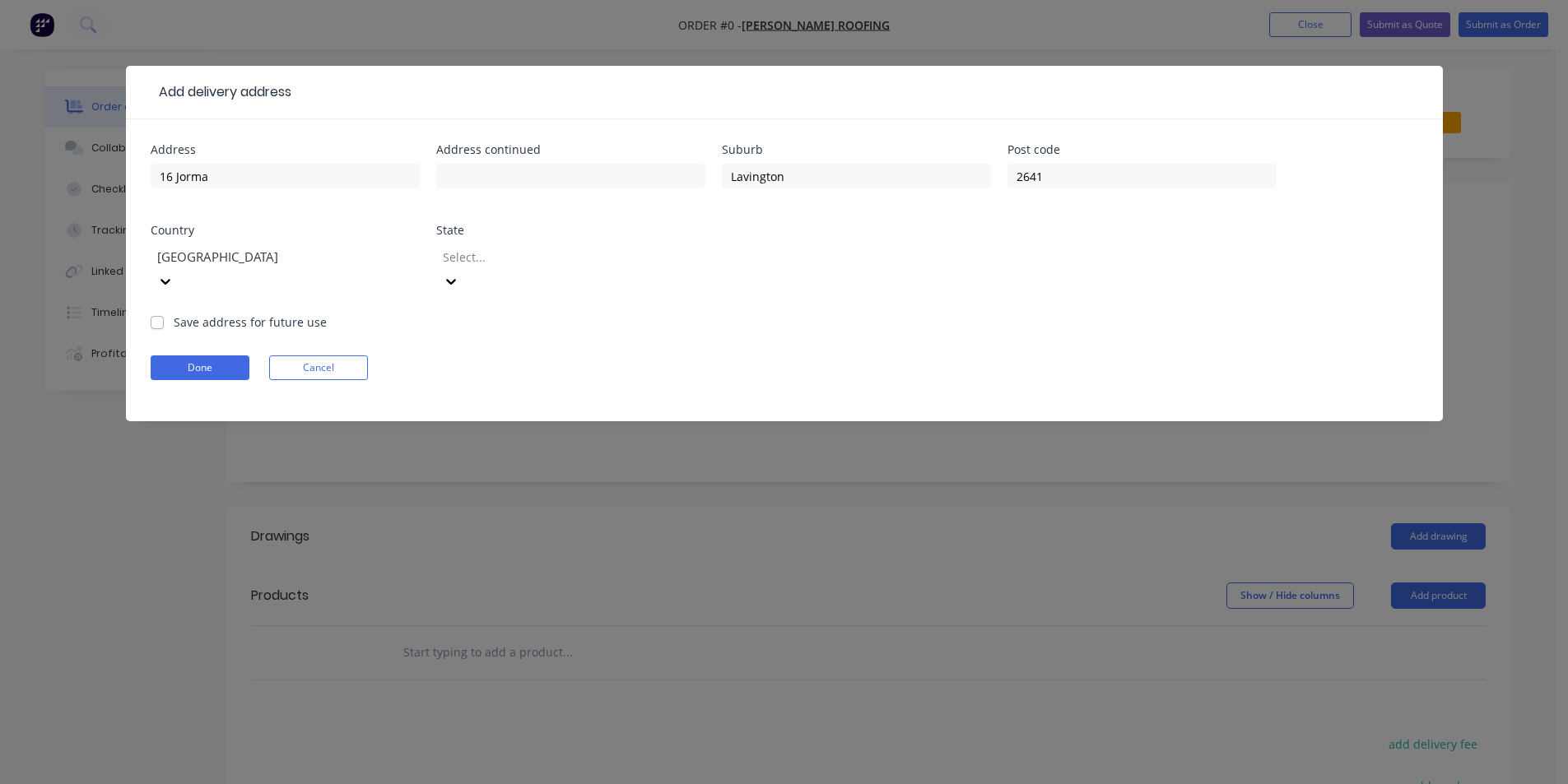
click at [507, 258] on div at bounding box center [559, 257] width 237 height 21
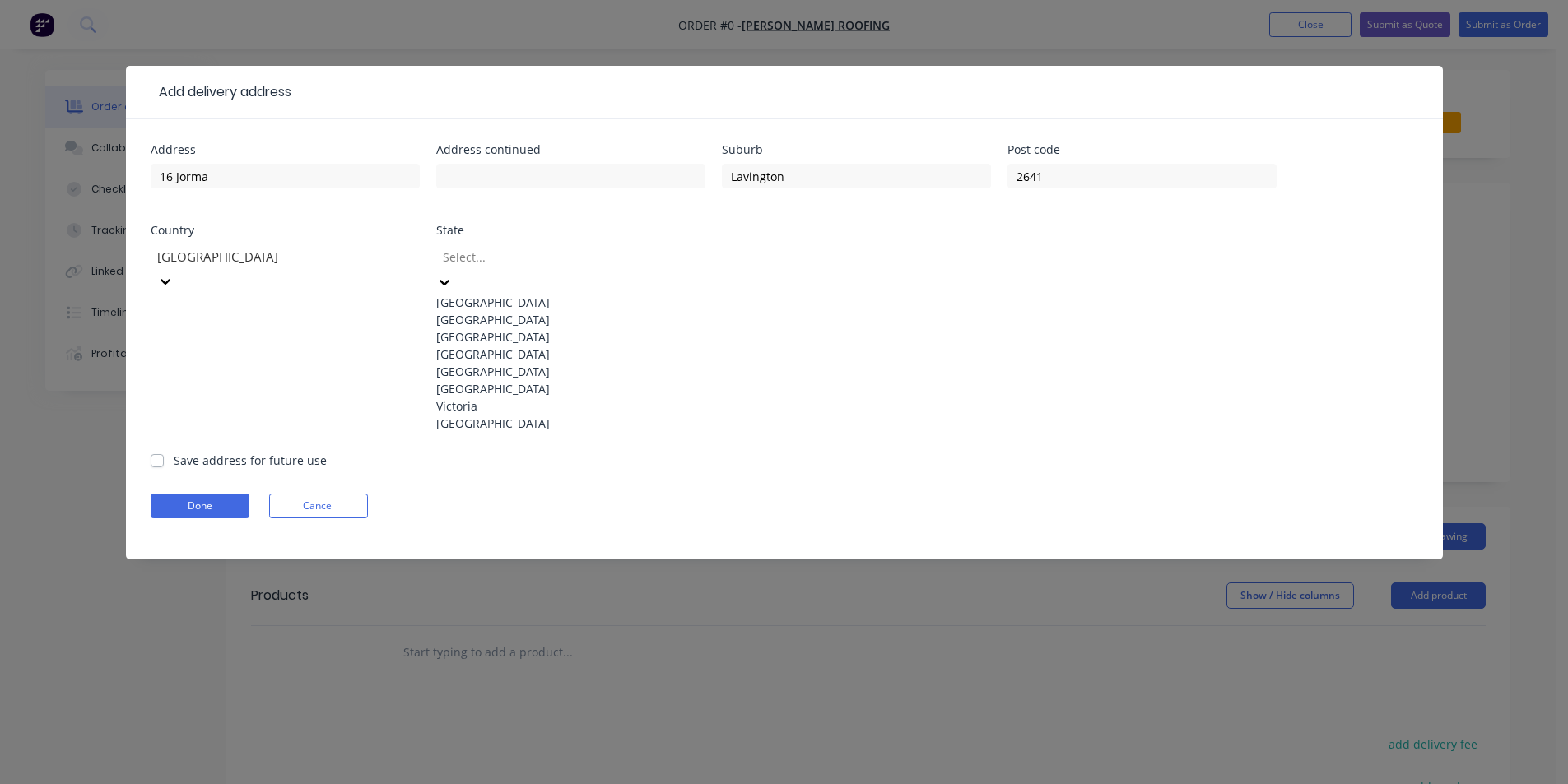
click at [512, 324] on div "[GEOGRAPHIC_DATA]" at bounding box center [570, 320] width 269 height 17
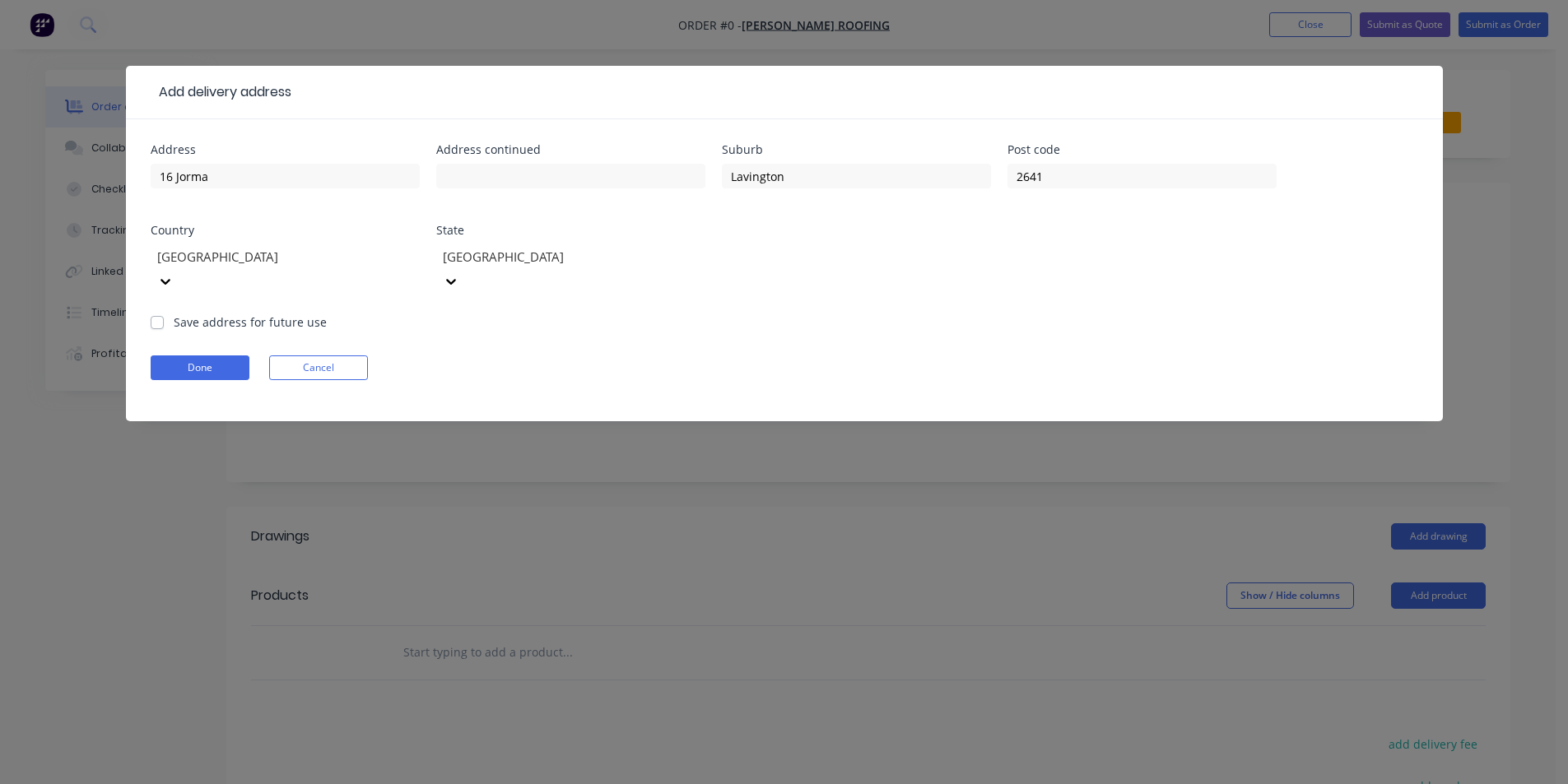
click at [308, 249] on div at bounding box center [273, 257] width 237 height 21
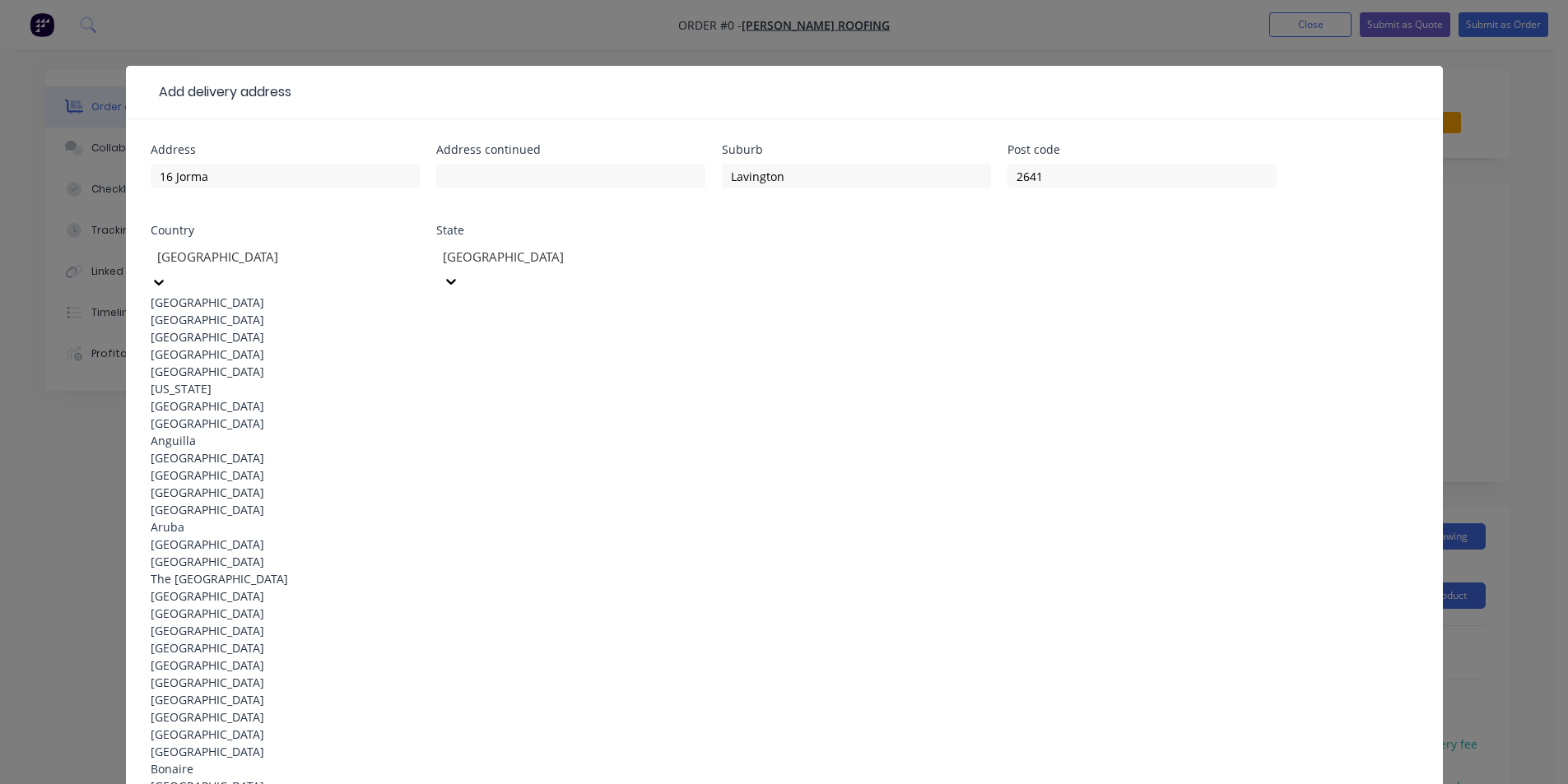
scroll to position [4524, 0]
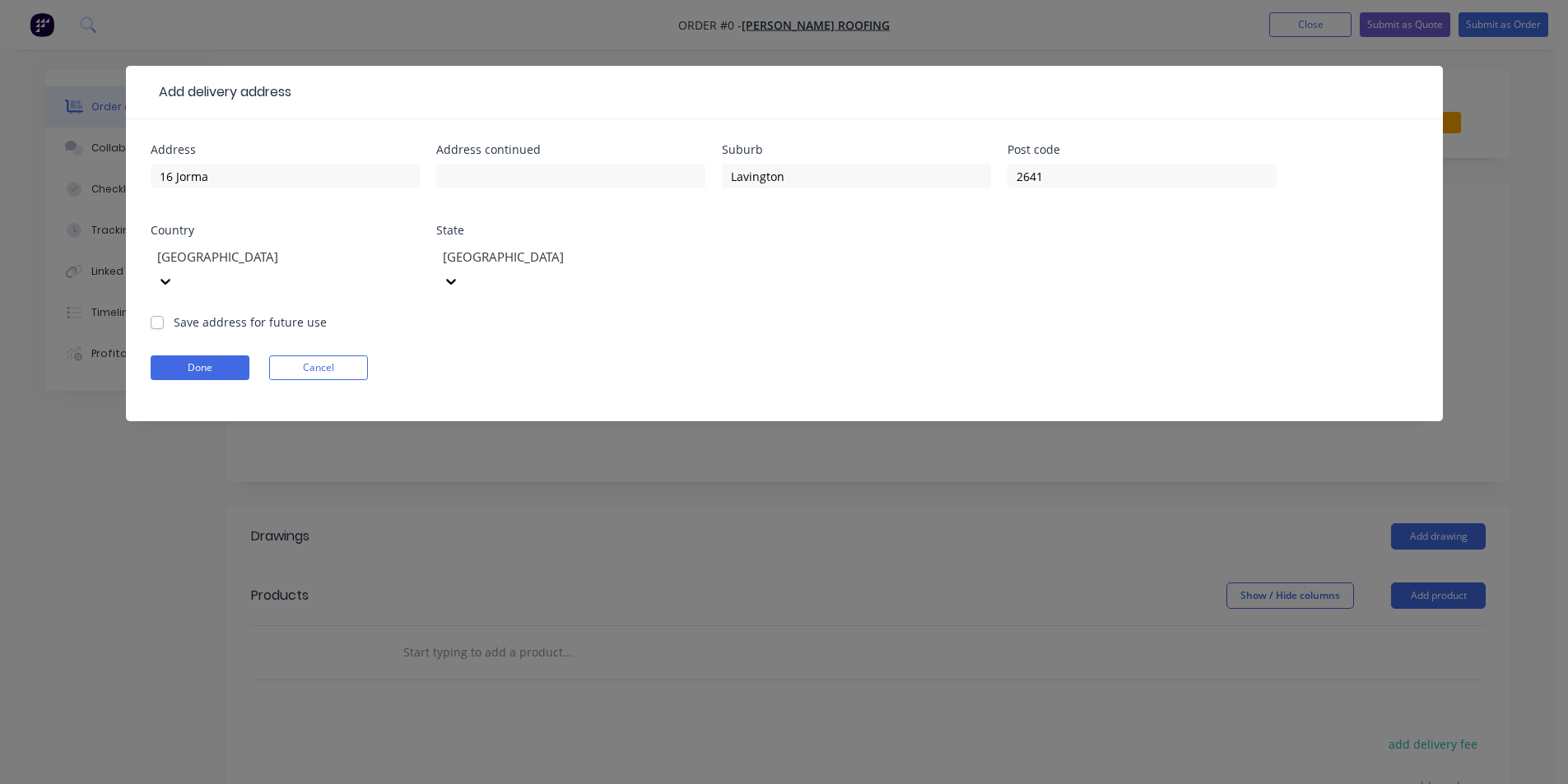
click at [173, 313] on label "Save address for future use" at bounding box center [249, 322] width 153 height 17
click at [155, 313] on input "Save address for future use" at bounding box center [157, 321] width 13 height 15
checkbox input "true"
click at [210, 355] on button "Done" at bounding box center [200, 367] width 99 height 25
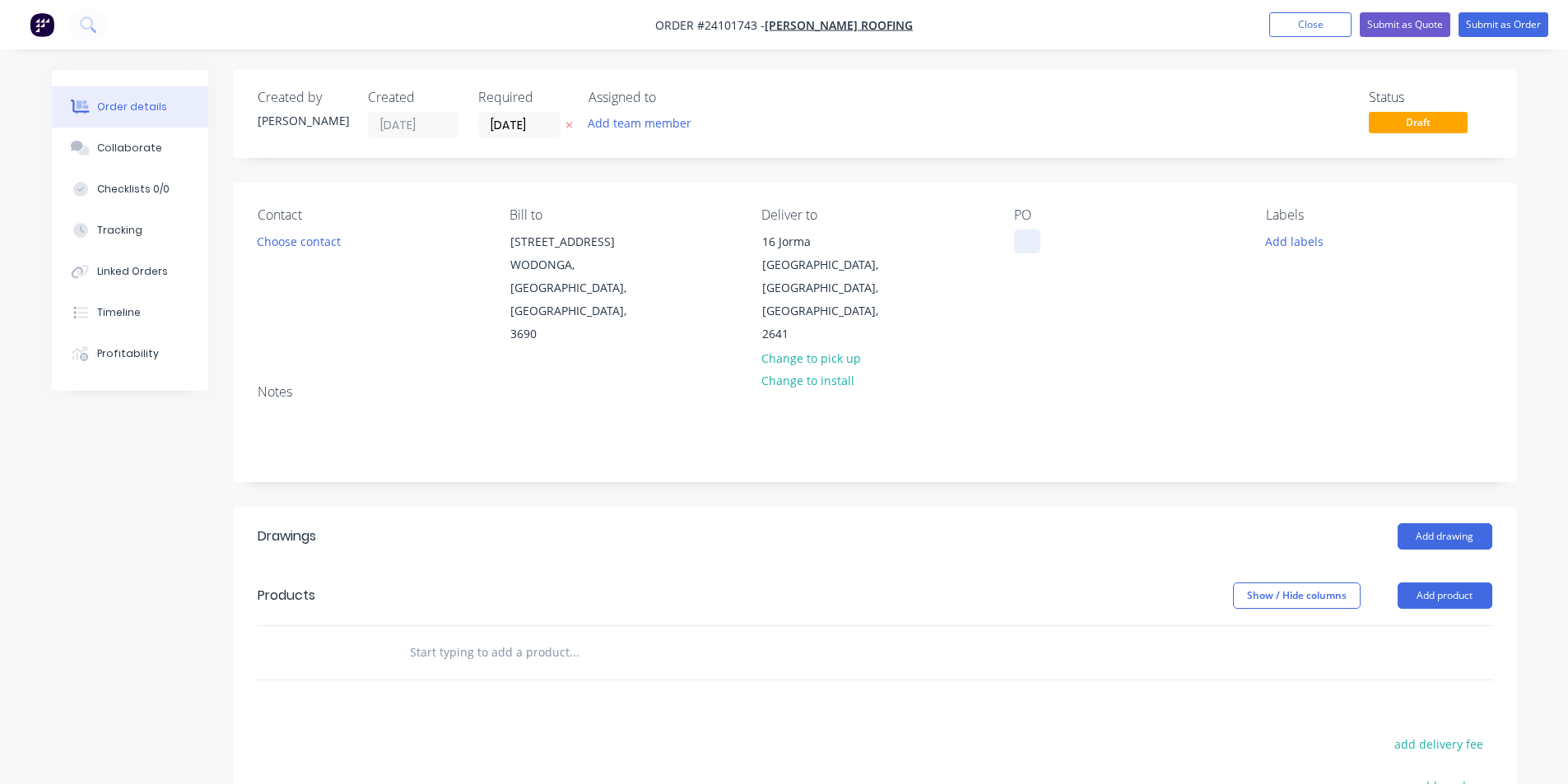
click at [1017, 234] on div at bounding box center [1027, 241] width 27 height 24
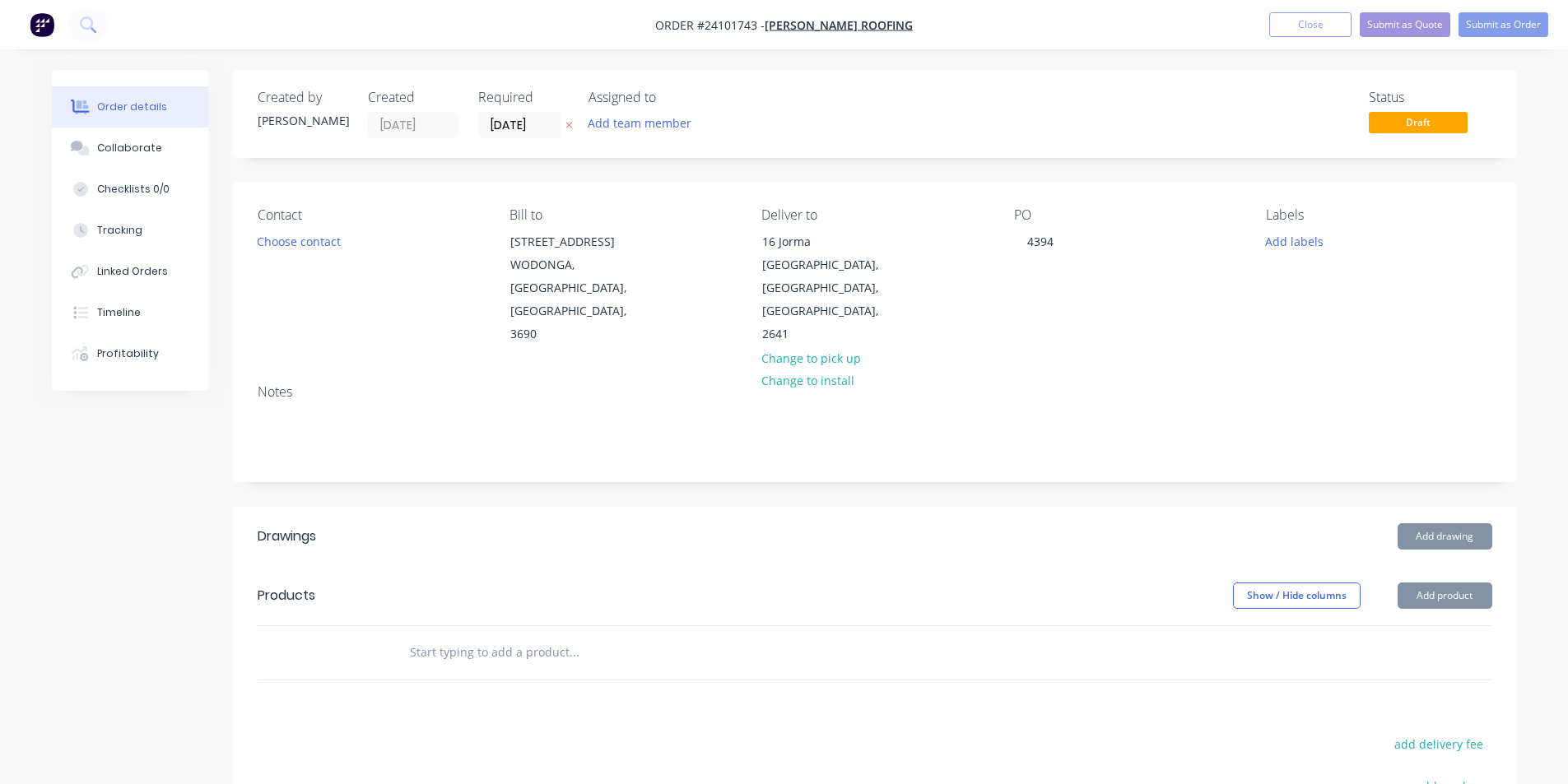
click at [1132, 384] on div "Notes" at bounding box center [875, 392] width 1235 height 15
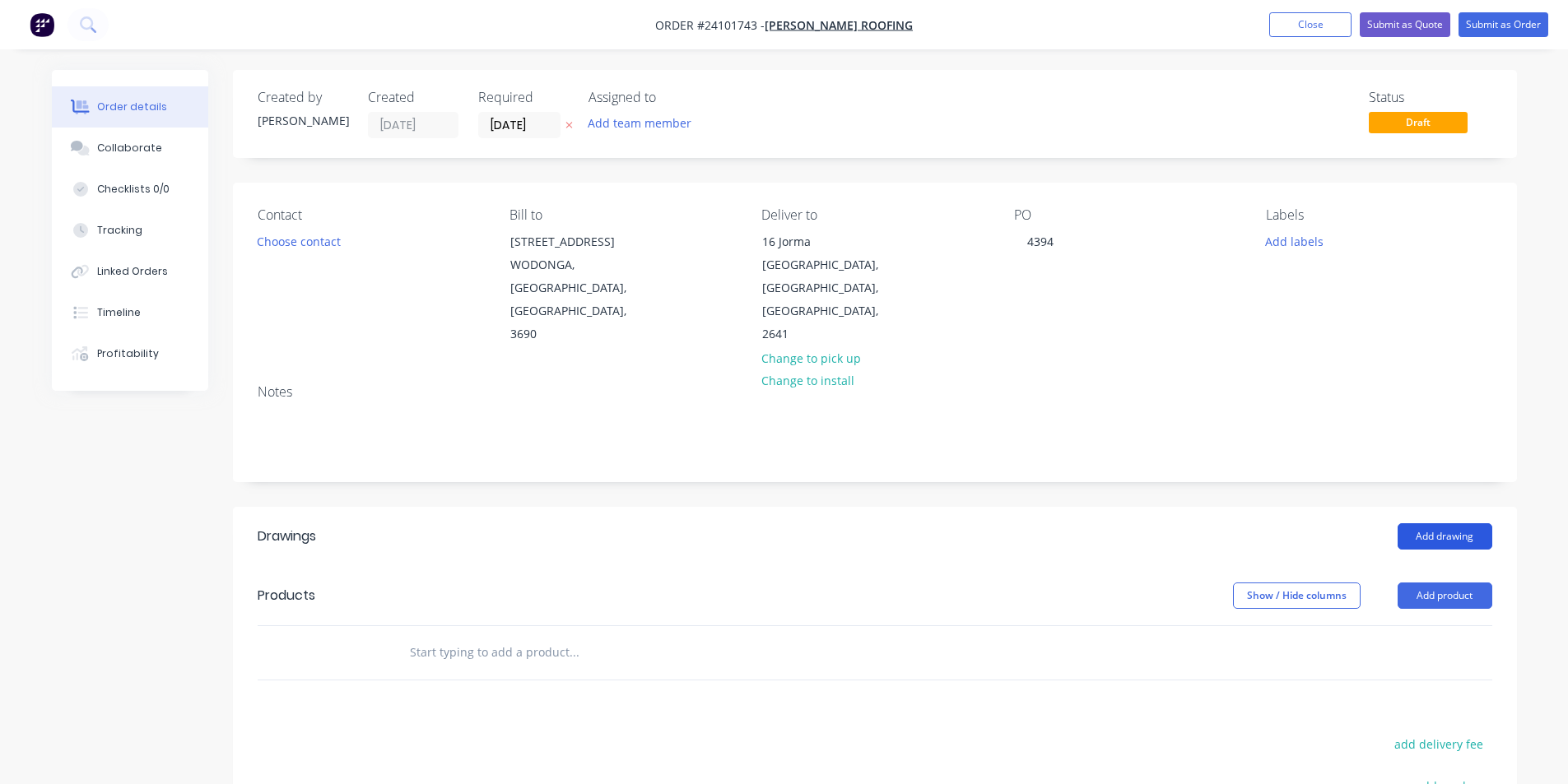
click at [1426, 523] on button "Add drawing" at bounding box center [1444, 537] width 94 height 27
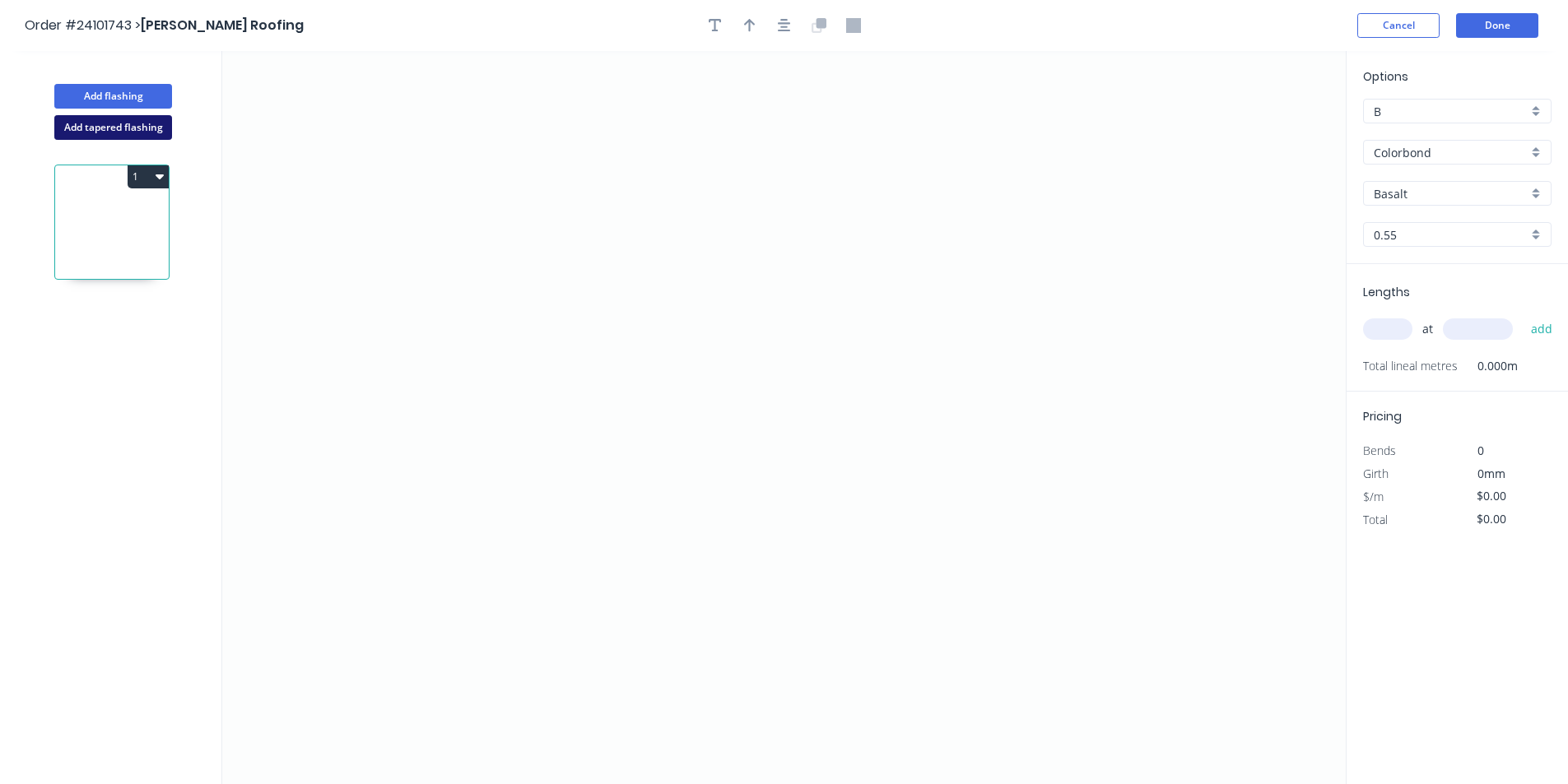
click at [134, 133] on button "Add tapered flashing" at bounding box center [113, 127] width 118 height 25
click at [548, 165] on icon "0" at bounding box center [784, 234] width 1123 height 366
click at [549, 306] on icon "0" at bounding box center [784, 234] width 1123 height 366
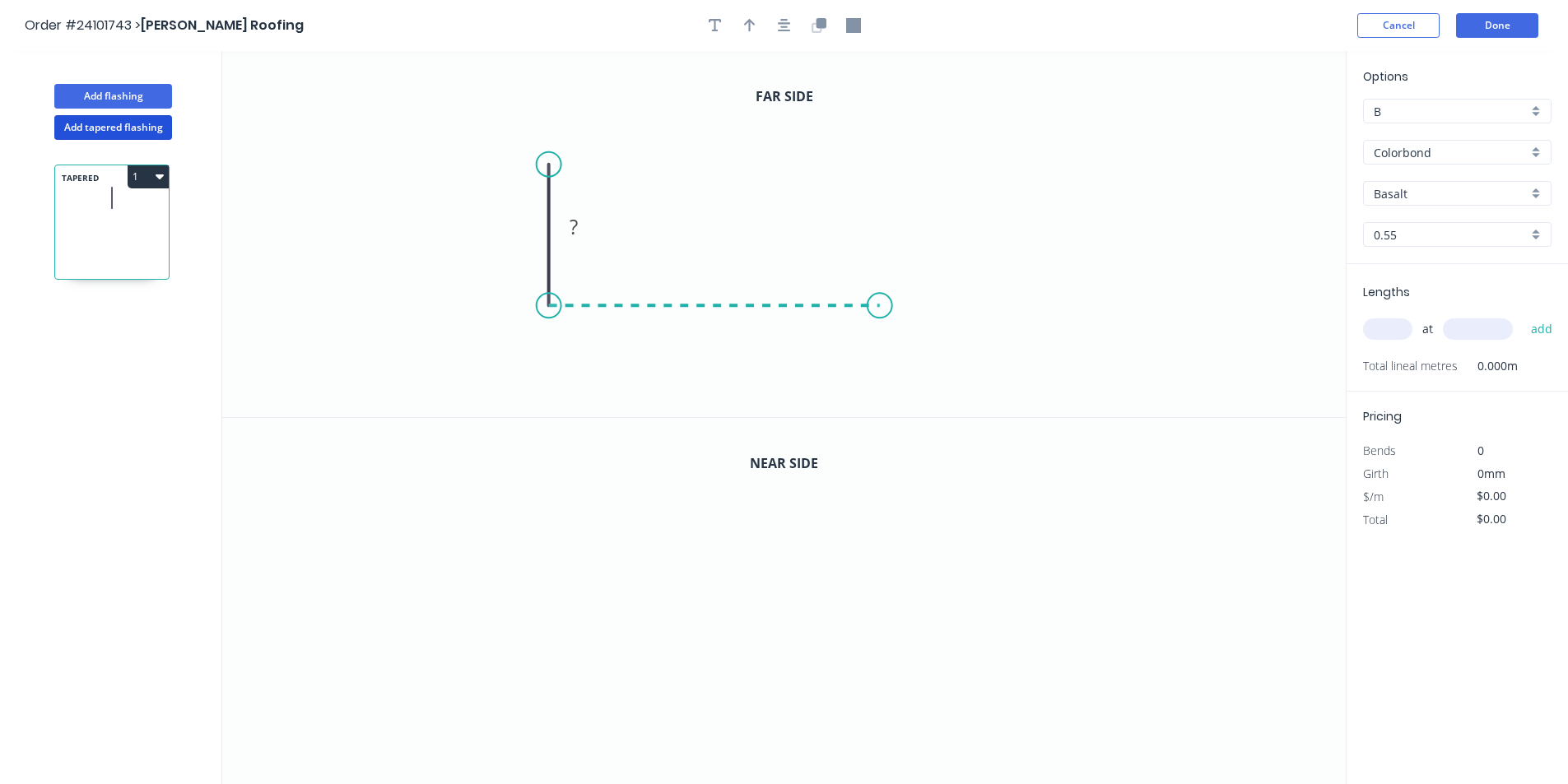
click at [880, 306] on icon "0 ?" at bounding box center [784, 234] width 1123 height 366
click at [882, 155] on icon "0 ? ?" at bounding box center [784, 234] width 1123 height 366
click at [882, 155] on circle at bounding box center [880, 155] width 25 height 25
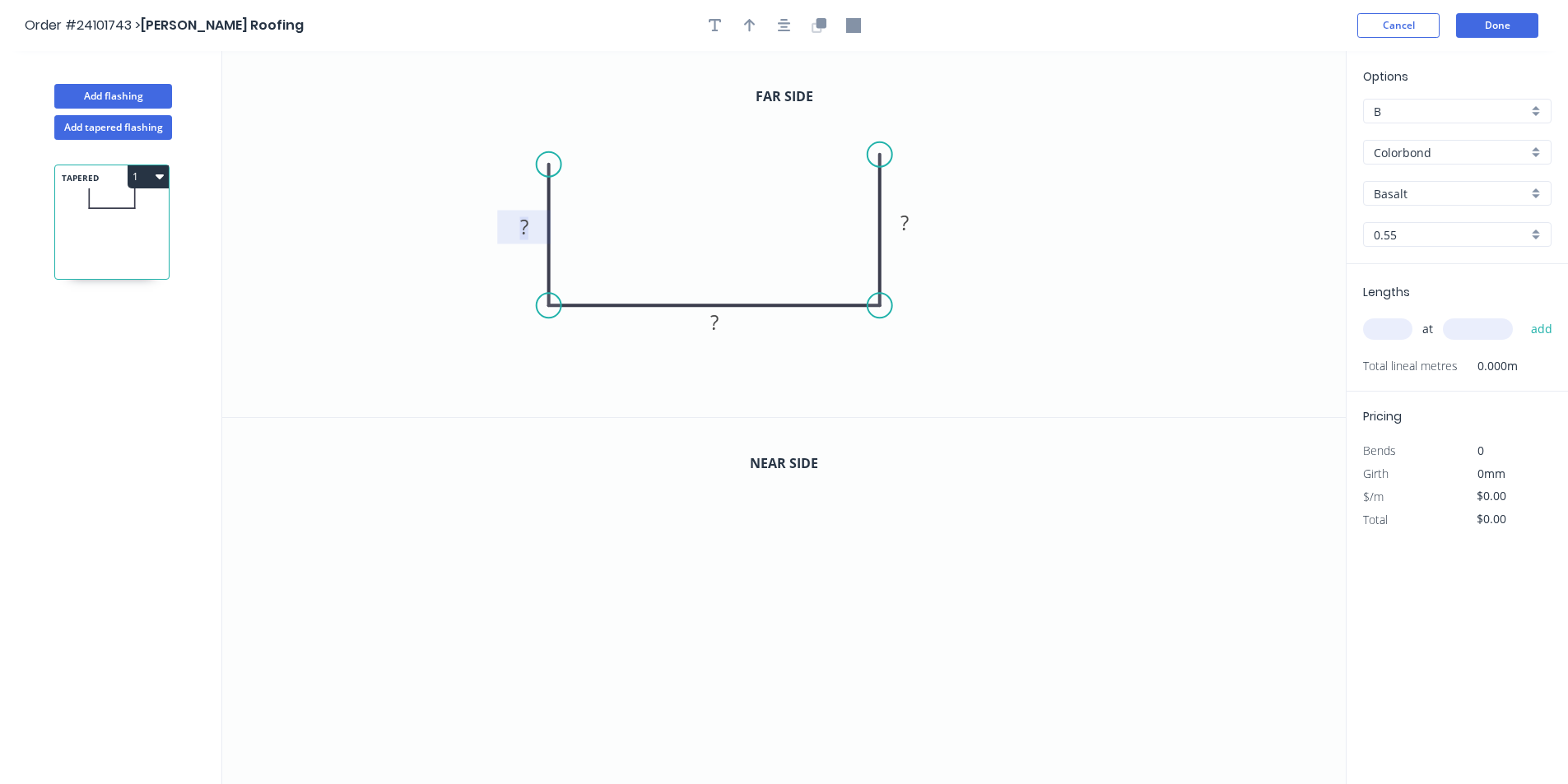
drag, startPoint x: 525, startPoint y: 233, endPoint x: 566, endPoint y: 249, distance: 44.0
click at [525, 232] on tspan "?" at bounding box center [524, 226] width 9 height 28
click at [703, 324] on rect at bounding box center [714, 323] width 33 height 23
click at [911, 218] on rect at bounding box center [904, 224] width 33 height 23
click at [1430, 197] on input "Basalt" at bounding box center [1451, 194] width 154 height 17
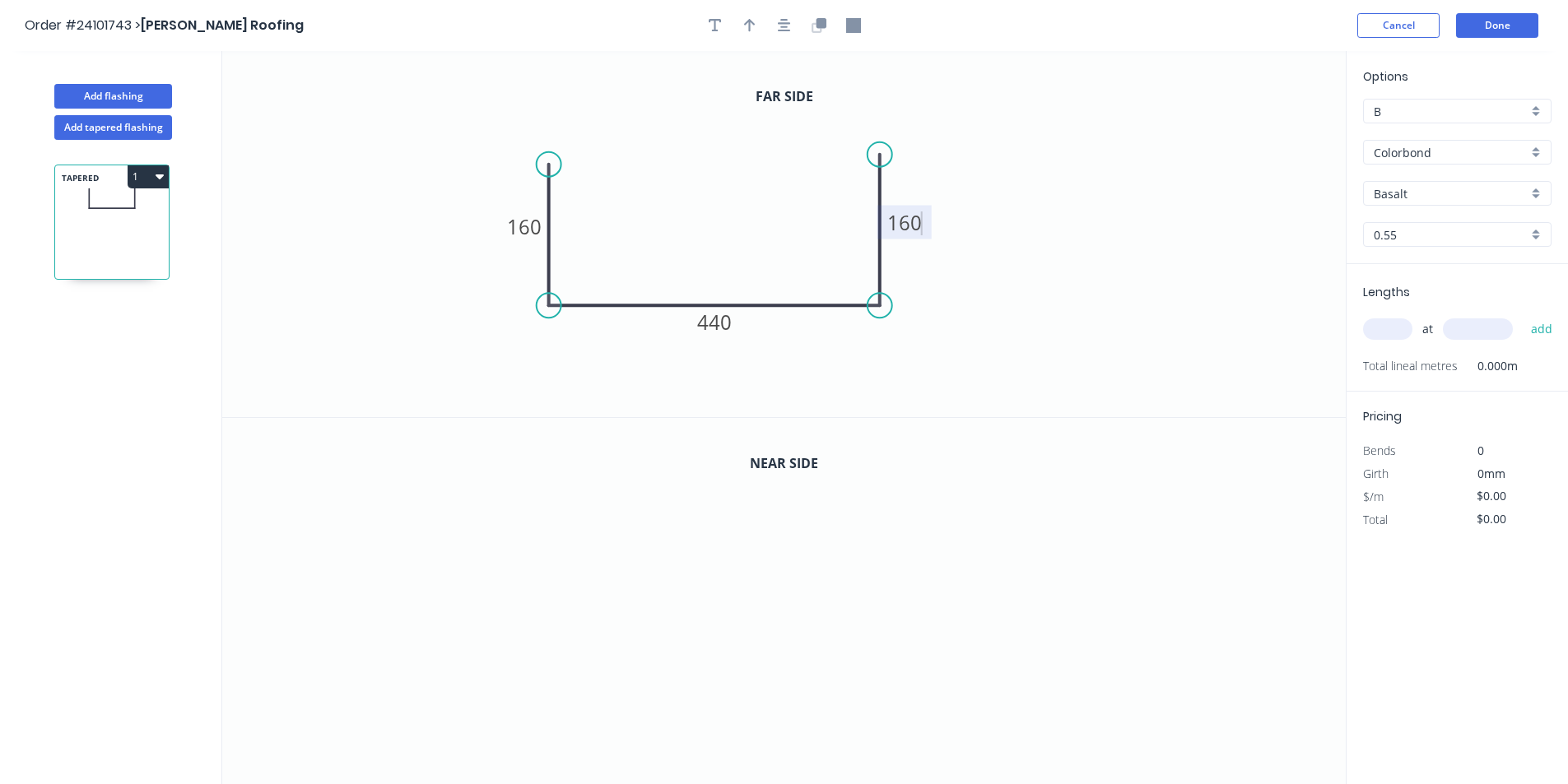
type input "$25.07"
click at [1417, 190] on input "text" at bounding box center [1451, 194] width 154 height 17
click at [1430, 230] on div "Southerly" at bounding box center [1457, 225] width 187 height 29
type input "Southerly"
click at [158, 178] on icon "button" at bounding box center [159, 176] width 9 height 5
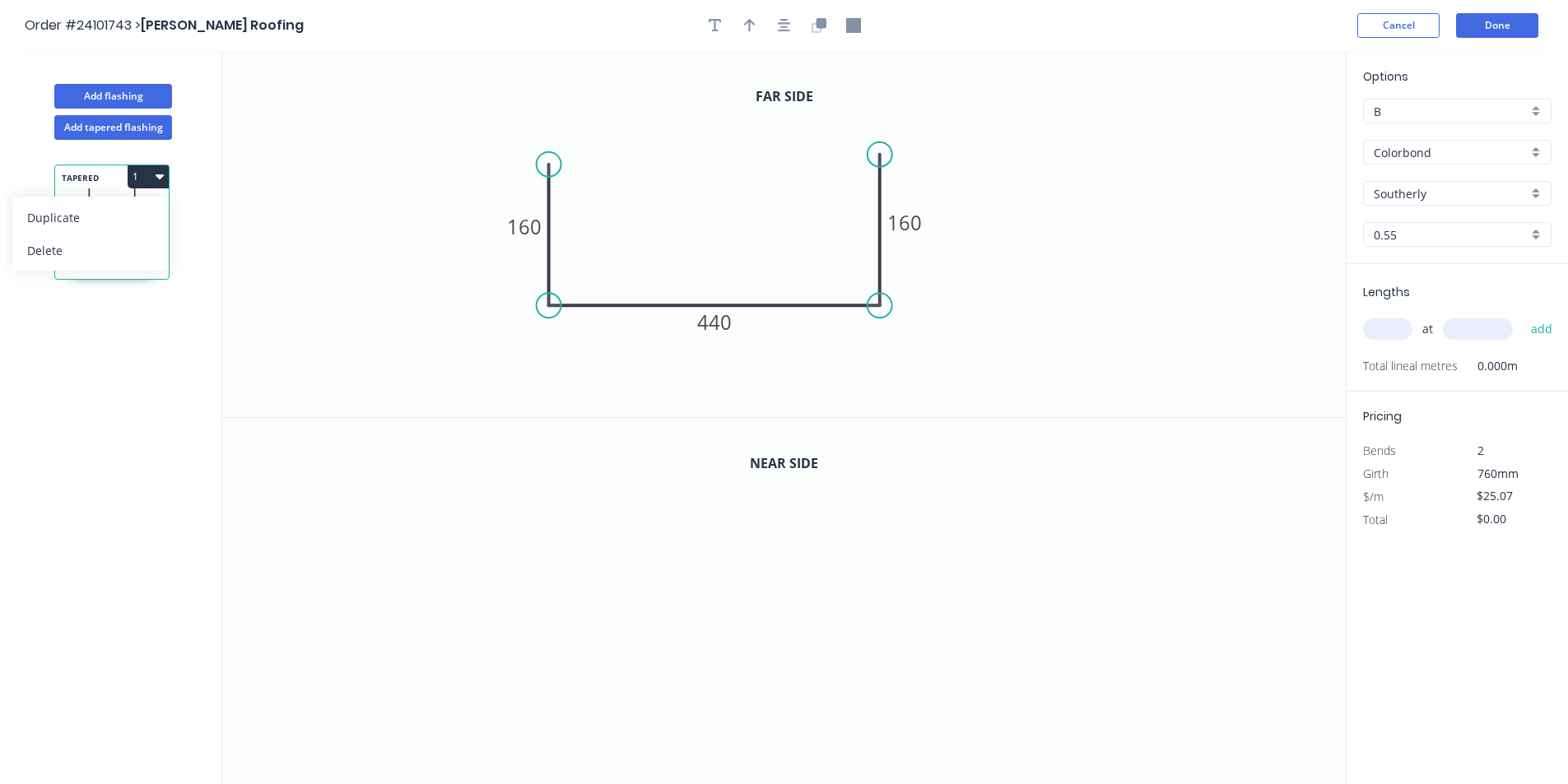
click at [156, 176] on icon "button" at bounding box center [159, 176] width 9 height 5
click at [156, 171] on icon "button" at bounding box center [159, 176] width 9 height 13
click at [119, 216] on div "Duplicate" at bounding box center [90, 217] width 127 height 24
drag, startPoint x: 138, startPoint y: 319, endPoint x: 102, endPoint y: 328, distance: 37.1
click at [102, 328] on icon at bounding box center [111, 332] width 113 height 49
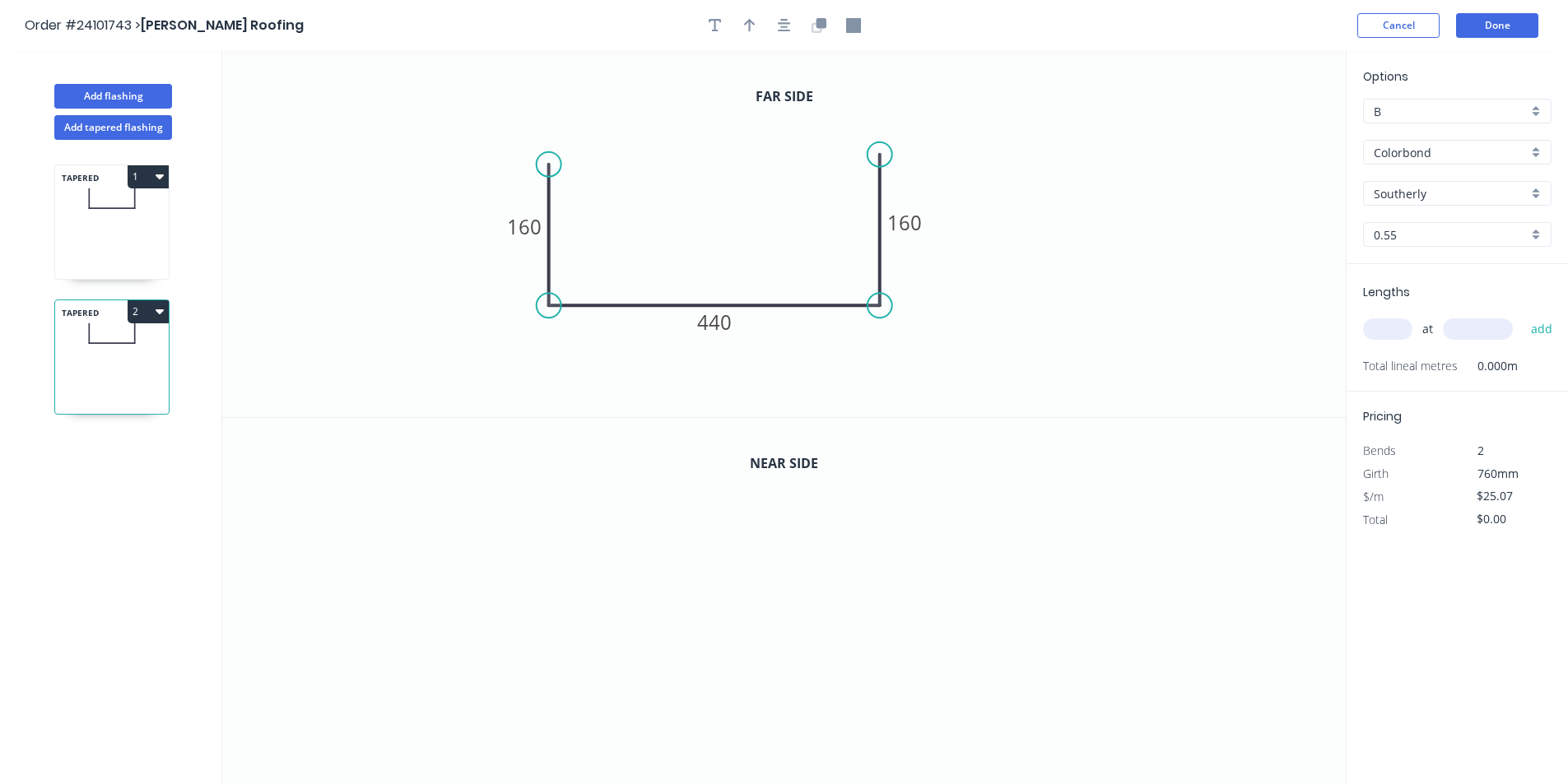
click at [169, 311] on div "TAPERED 2" at bounding box center [111, 357] width 115 height 115
click at [164, 310] on button "2" at bounding box center [148, 312] width 41 height 23
click at [98, 392] on div "Delete" at bounding box center [90, 384] width 127 height 24
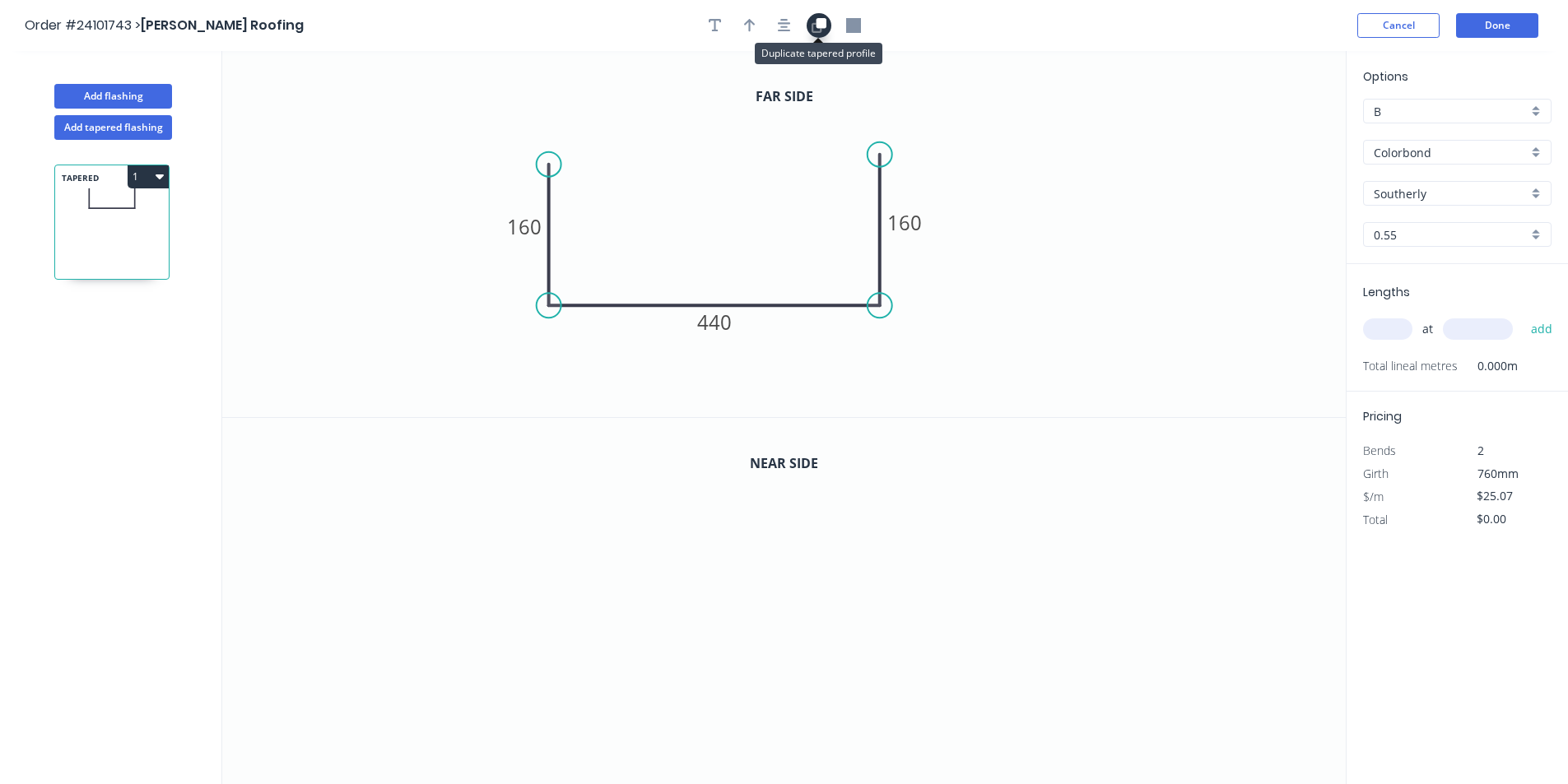
click at [823, 24] on icon "button" at bounding box center [821, 23] width 10 height 10
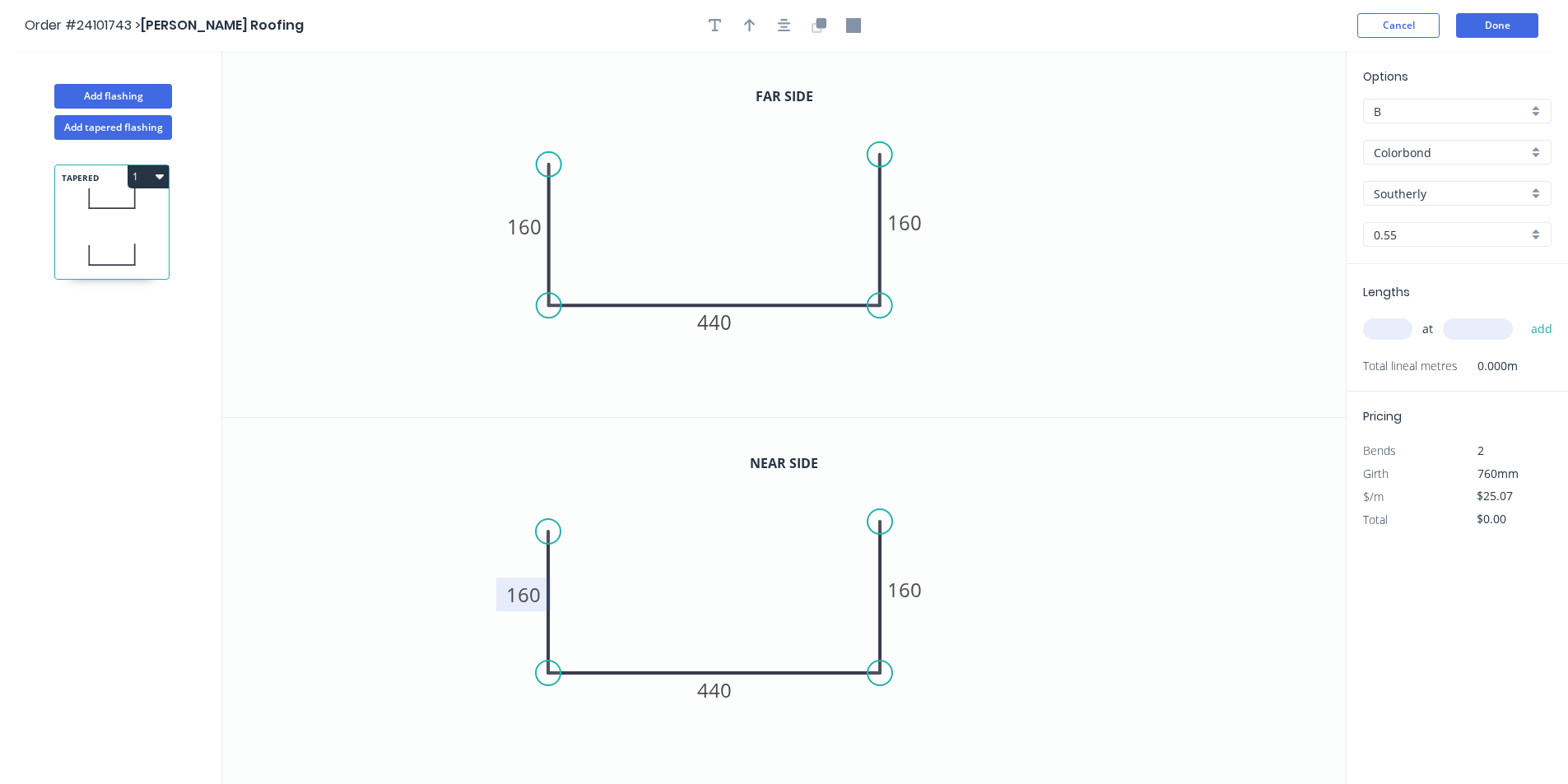
click at [543, 593] on rect at bounding box center [523, 594] width 54 height 33
click at [537, 593] on tspan "160" at bounding box center [524, 594] width 34 height 28
type input "$28.76"
click at [918, 595] on tspan "160" at bounding box center [904, 589] width 34 height 28
click at [1383, 319] on input "text" at bounding box center [1388, 329] width 50 height 21
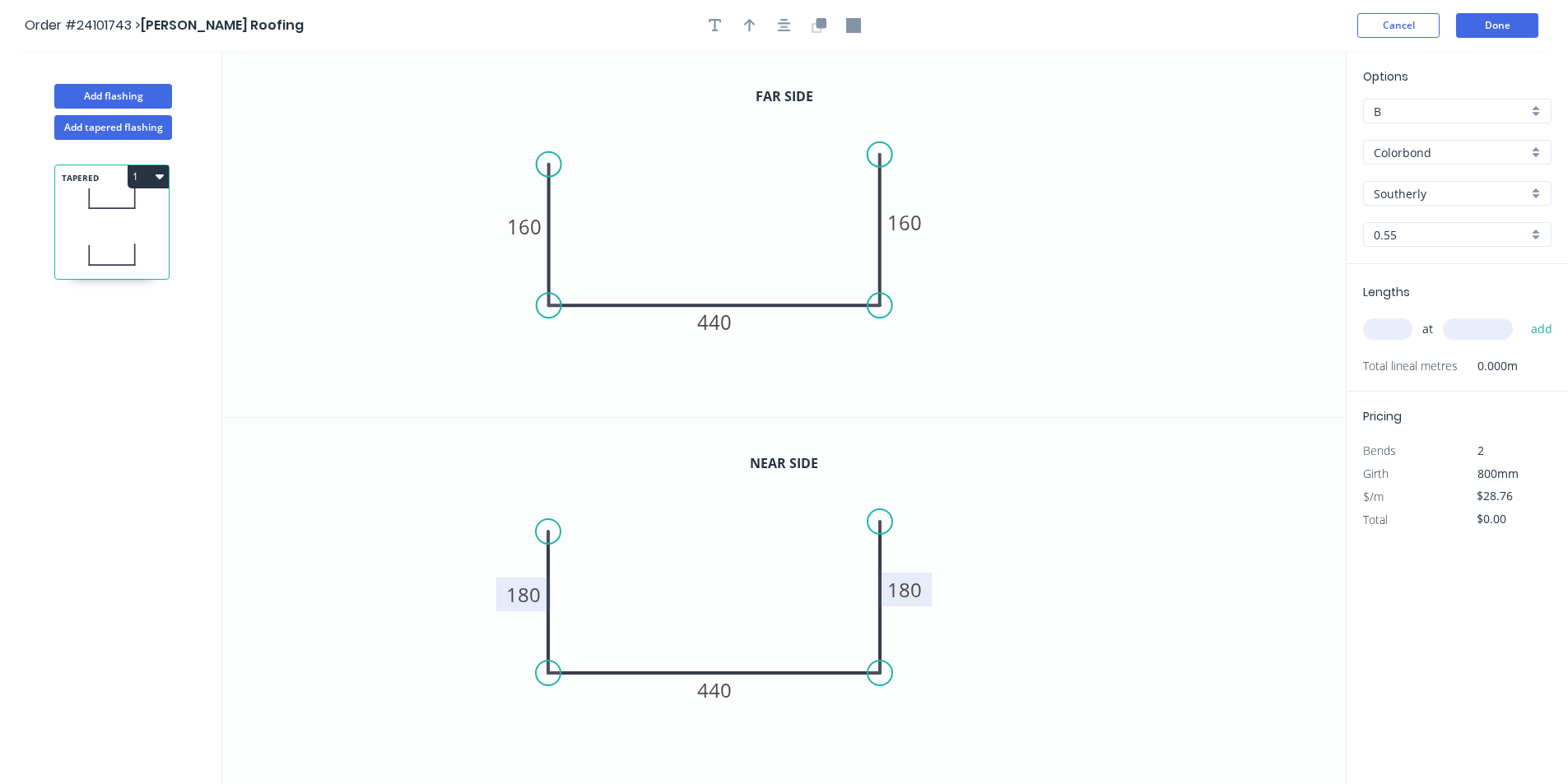
type input "1"
type input "2"
click at [1493, 316] on div "2 at add" at bounding box center [1459, 328] width 191 height 28
click at [1487, 332] on input "text" at bounding box center [1477, 329] width 69 height 21
type input "3600"
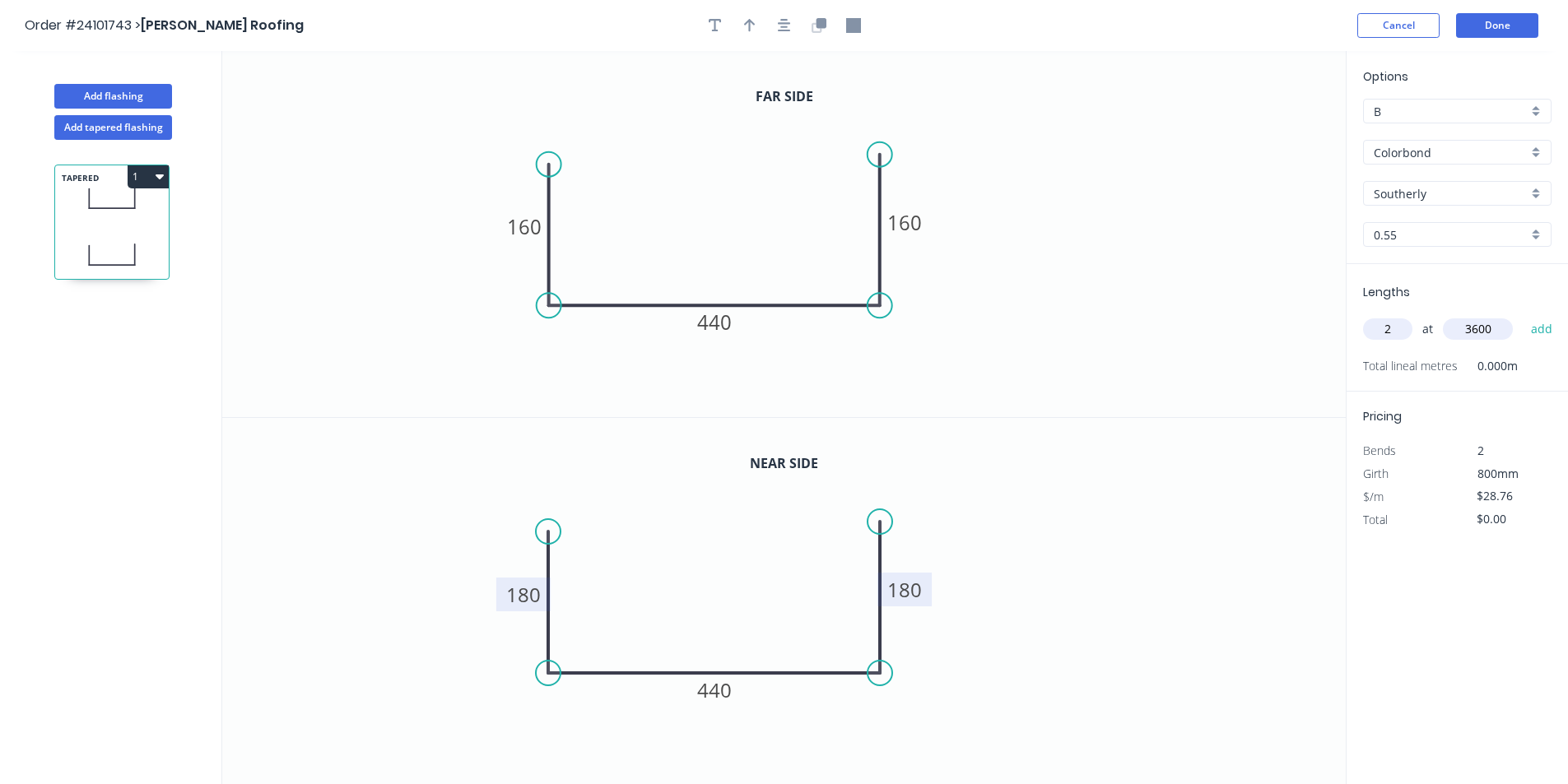
click at [1522, 315] on button "add" at bounding box center [1541, 328] width 39 height 28
type input "$207.07"
type input "4"
click at [1501, 337] on input "text" at bounding box center [1477, 329] width 69 height 21
type input "3900"
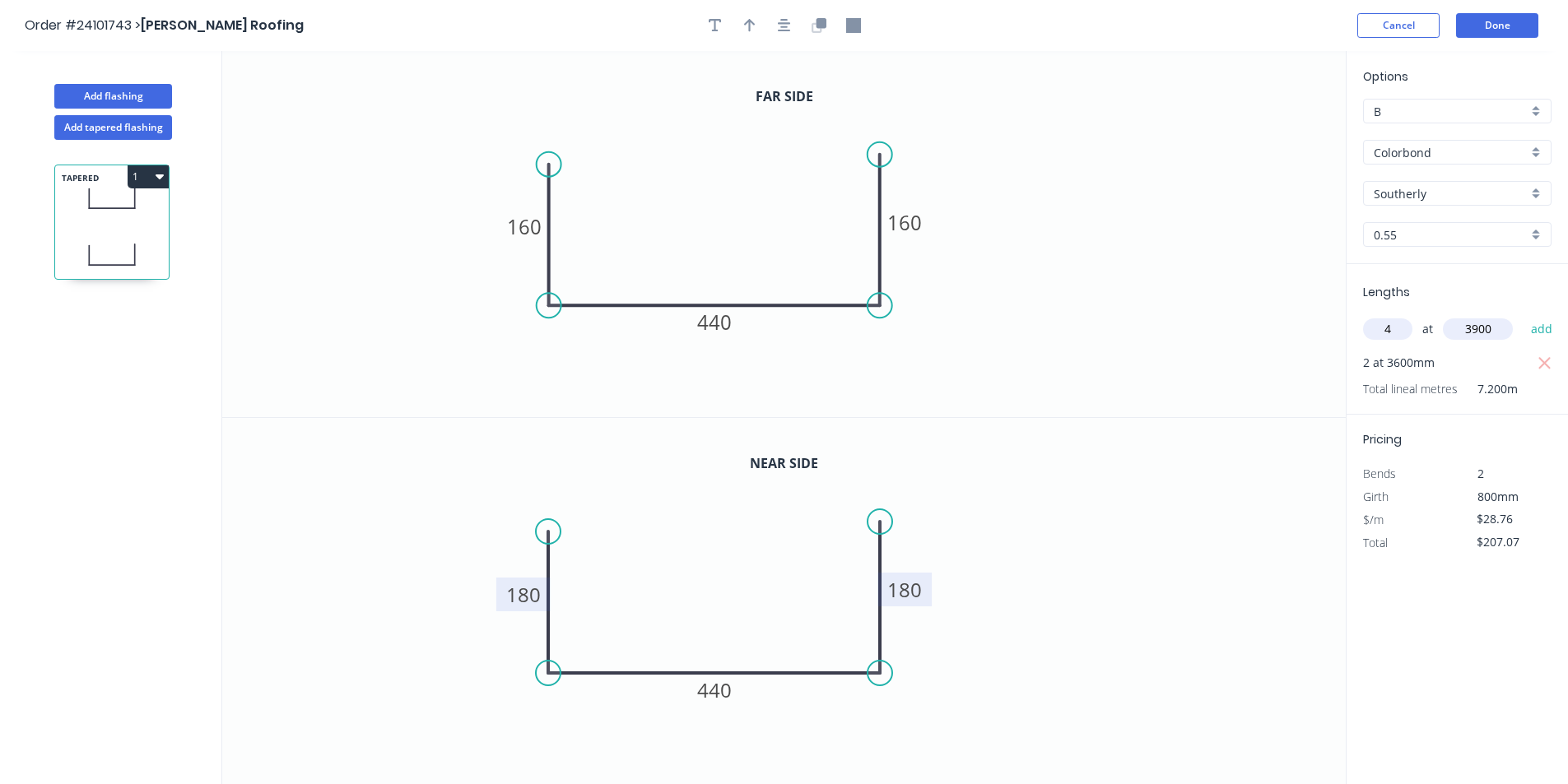
click at [1522, 315] on button "add" at bounding box center [1541, 328] width 39 height 28
type input "$655.73"
type input "2"
click at [1482, 326] on input "text" at bounding box center [1477, 329] width 69 height 21
type input "4500"
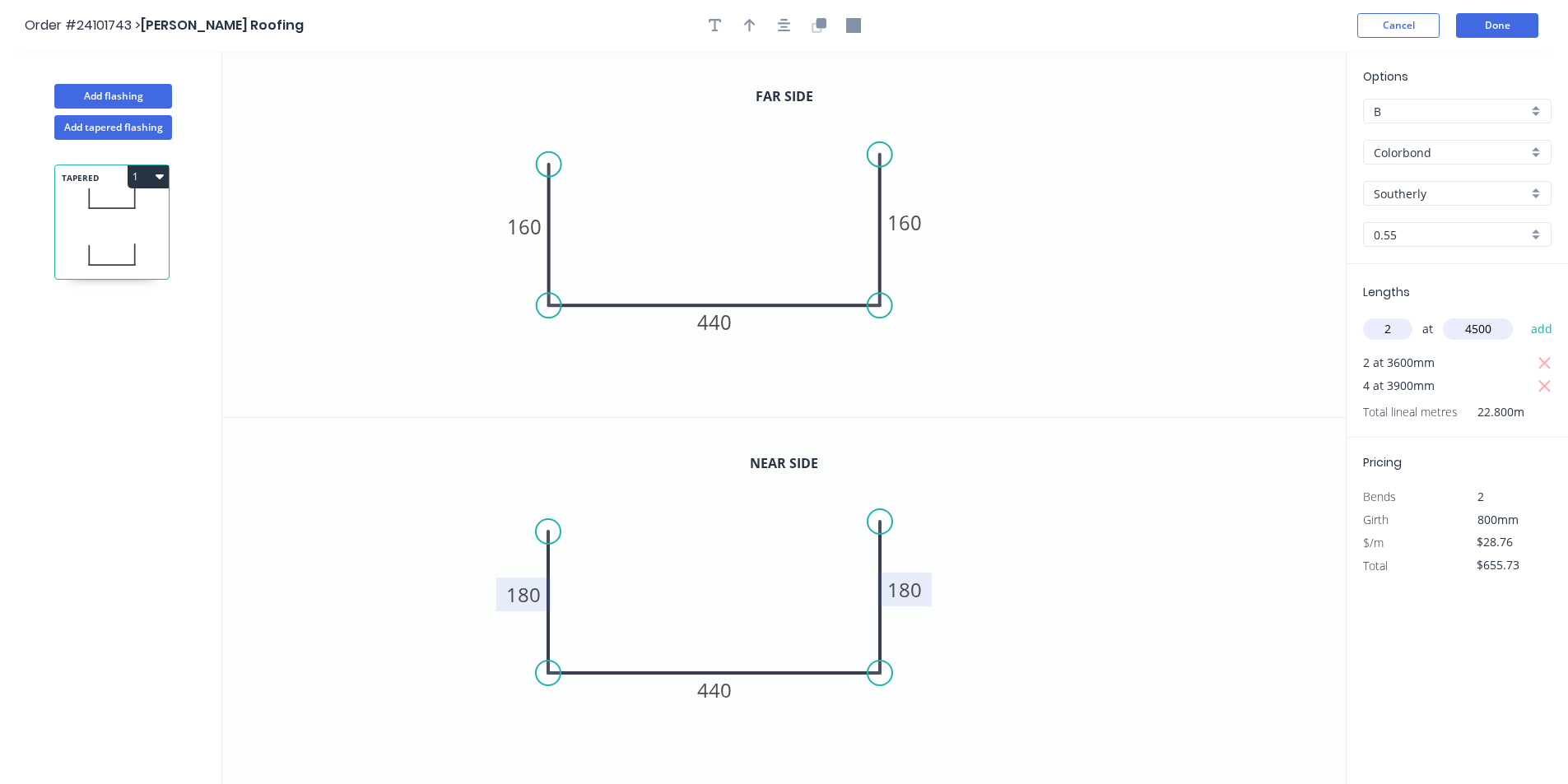
click at [1522, 315] on button "add" at bounding box center [1541, 328] width 39 height 28
type input "$914.57"
click at [1506, 21] on button "Done" at bounding box center [1497, 26] width 82 height 25
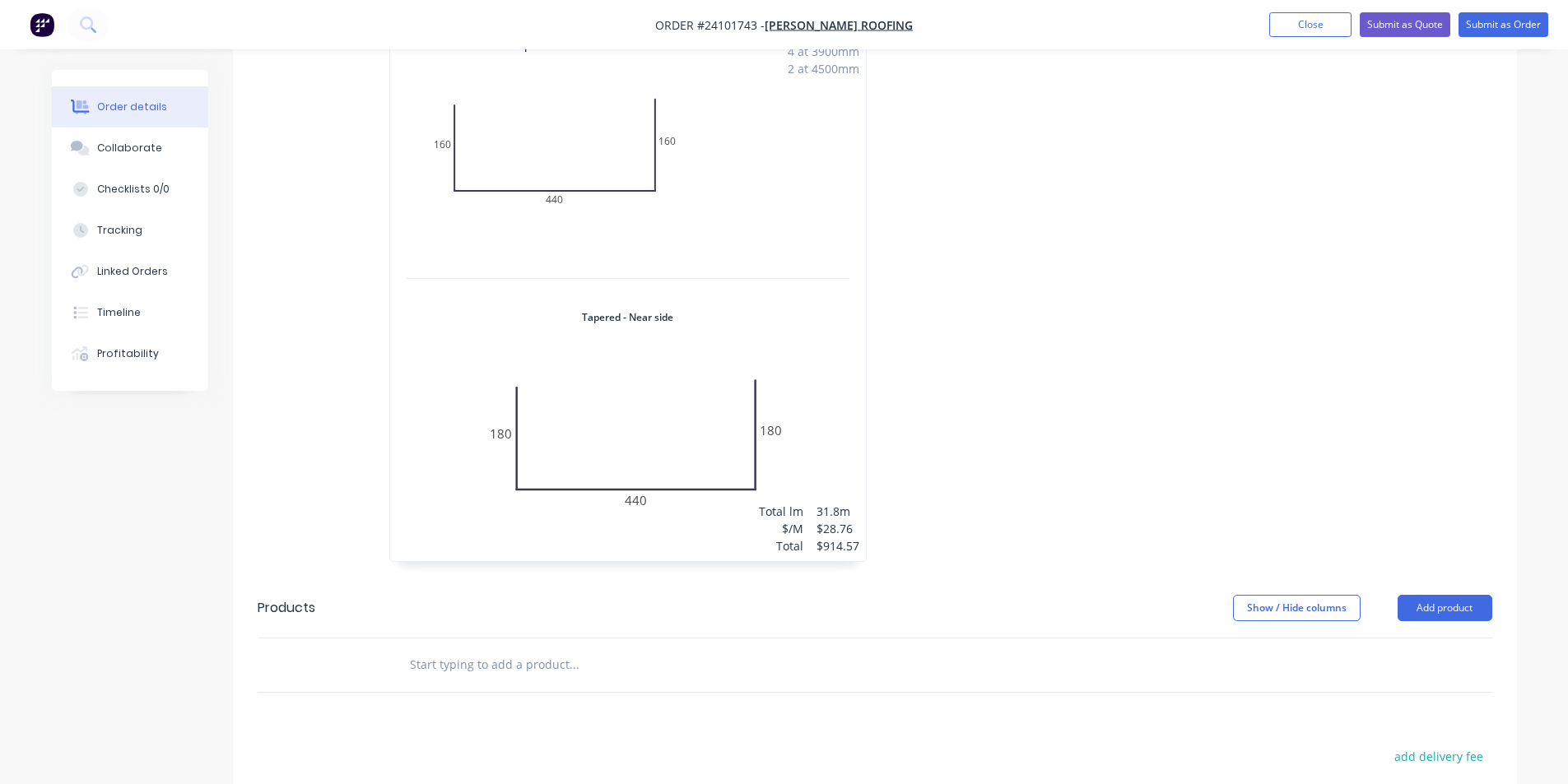
scroll to position [576, 0]
click at [1464, 591] on button "Add product" at bounding box center [1444, 604] width 94 height 27
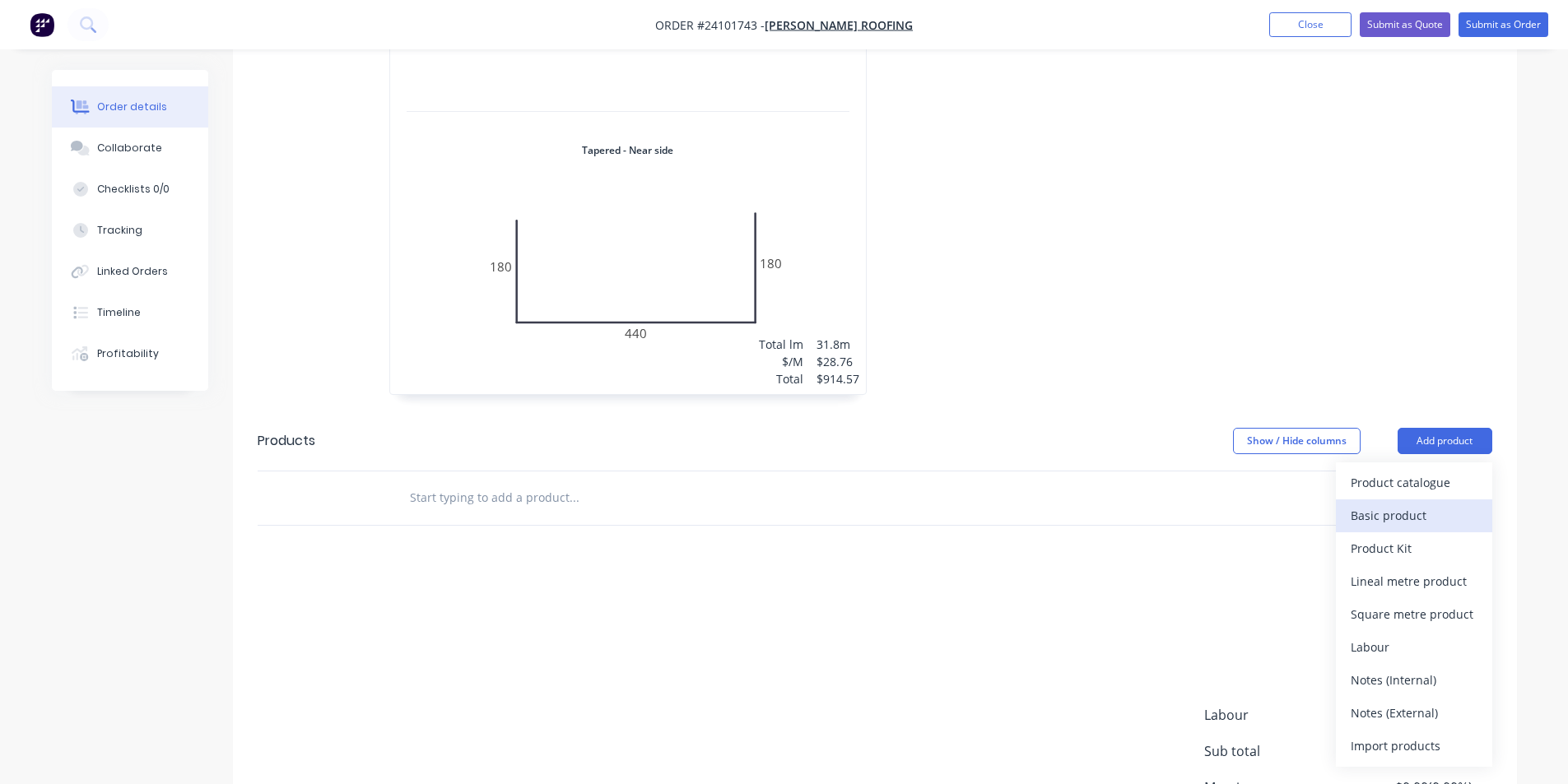
scroll to position [740, 0]
click at [1412, 501] on div "Basic product" at bounding box center [1414, 513] width 127 height 24
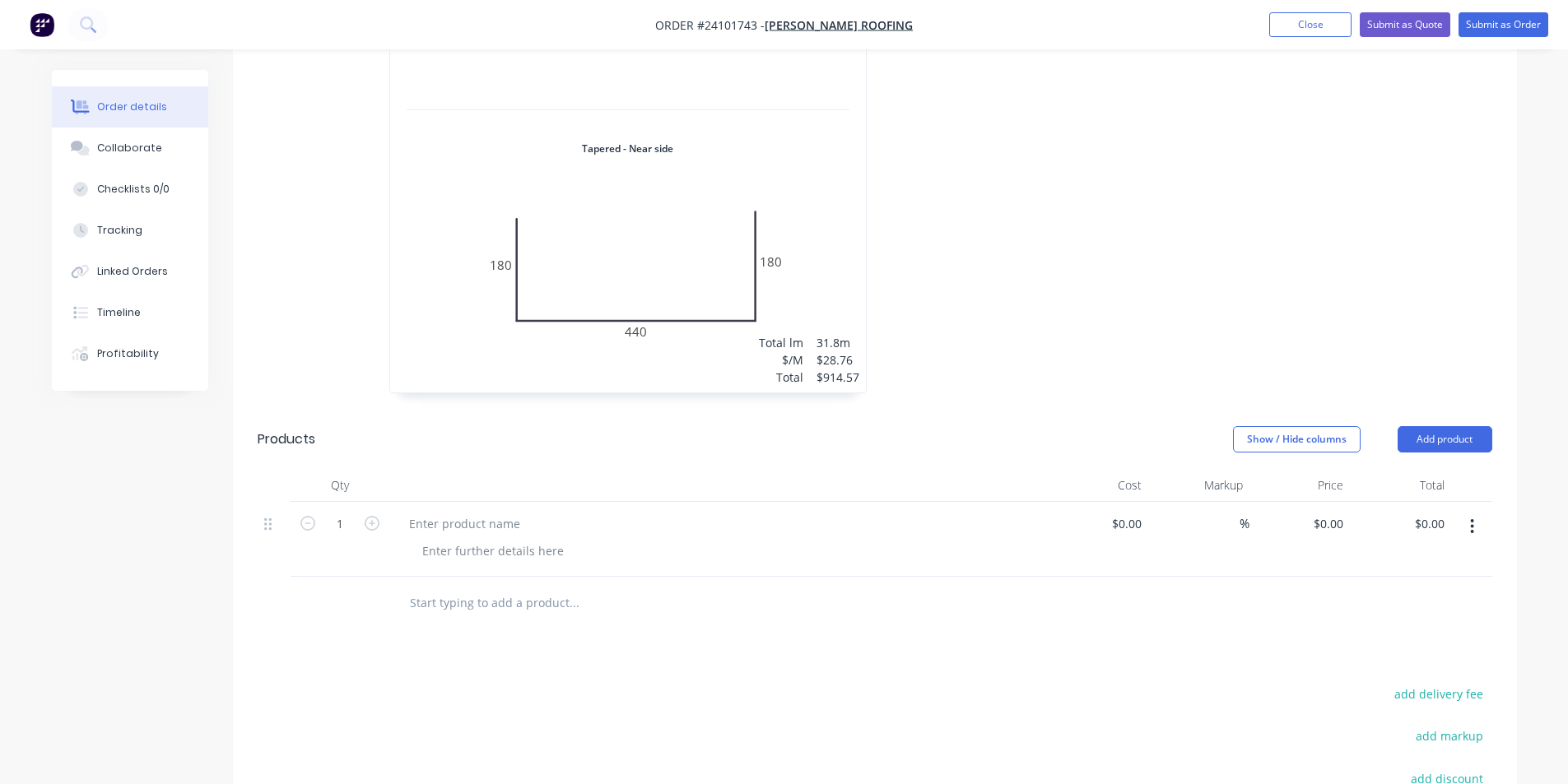
click at [1477, 512] on button "button" at bounding box center [1472, 526] width 39 height 29
click at [1396, 657] on div "Delete" at bounding box center [1414, 668] width 127 height 24
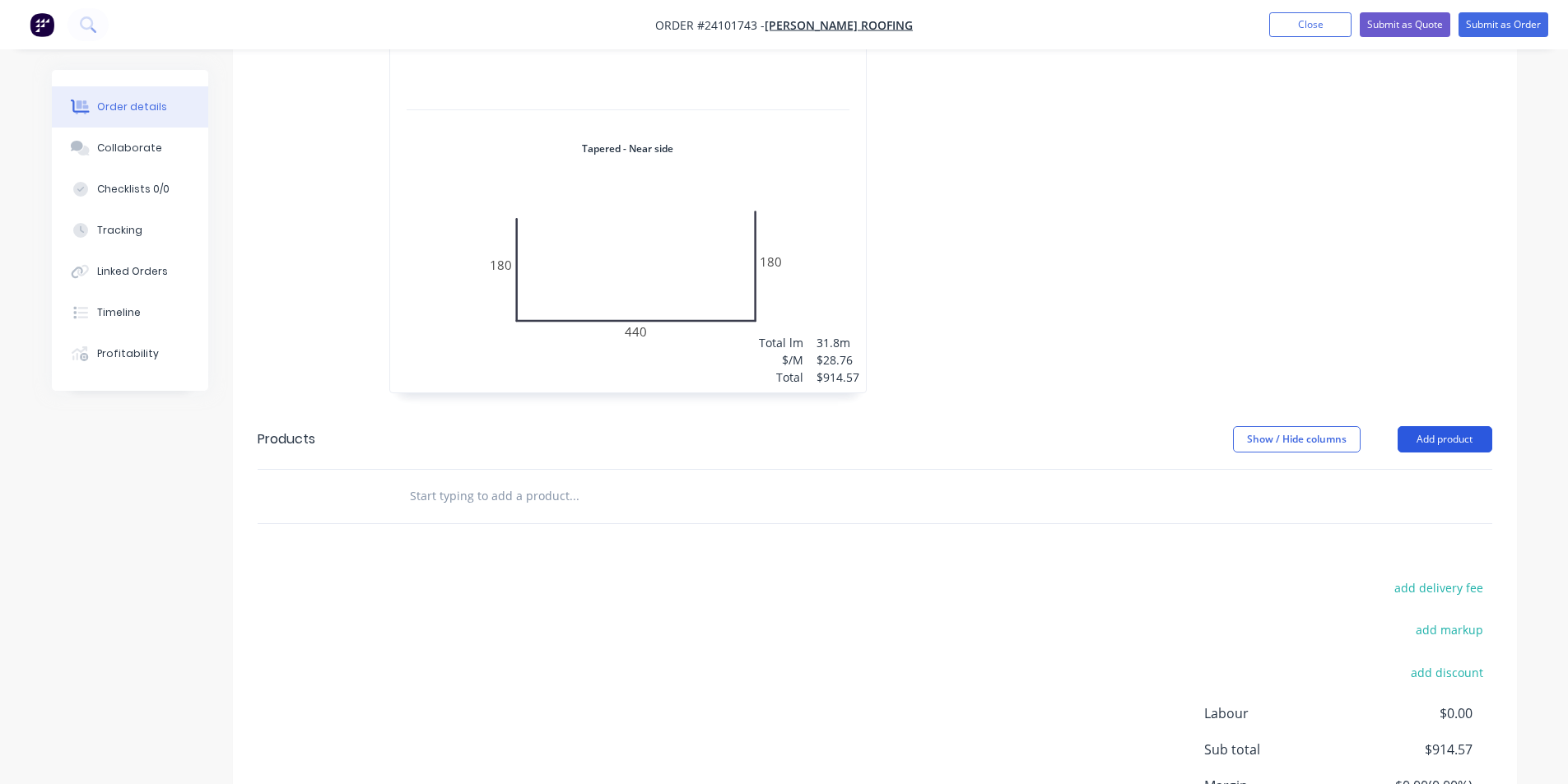
click at [1449, 426] on button "Add product" at bounding box center [1444, 440] width 94 height 27
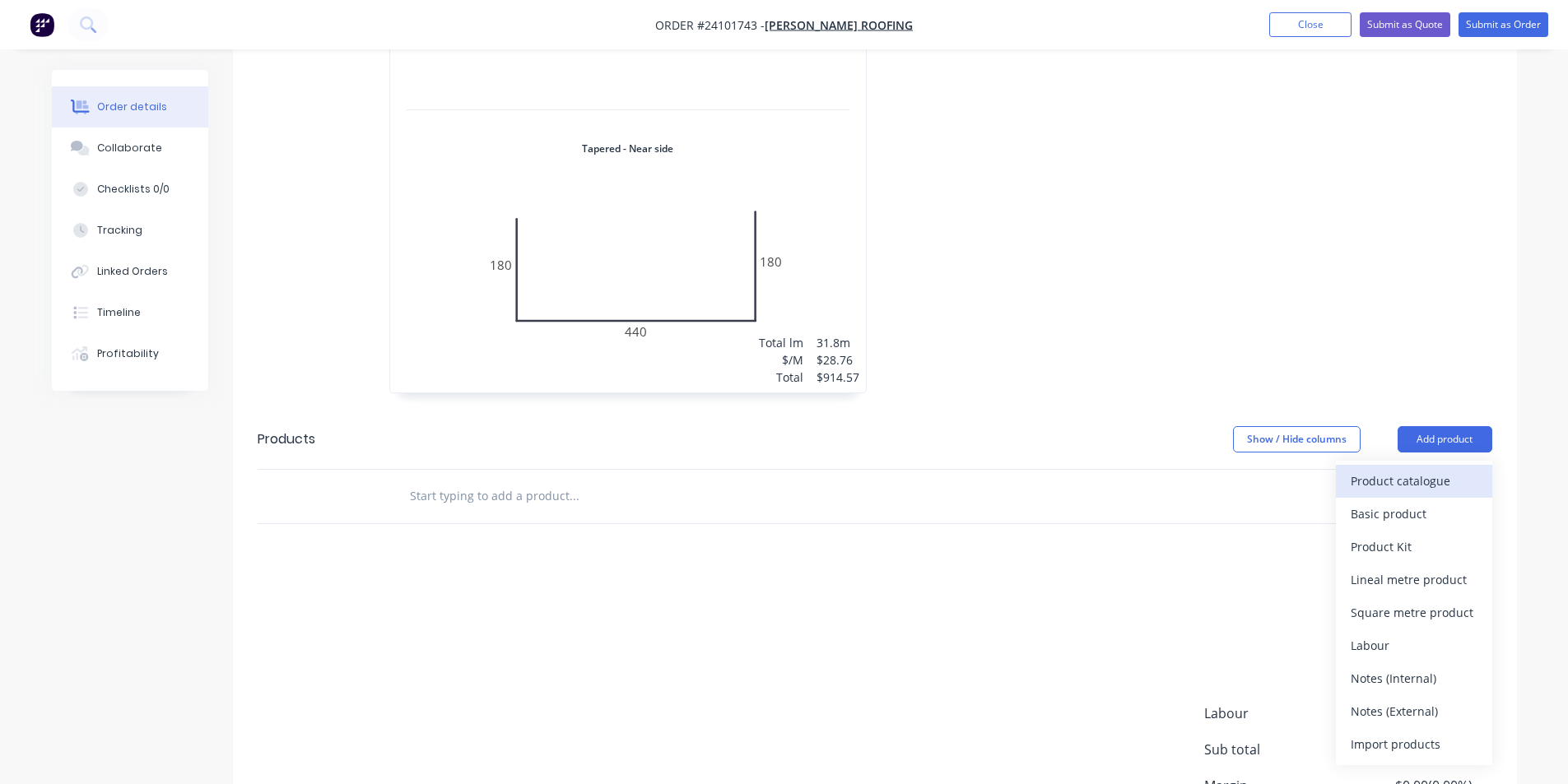
click at [1424, 469] on div "Product catalogue" at bounding box center [1414, 480] width 127 height 24
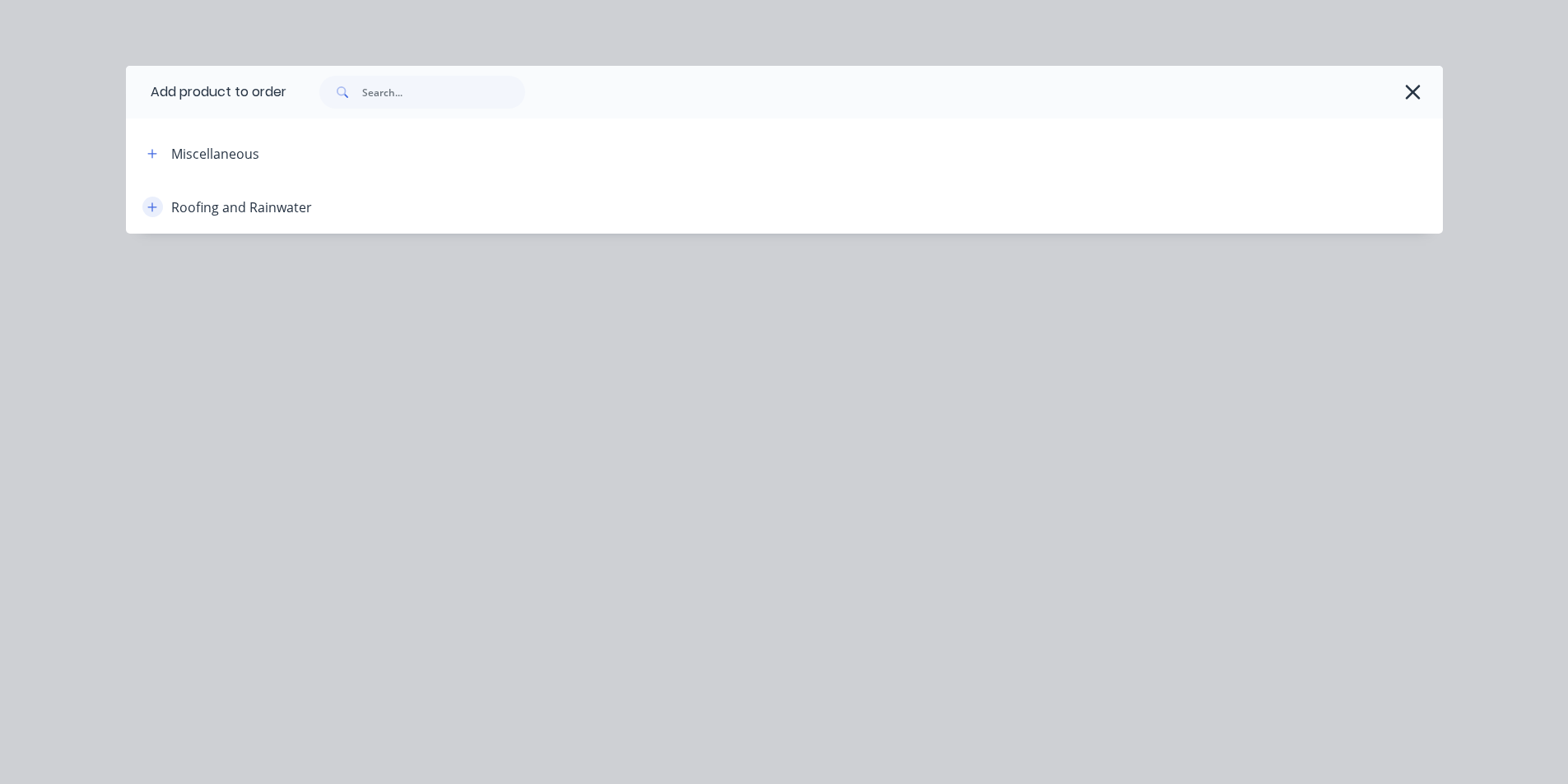
click at [150, 207] on icon "button" at bounding box center [152, 207] width 10 height 10
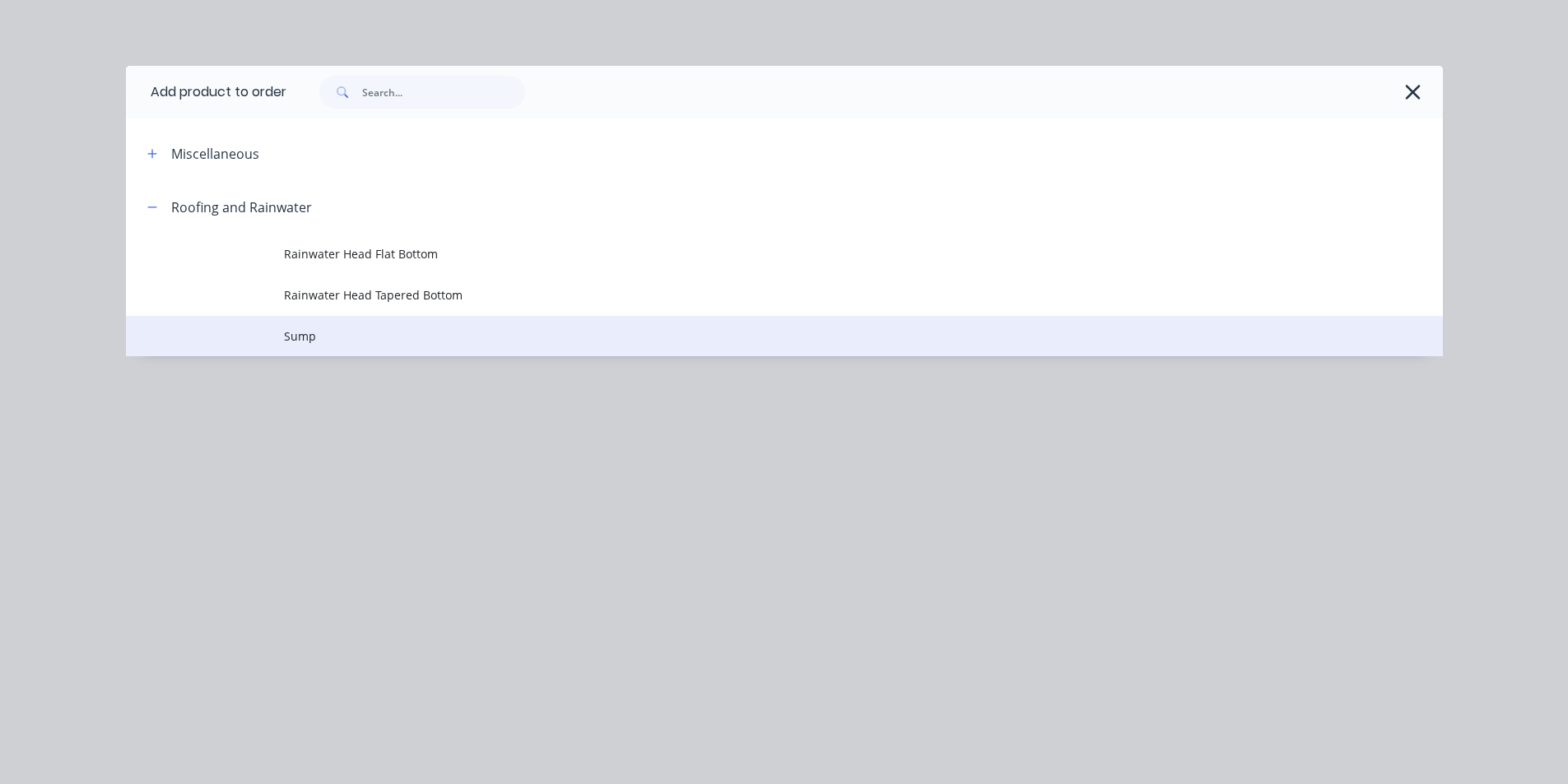
click at [294, 332] on span "Sump" at bounding box center [746, 336] width 926 height 17
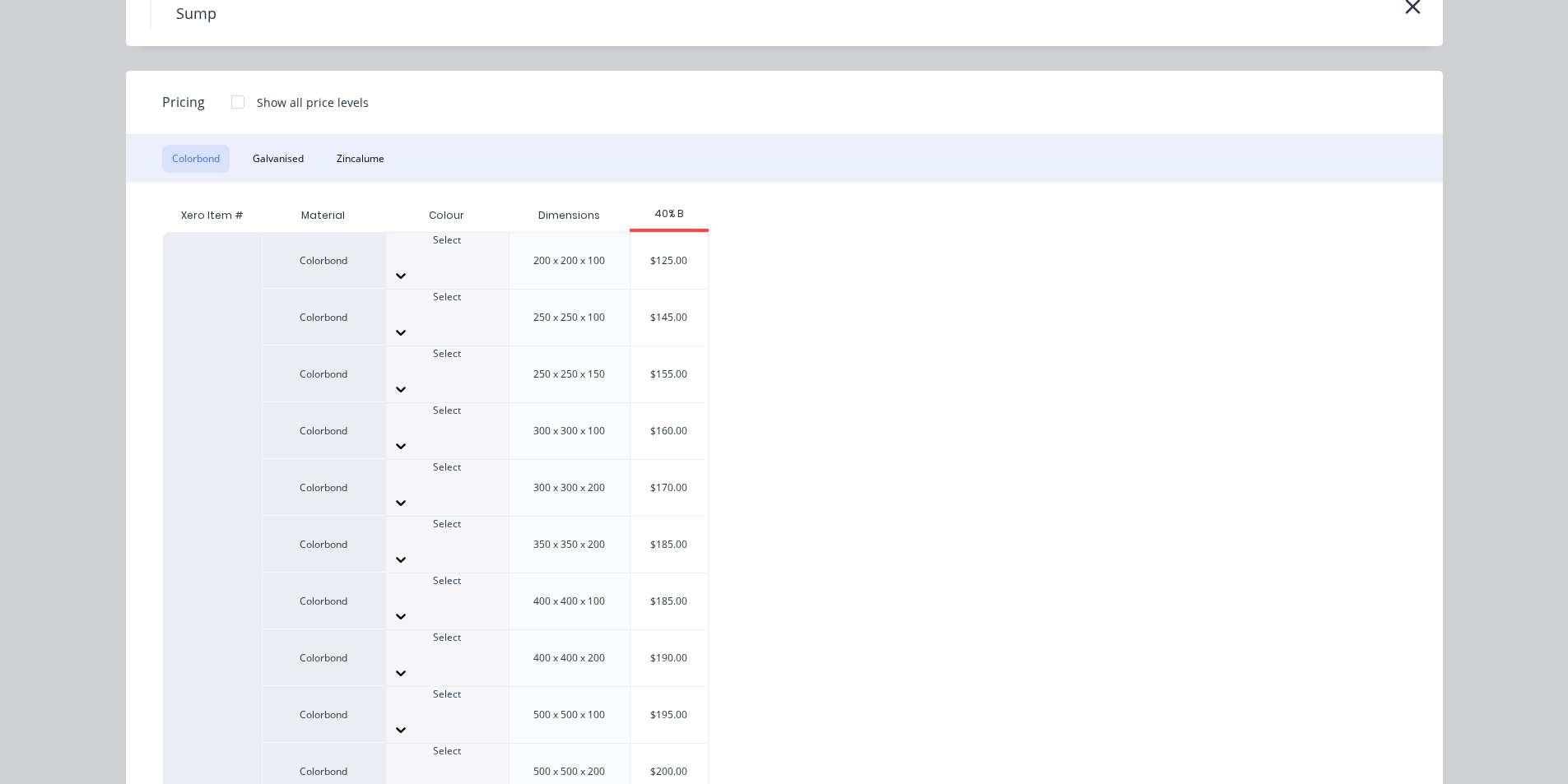
scroll to position [877, 0]
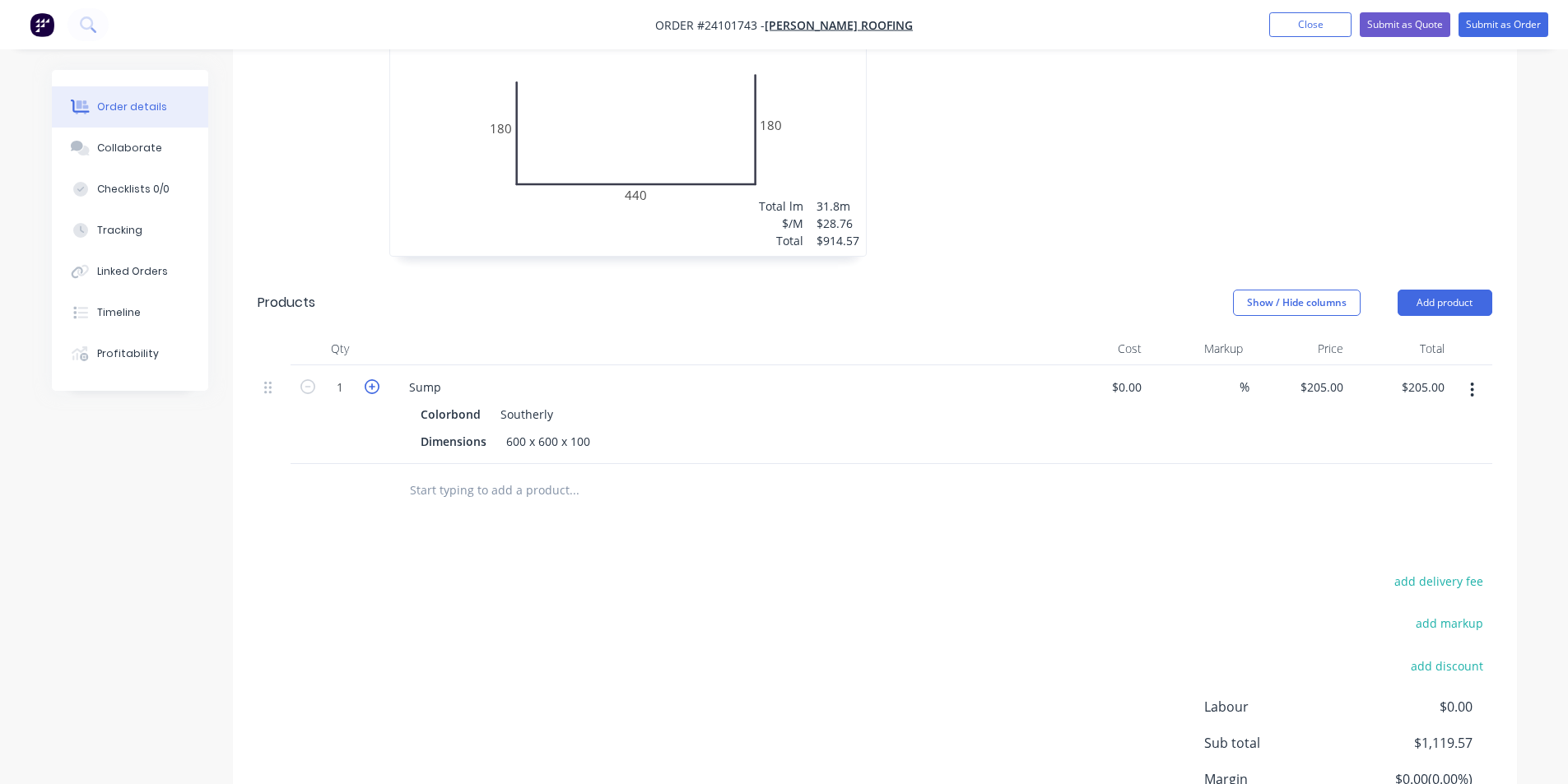
click at [370, 380] on icon "button" at bounding box center [372, 387] width 15 height 15
type input "2"
type input "$410.00"
click at [370, 380] on icon "button" at bounding box center [372, 387] width 15 height 15
type input "3"
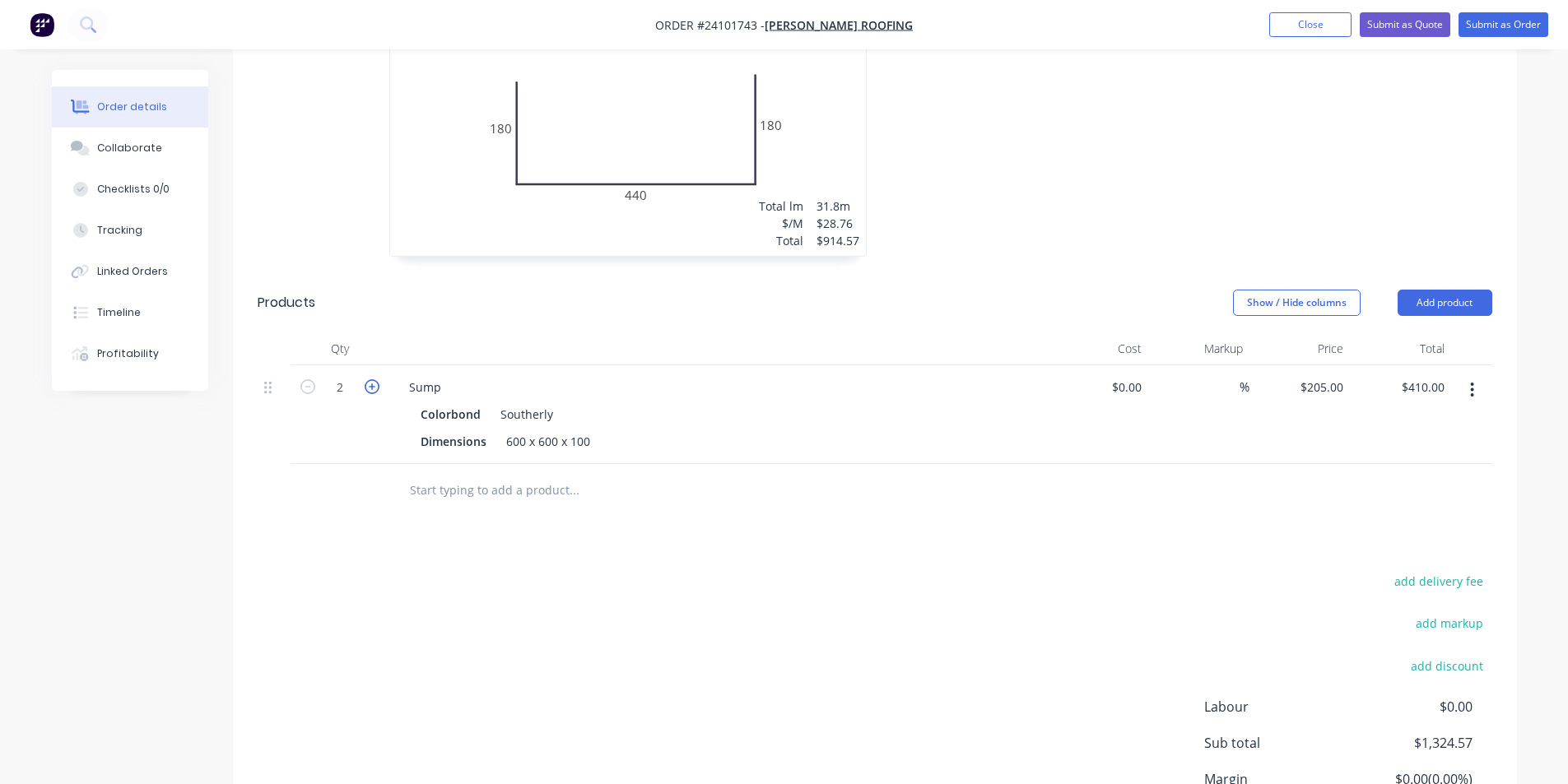
type input "$615.00"
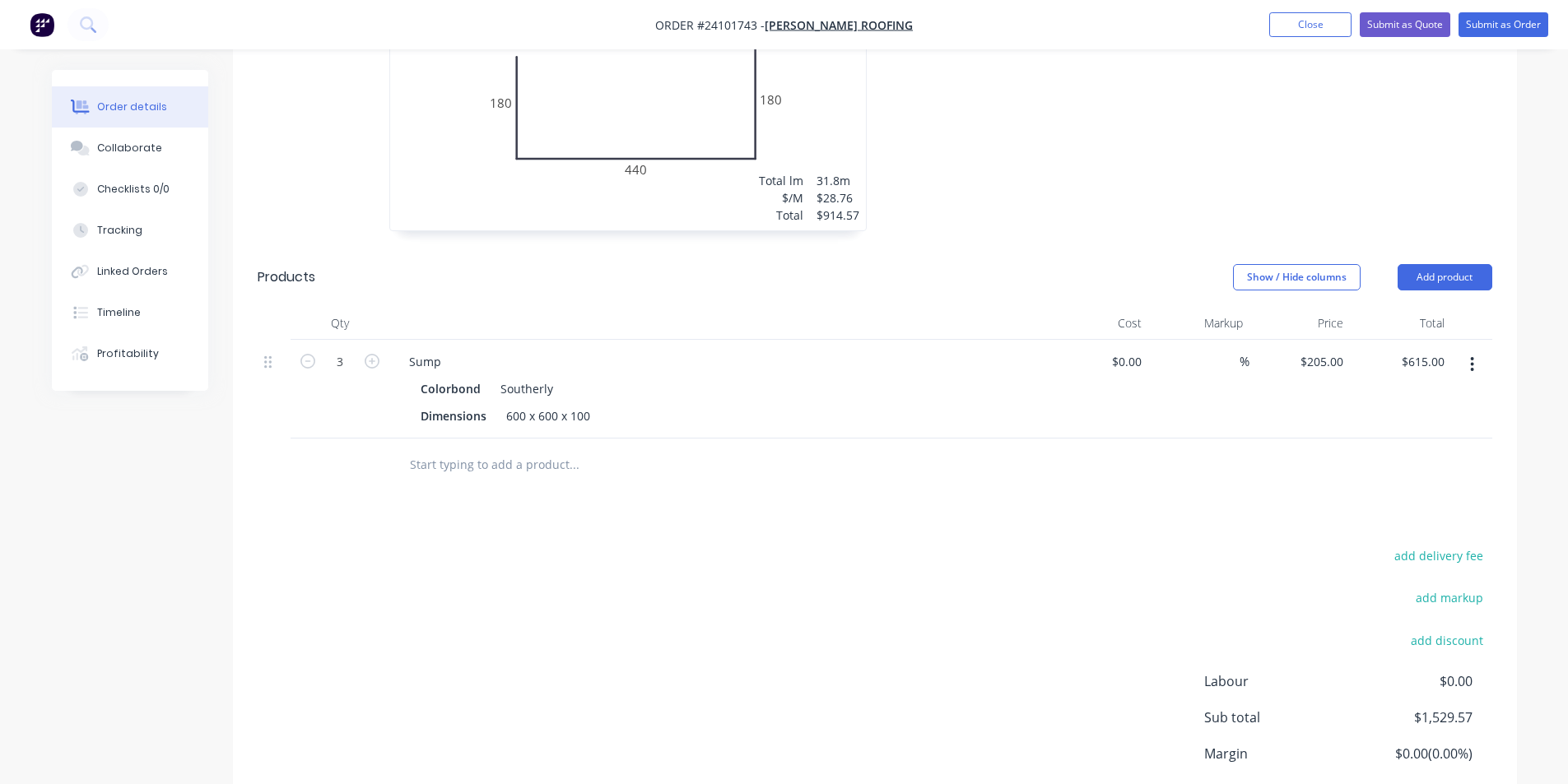
scroll to position [901, 0]
click at [1413, 545] on button "add delivery fee" at bounding box center [1439, 556] width 107 height 22
type input "50"
click input "submit" at bounding box center [0, 0] width 0 height 0
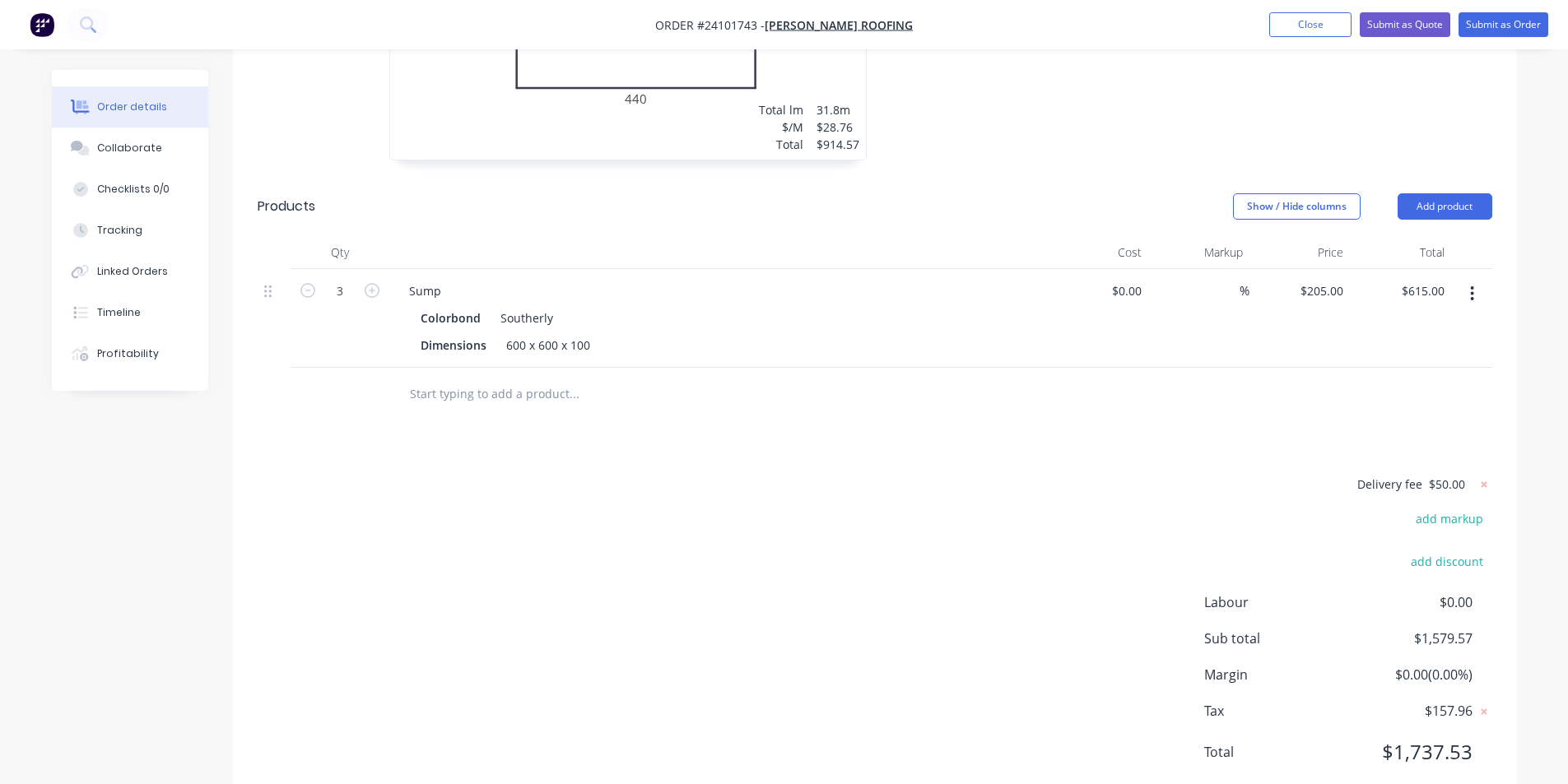
scroll to position [975, 0]
click at [1509, 31] on button "Submit as Order" at bounding box center [1503, 25] width 89 height 25
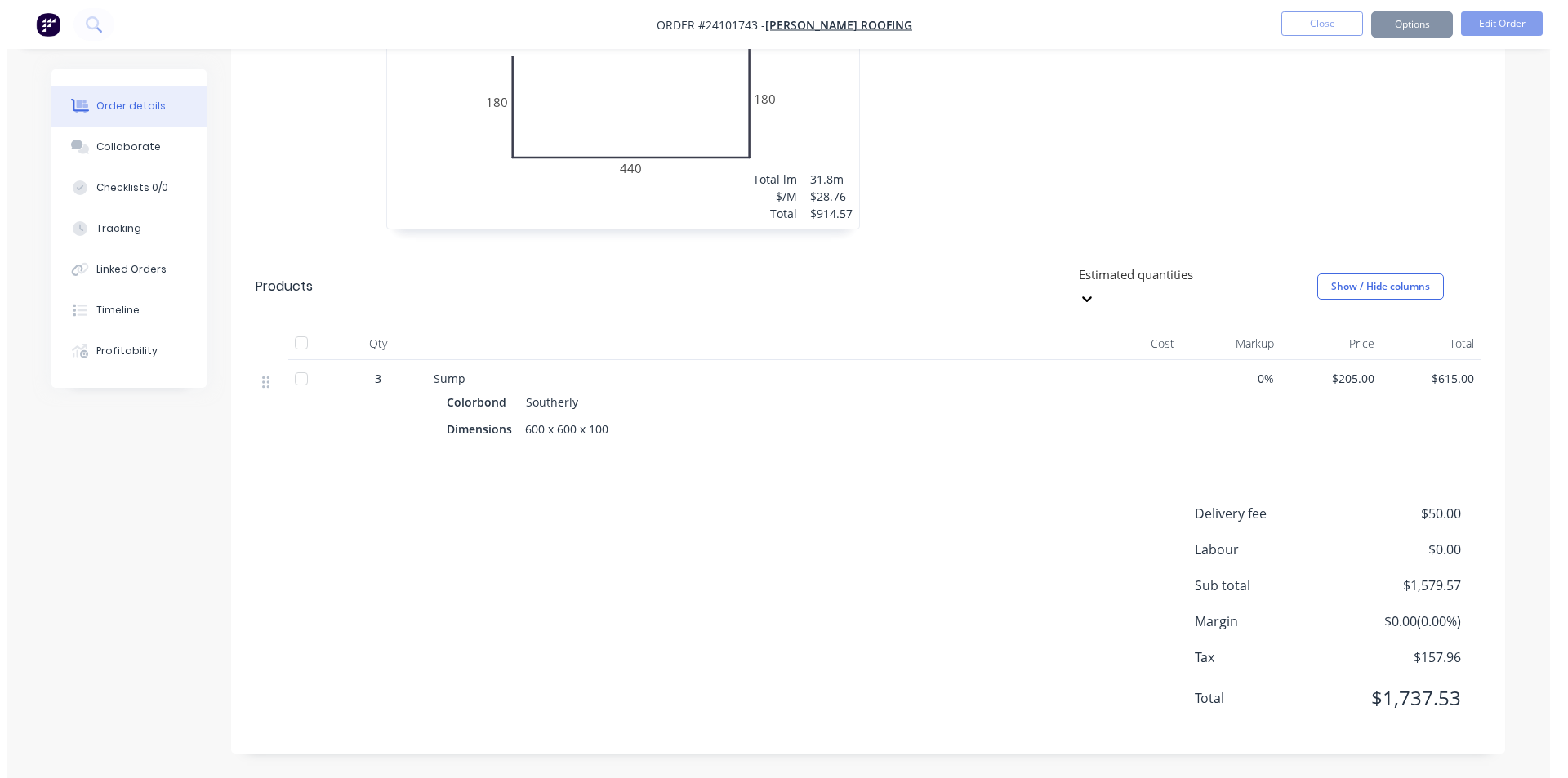
scroll to position [0, 0]
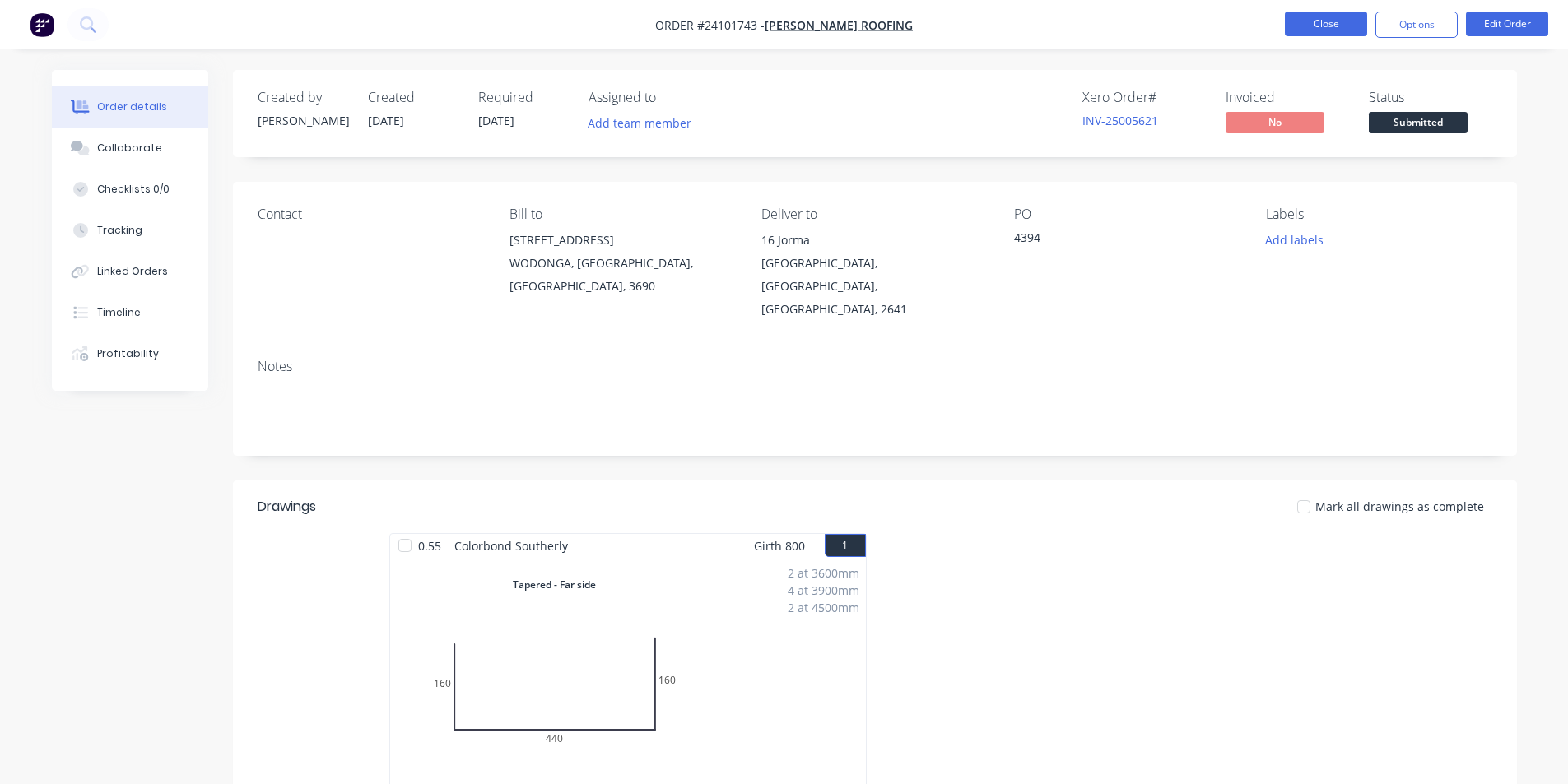
click at [1302, 28] on button "Close" at bounding box center [1325, 24] width 82 height 25
